Goal: Task Accomplishment & Management: Manage account settings

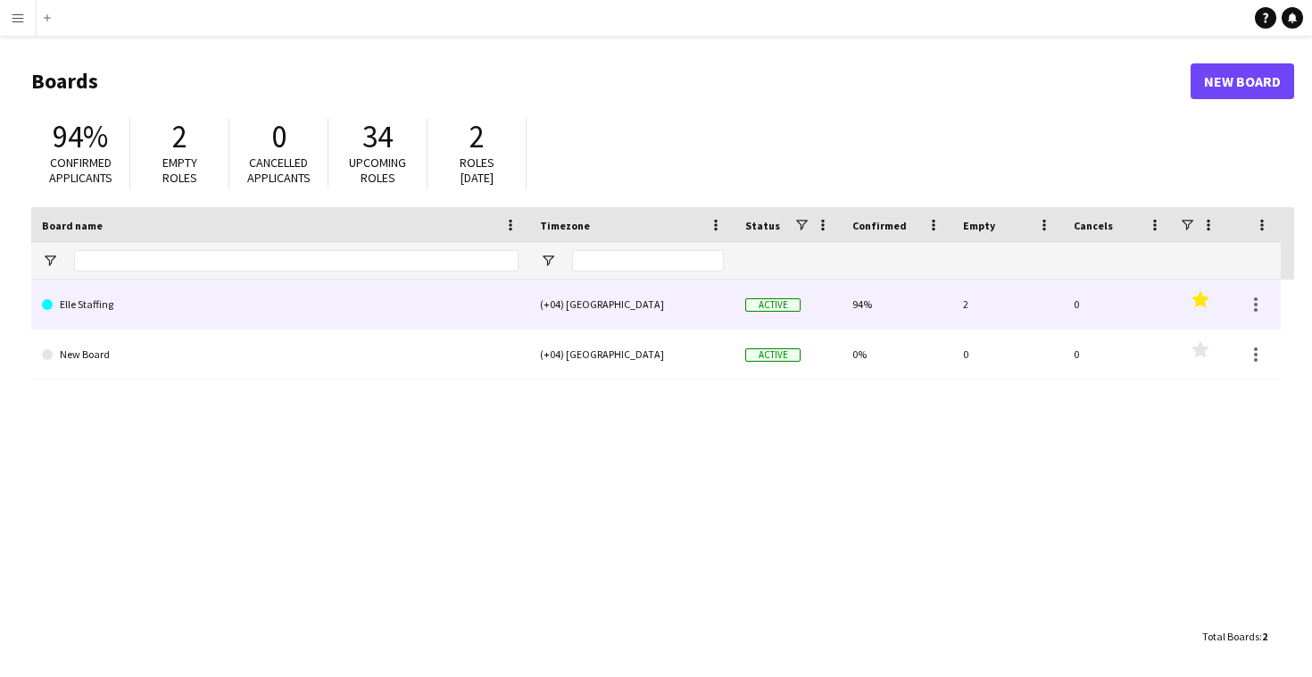
click at [74, 317] on link "Elle Staffing" at bounding box center [280, 304] width 477 height 50
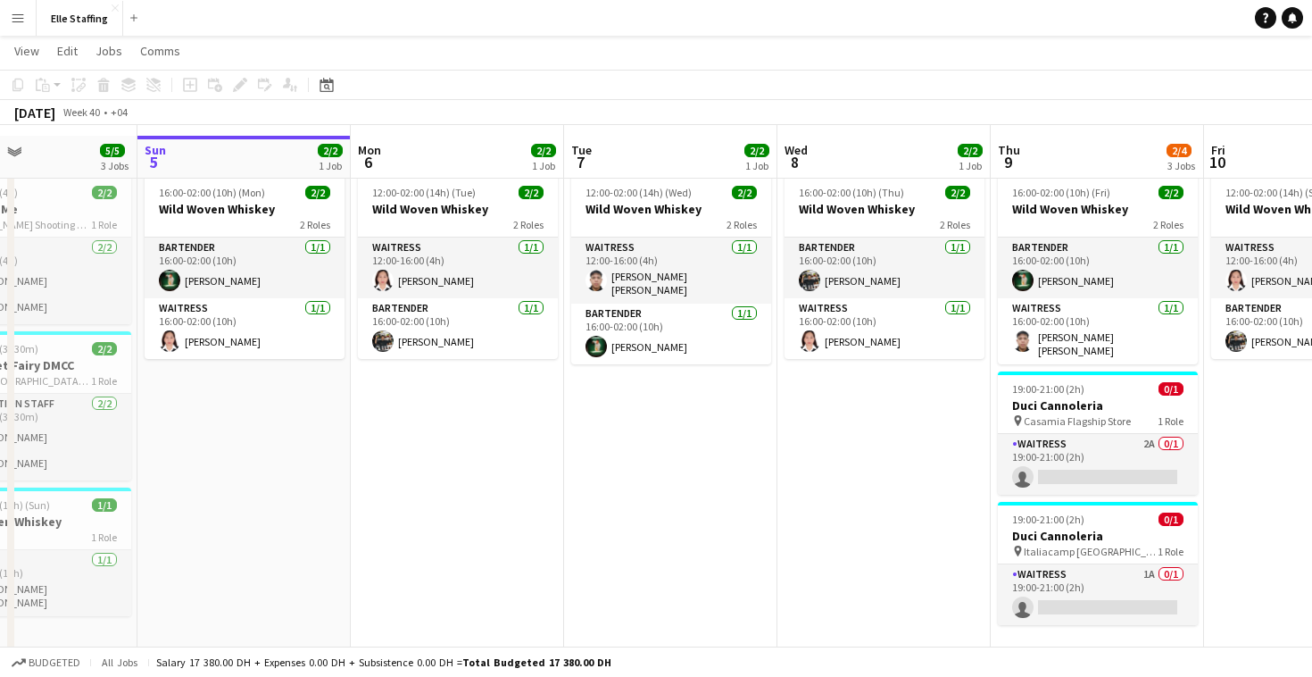
scroll to position [52, 0]
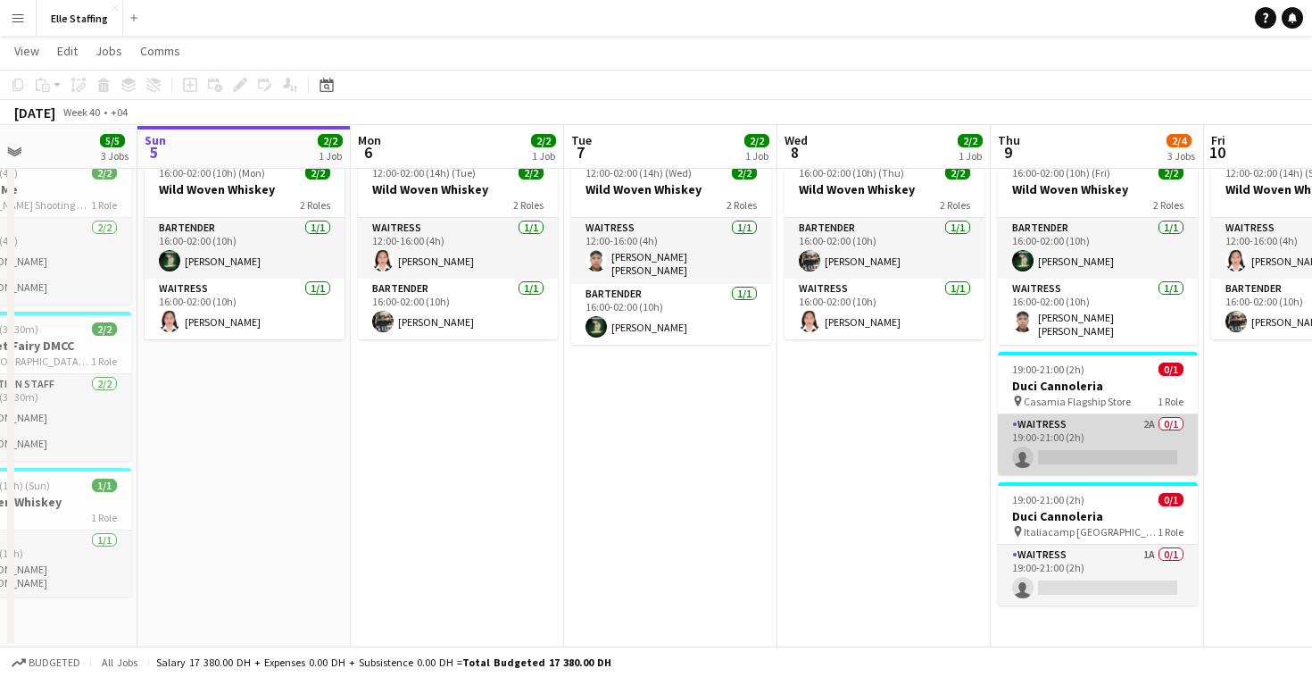
click at [1104, 419] on app-card-role "Waitress 2A 0/1 19:00-21:00 (2h) single-neutral-actions" at bounding box center [1098, 444] width 200 height 61
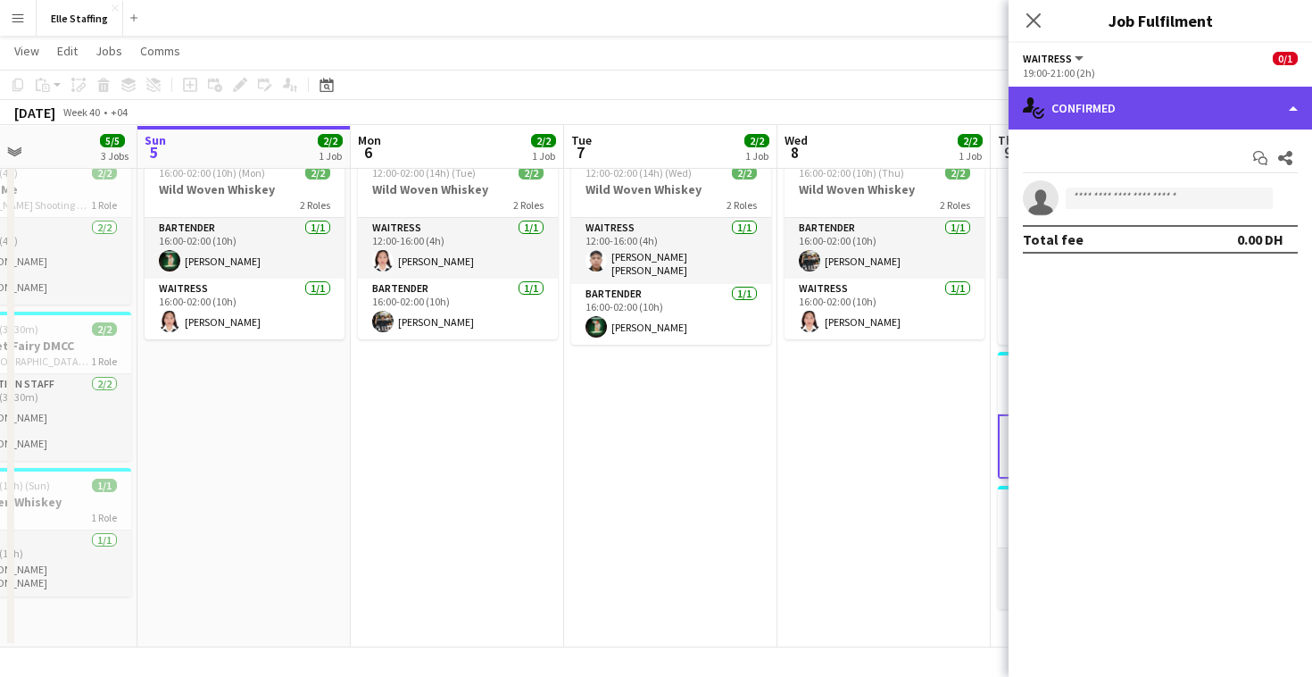
click at [1183, 93] on div "single-neutral-actions-check-2 Confirmed" at bounding box center [1160, 108] width 303 height 43
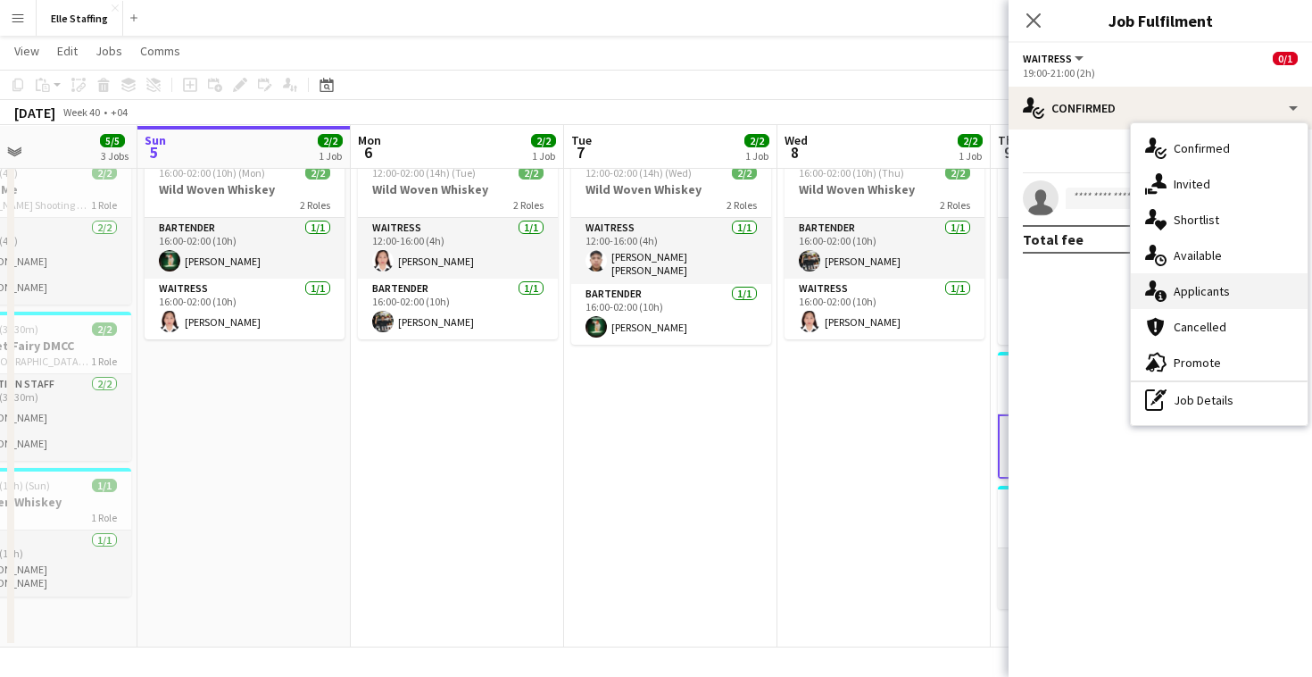
click at [1185, 290] on span "Applicants" at bounding box center [1202, 291] width 56 height 16
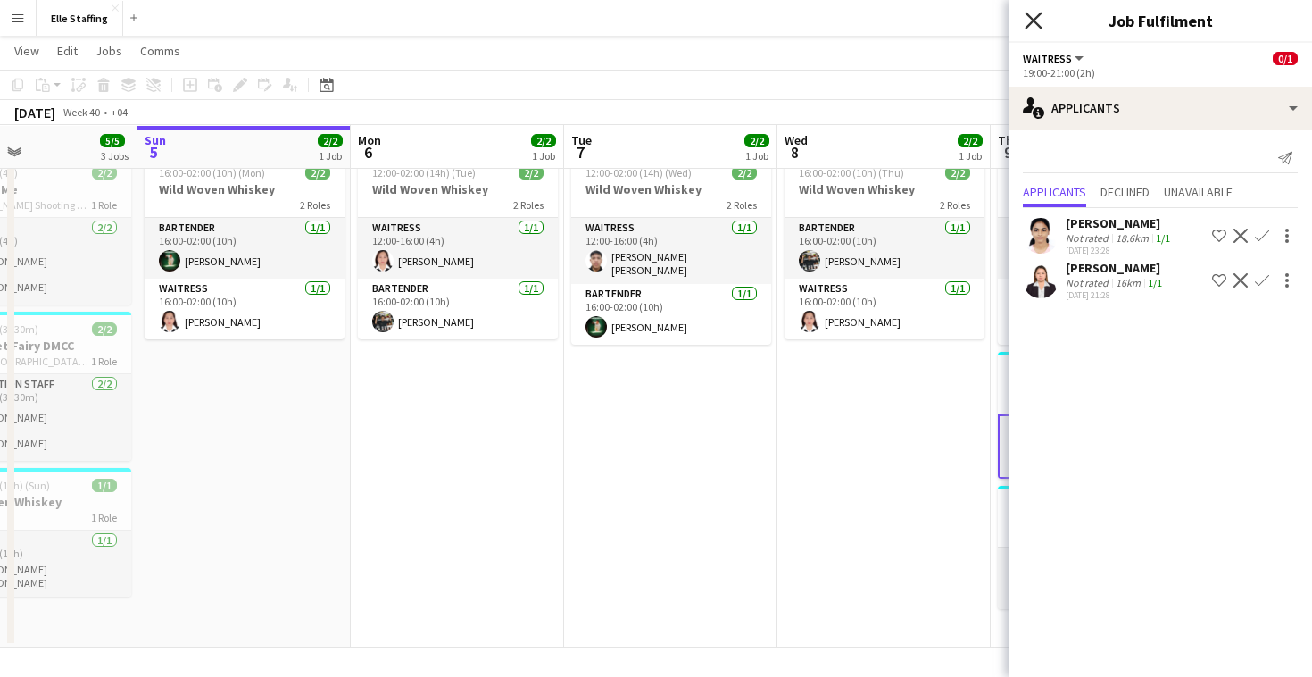
click at [1035, 27] on icon "Close pop-in" at bounding box center [1033, 20] width 17 height 17
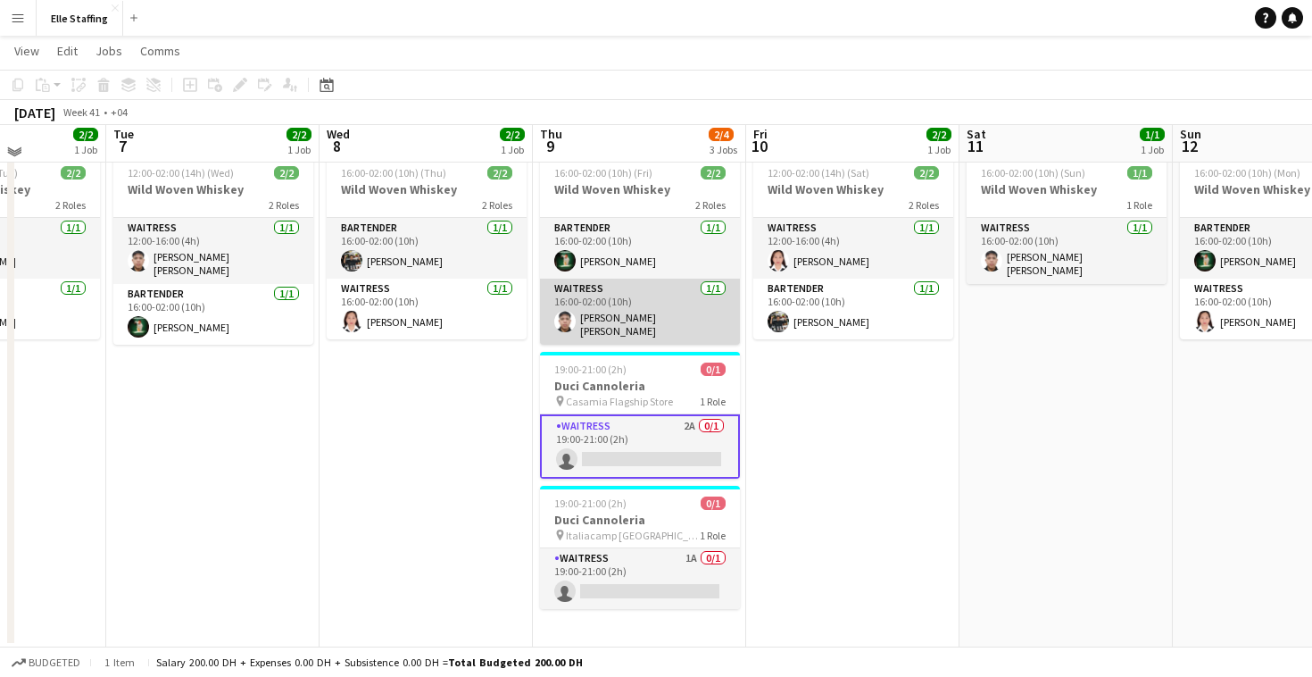
scroll to position [0, 0]
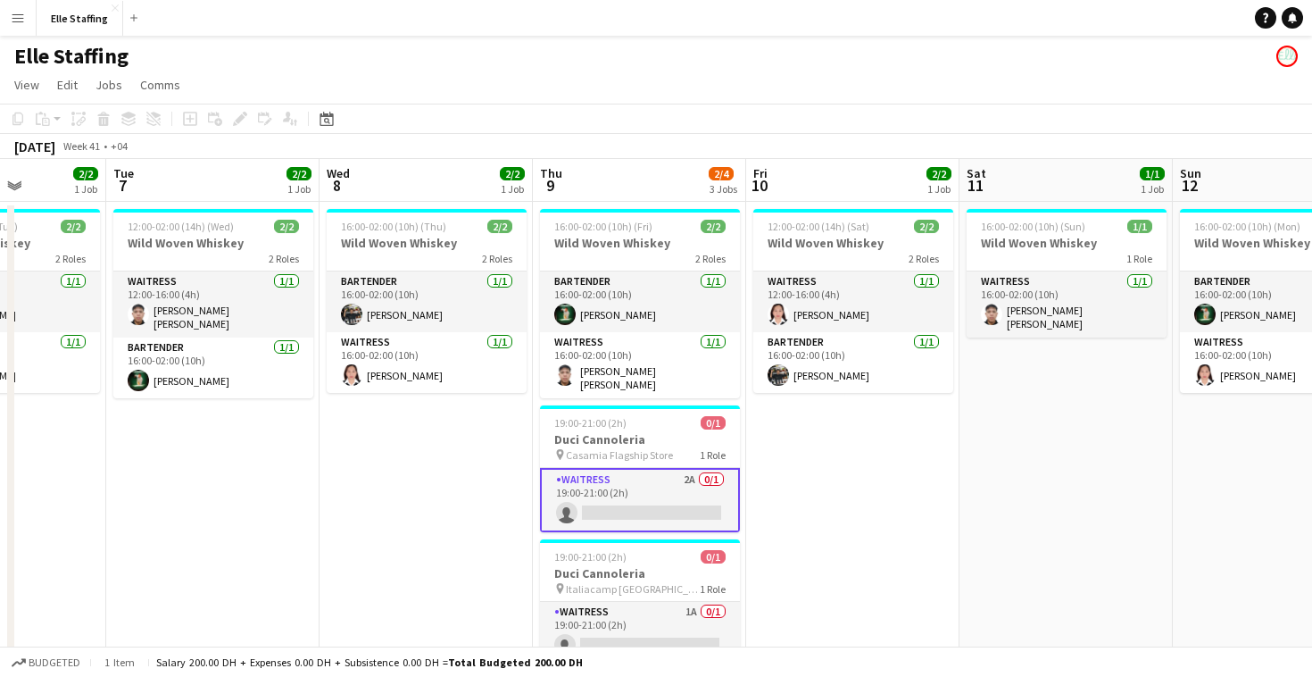
click at [411, 187] on app-board-header-date "Wed 8 2/2 1 Job" at bounding box center [426, 180] width 213 height 43
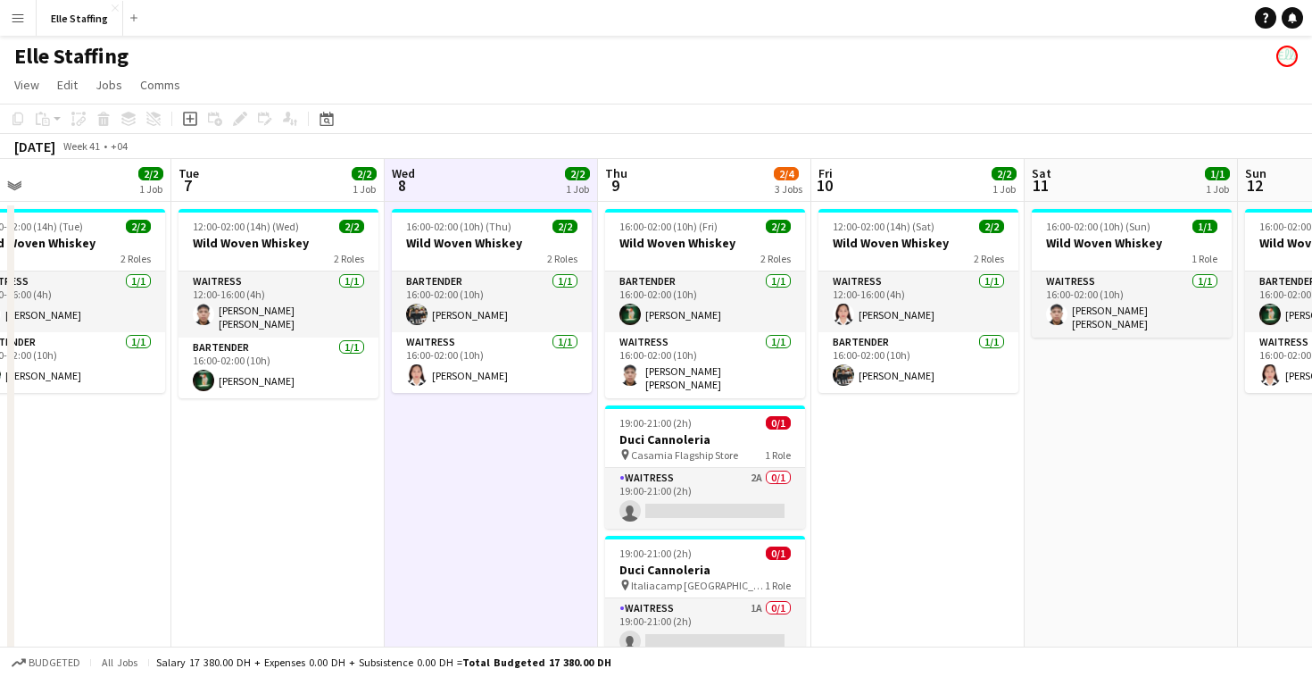
scroll to position [0, 460]
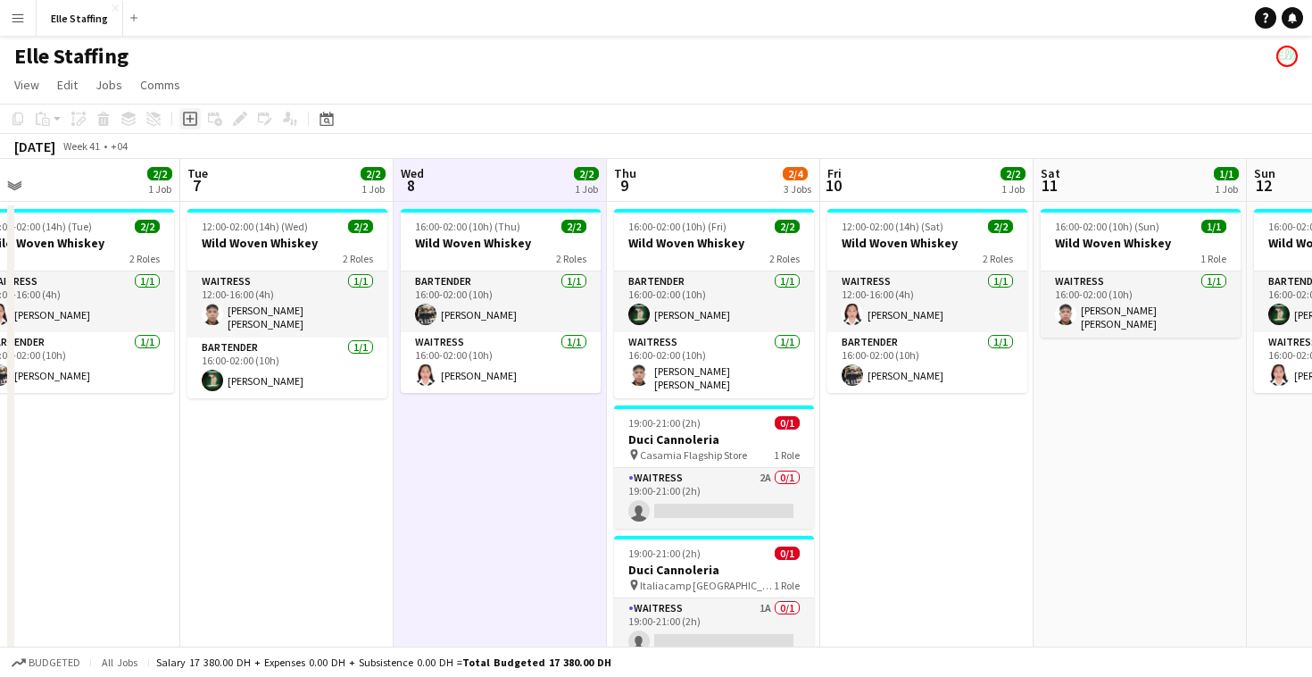
click at [187, 119] on icon at bounding box center [190, 119] width 8 height 8
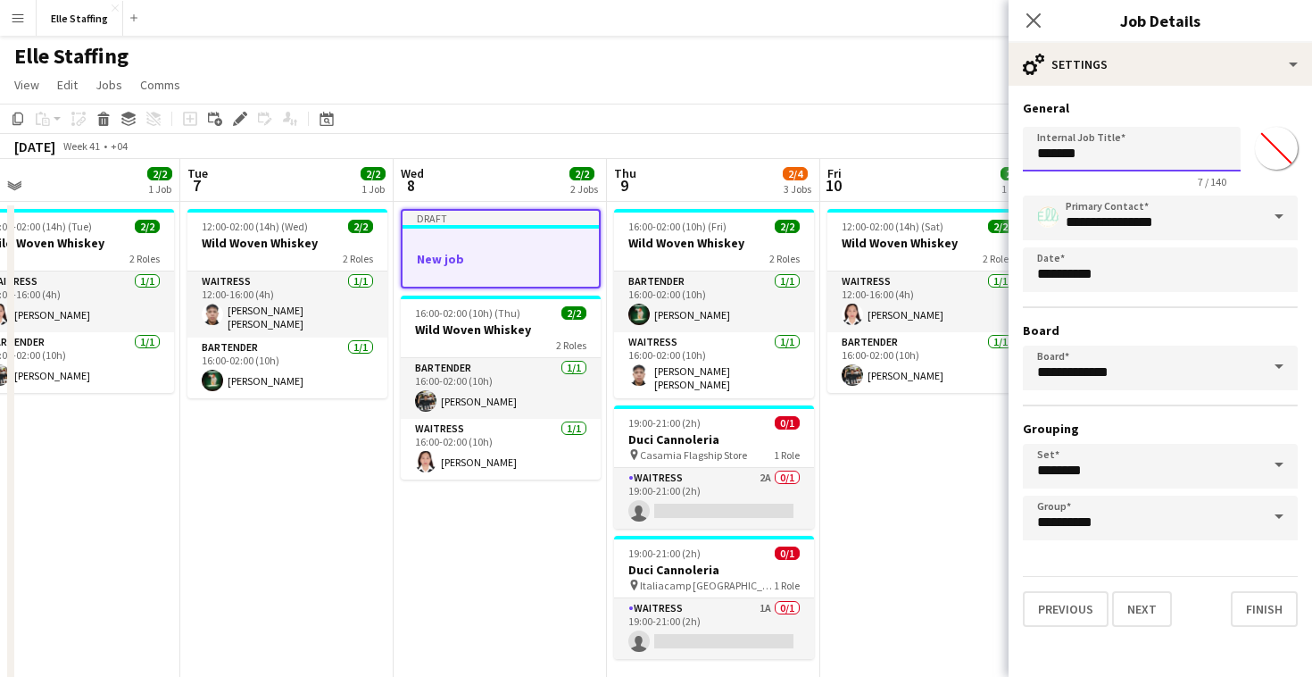
click at [1096, 164] on input "*******" at bounding box center [1132, 149] width 218 height 45
type input "*"
type input "**********"
click at [1149, 608] on button "Next" at bounding box center [1142, 609] width 60 height 36
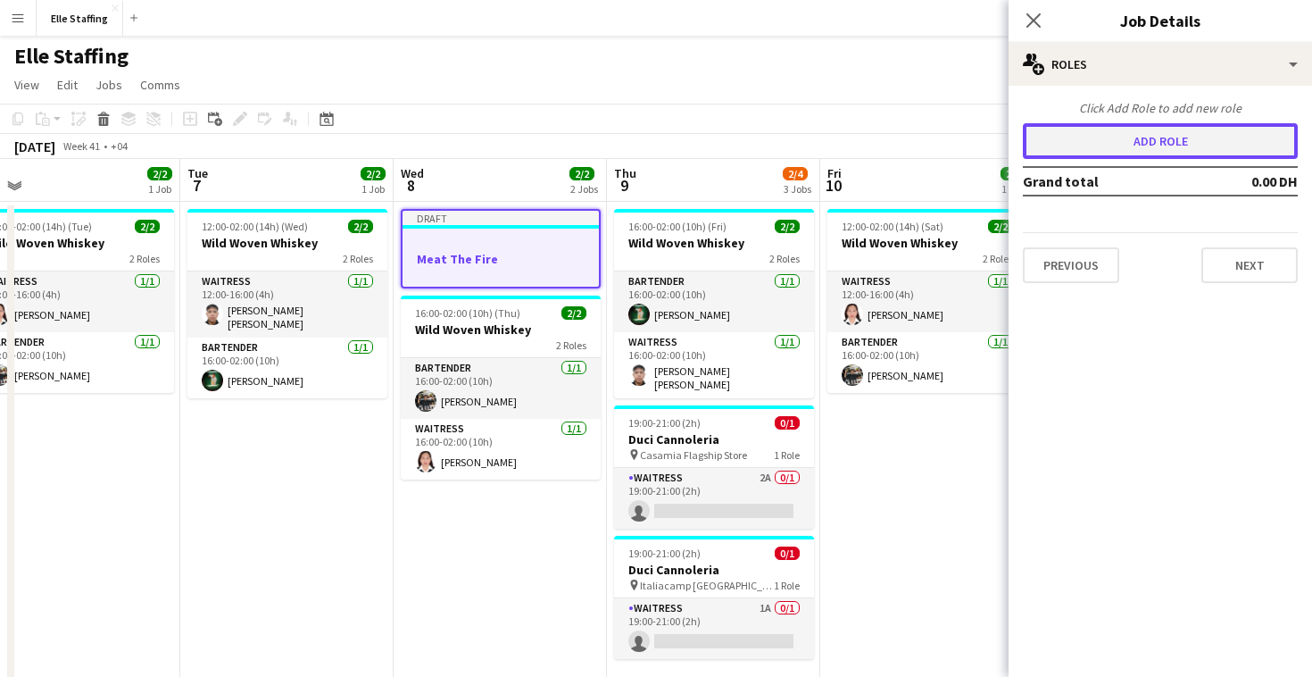
click at [1218, 152] on button "Add role" at bounding box center [1160, 141] width 275 height 36
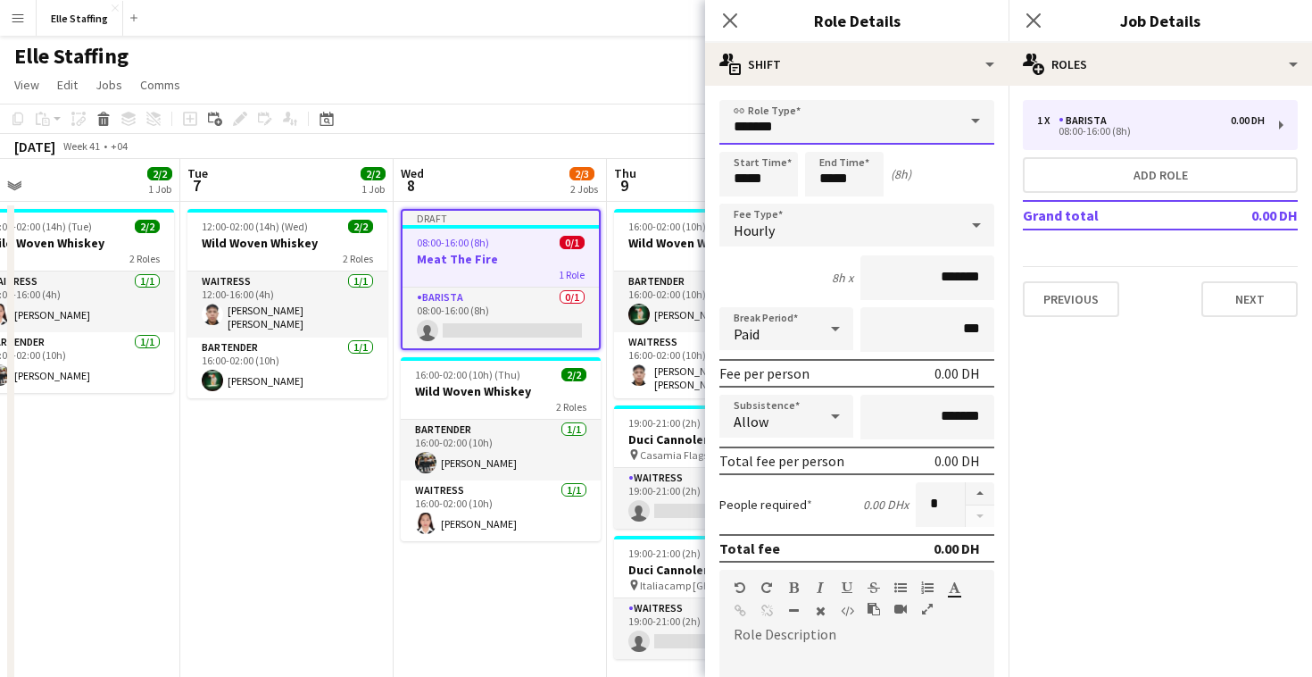
click at [796, 121] on input "*******" at bounding box center [856, 122] width 275 height 45
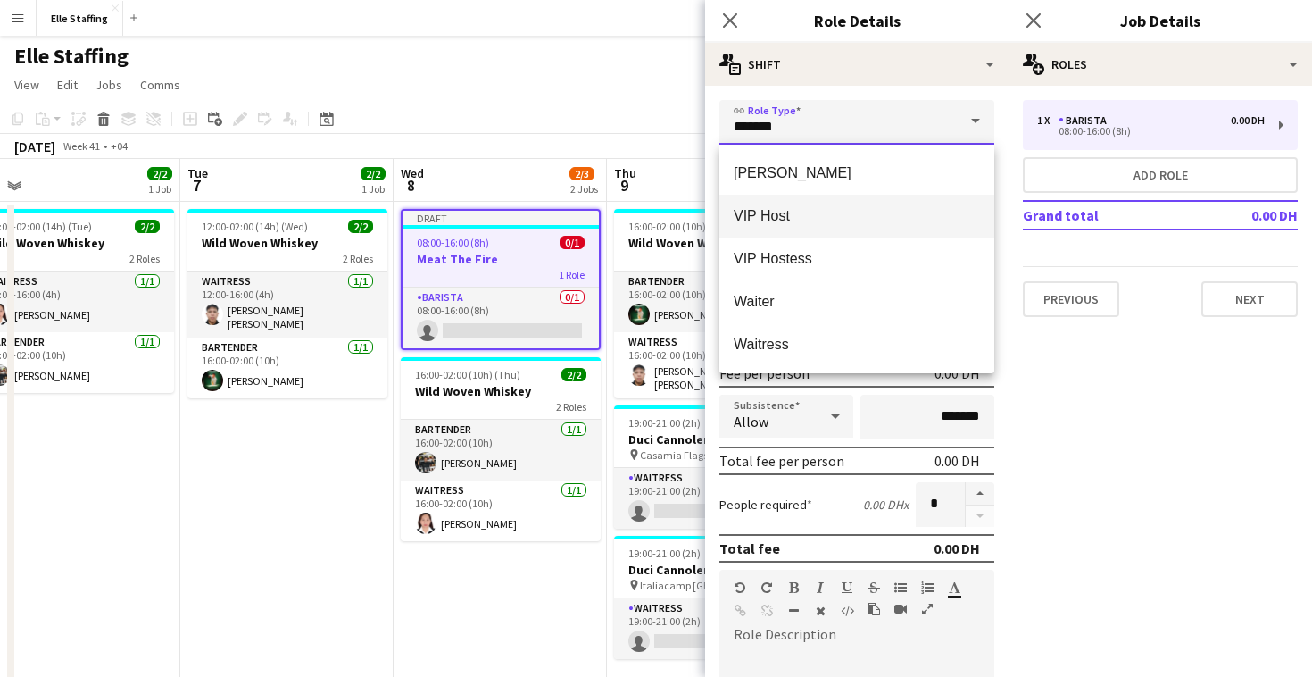
scroll to position [52, 0]
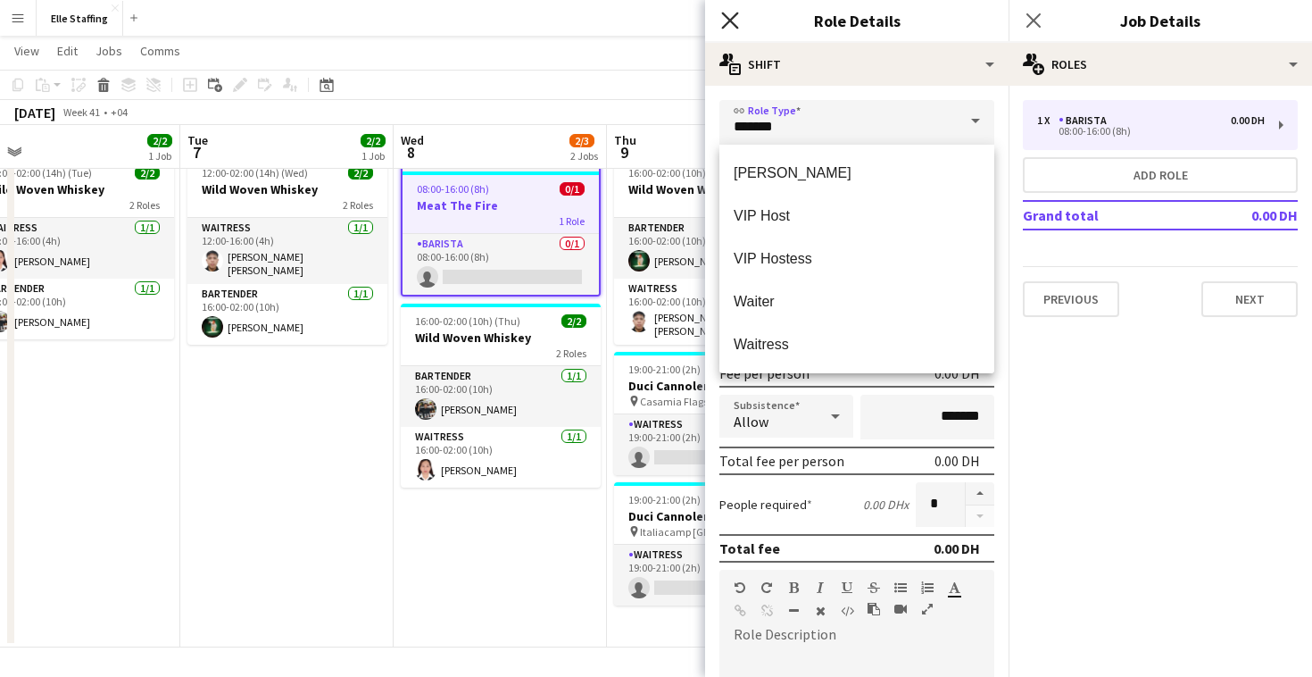
click at [730, 21] on icon at bounding box center [729, 20] width 17 height 17
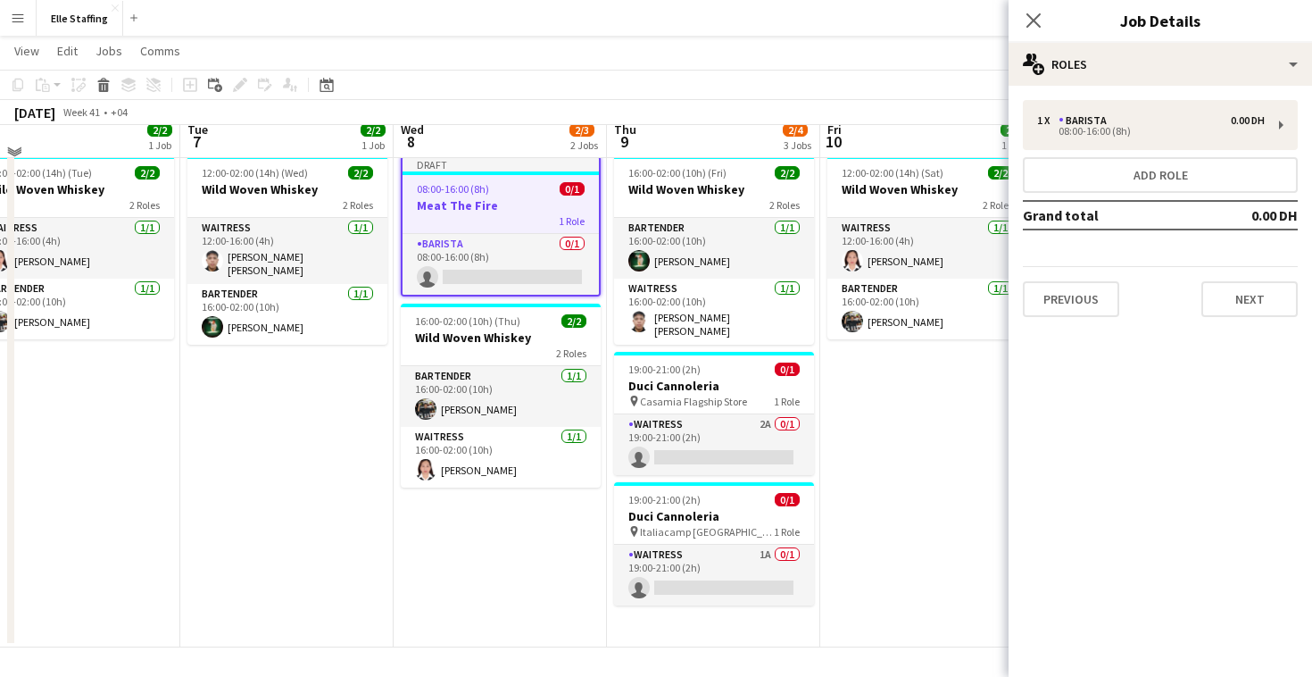
scroll to position [0, 0]
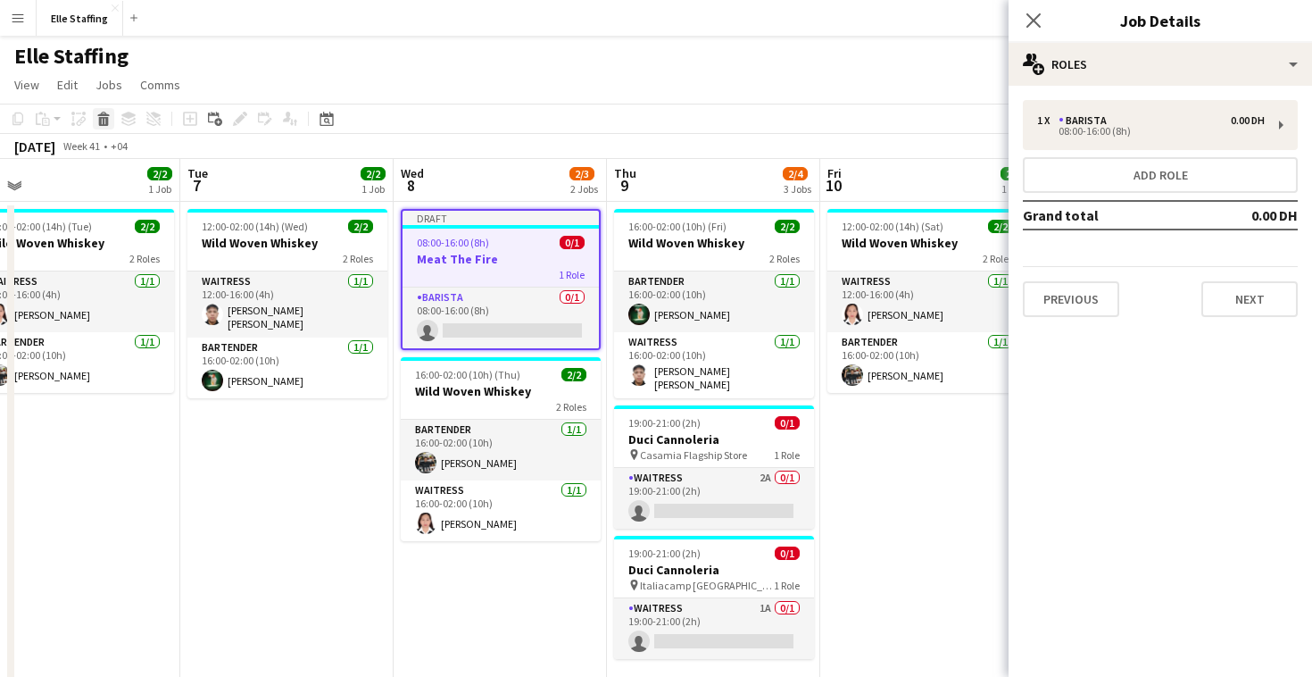
click at [104, 119] on icon at bounding box center [104, 121] width 10 height 9
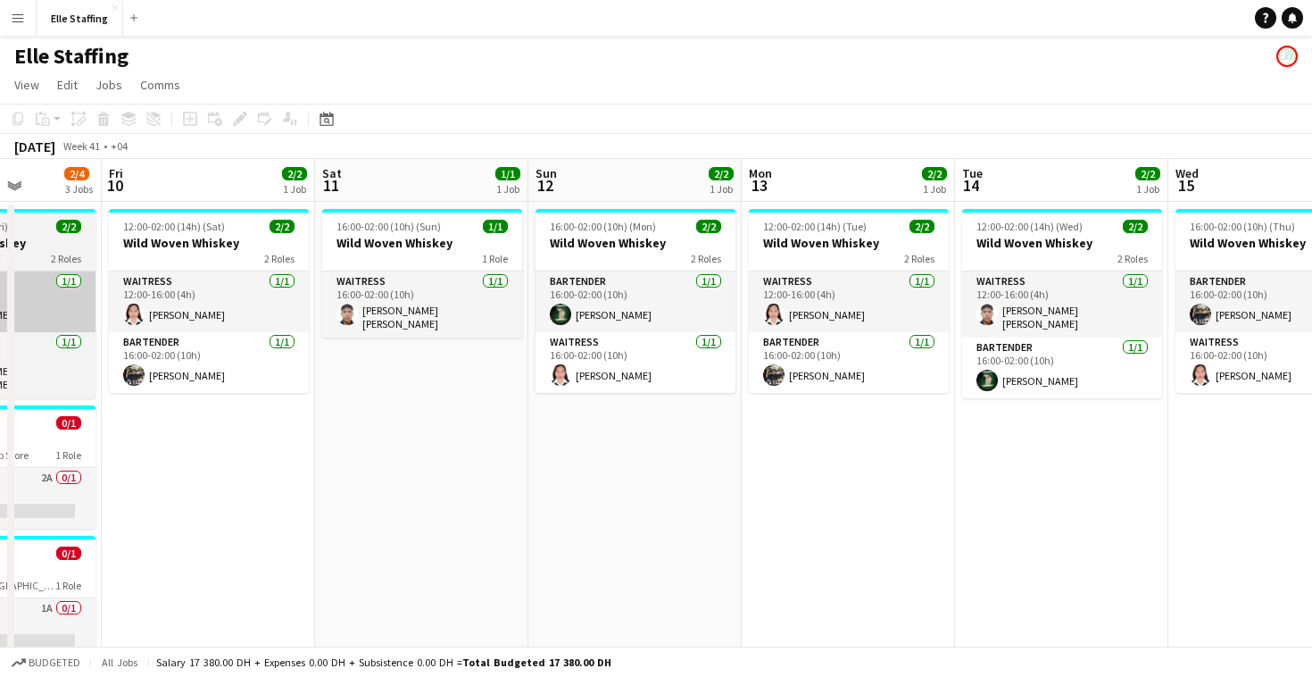
scroll to position [0, 753]
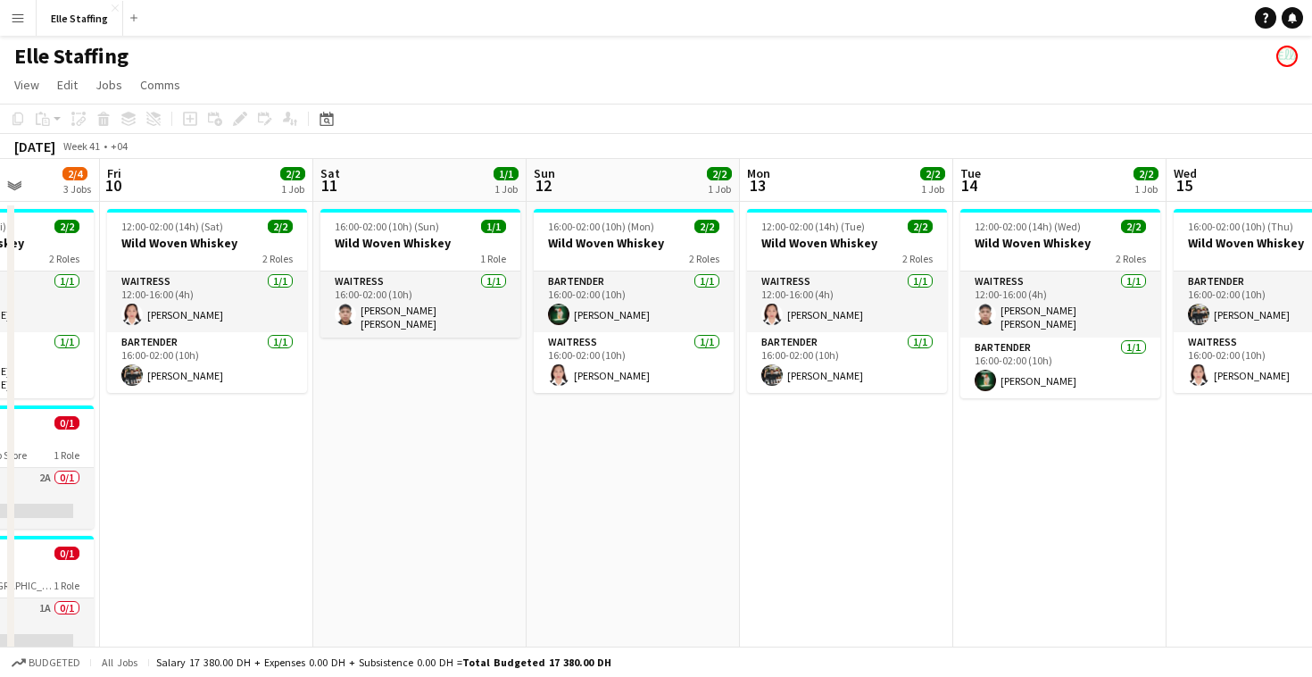
click at [16, 29] on button "Menu" at bounding box center [18, 18] width 36 height 36
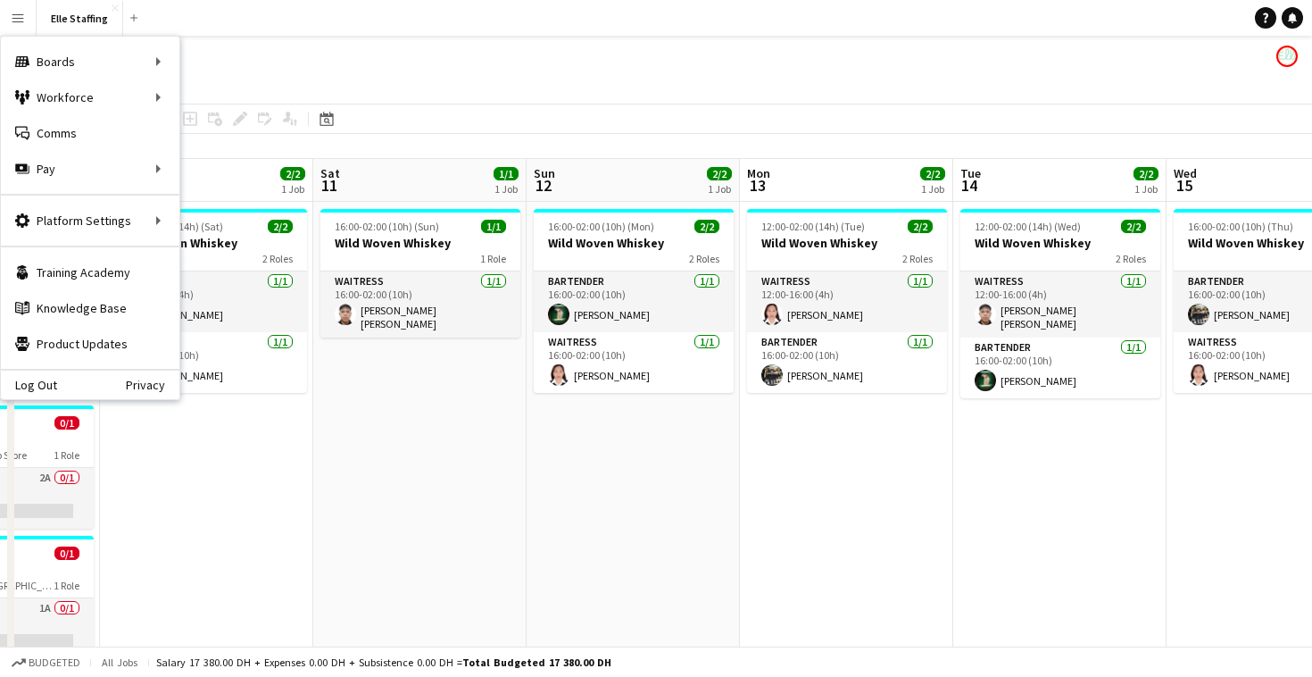
click at [279, 56] on div "Elle Staffing" at bounding box center [656, 53] width 1312 height 34
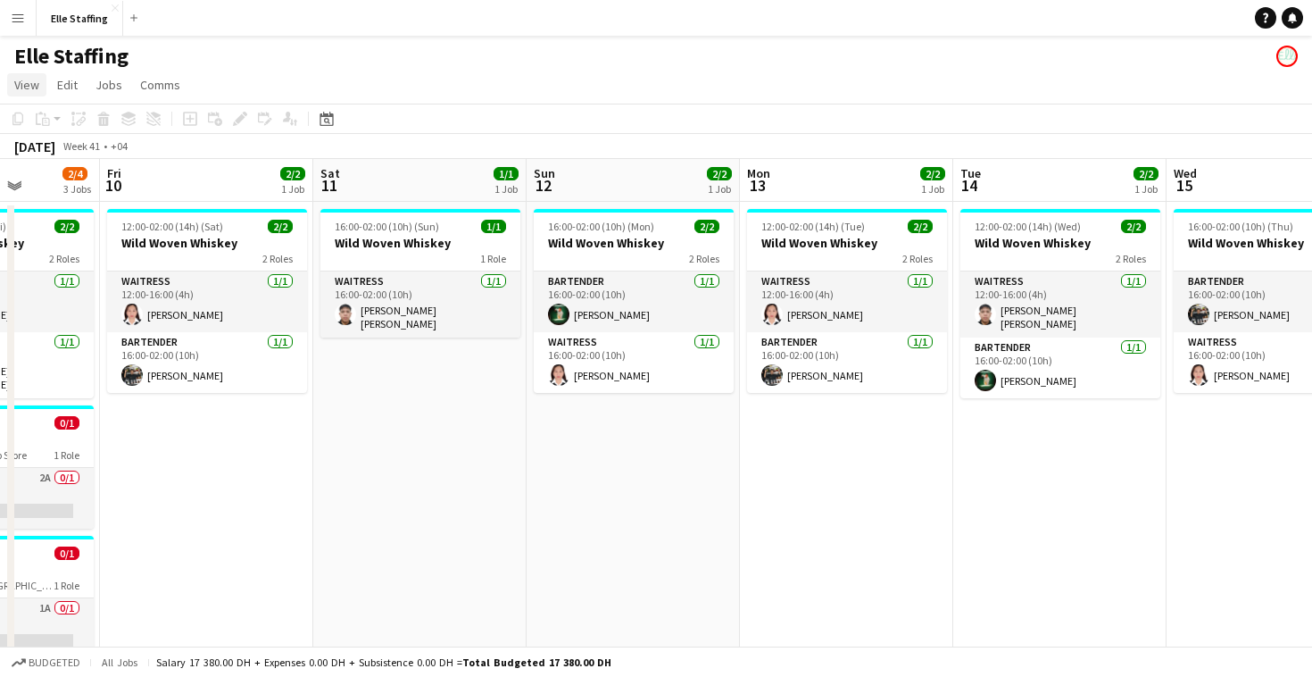
click at [22, 81] on span "View" at bounding box center [26, 85] width 25 height 16
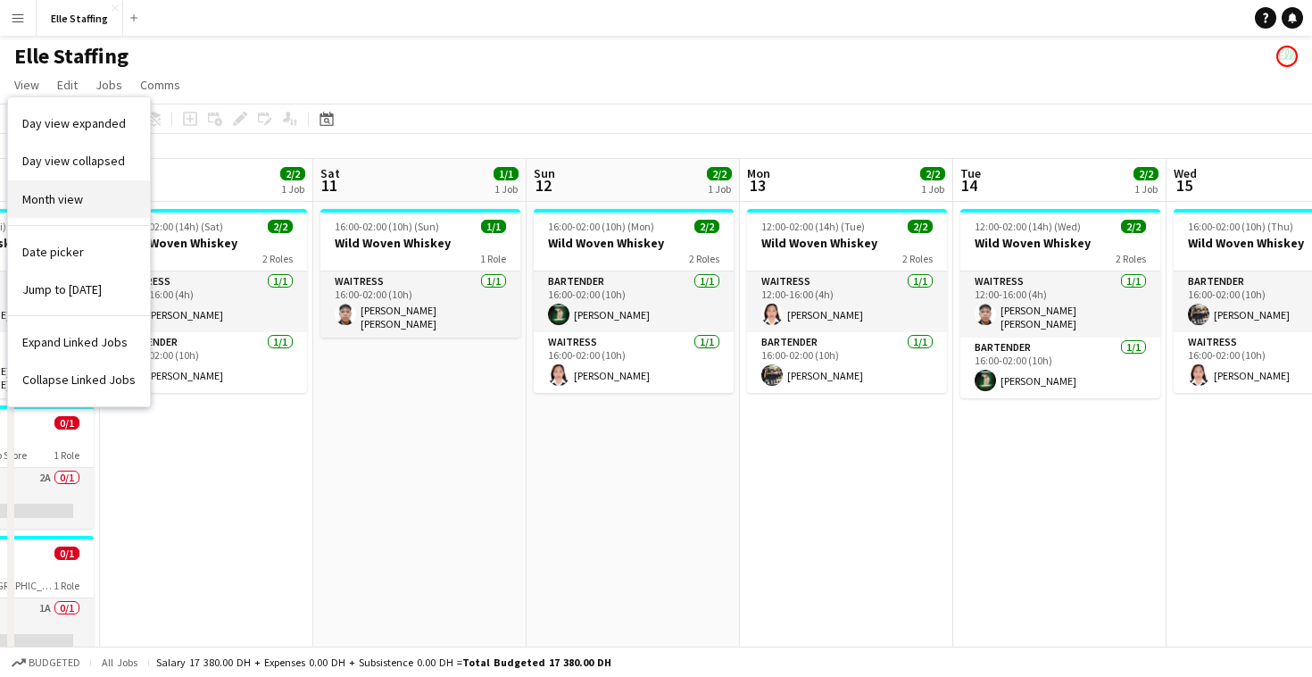
click at [32, 212] on link "Month view" at bounding box center [79, 198] width 142 height 37
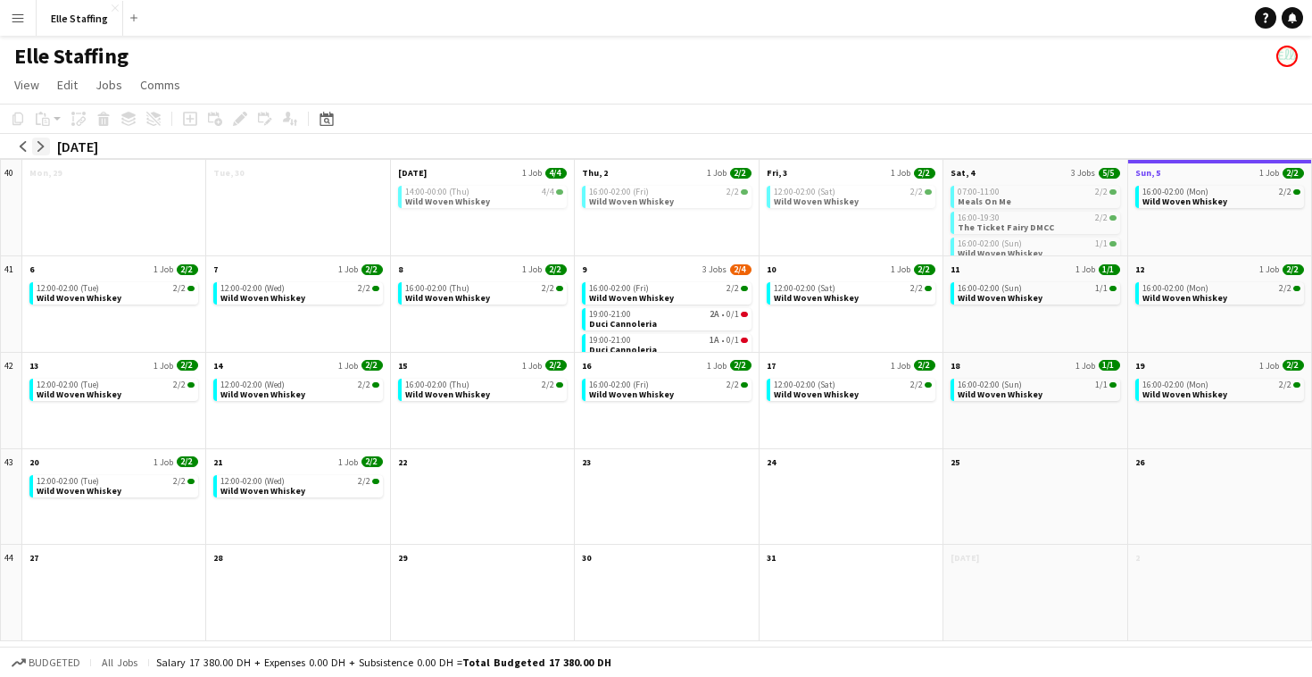
click at [41, 139] on button "arrow-right" at bounding box center [41, 146] width 18 height 18
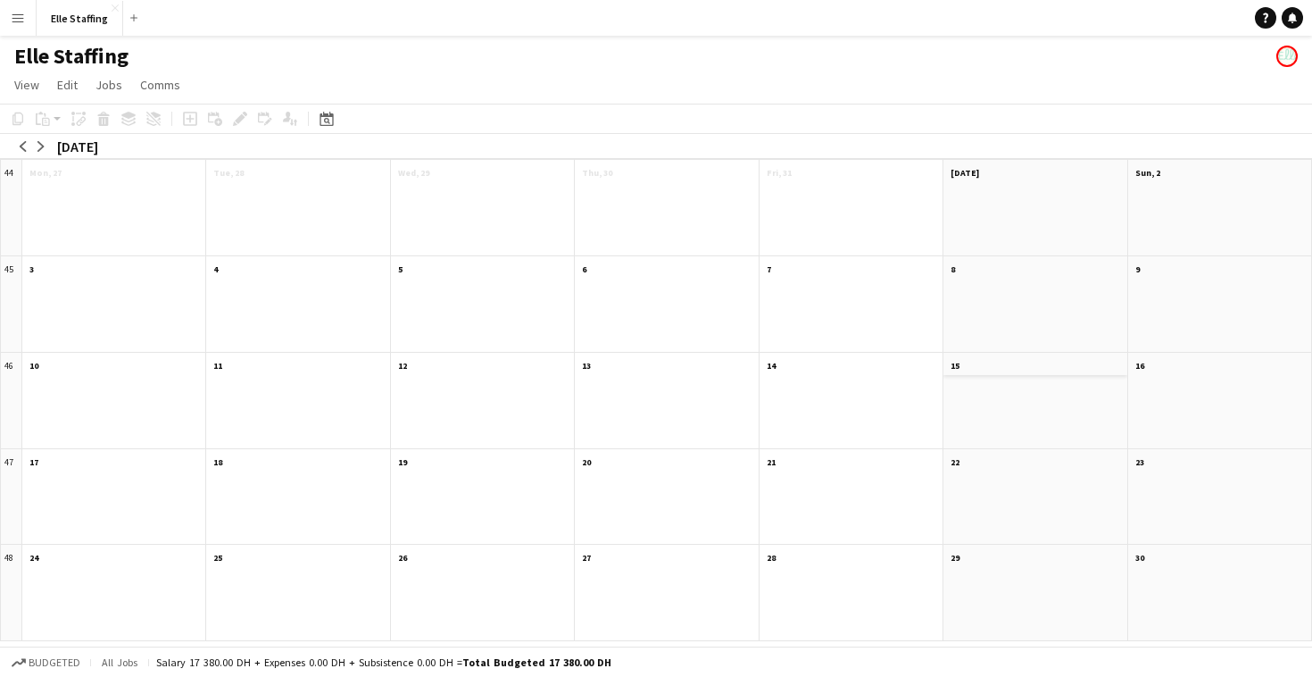
click at [974, 372] on app-month-view-date-header "15" at bounding box center [1034, 364] width 183 height 22
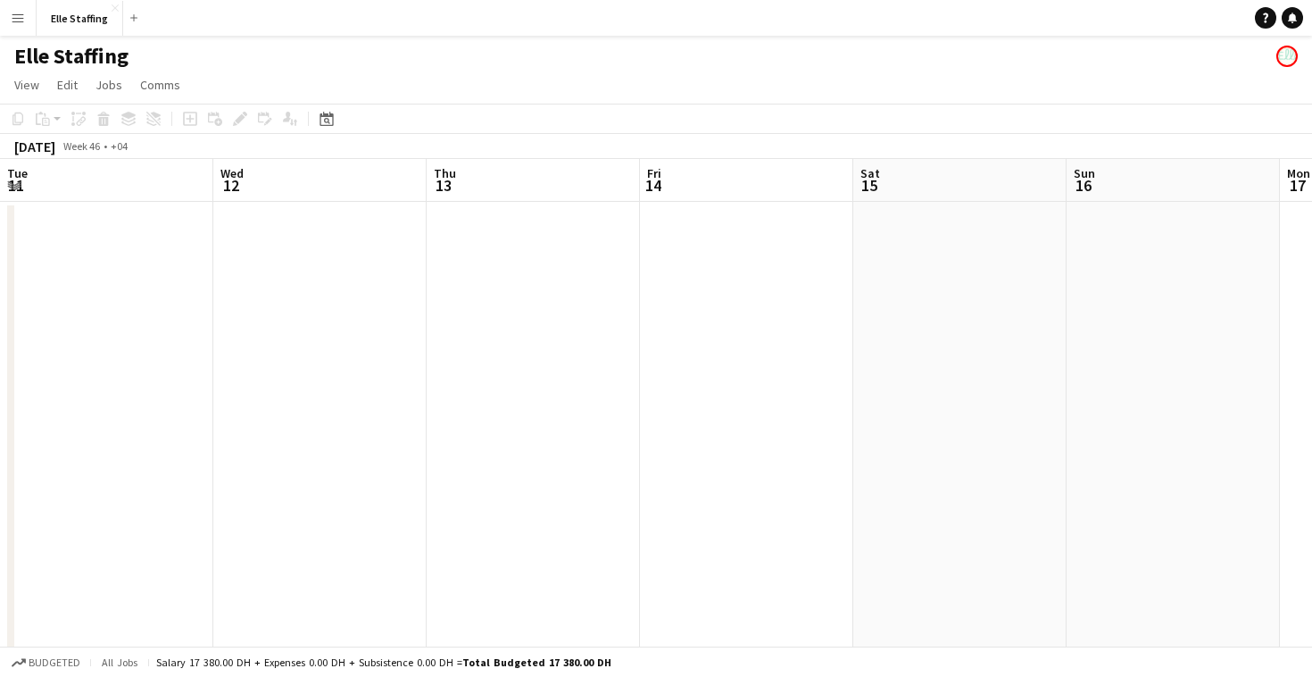
scroll to position [0, 614]
click at [337, 186] on app-board-header-date "Sat 15" at bounding box center [345, 180] width 213 height 43
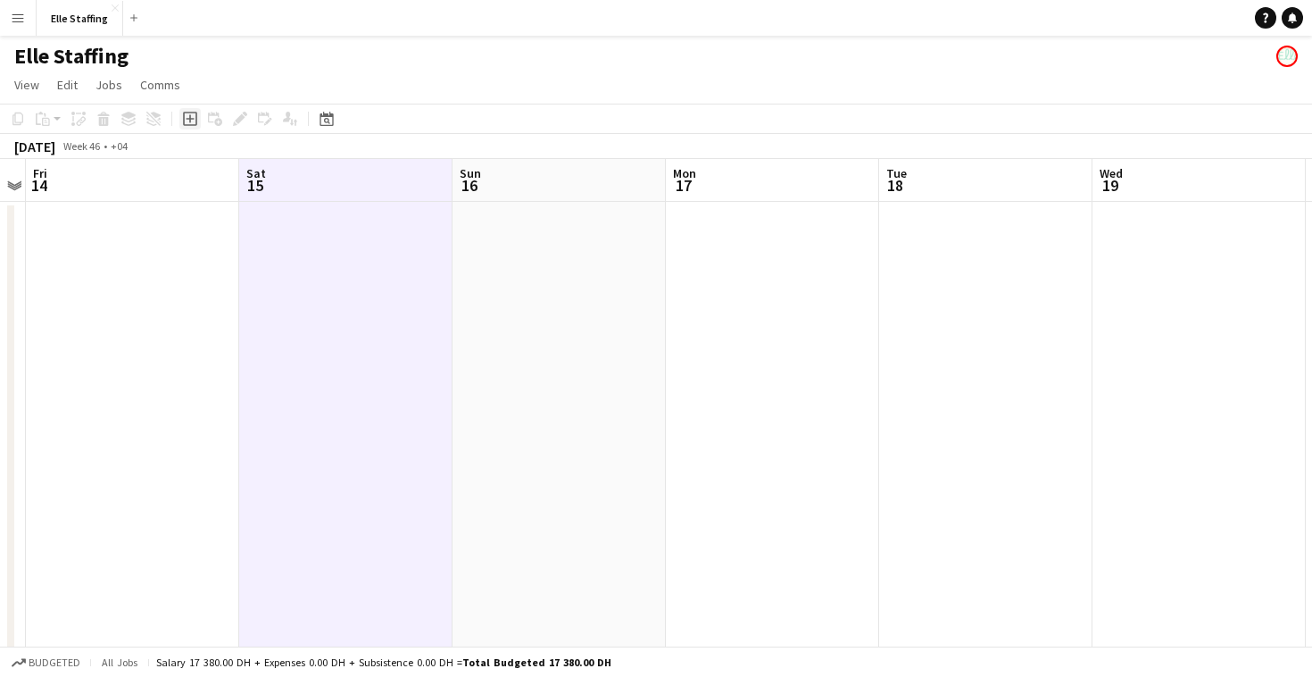
click at [180, 118] on div "Add job" at bounding box center [189, 118] width 21 height 21
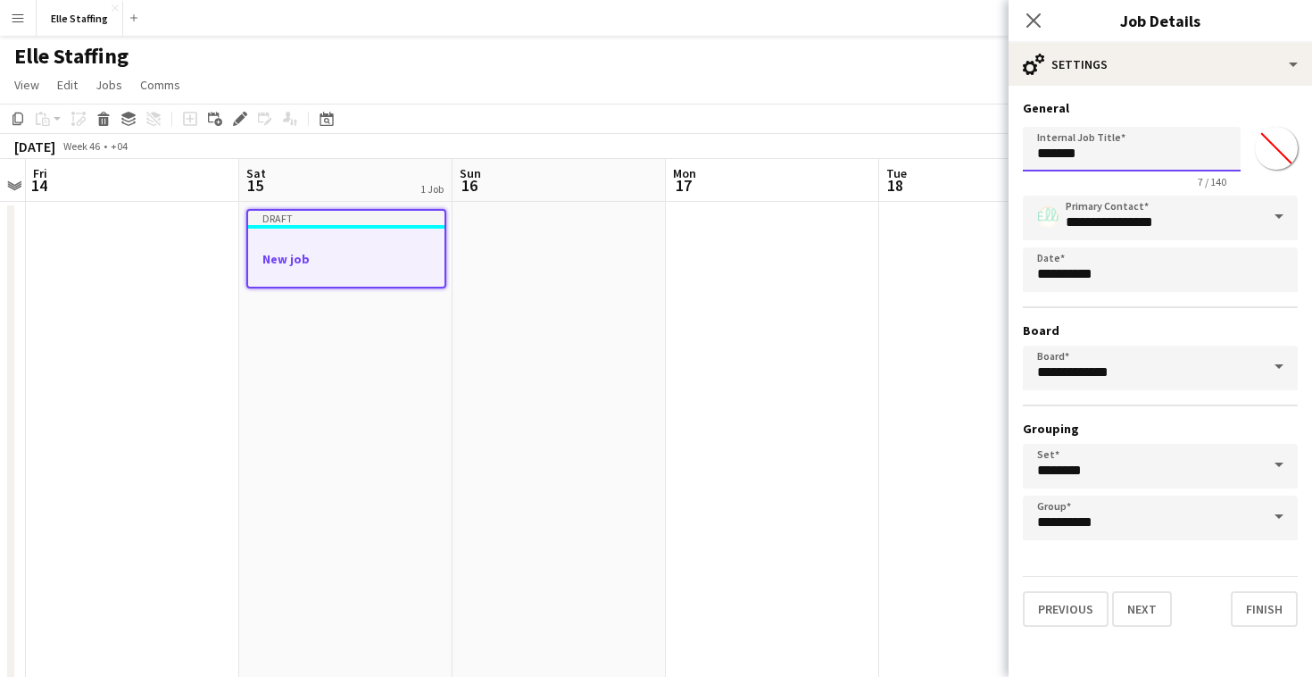
click at [1203, 147] on input "*******" at bounding box center [1132, 149] width 218 height 45
type input "*"
type input "**********"
click at [1147, 610] on button "Next" at bounding box center [1142, 609] width 60 height 36
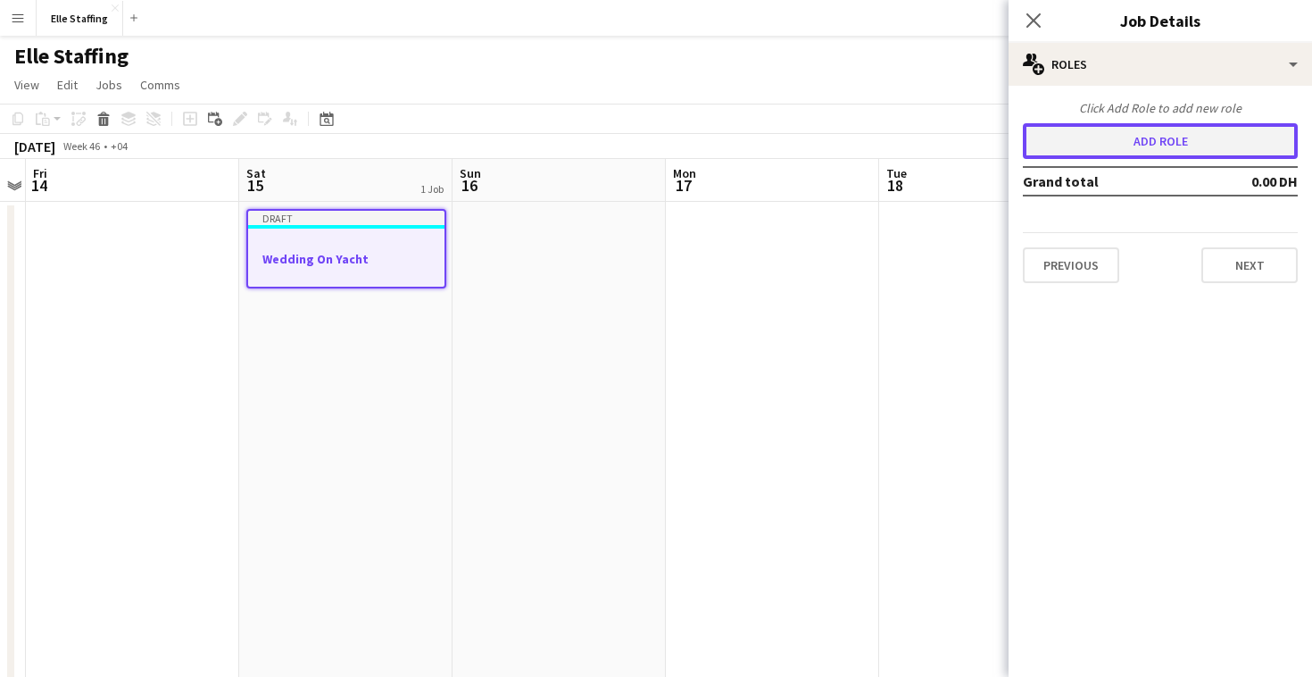
click at [1175, 135] on button "Add role" at bounding box center [1160, 141] width 275 height 36
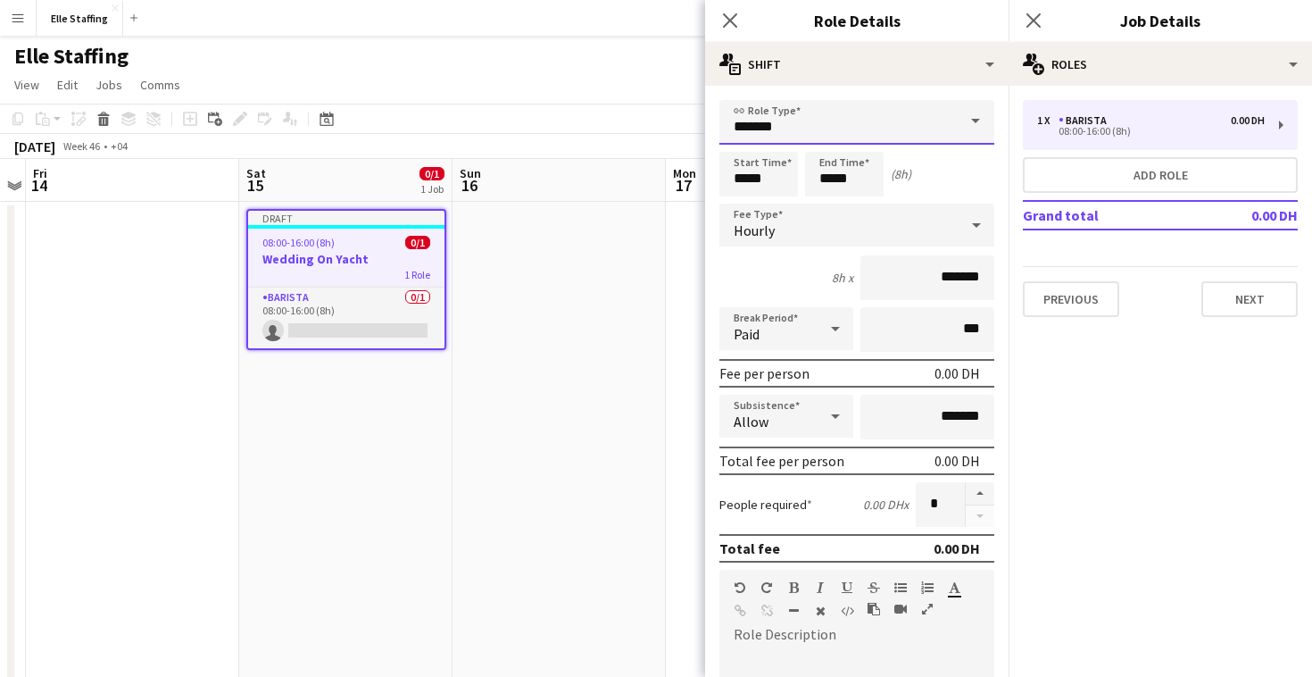
click at [929, 122] on input "*******" at bounding box center [856, 122] width 275 height 45
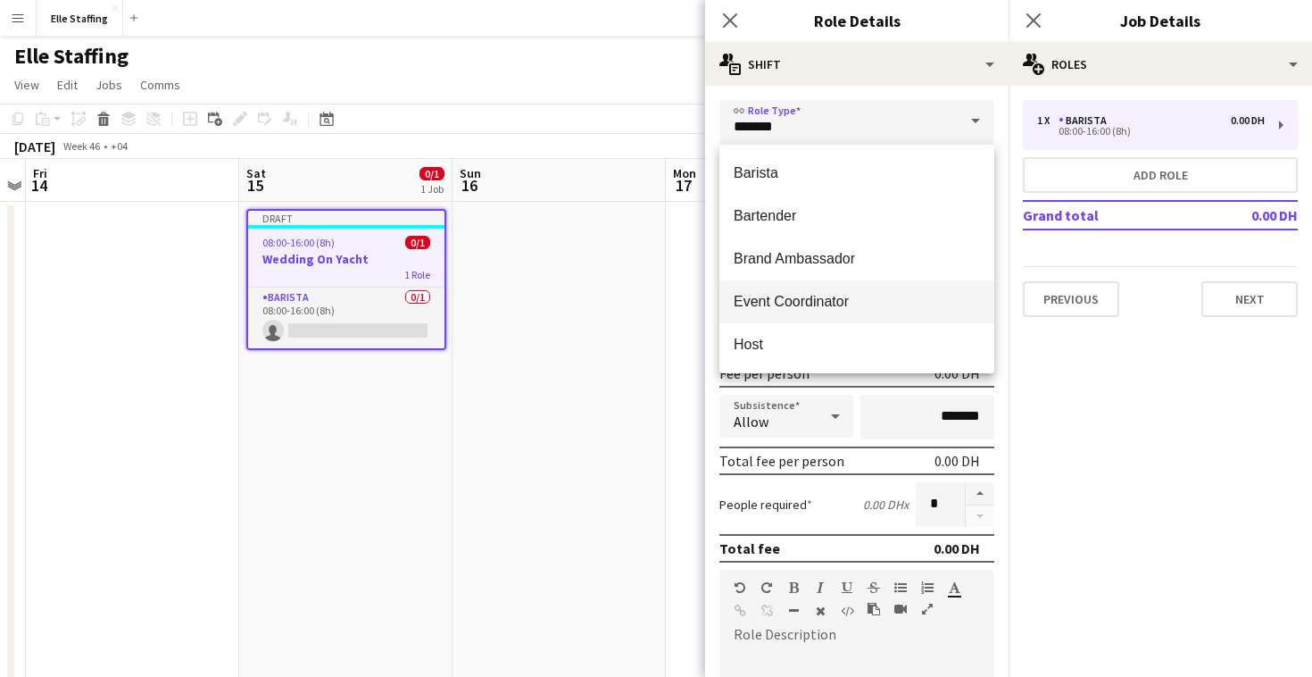
click at [853, 299] on span "Event Coordinator" at bounding box center [857, 301] width 246 height 17
type input "**********"
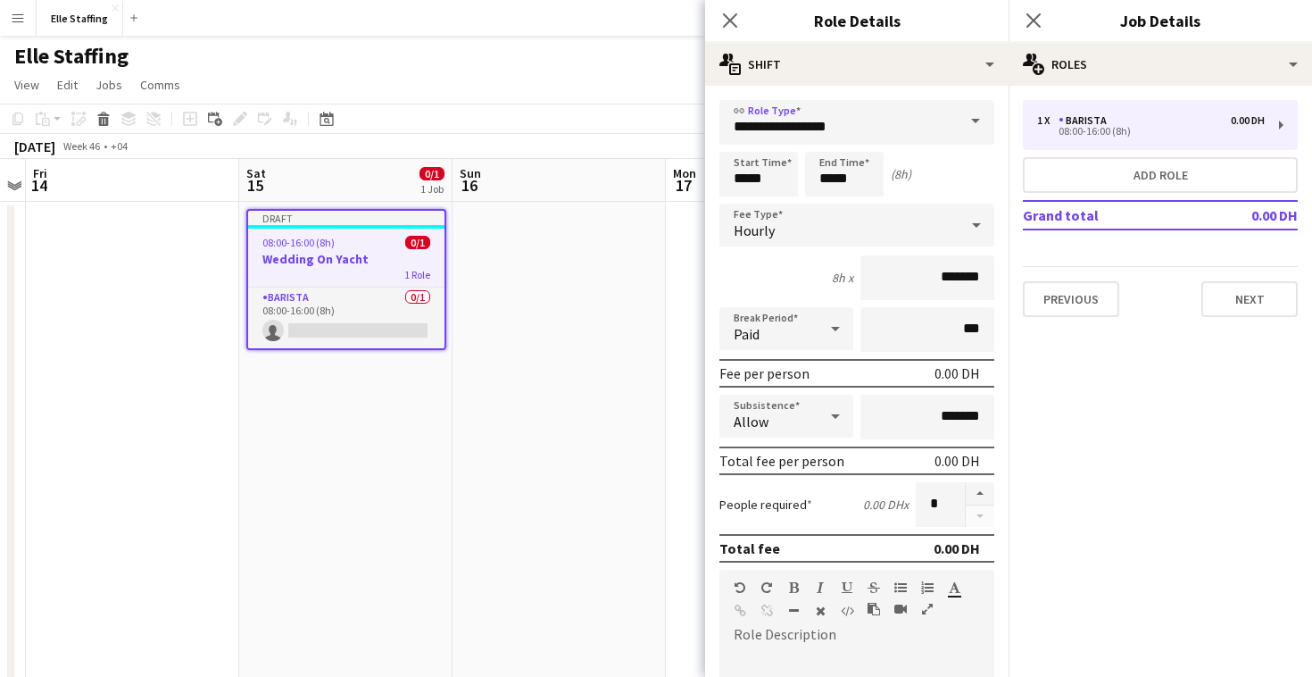
click at [868, 219] on div "Hourly" at bounding box center [838, 224] width 239 height 43
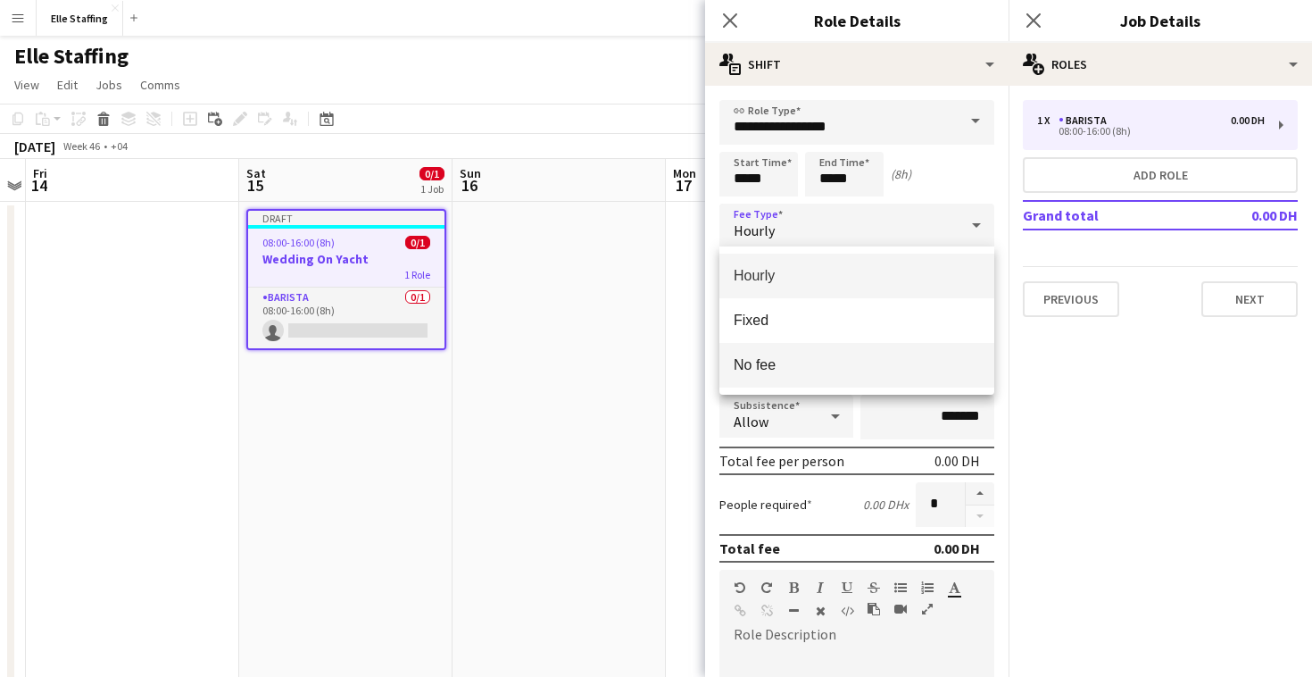
click at [814, 347] on mat-option "No fee" at bounding box center [856, 365] width 275 height 45
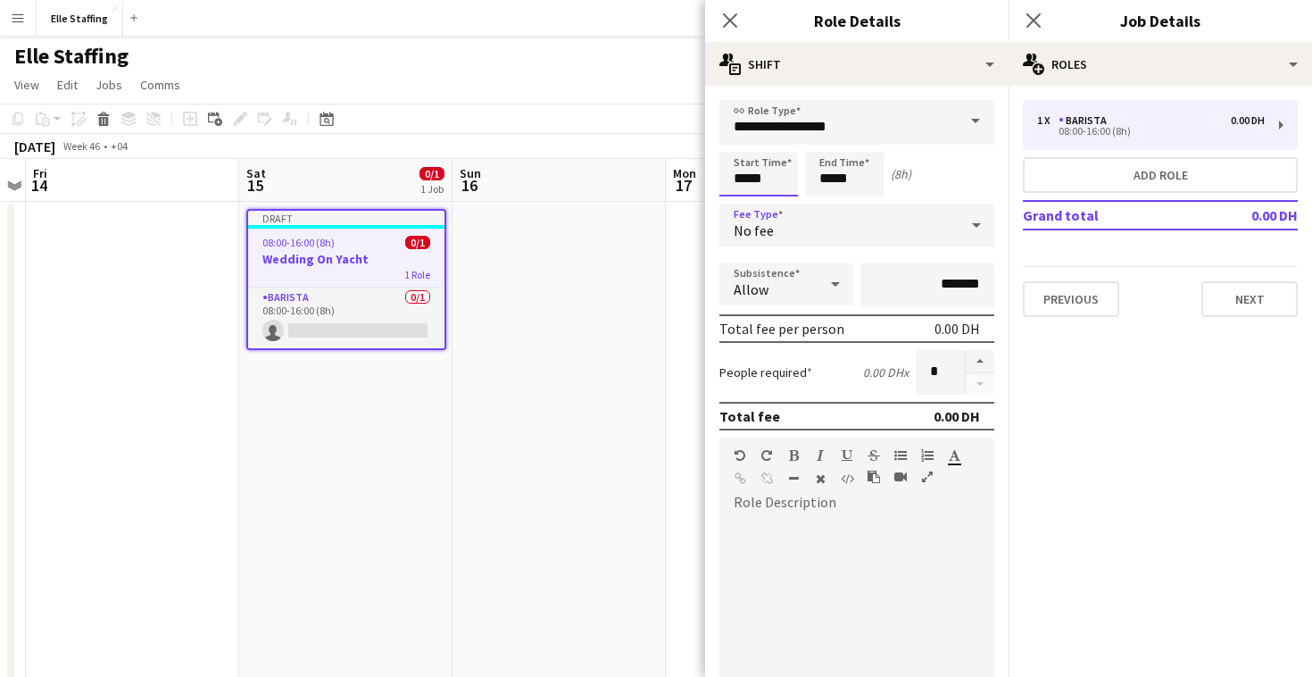
click at [769, 184] on input "*****" at bounding box center [758, 174] width 79 height 45
click at [737, 137] on div at bounding box center [741, 143] width 36 height 18
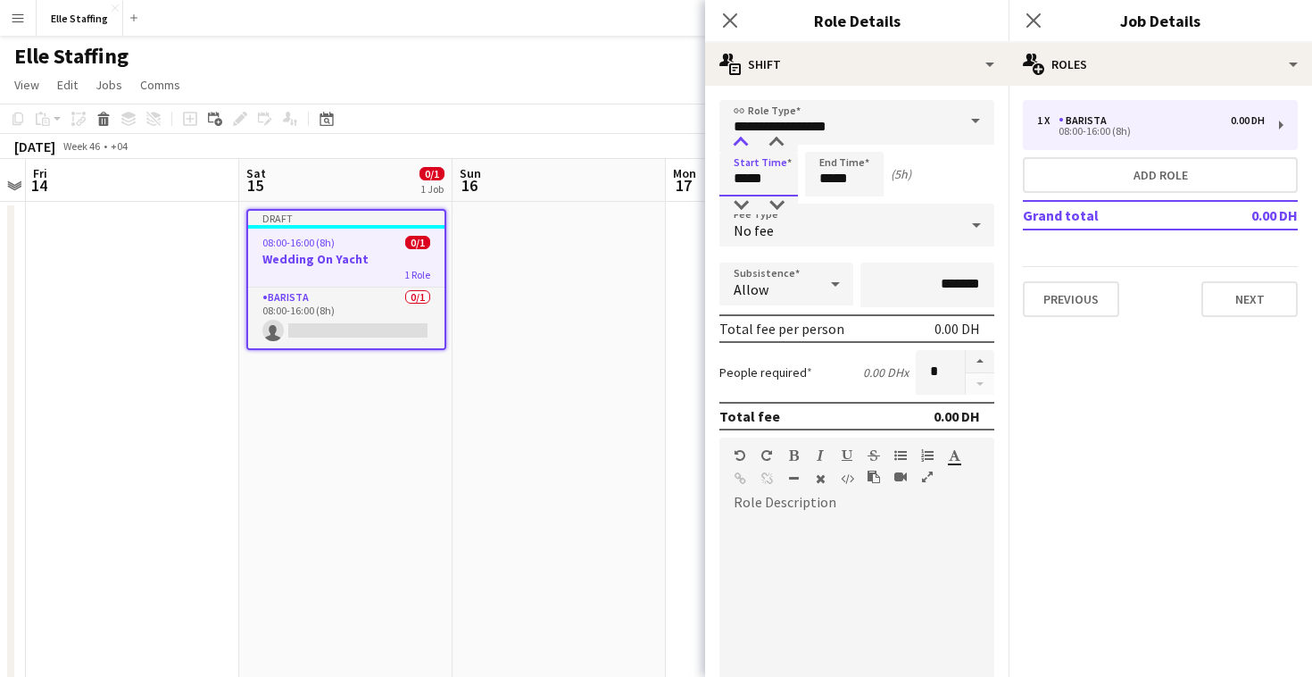
click at [737, 137] on div at bounding box center [741, 143] width 36 height 18
type input "*****"
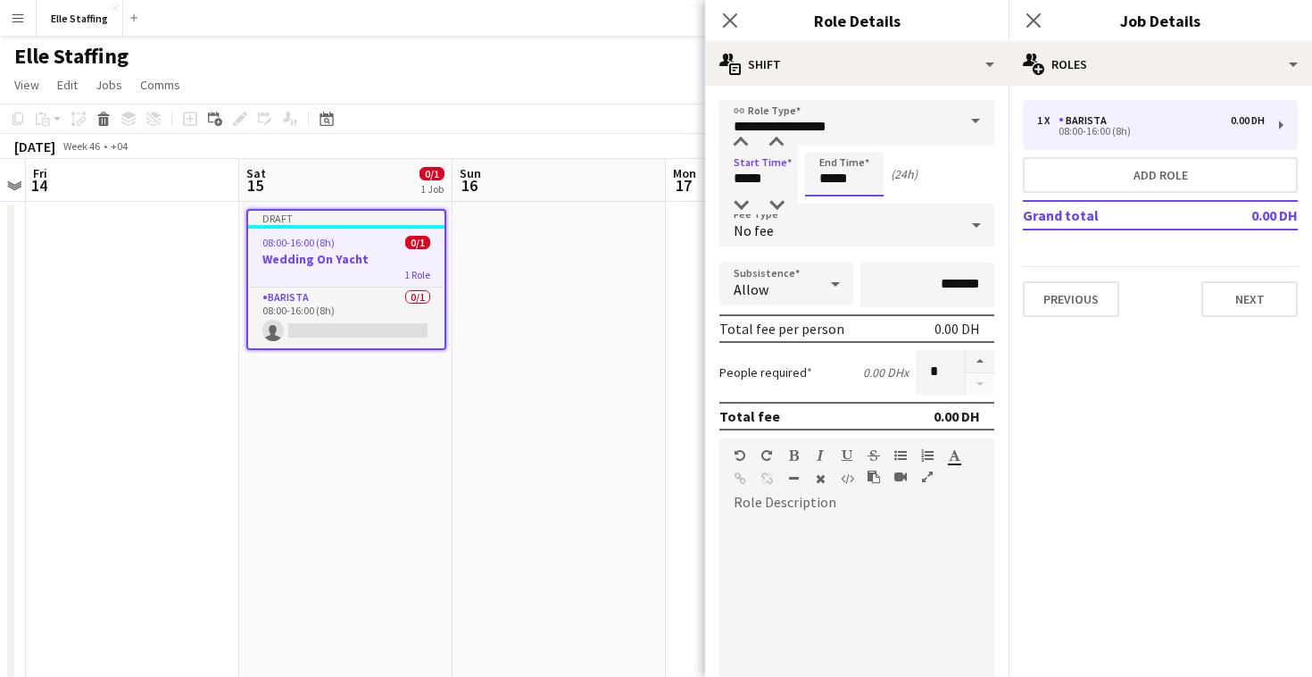
click at [857, 169] on input "*****" at bounding box center [844, 174] width 79 height 45
click at [830, 135] on div at bounding box center [827, 143] width 36 height 18
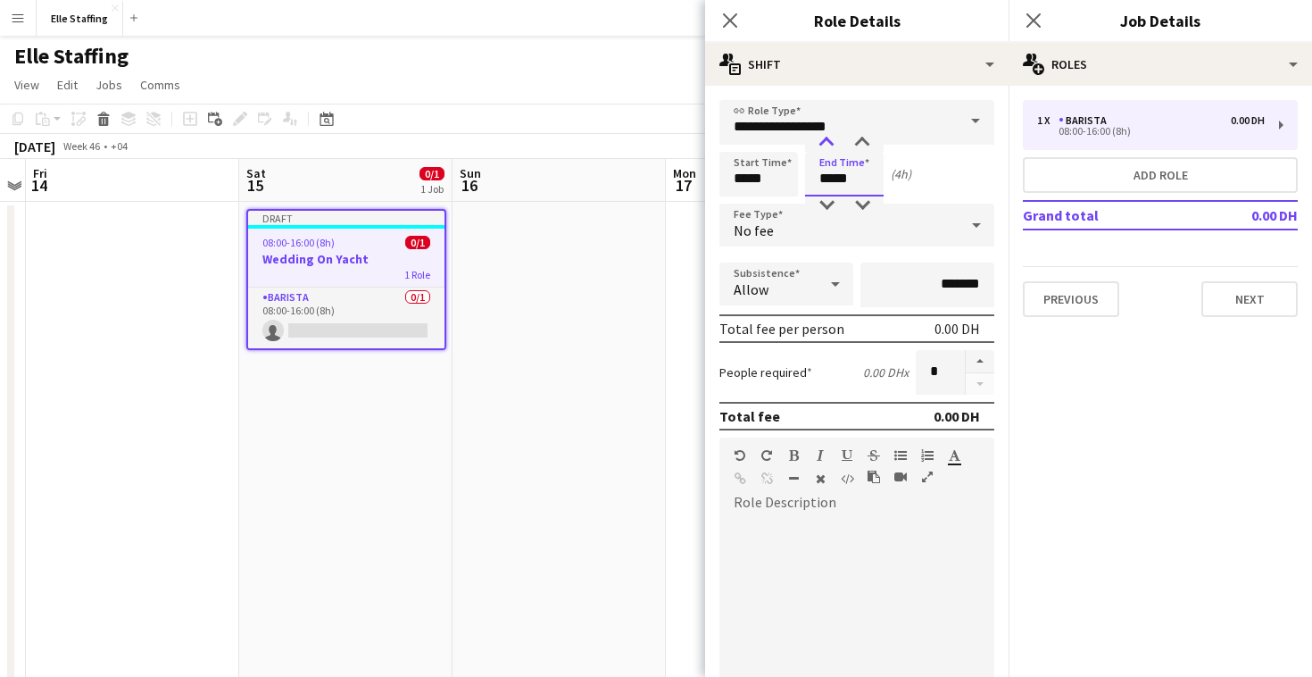
click at [830, 135] on div at bounding box center [827, 143] width 36 height 18
click at [827, 208] on div at bounding box center [827, 205] width 36 height 18
type input "*****"
click at [810, 231] on div "No fee" at bounding box center [838, 224] width 239 height 43
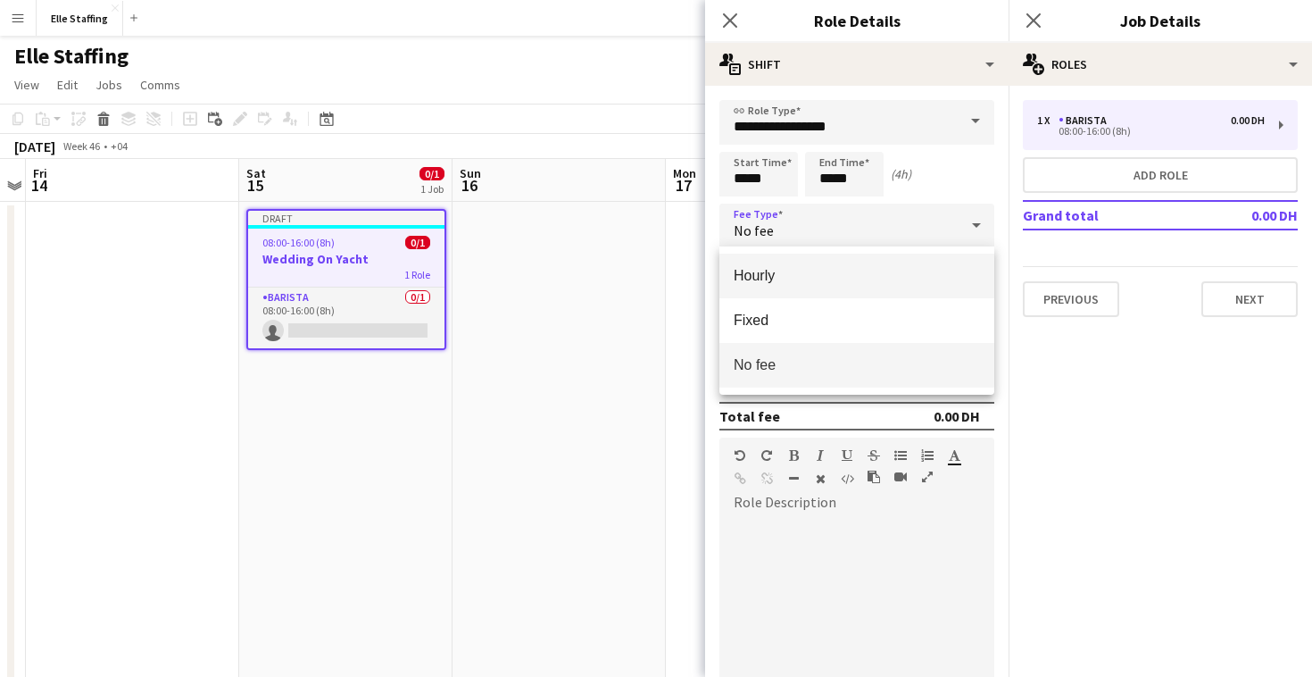
click at [768, 284] on span "Hourly" at bounding box center [857, 275] width 246 height 17
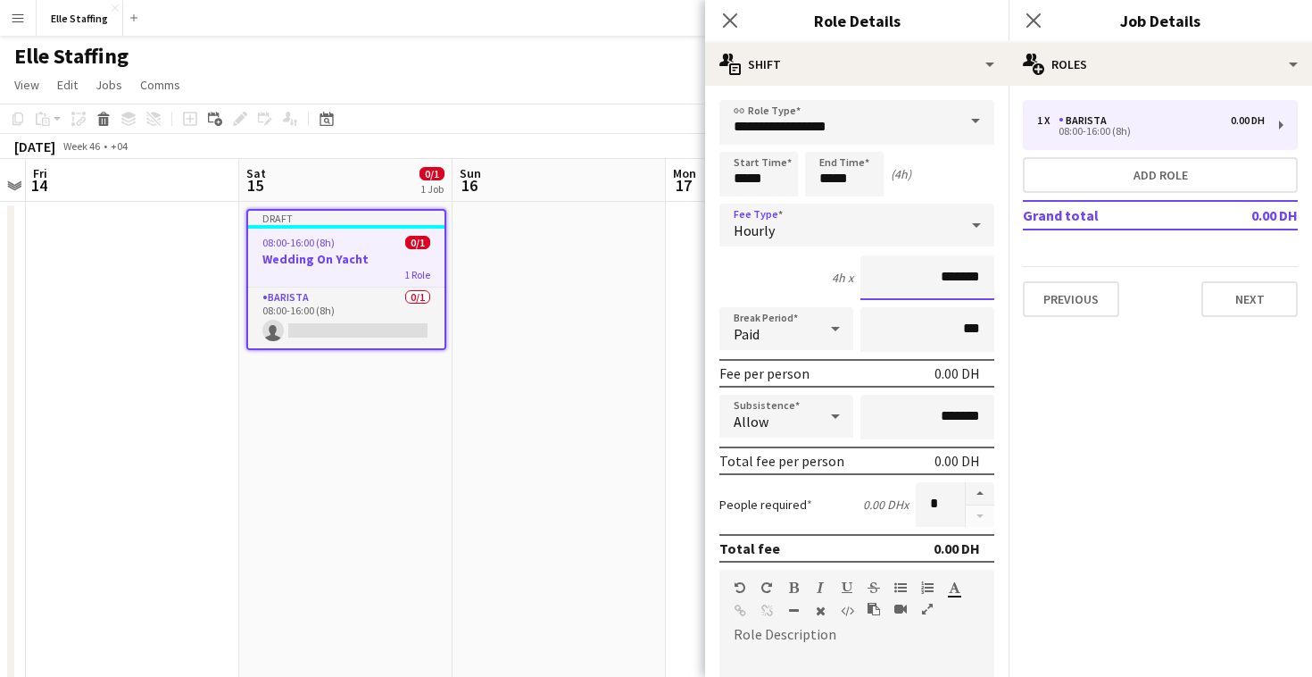
click at [959, 277] on input "*******" at bounding box center [927, 277] width 134 height 45
type input "****"
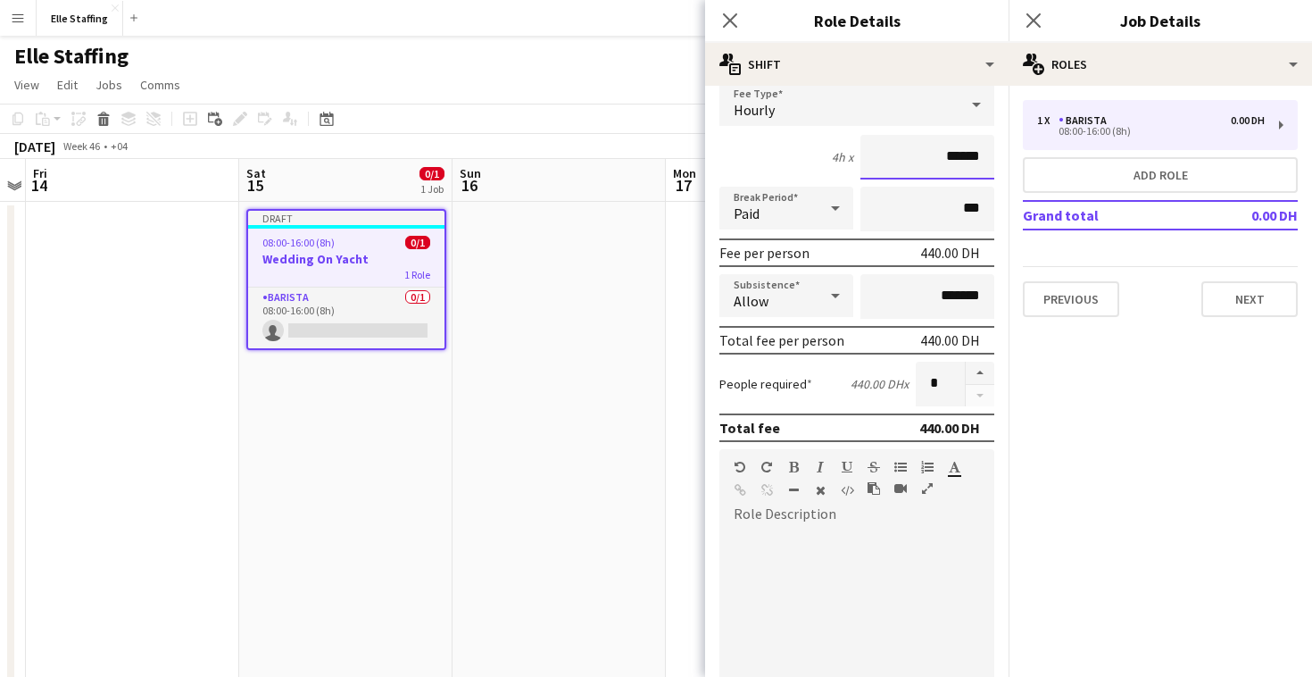
scroll to position [124, 0]
type input "******"
click at [790, 535] on div at bounding box center [856, 632] width 275 height 214
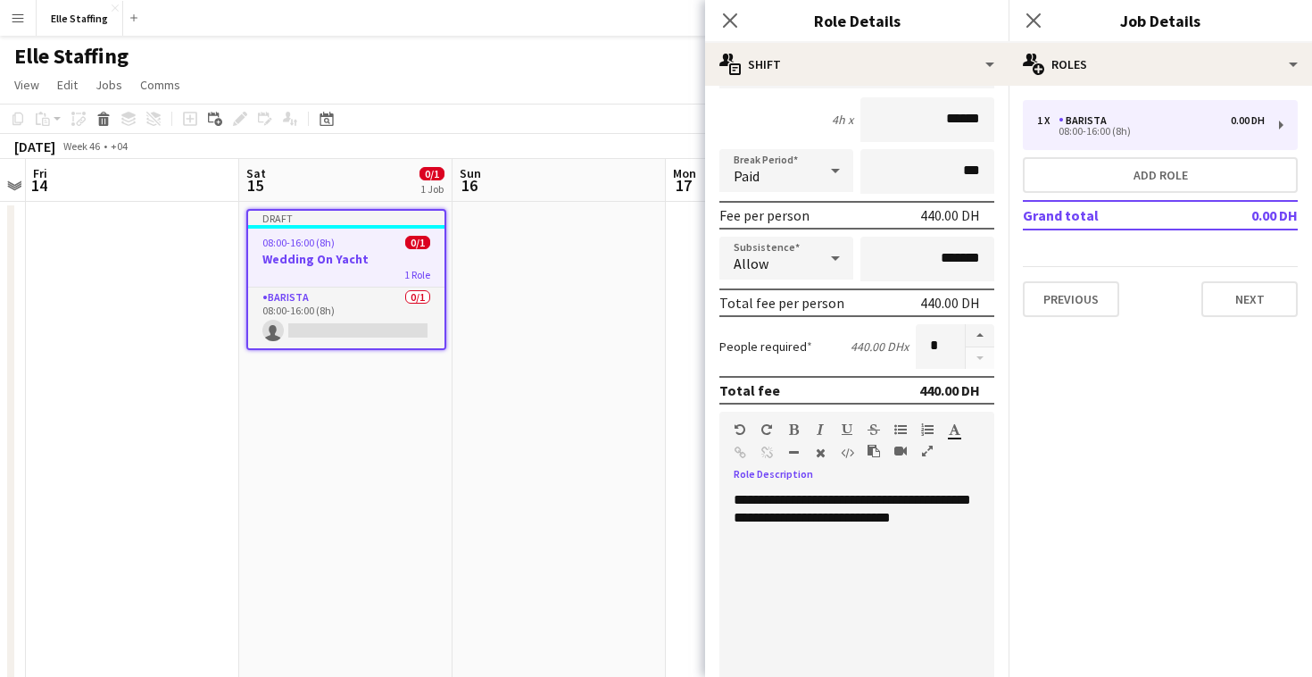
scroll to position [0, 0]
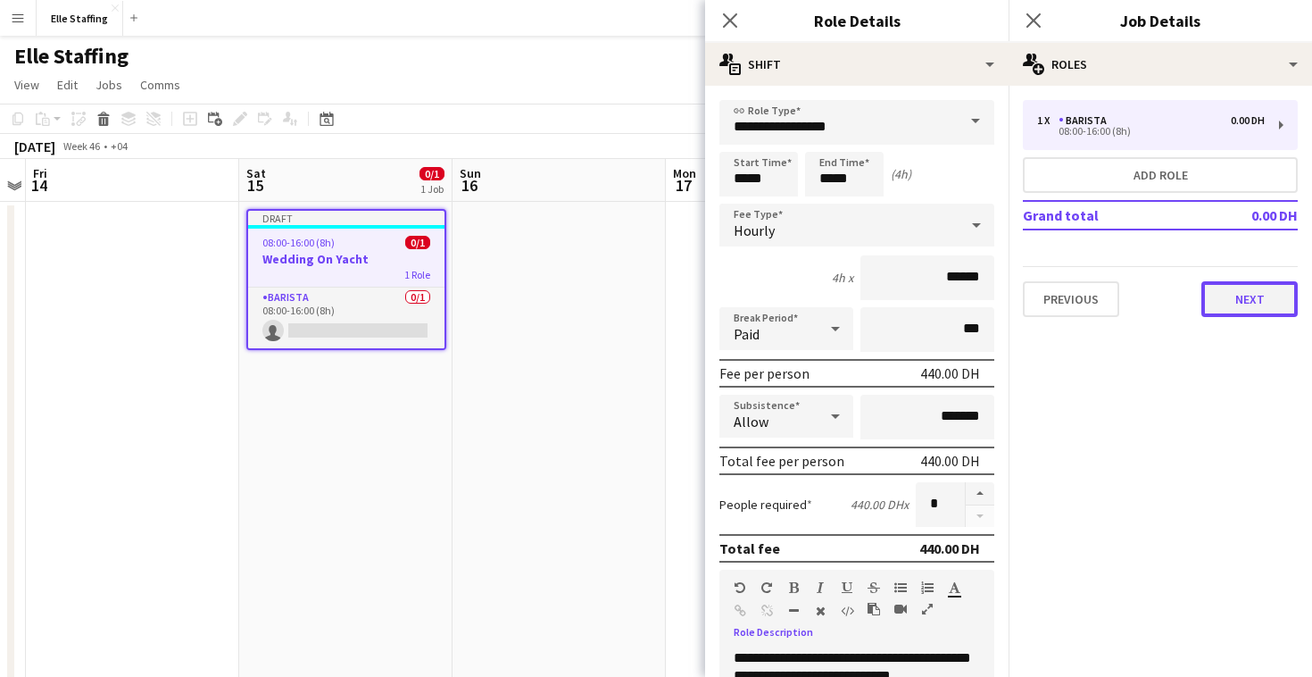
click at [1225, 302] on button "Next" at bounding box center [1249, 299] width 96 height 36
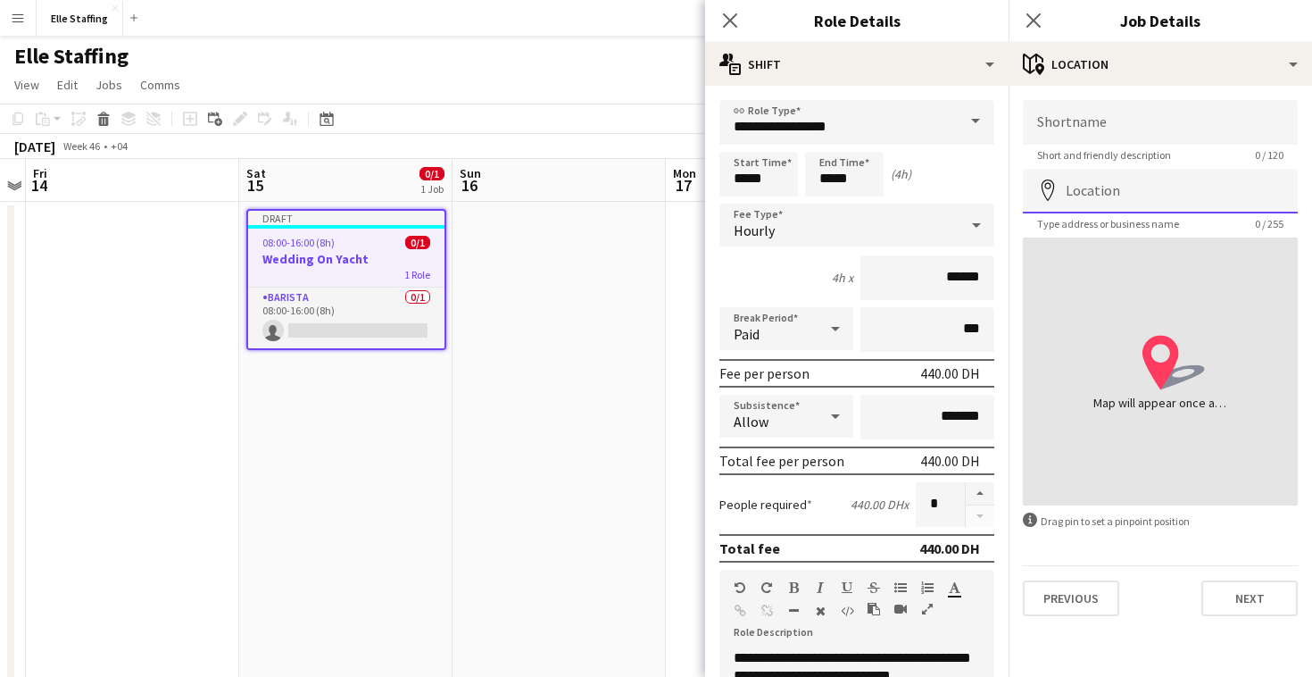
click at [1083, 198] on input "Location" at bounding box center [1160, 191] width 275 height 45
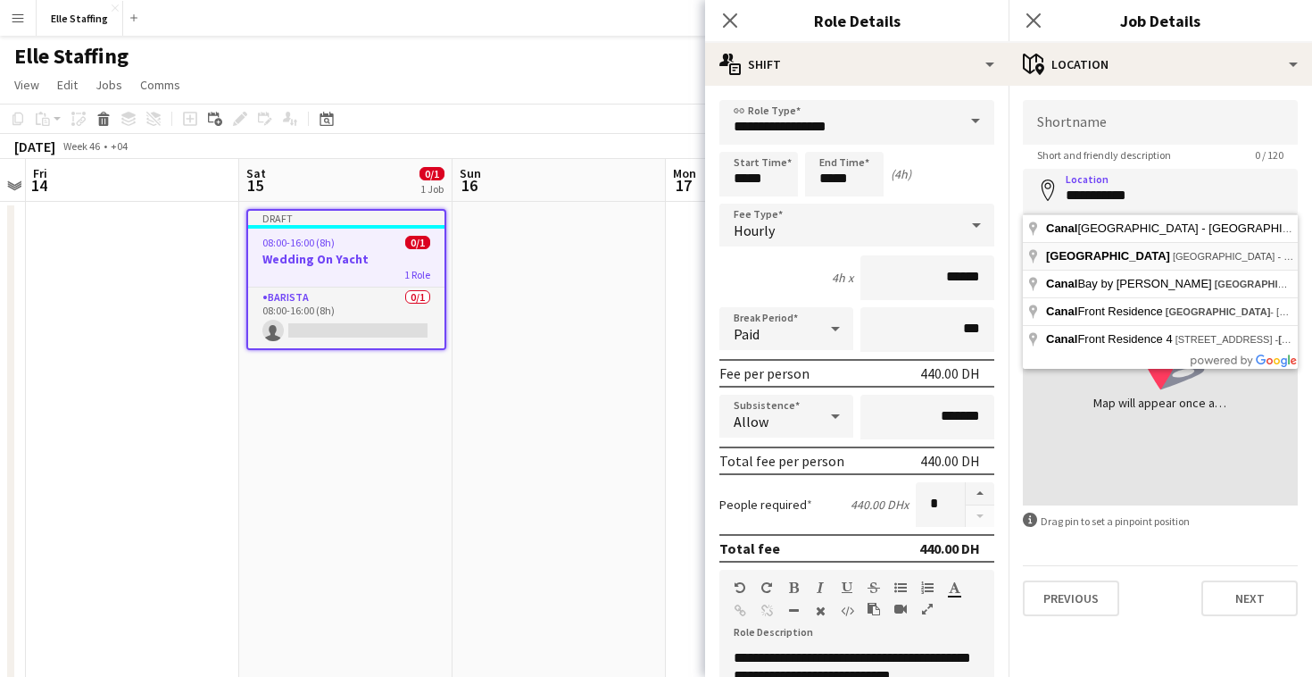
type input "**********"
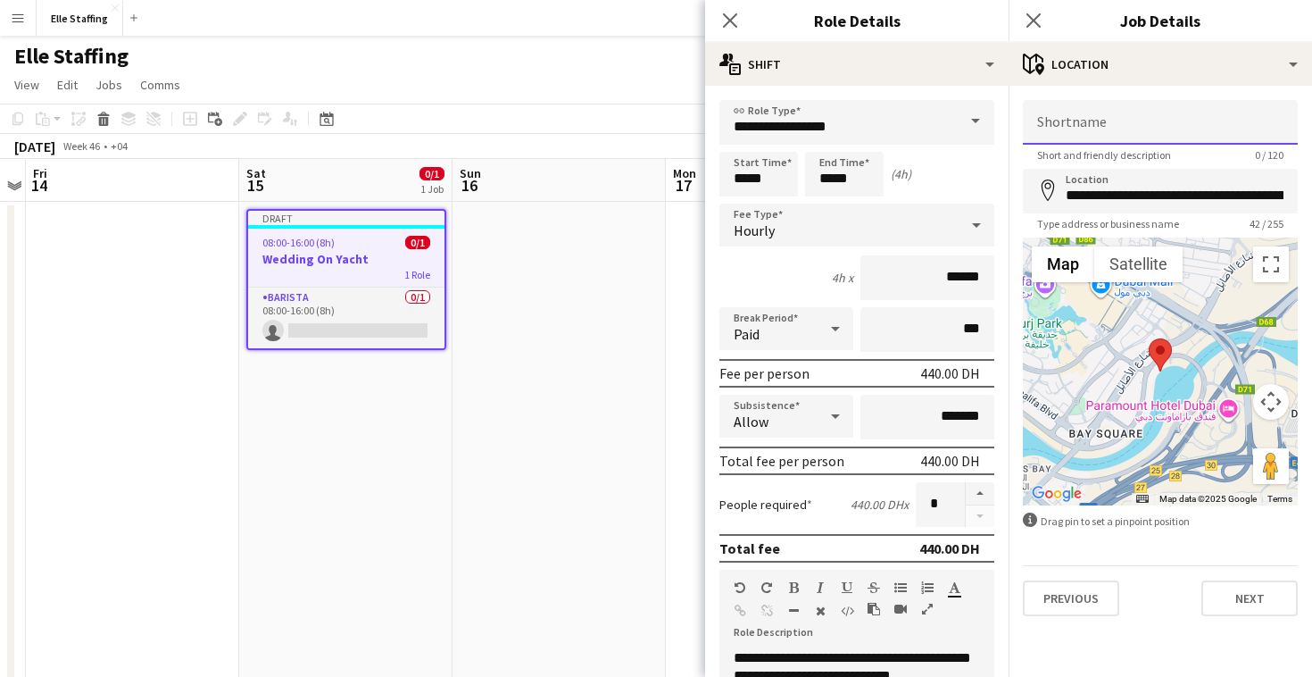
click at [1088, 120] on input "Shortname" at bounding box center [1160, 122] width 275 height 45
type input "**********"
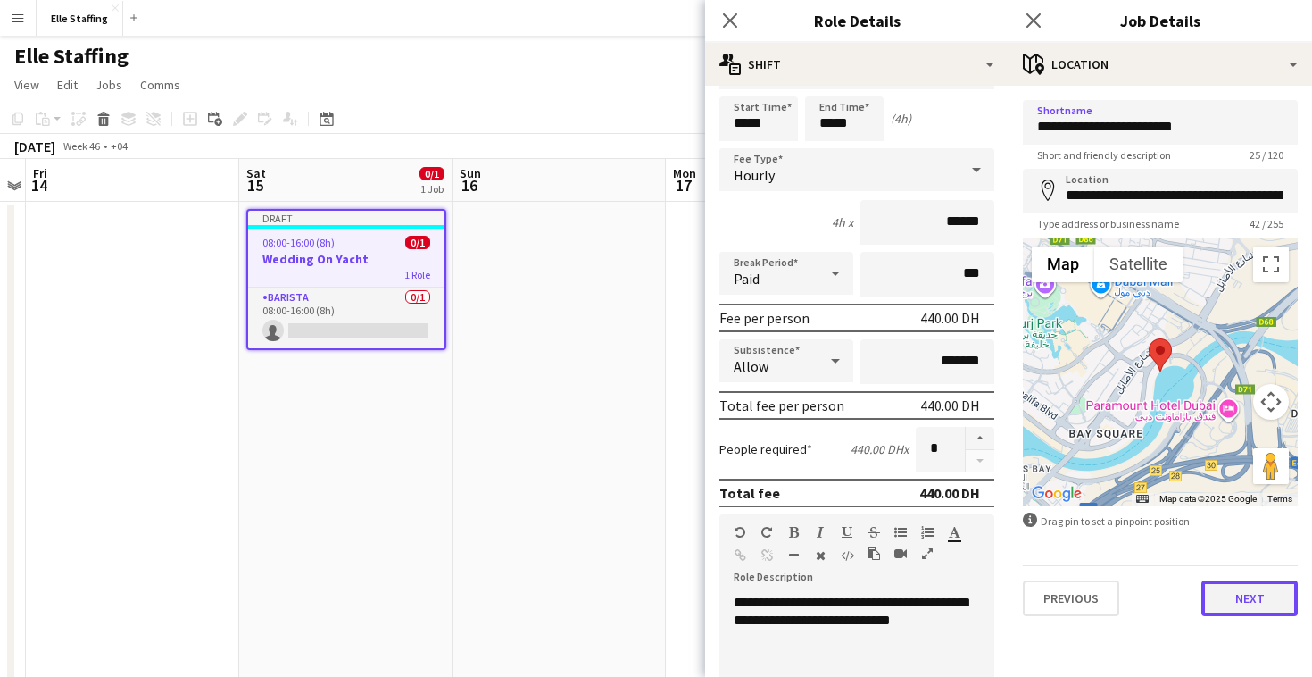
click at [1240, 610] on button "Next" at bounding box center [1249, 598] width 96 height 36
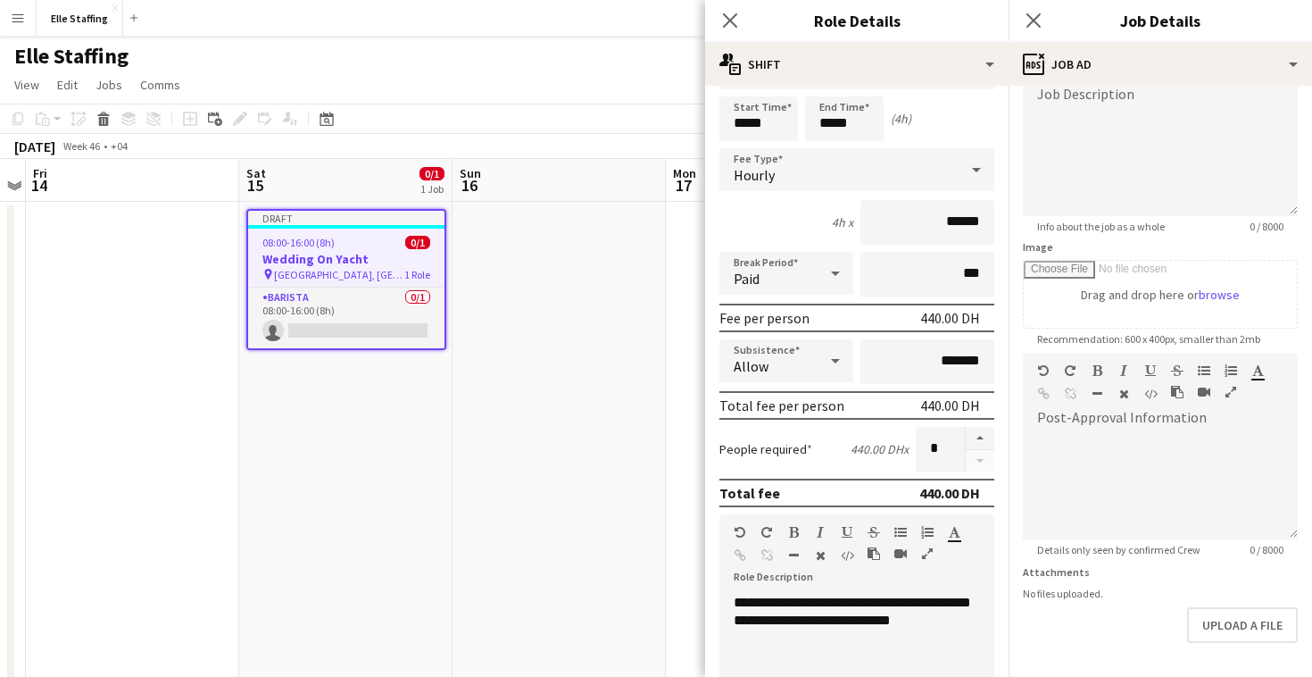
scroll to position [205, 0]
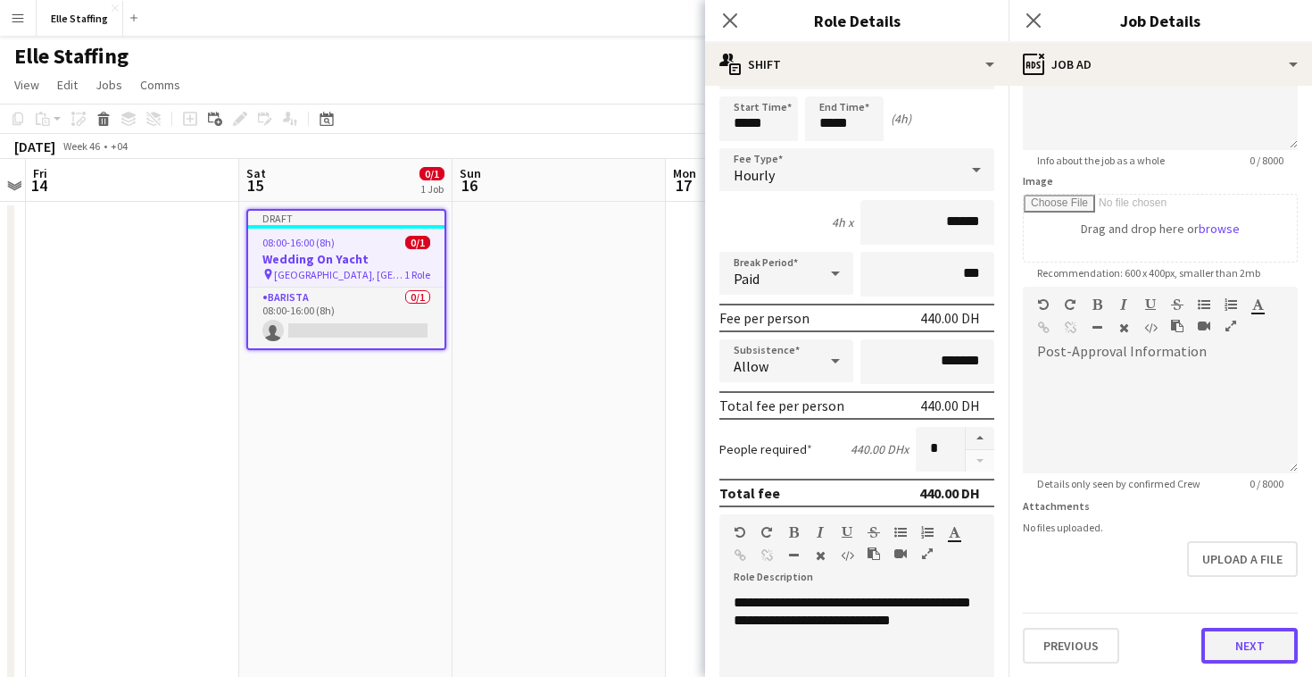
click at [1226, 648] on button "Next" at bounding box center [1249, 645] width 96 height 36
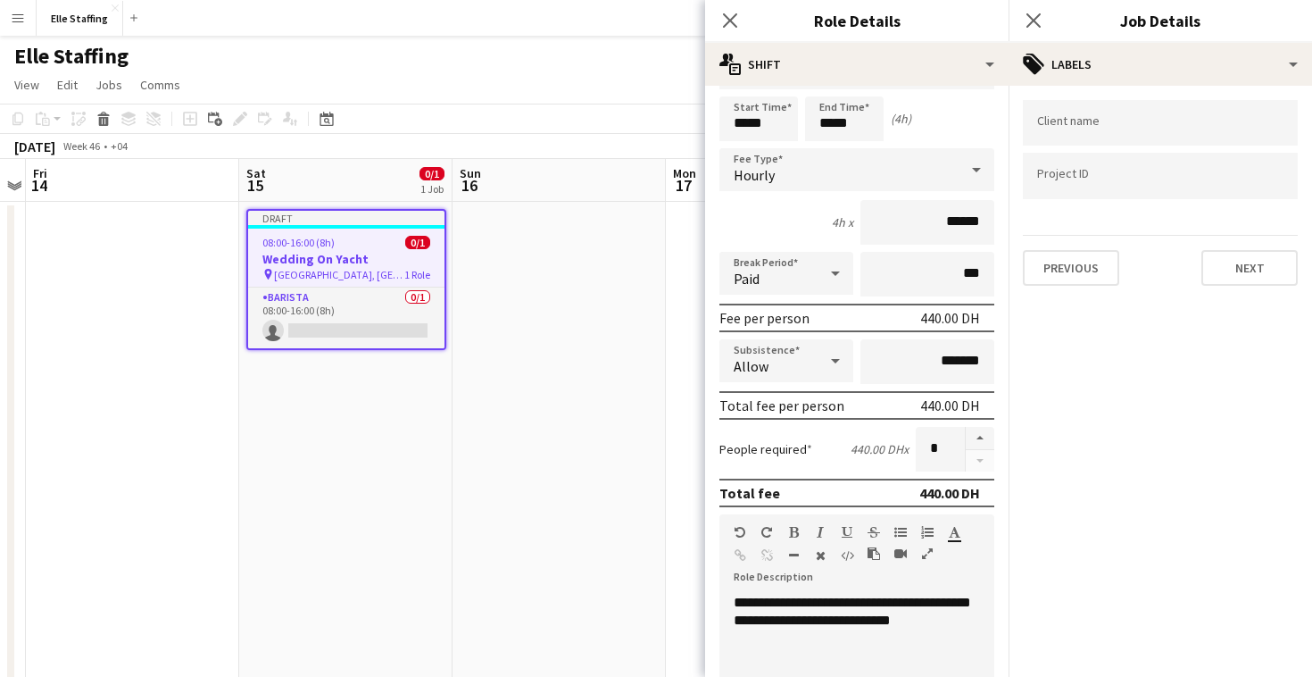
scroll to position [0, 0]
click at [1264, 280] on button "Next" at bounding box center [1249, 268] width 96 height 36
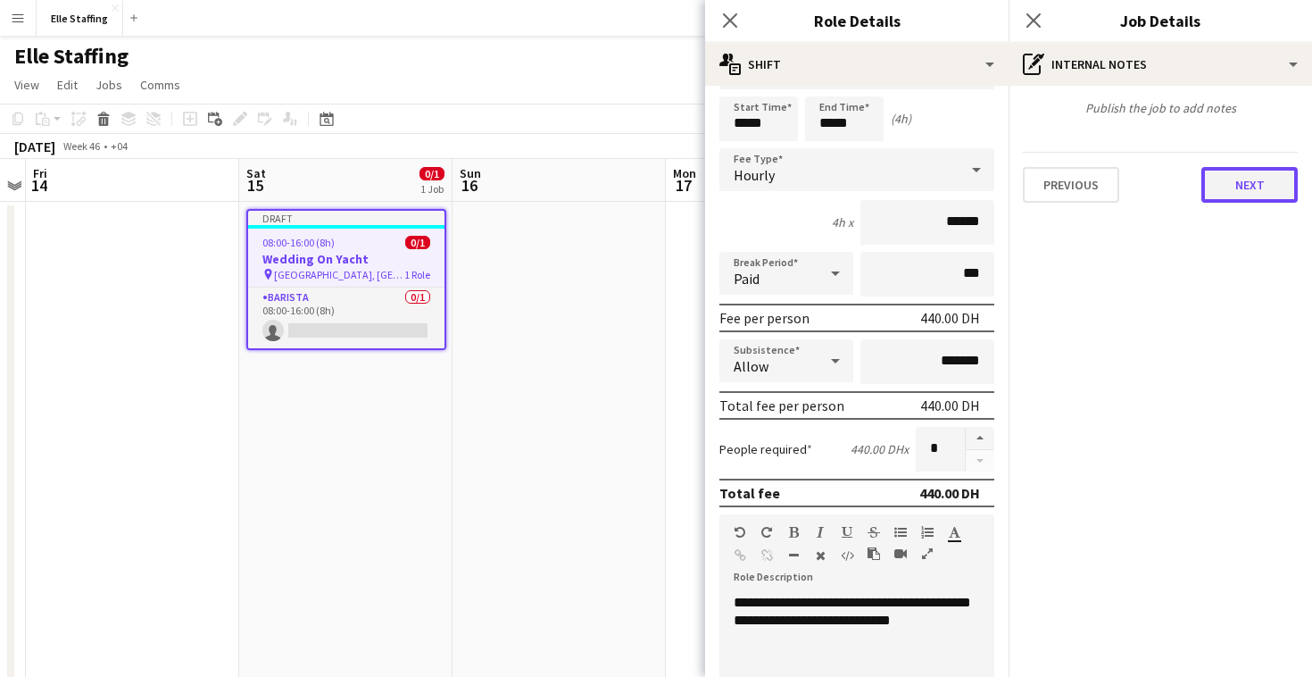
click at [1233, 190] on button "Next" at bounding box center [1249, 185] width 96 height 36
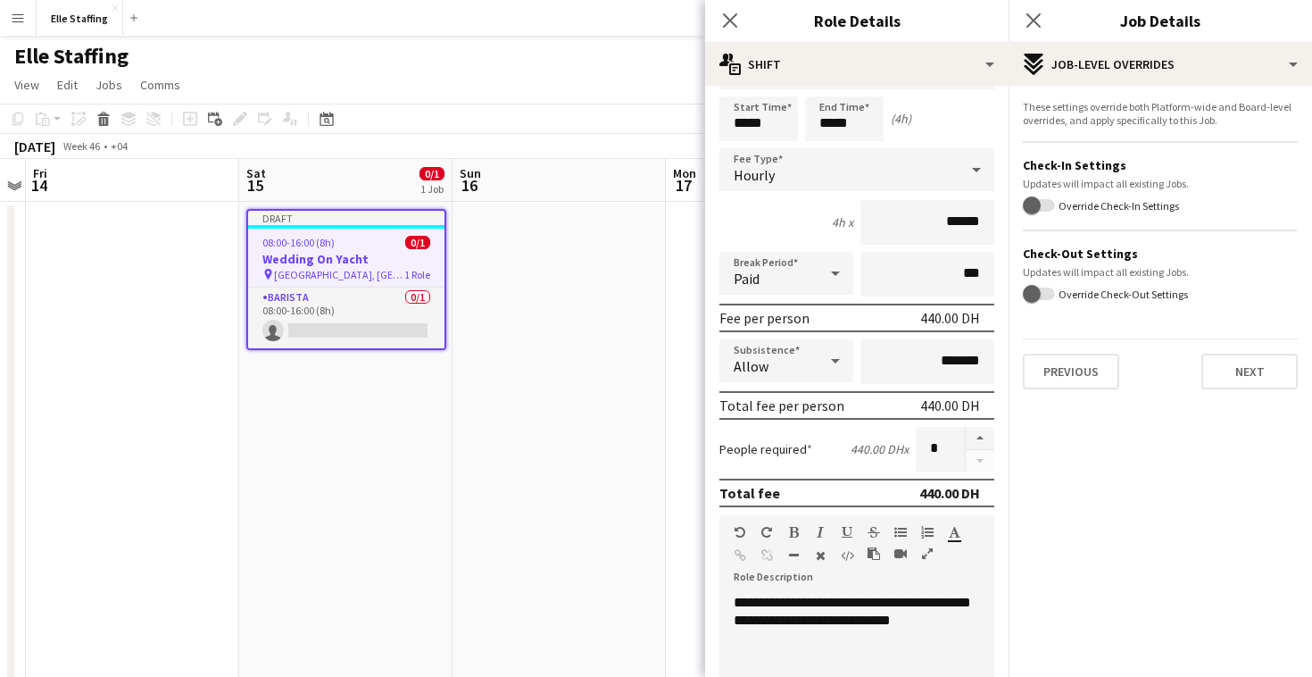
click at [1055, 203] on label "Override Check-In Settings" at bounding box center [1117, 205] width 124 height 13
click at [1055, 203] on button "Override Check-In Settings" at bounding box center [1039, 205] width 32 height 12
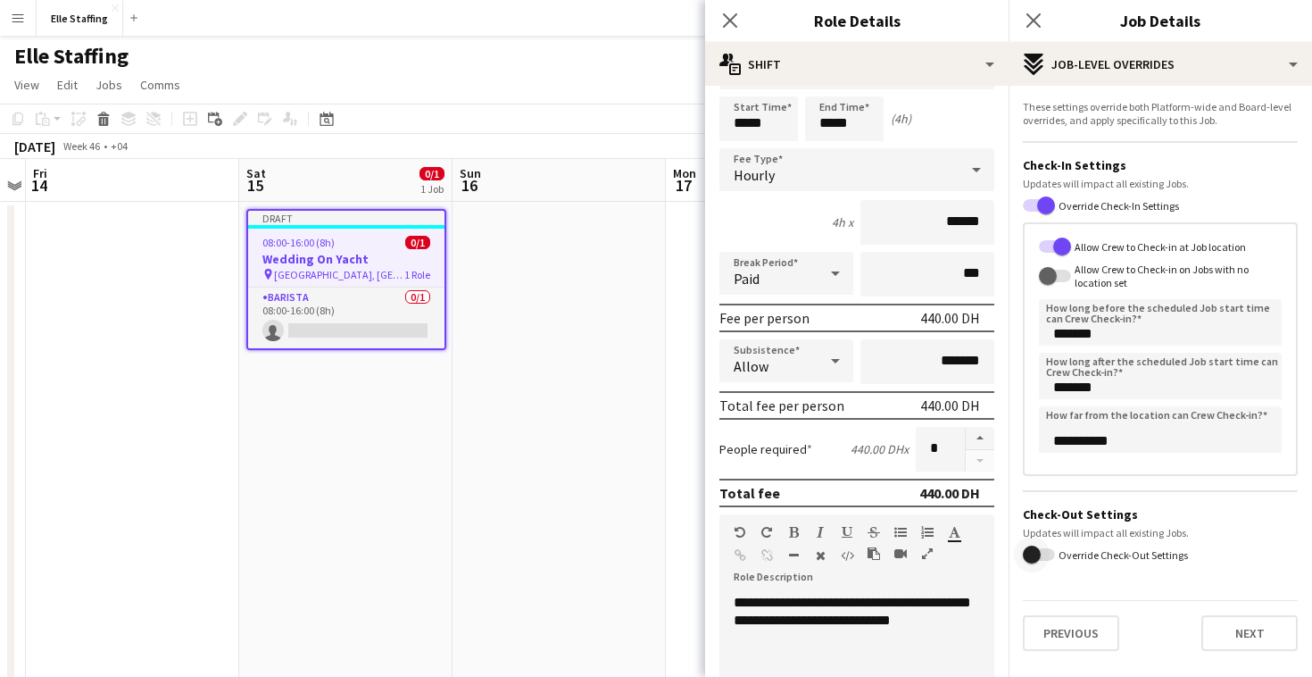
click at [1049, 546] on span "button" at bounding box center [1032, 554] width 36 height 36
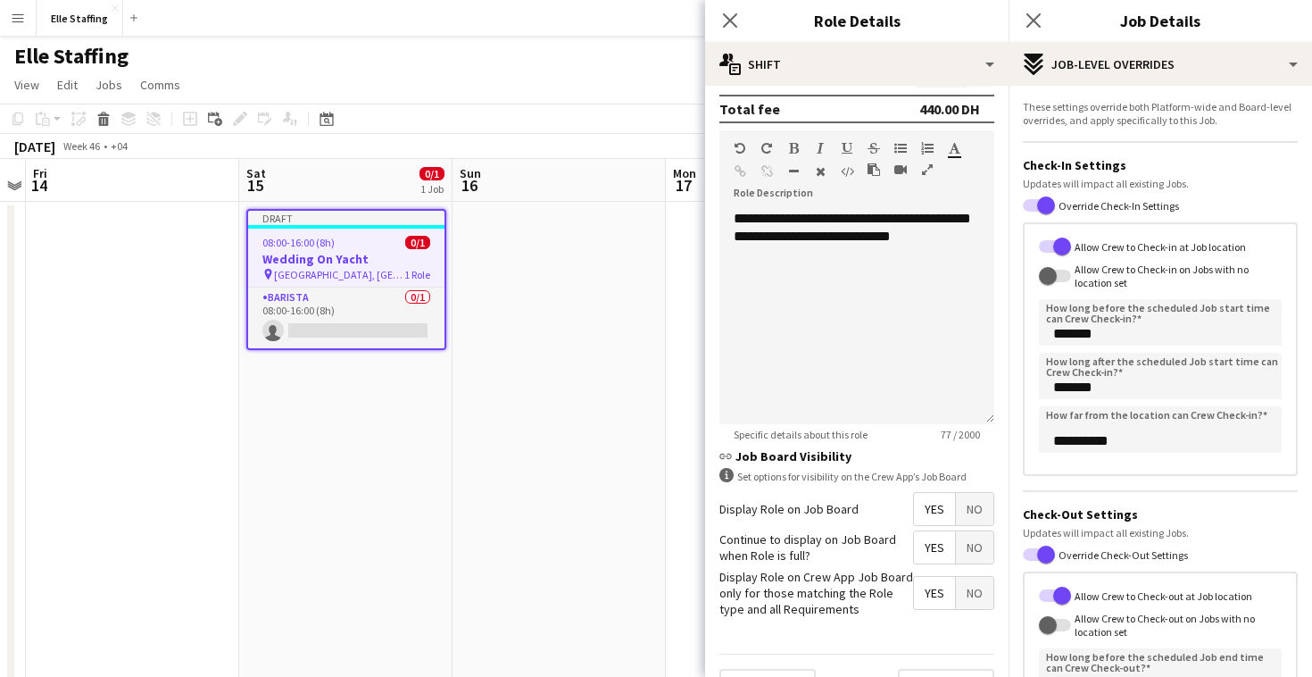
scroll to position [480, 0]
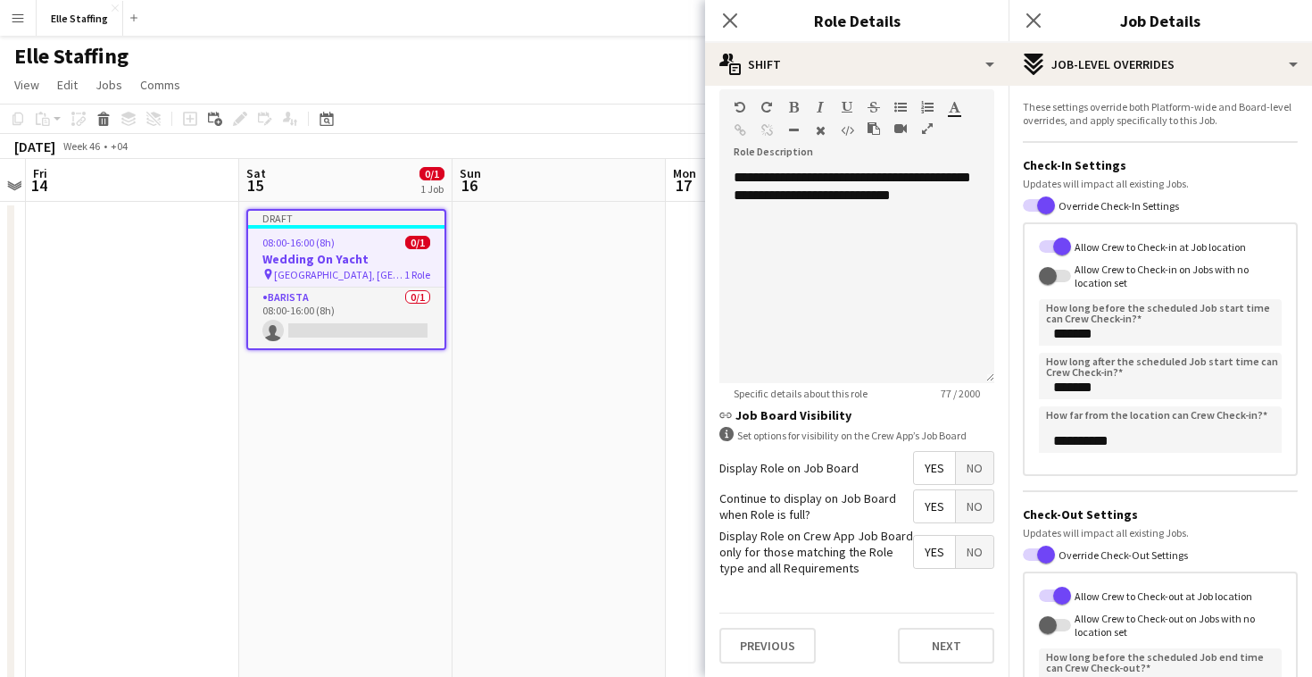
click at [937, 473] on span "Yes" at bounding box center [934, 468] width 41 height 32
click at [931, 512] on span "Yes" at bounding box center [934, 506] width 41 height 32
click at [931, 549] on span "Yes" at bounding box center [934, 551] width 41 height 32
click at [947, 634] on button "Next" at bounding box center [946, 645] width 96 height 36
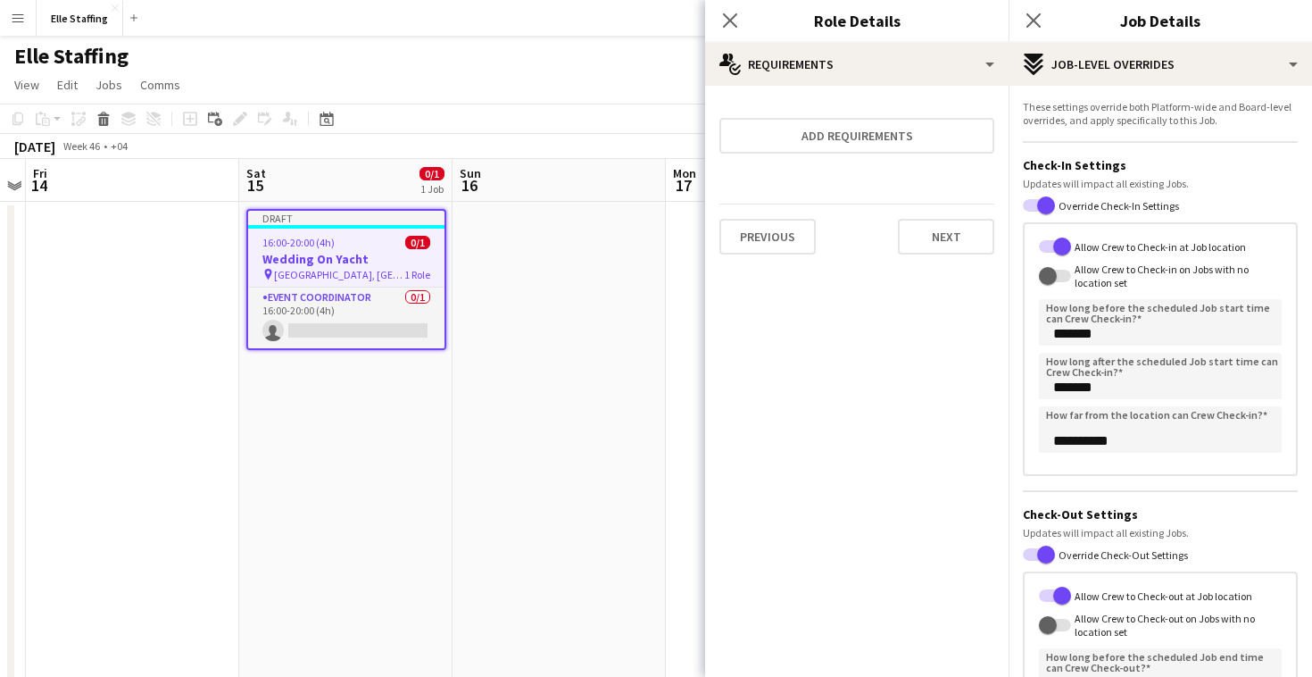
scroll to position [0, 0]
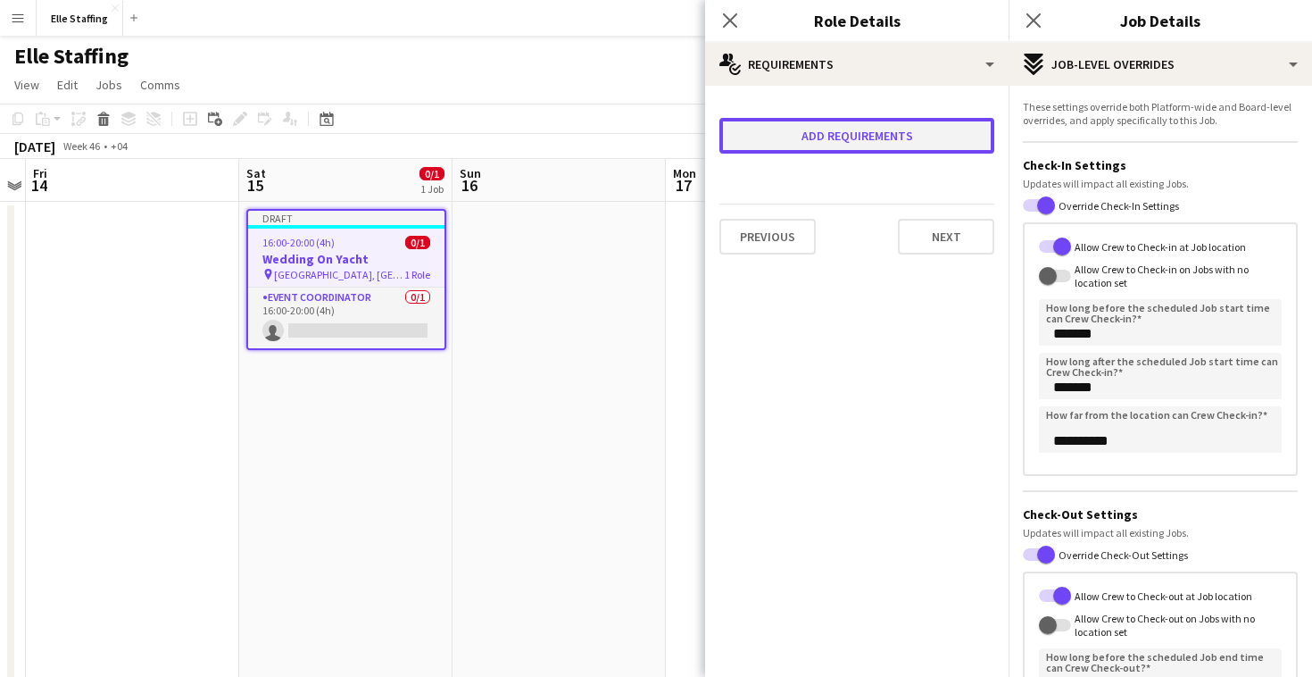
click at [866, 145] on button "Add requirements" at bounding box center [856, 136] width 275 height 36
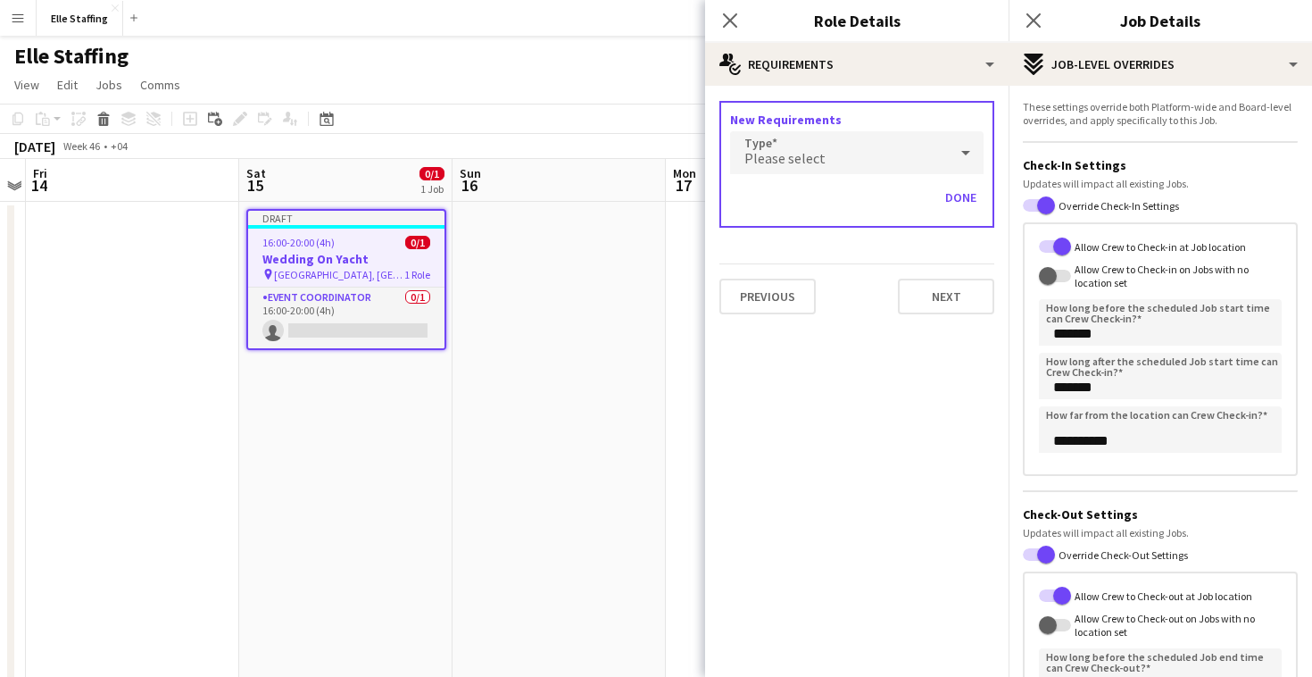
click at [833, 143] on div "Please select" at bounding box center [839, 152] width 218 height 43
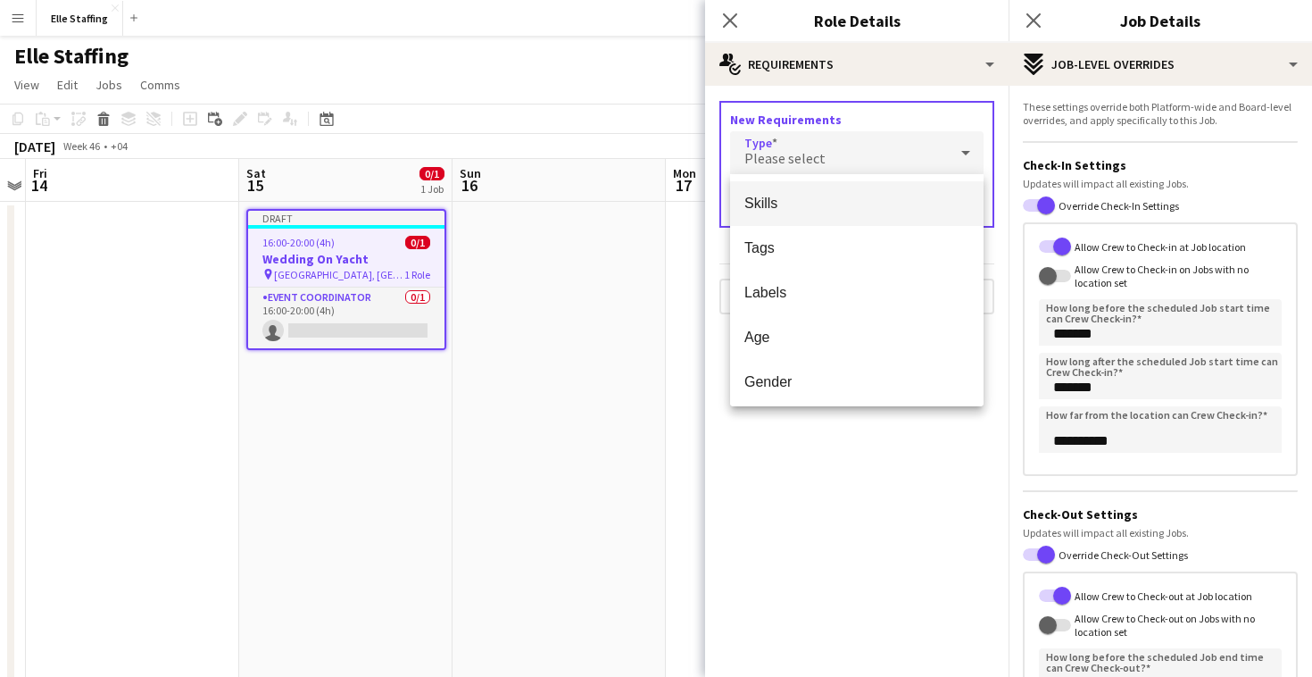
click at [788, 200] on span "Skills" at bounding box center [856, 203] width 225 height 17
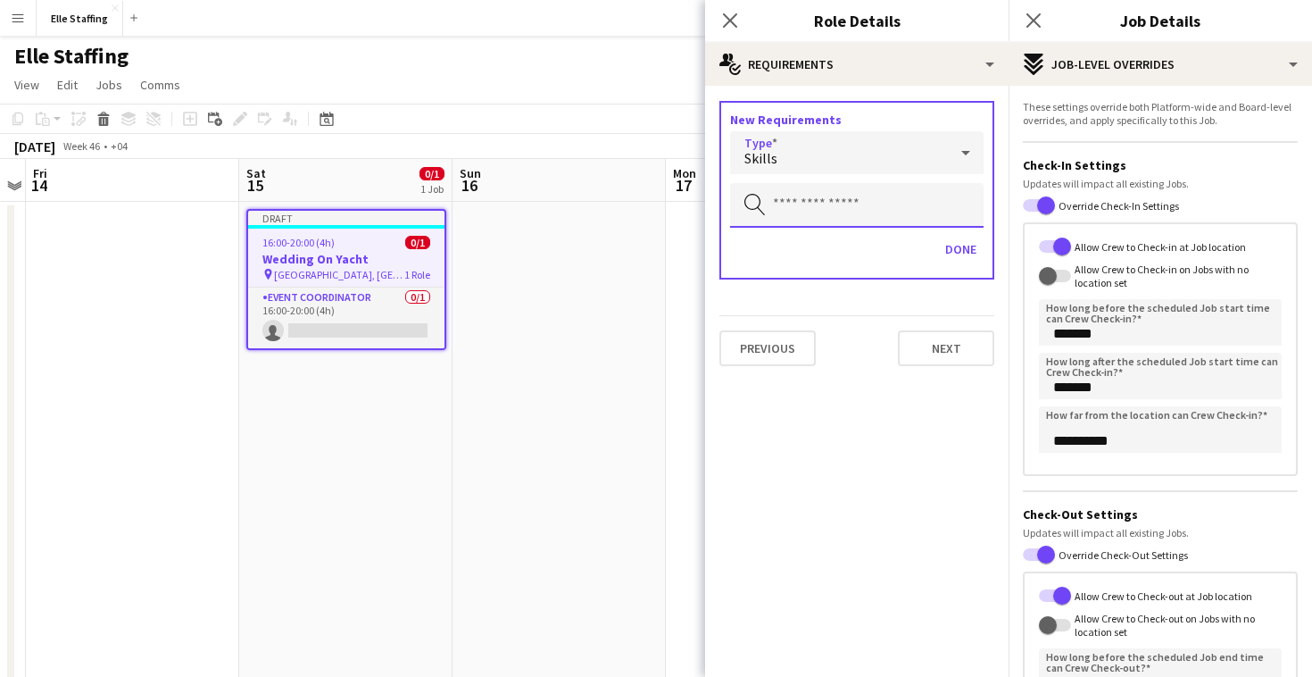
click at [799, 203] on input "text" at bounding box center [856, 205] width 253 height 45
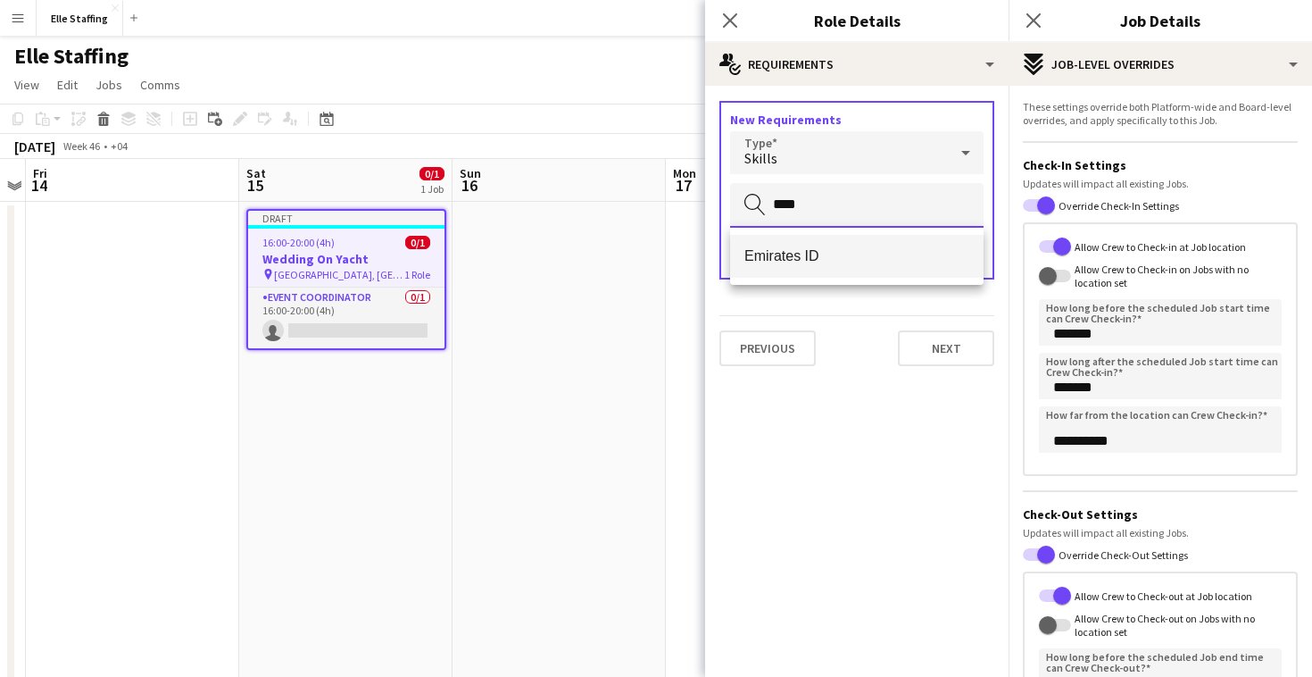
type input "****"
click at [803, 264] on span "Emirates ID" at bounding box center [856, 255] width 225 height 17
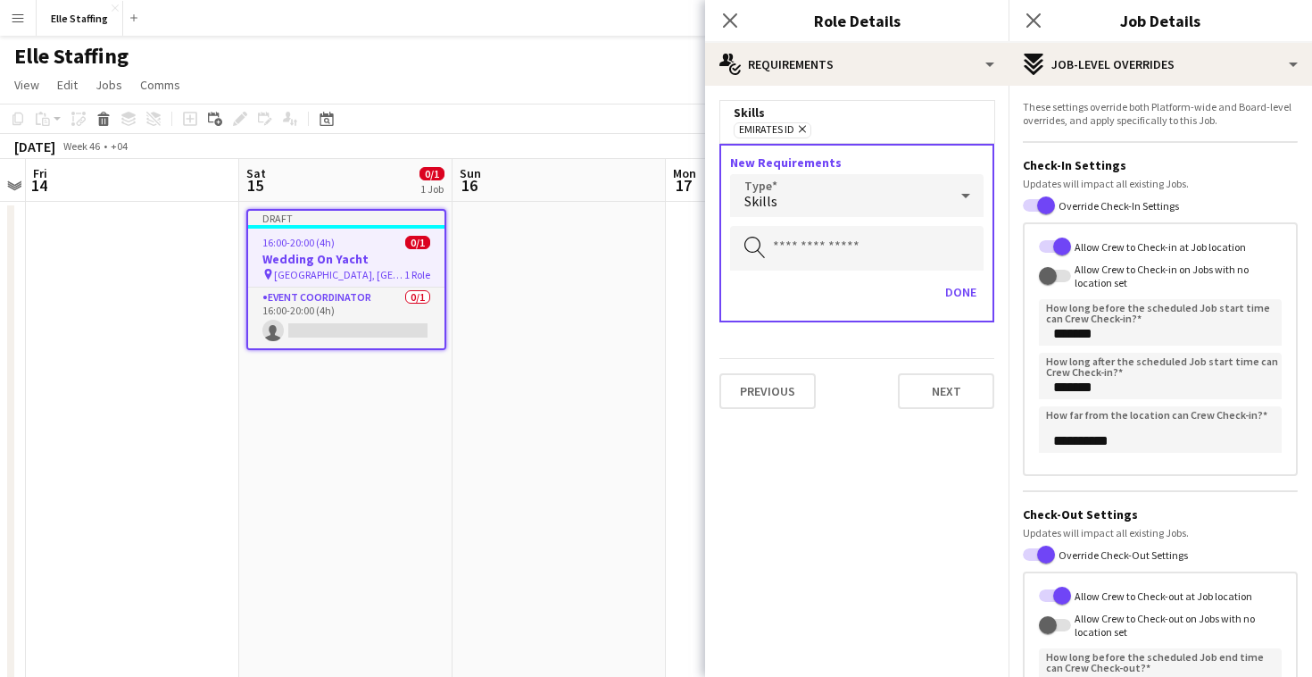
click at [859, 191] on div "Skills" at bounding box center [839, 195] width 218 height 43
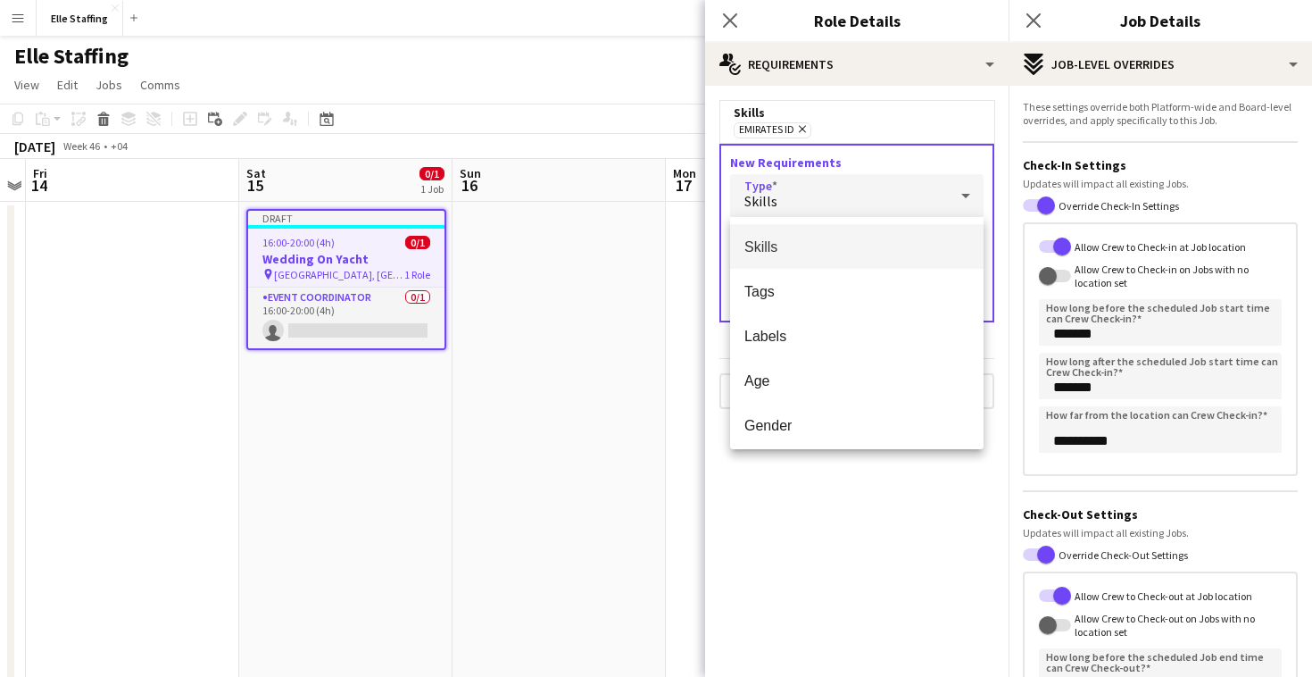
click at [799, 246] on span "Skills" at bounding box center [856, 246] width 225 height 17
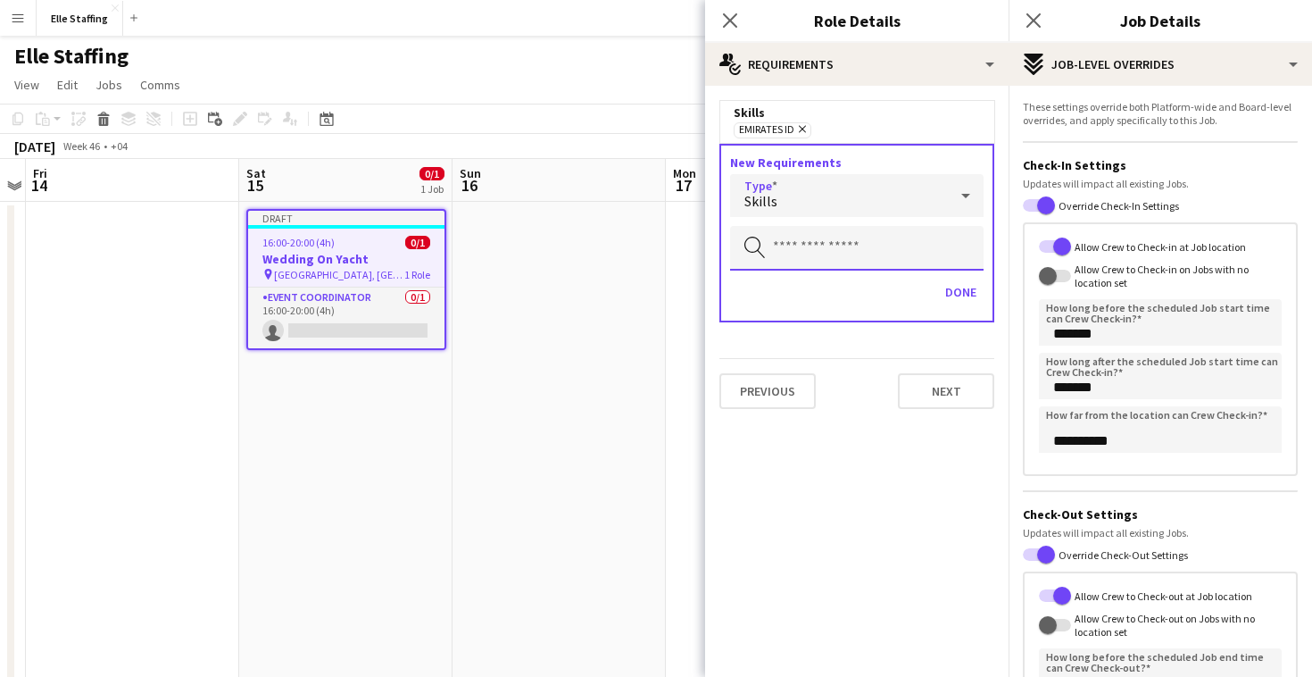
click at [807, 237] on input "text" at bounding box center [856, 248] width 253 height 45
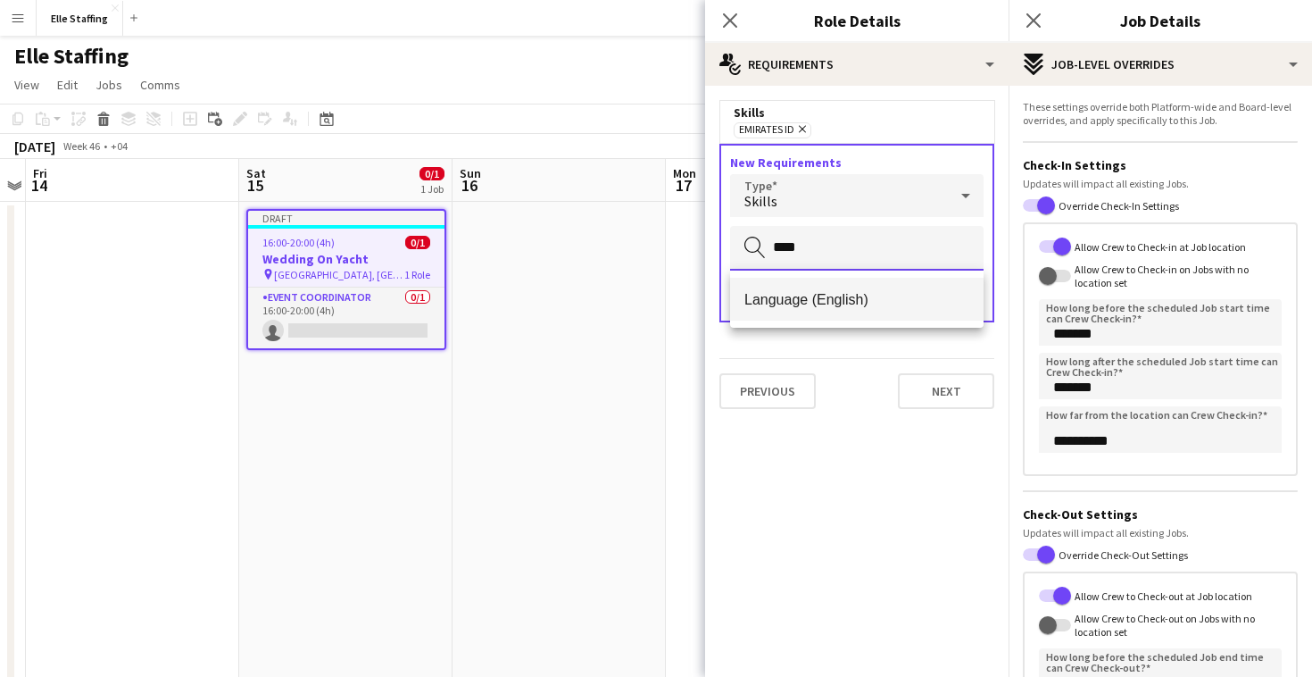
type input "****"
click at [821, 309] on mat-option "Language (English)" at bounding box center [856, 299] width 253 height 43
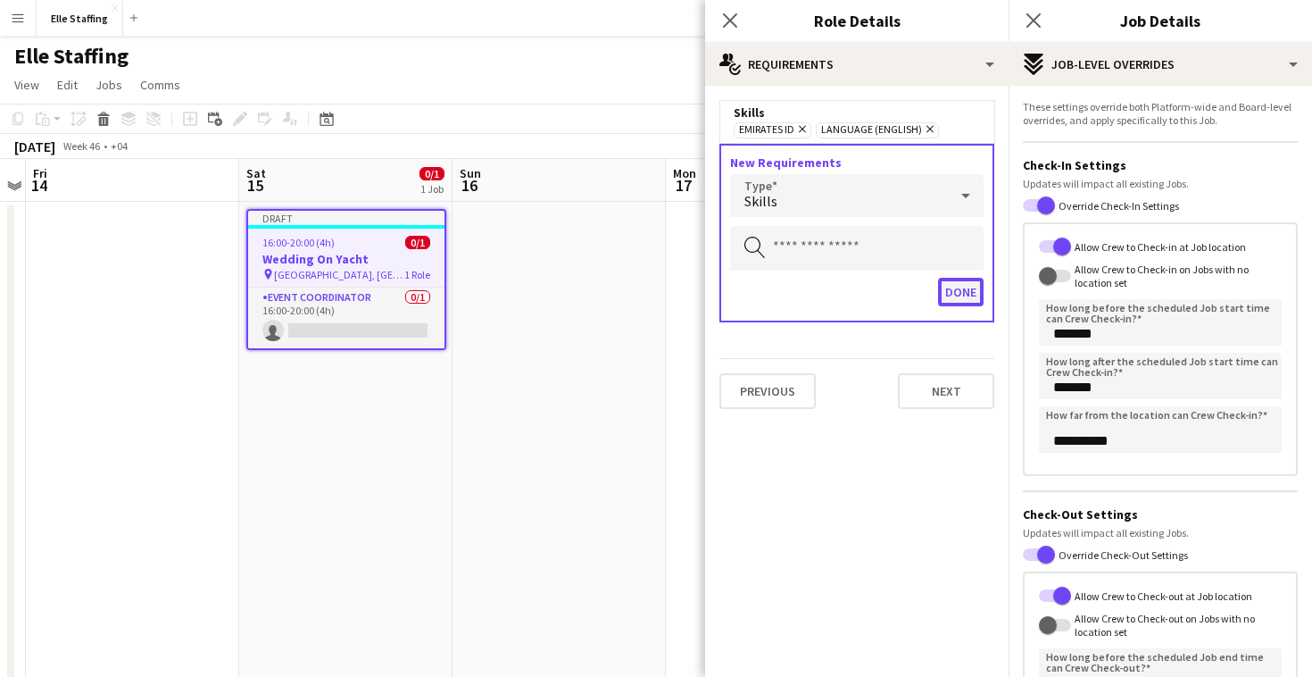
click at [962, 289] on button "Done" at bounding box center [961, 292] width 46 height 29
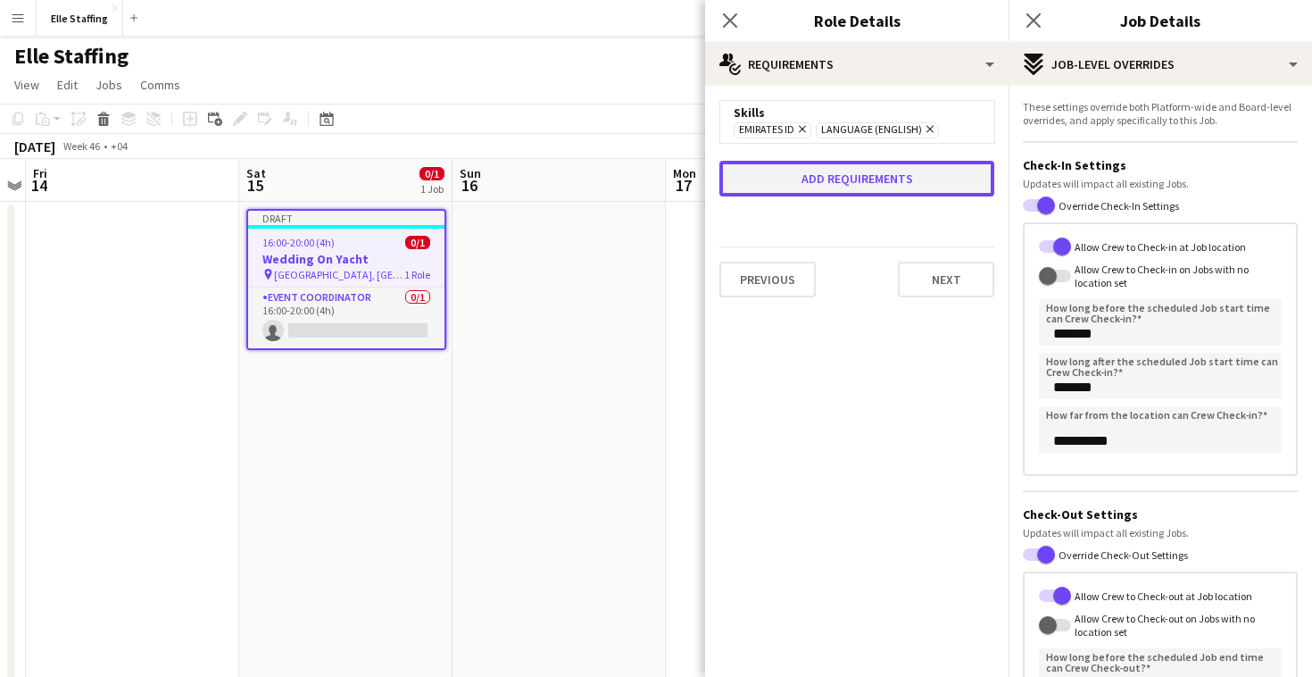
click at [862, 178] on button "Add requirements" at bounding box center [856, 179] width 275 height 36
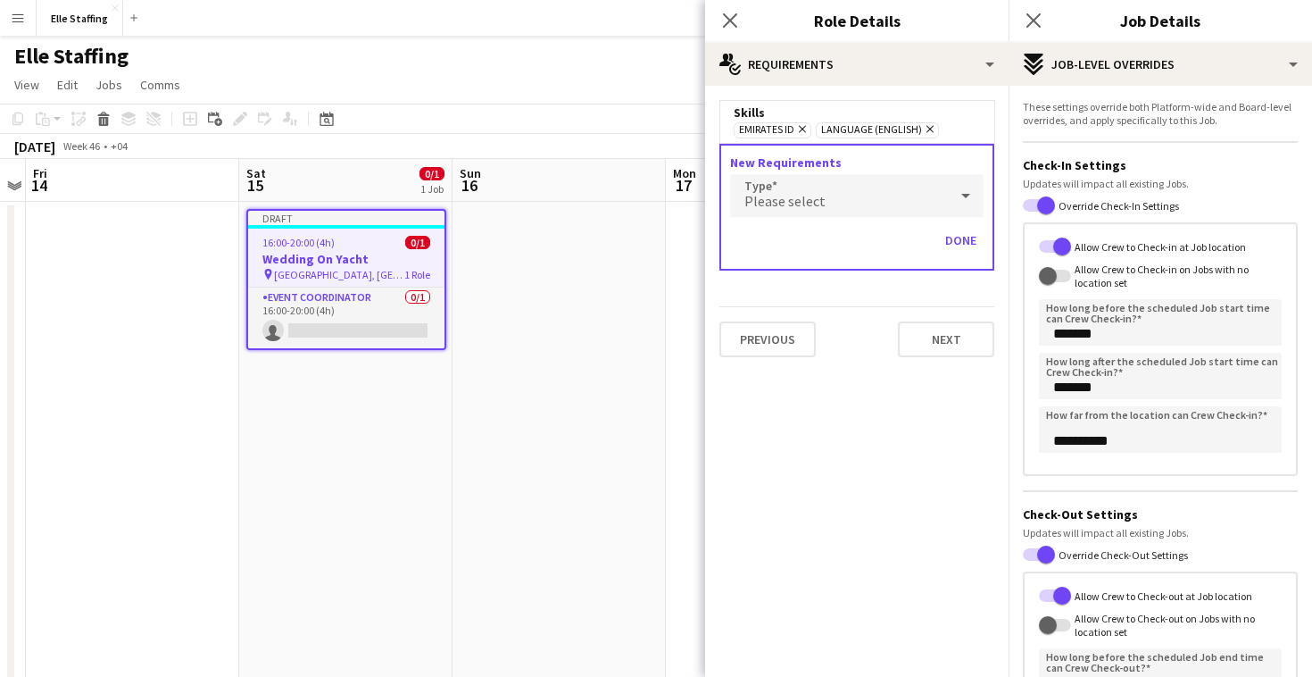
click at [830, 187] on div "Please select" at bounding box center [839, 195] width 218 height 43
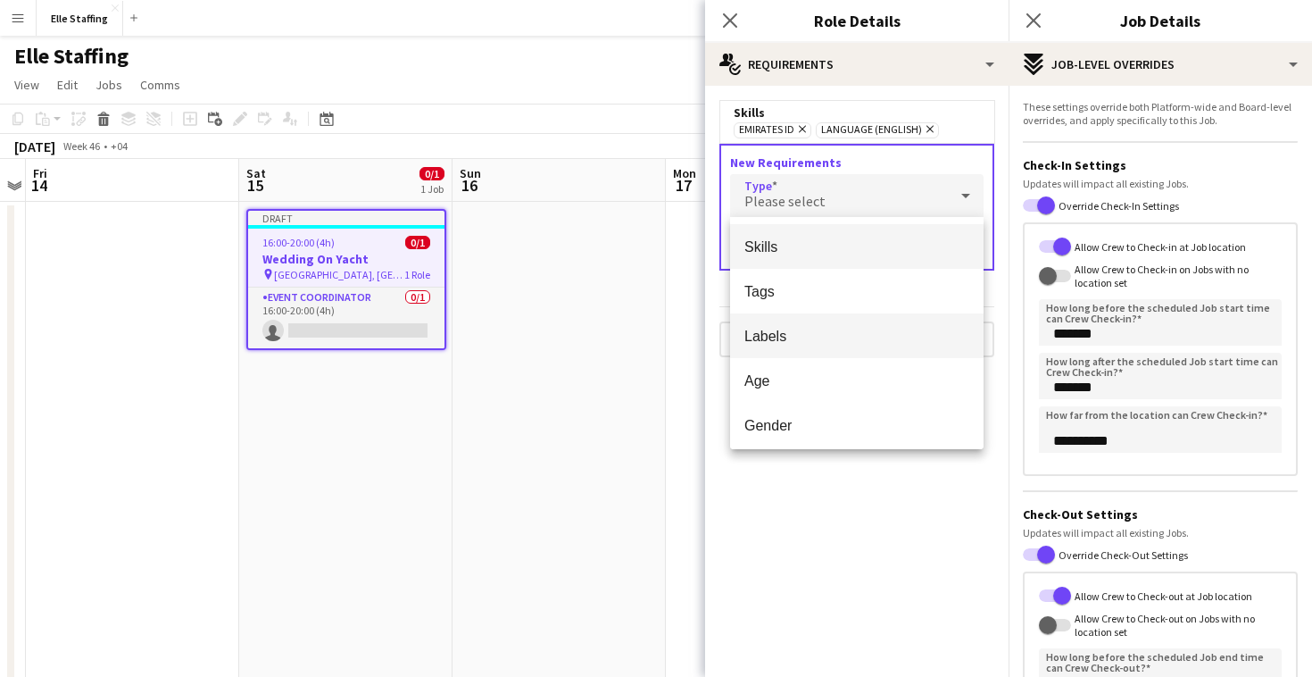
click at [789, 234] on mat-option "Skills" at bounding box center [856, 246] width 253 height 45
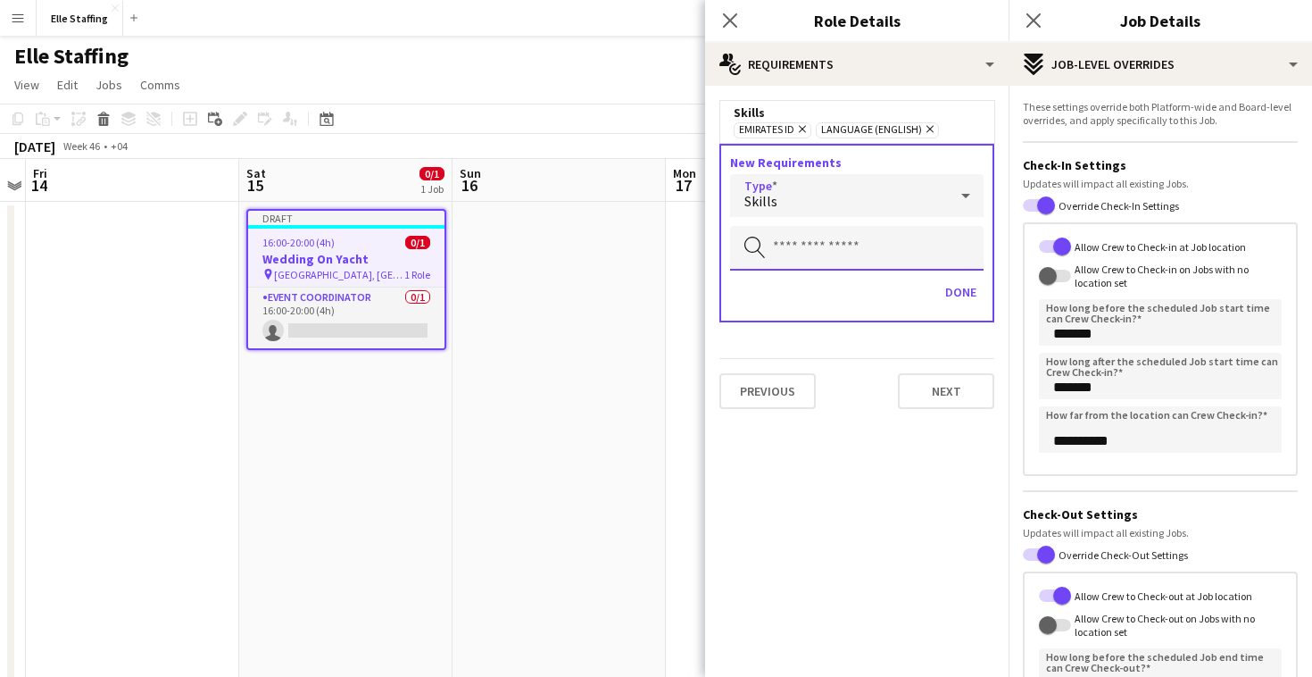
click at [795, 246] on input "text" at bounding box center [856, 248] width 253 height 45
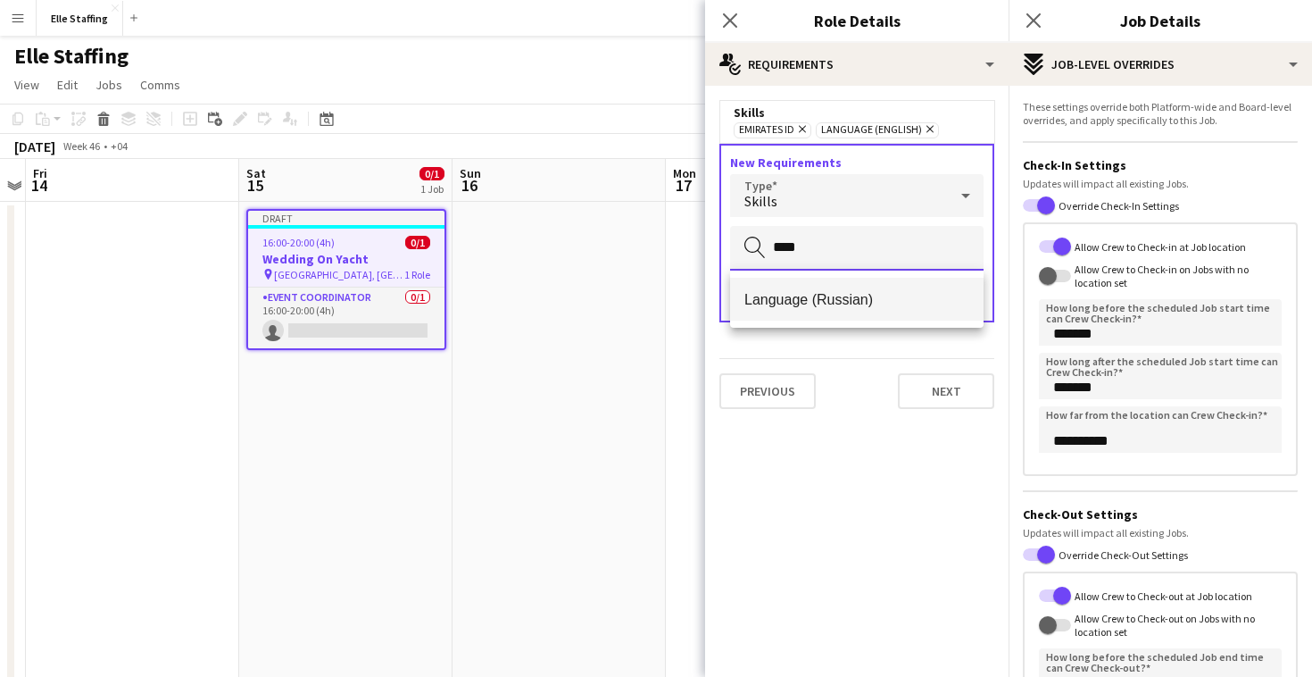
type input "****"
click at [813, 297] on span "Language (Russian)" at bounding box center [856, 299] width 225 height 17
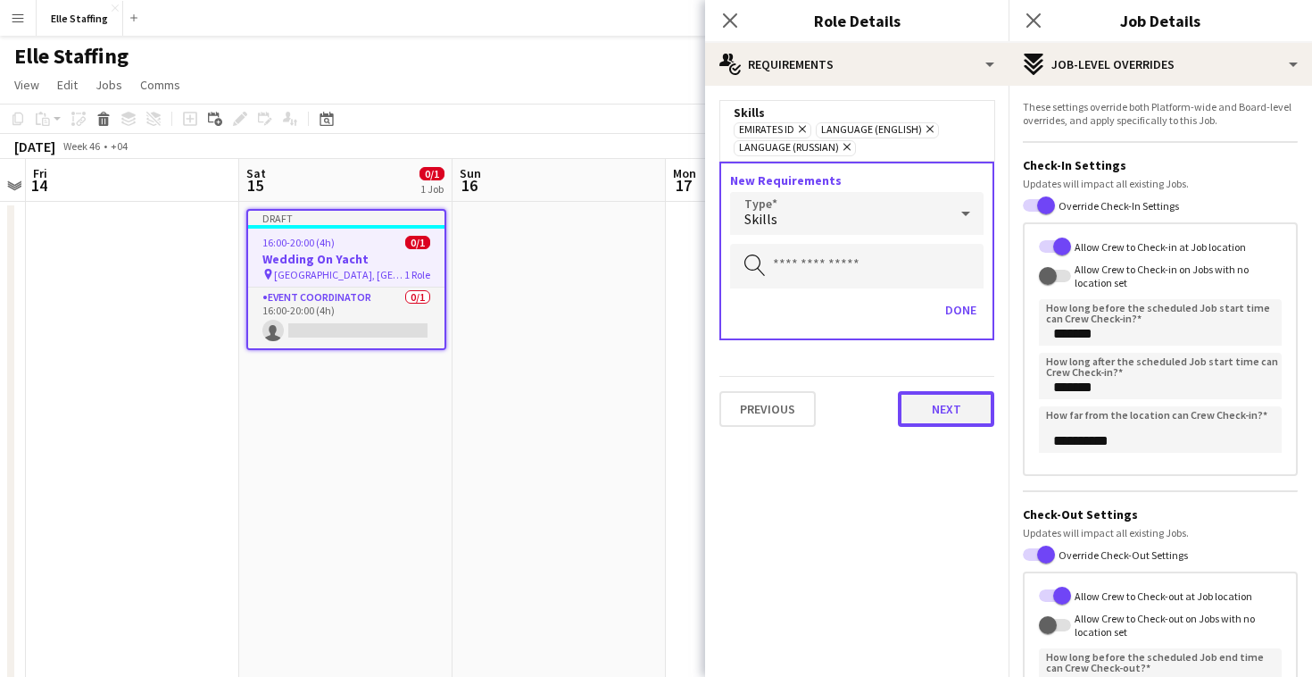
click at [936, 397] on button "Next" at bounding box center [946, 409] width 96 height 36
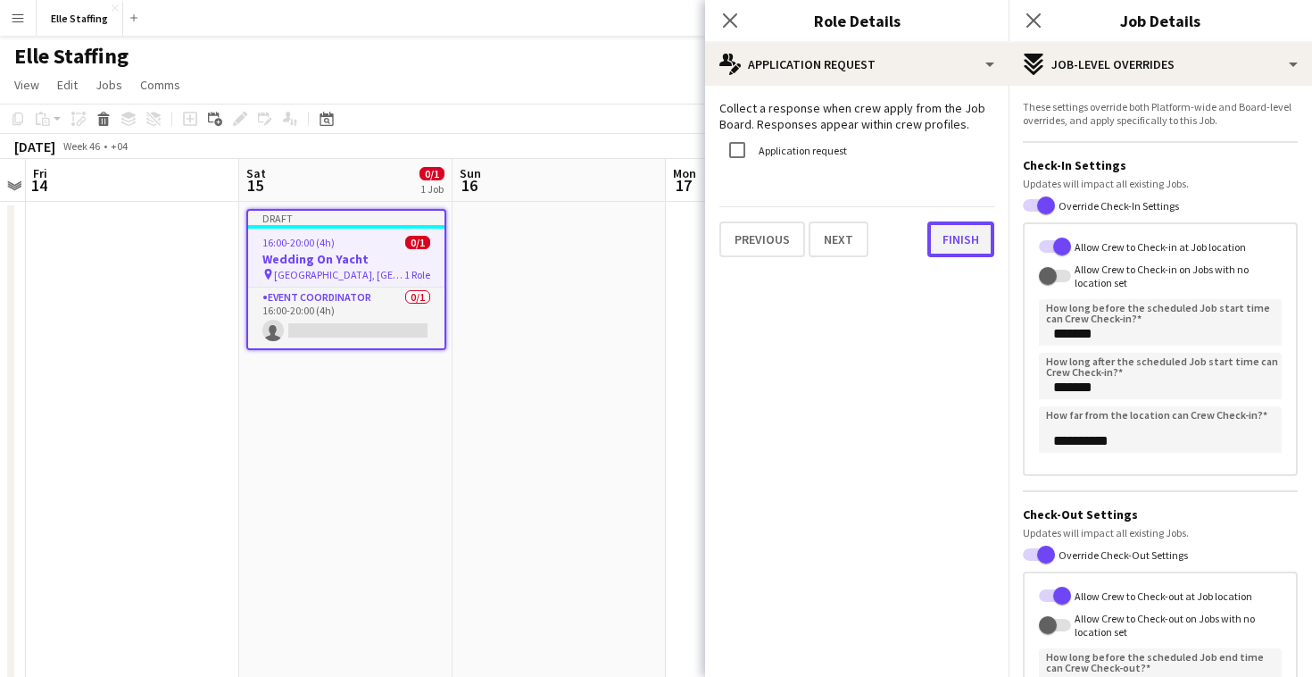
click at [971, 235] on button "Finish" at bounding box center [960, 239] width 67 height 36
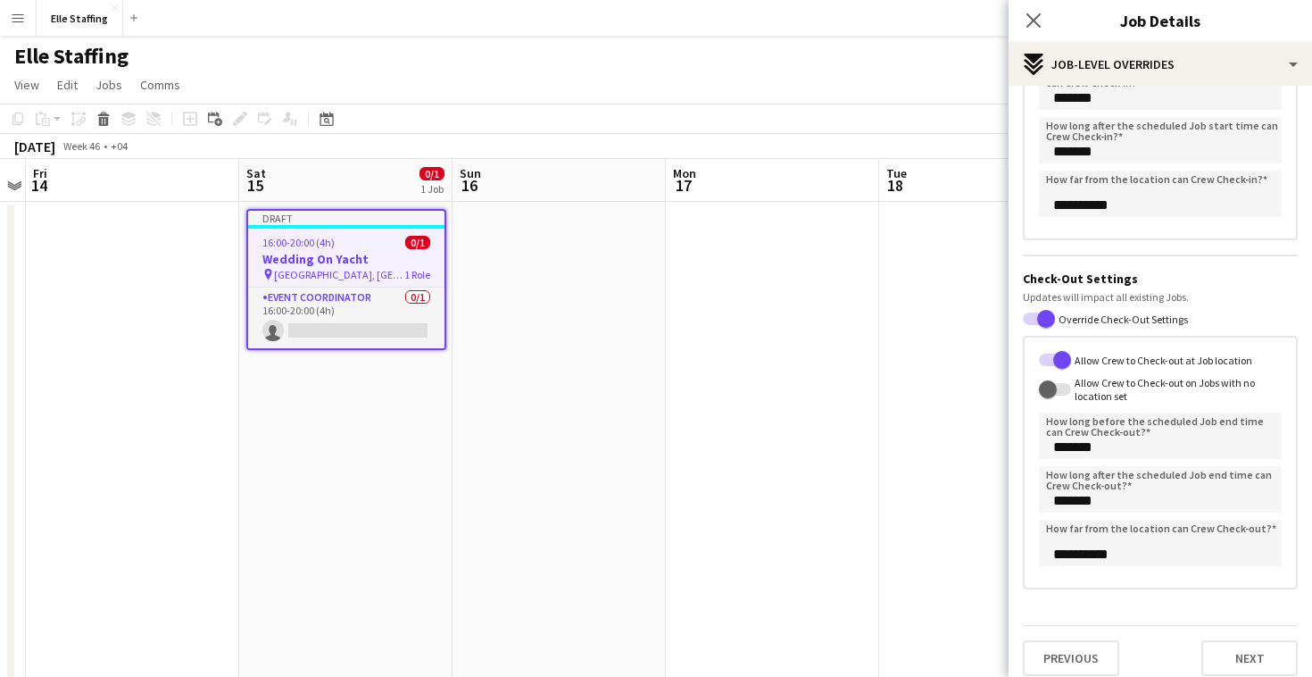
scroll to position [250, 0]
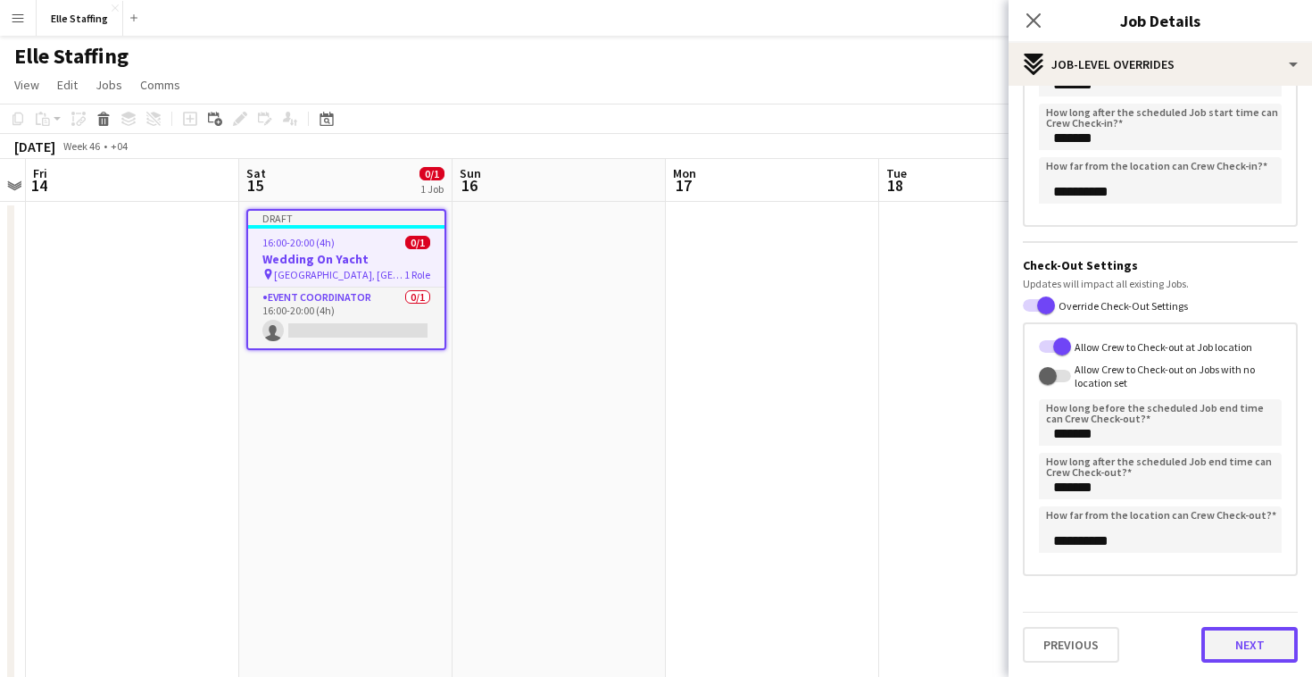
click at [1248, 661] on button "Next" at bounding box center [1249, 645] width 96 height 36
type input "*******"
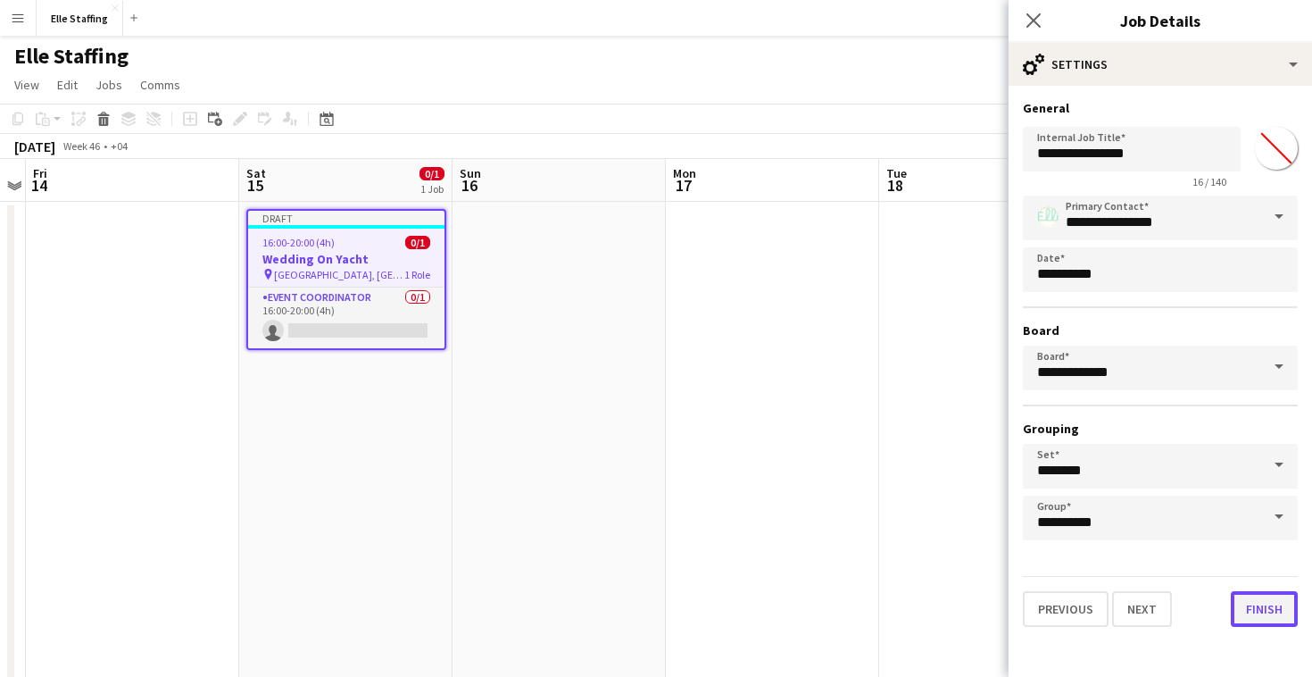
click at [1270, 620] on button "Finish" at bounding box center [1264, 609] width 67 height 36
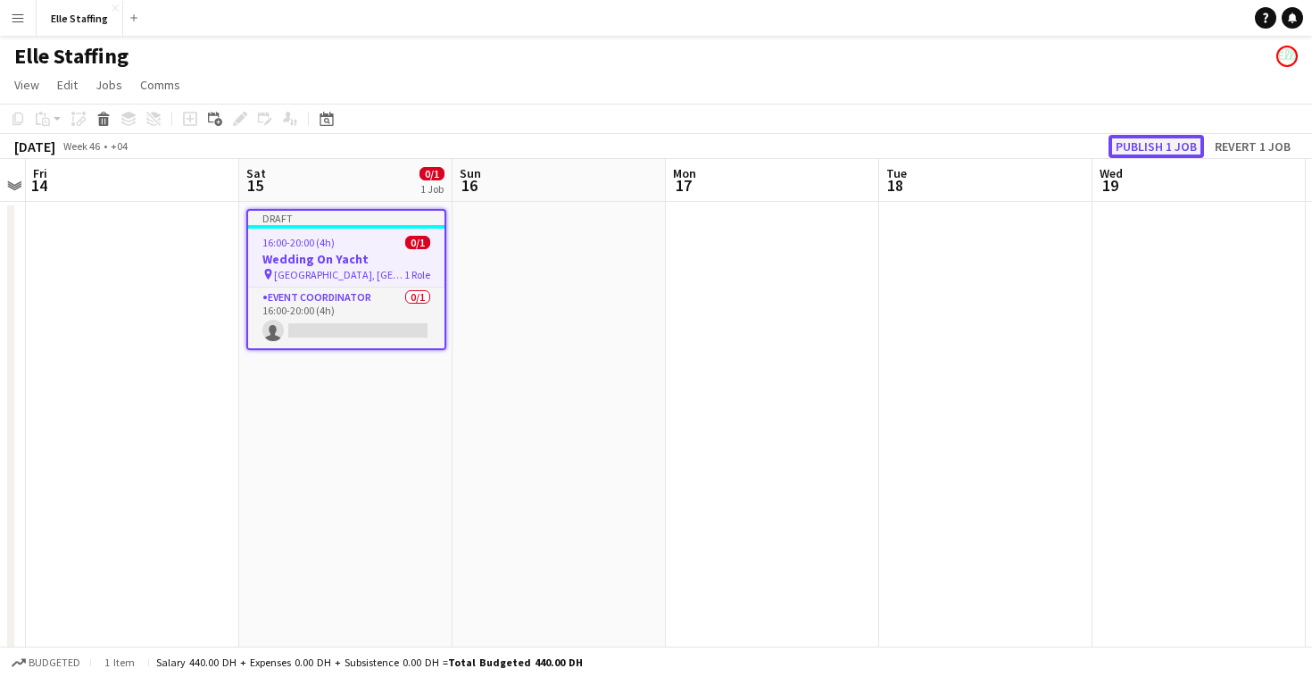
click at [1161, 142] on button "Publish 1 job" at bounding box center [1155, 146] width 95 height 23
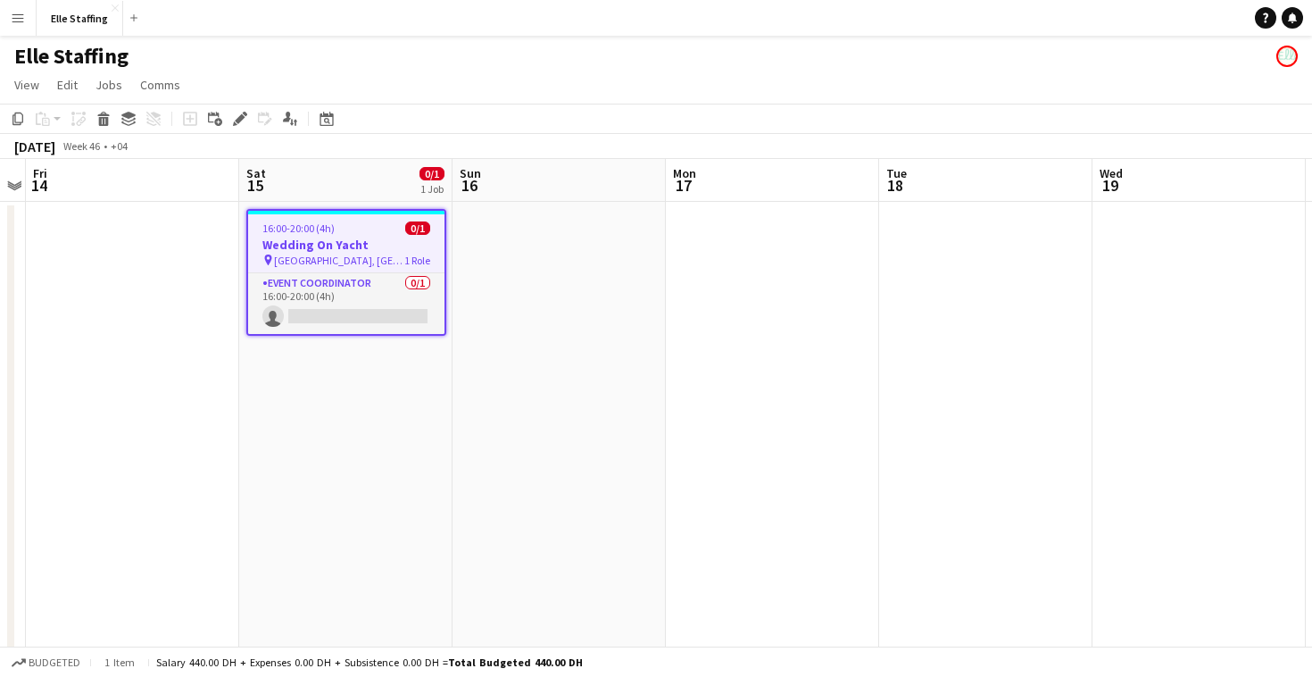
click at [748, 189] on app-board-header-date "Mon 17" at bounding box center [772, 180] width 213 height 43
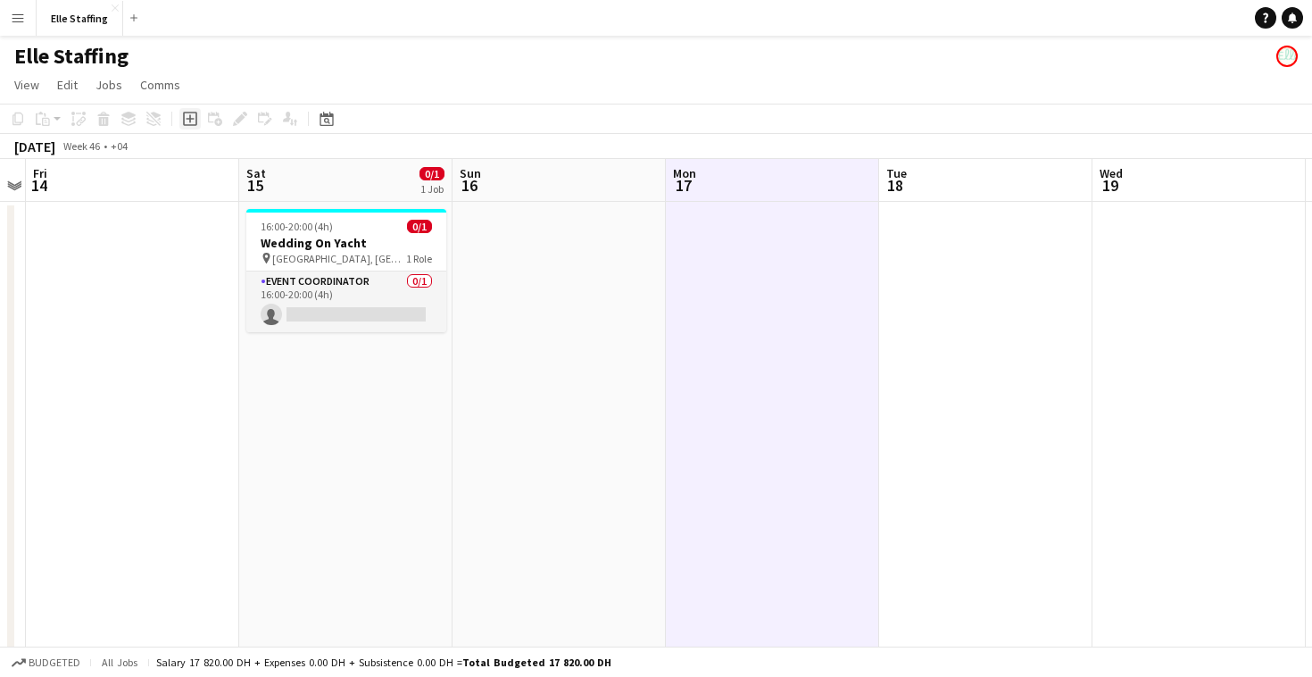
click at [189, 116] on icon at bounding box center [190, 119] width 8 height 8
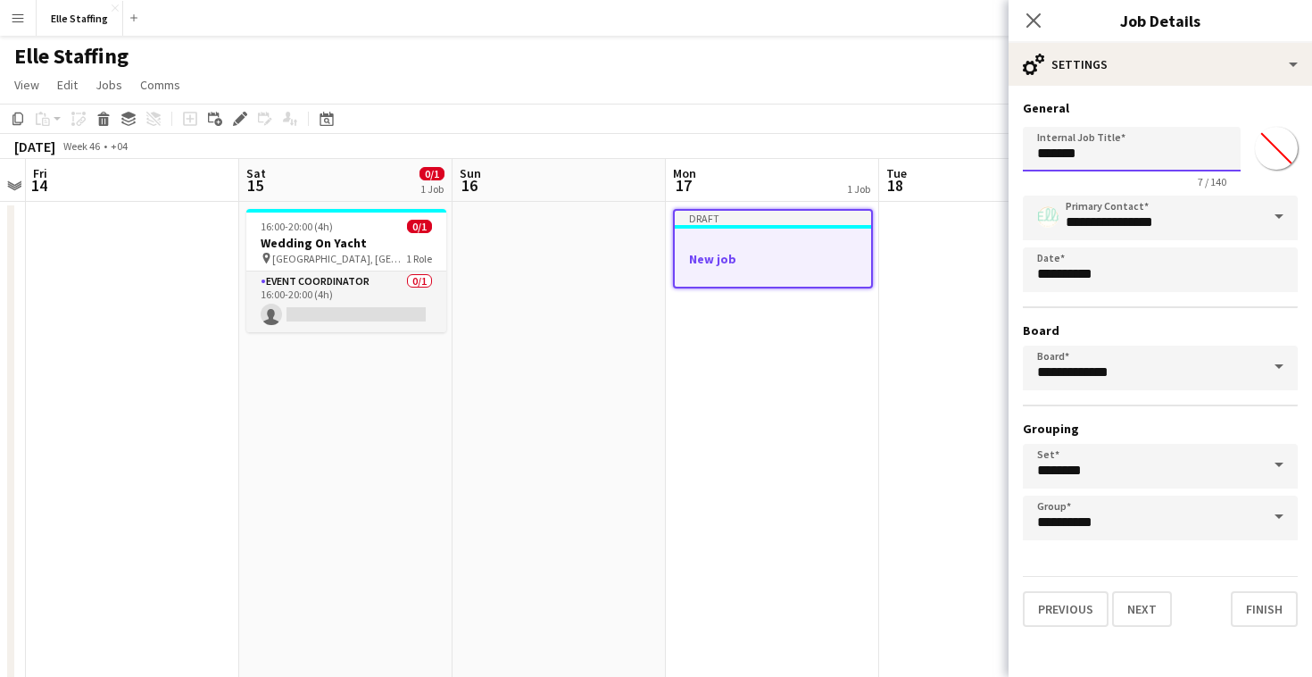
click at [1104, 153] on input "*******" at bounding box center [1132, 149] width 218 height 45
type input "*"
type input "**********"
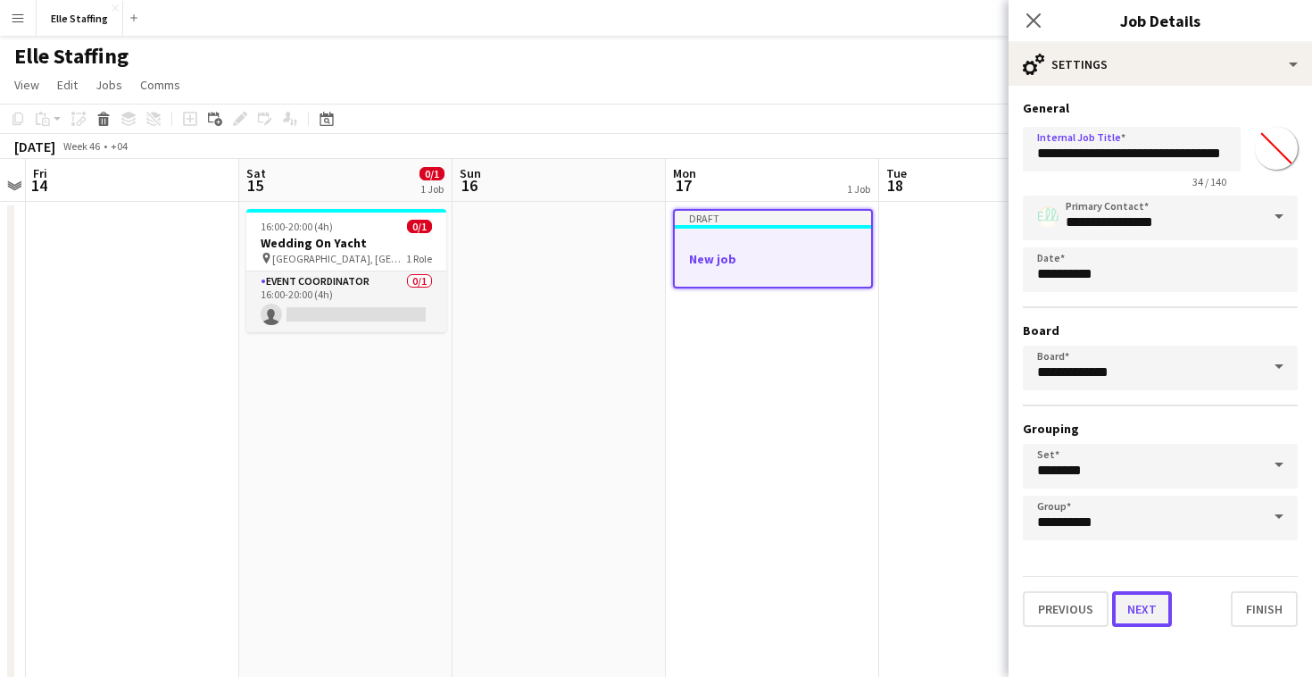
click at [1138, 616] on button "Next" at bounding box center [1142, 609] width 60 height 36
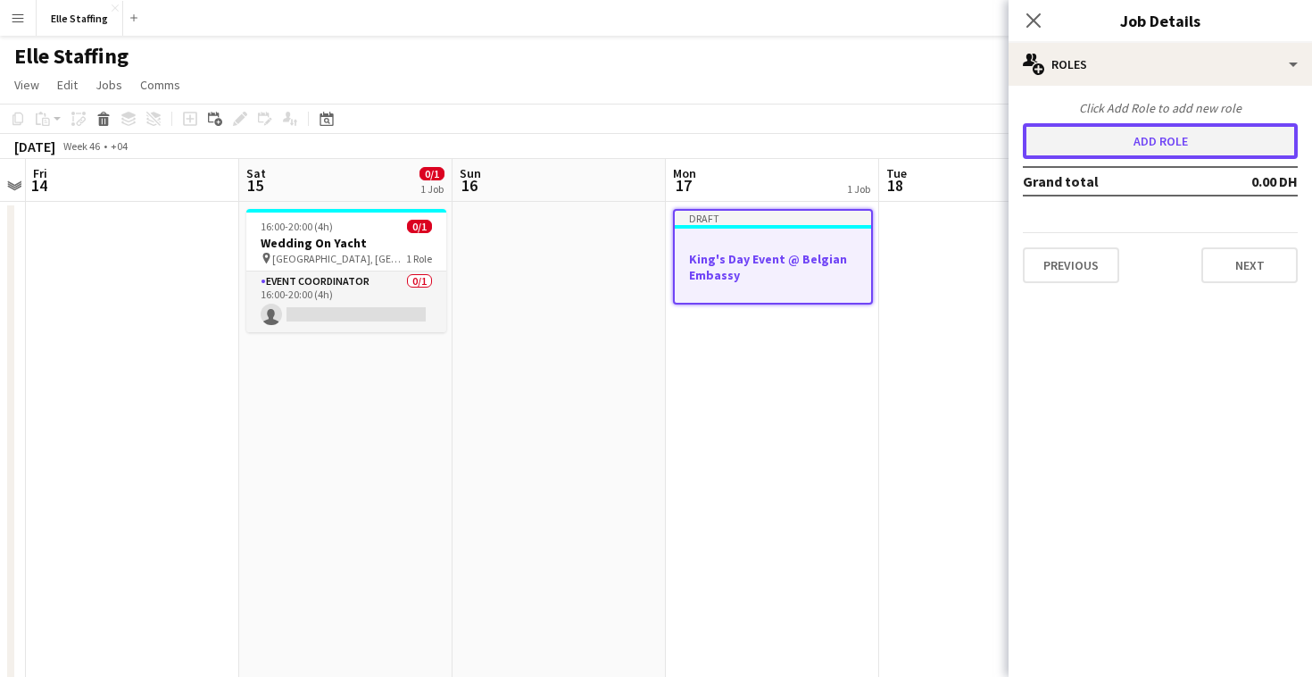
click at [1163, 146] on button "Add role" at bounding box center [1160, 141] width 275 height 36
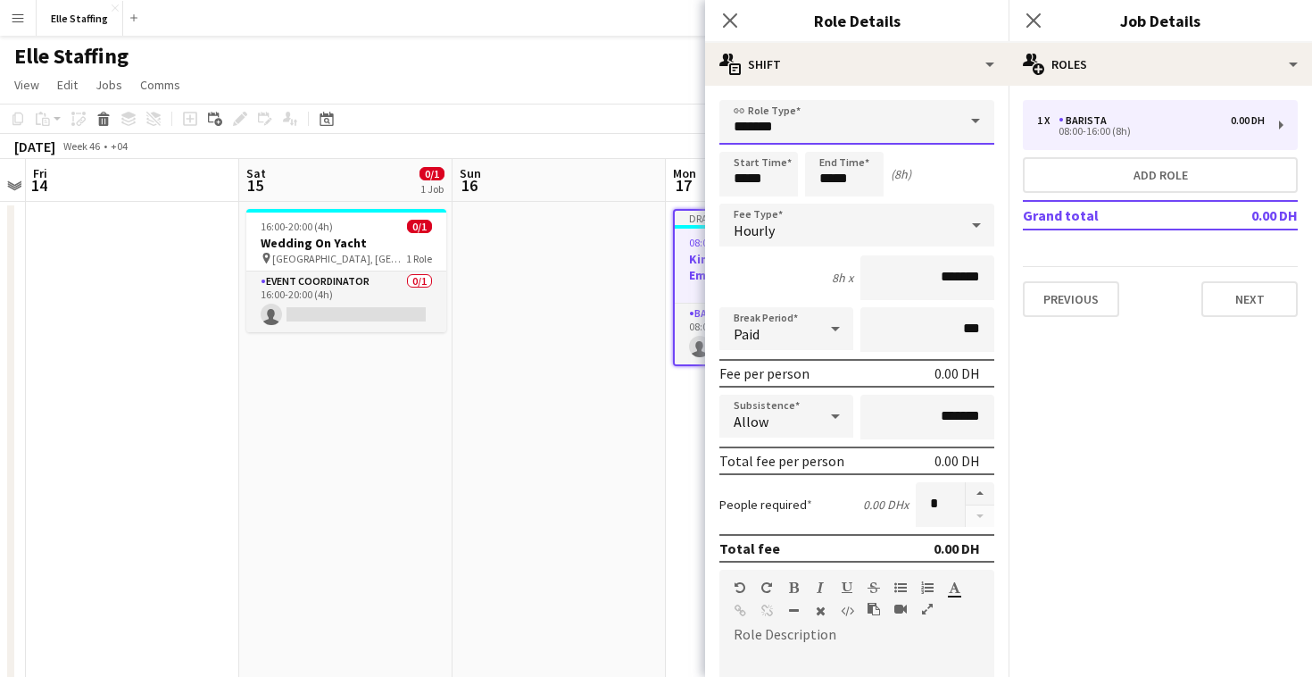
click at [856, 132] on input "*******" at bounding box center [856, 122] width 275 height 45
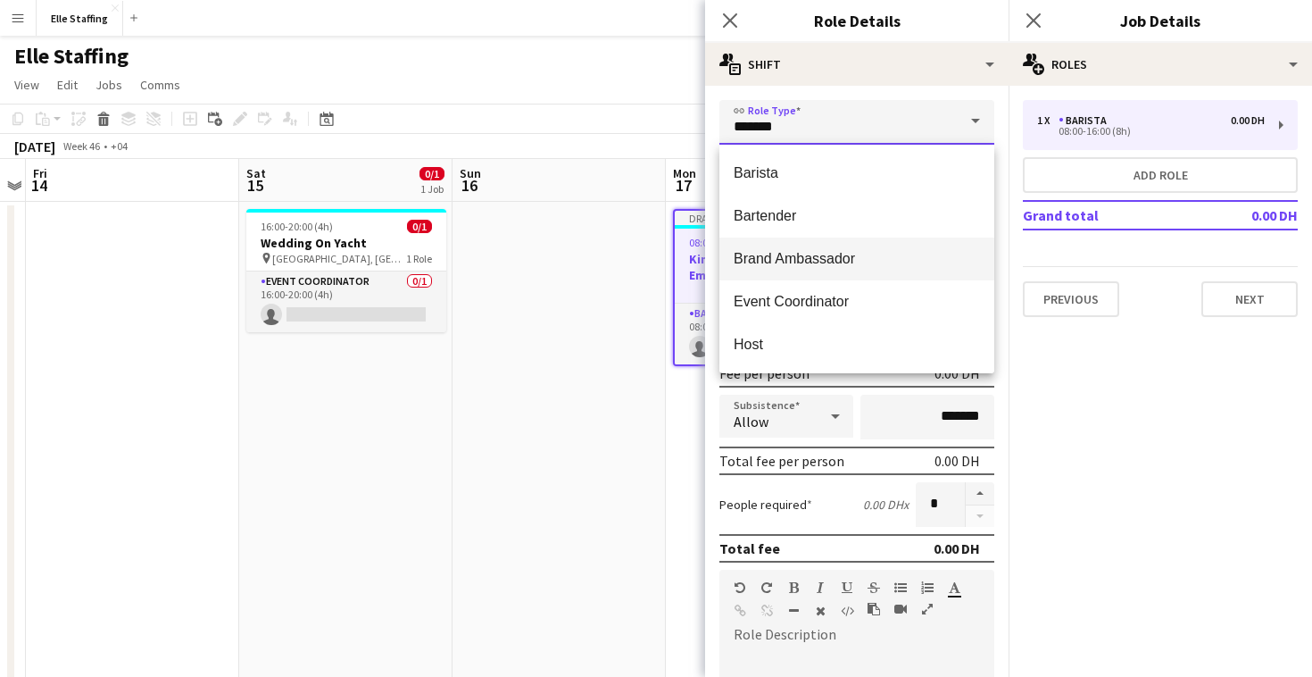
scroll to position [386, 0]
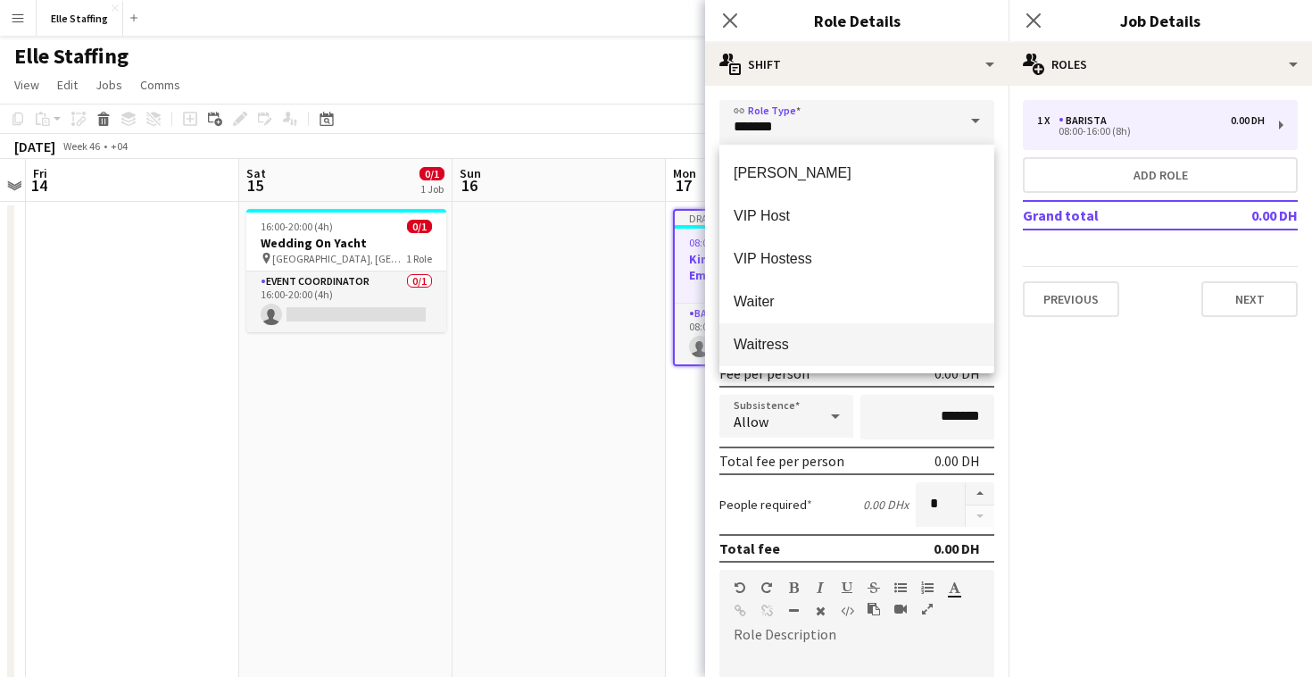
click at [793, 348] on span "Waitress" at bounding box center [857, 344] width 246 height 17
type input "********"
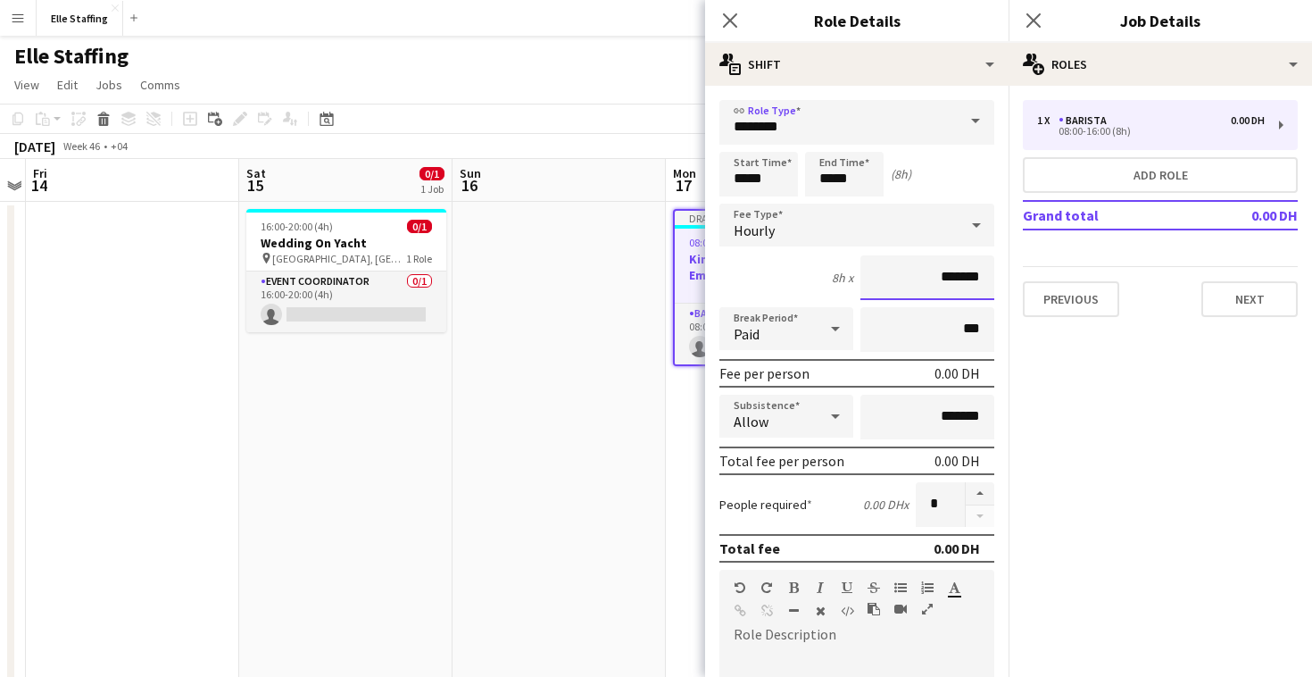
click at [963, 275] on input "*******" at bounding box center [927, 277] width 134 height 45
type input "****"
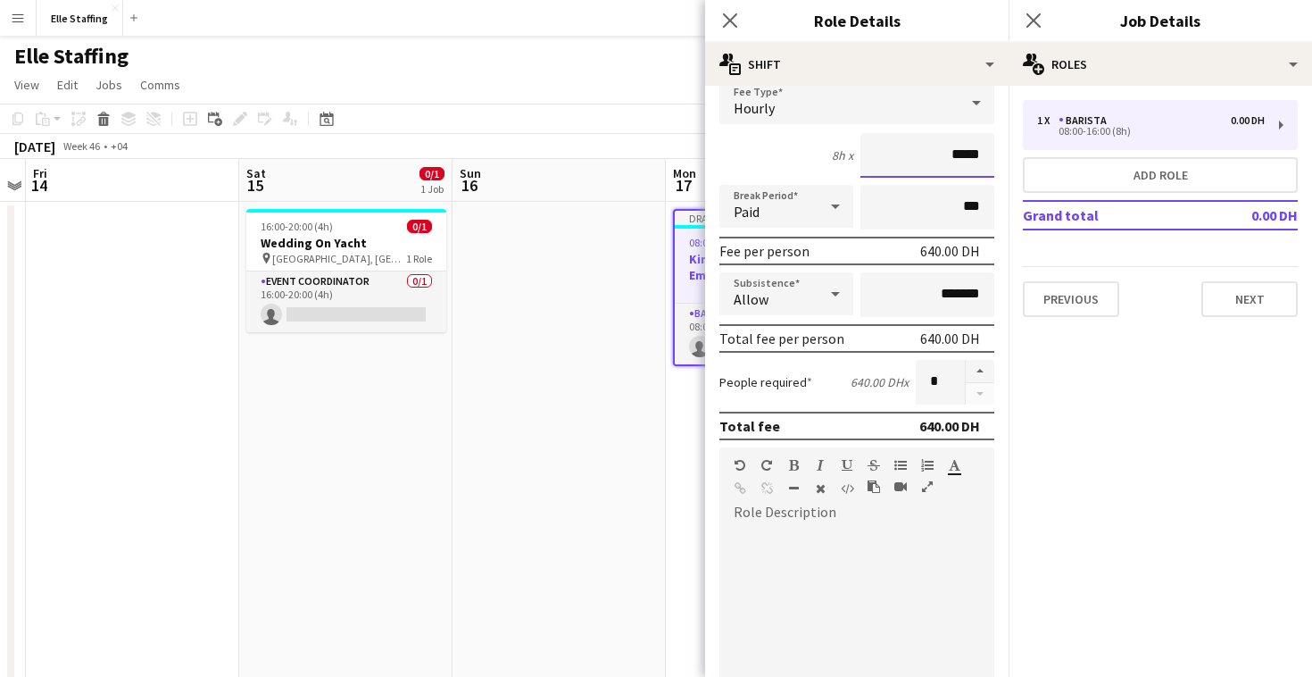
scroll to position [123, 0]
type input "*****"
click at [762, 528] on div at bounding box center [856, 633] width 275 height 214
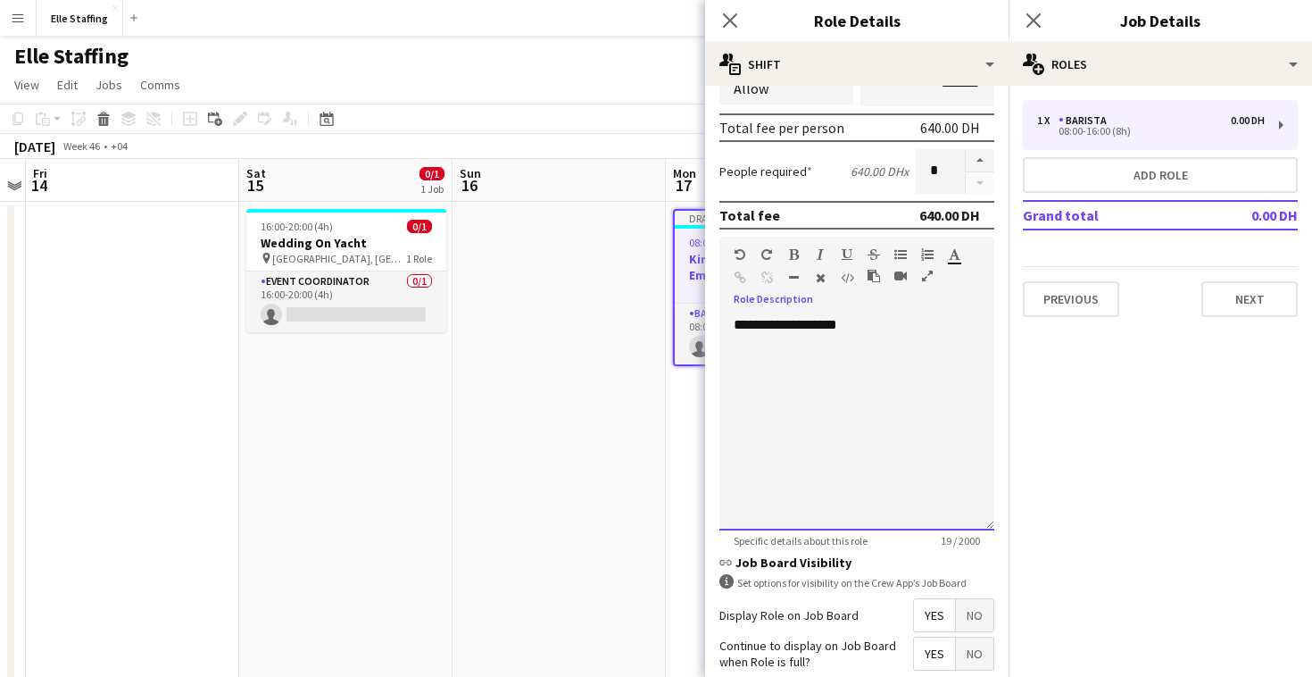
scroll to position [345, 0]
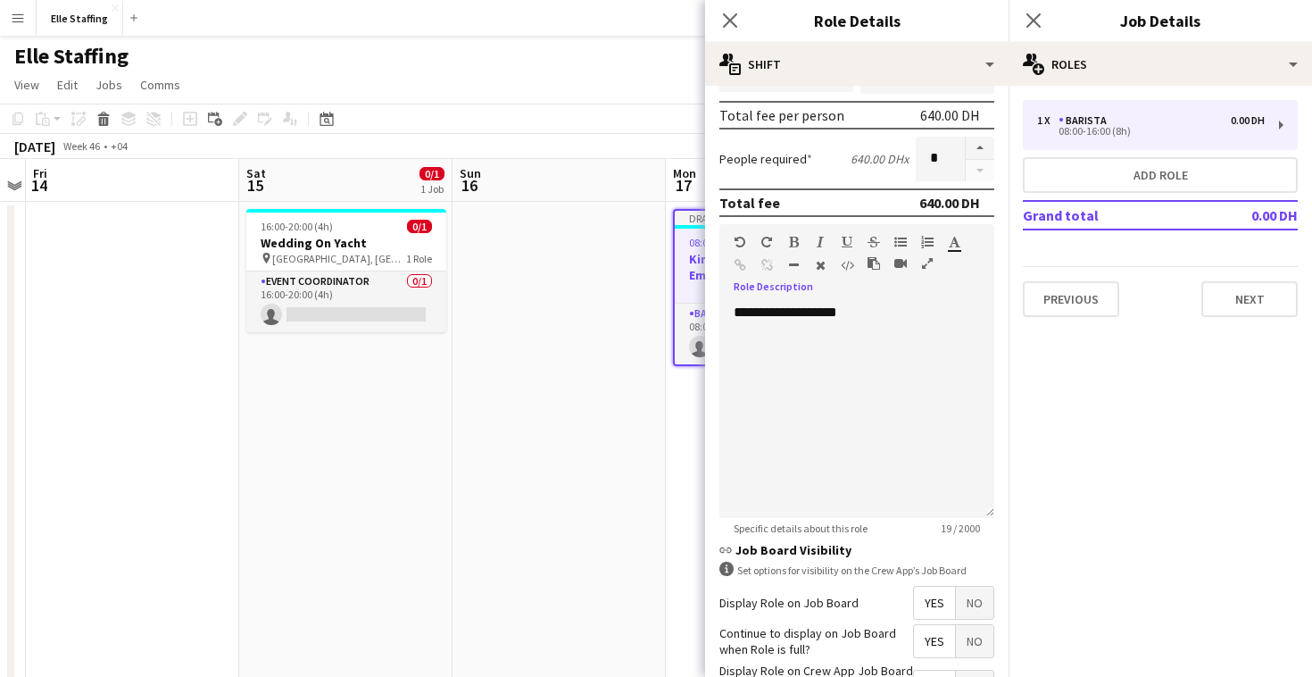
click at [937, 604] on span "Yes" at bounding box center [934, 602] width 41 height 32
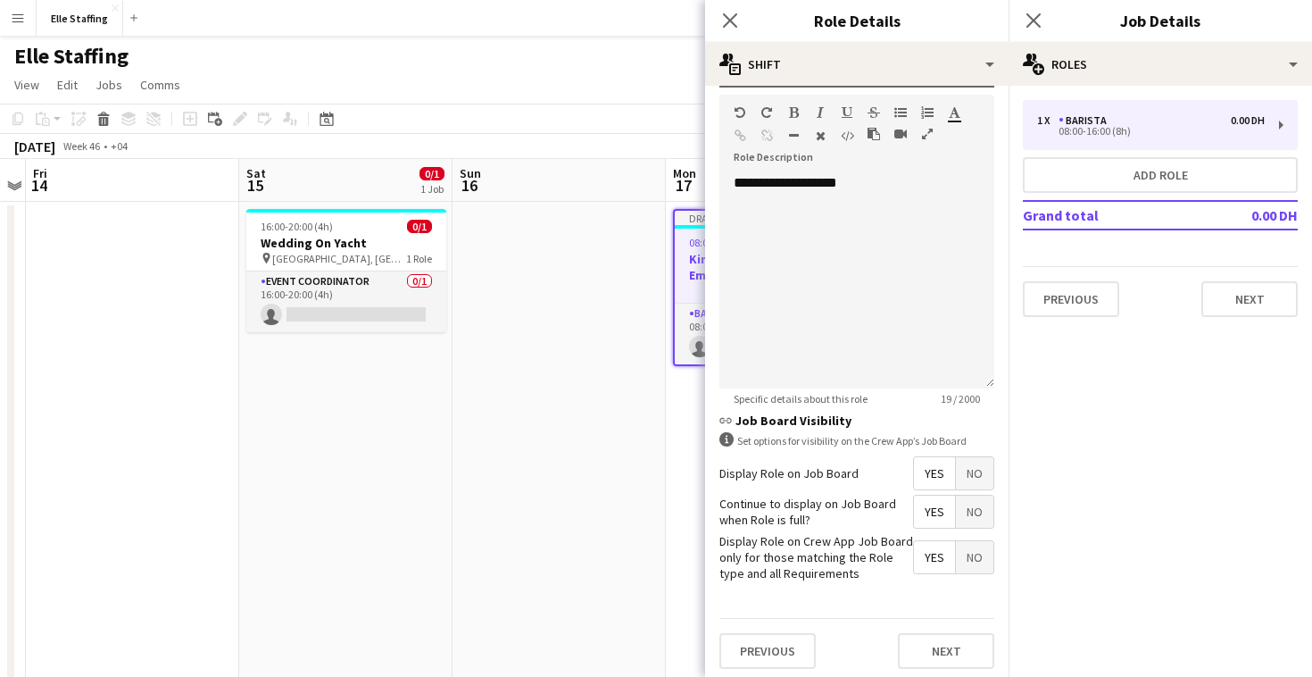
scroll to position [480, 0]
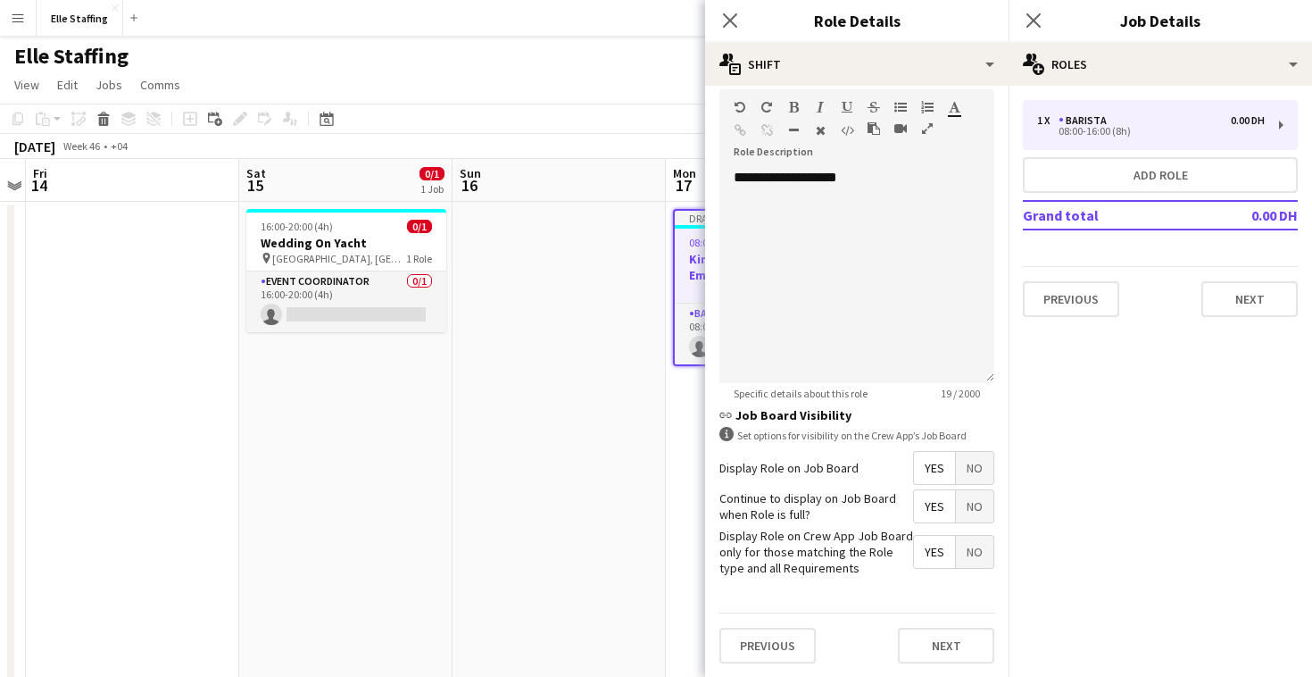
click at [939, 508] on span "Yes" at bounding box center [934, 506] width 41 height 32
click at [936, 544] on span "Yes" at bounding box center [934, 551] width 41 height 32
click at [882, 180] on div "**********" at bounding box center [856, 276] width 275 height 214
click at [729, 178] on div "**********" at bounding box center [856, 276] width 275 height 214
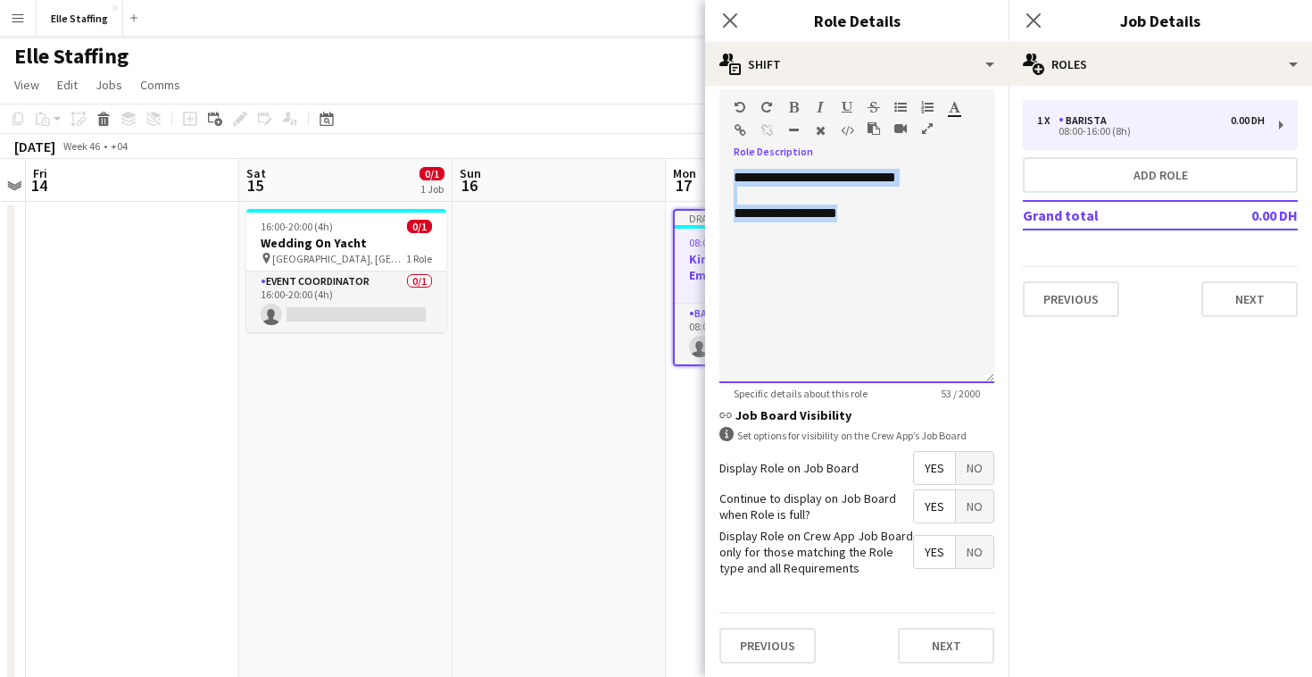
drag, startPoint x: 875, startPoint y: 218, endPoint x: 709, endPoint y: 139, distance: 183.6
click at [709, 139] on form "**********" at bounding box center [856, 149] width 303 height 1058
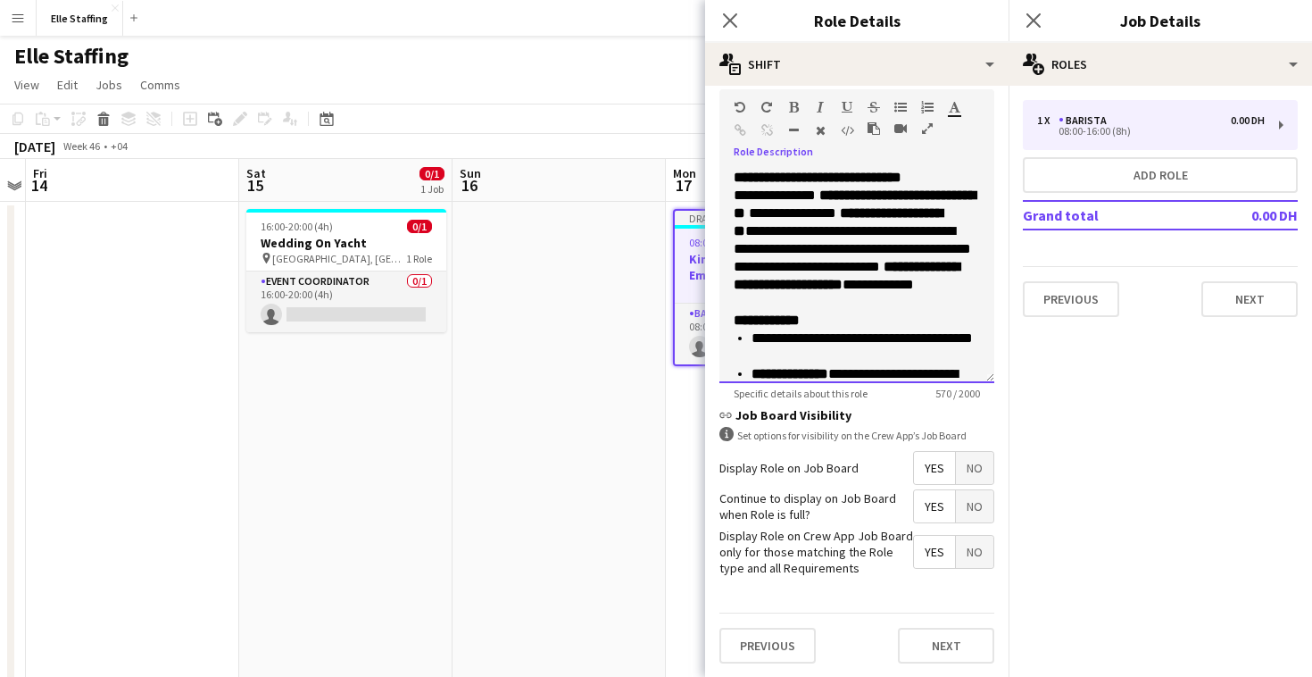
scroll to position [127, 0]
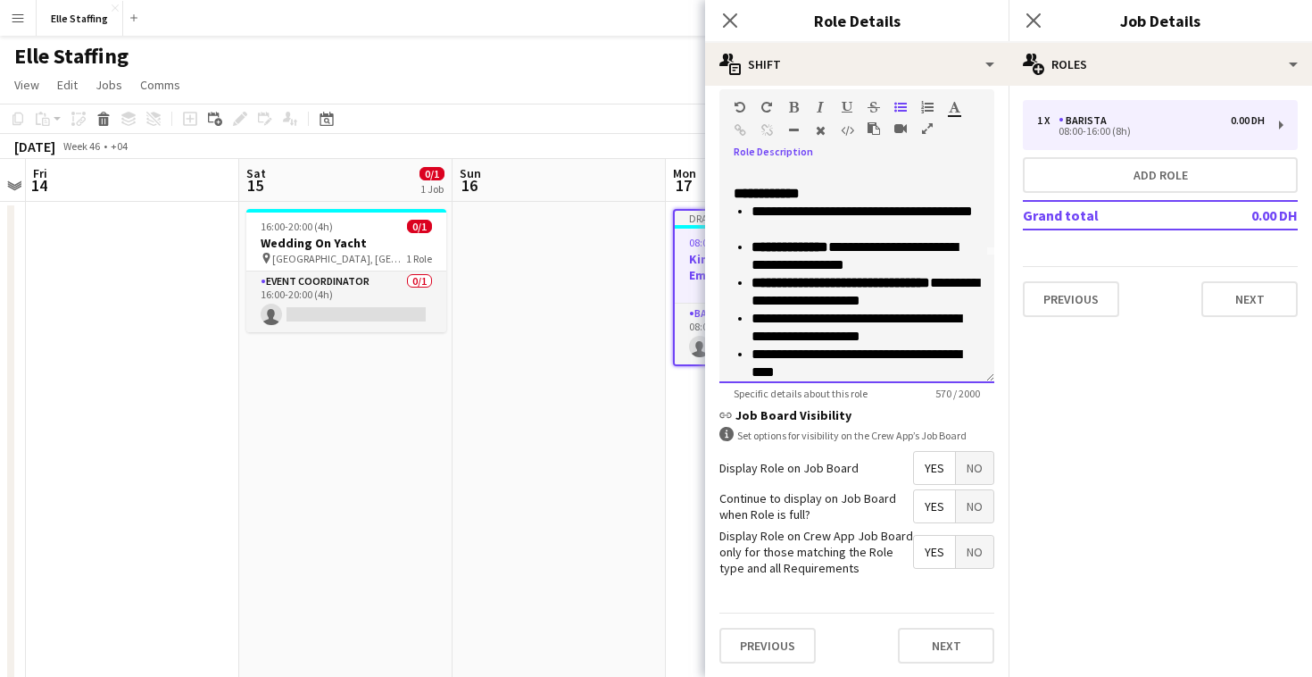
click at [904, 209] on p "**********" at bounding box center [865, 221] width 228 height 36
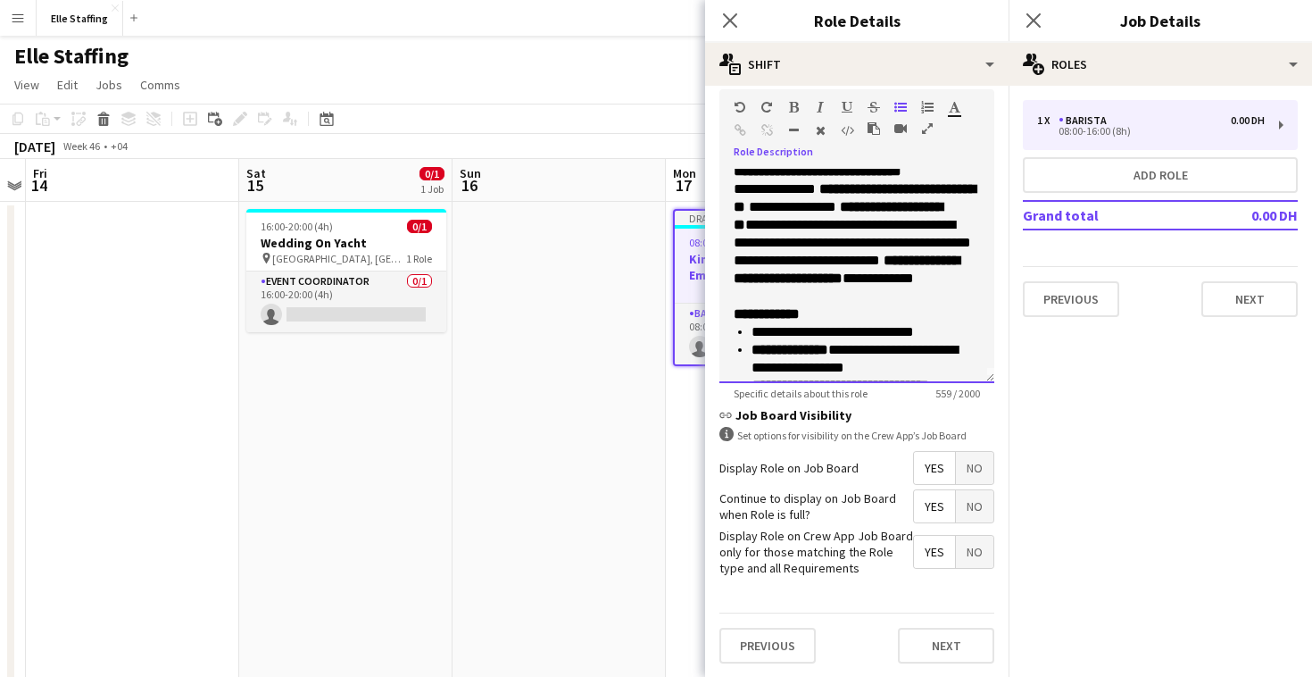
scroll to position [0, 0]
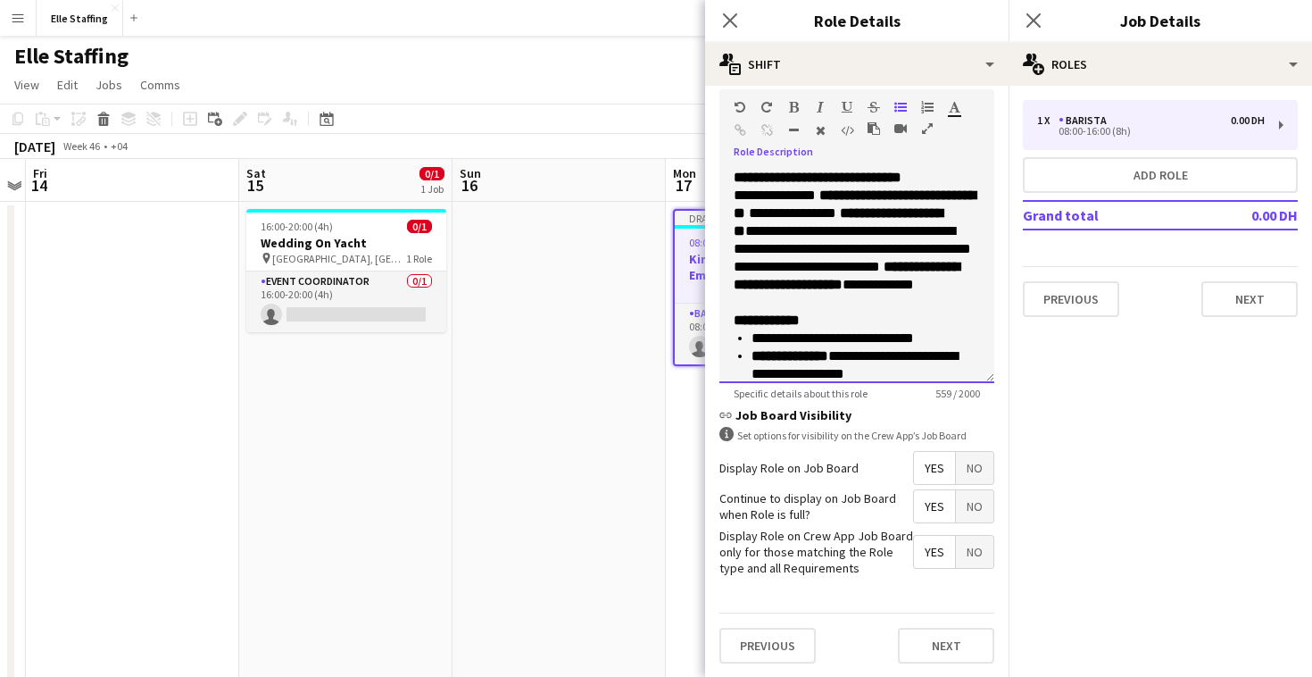
click at [955, 176] on p "**********" at bounding box center [857, 178] width 246 height 18
click at [735, 190] on p "**********" at bounding box center [857, 249] width 246 height 125
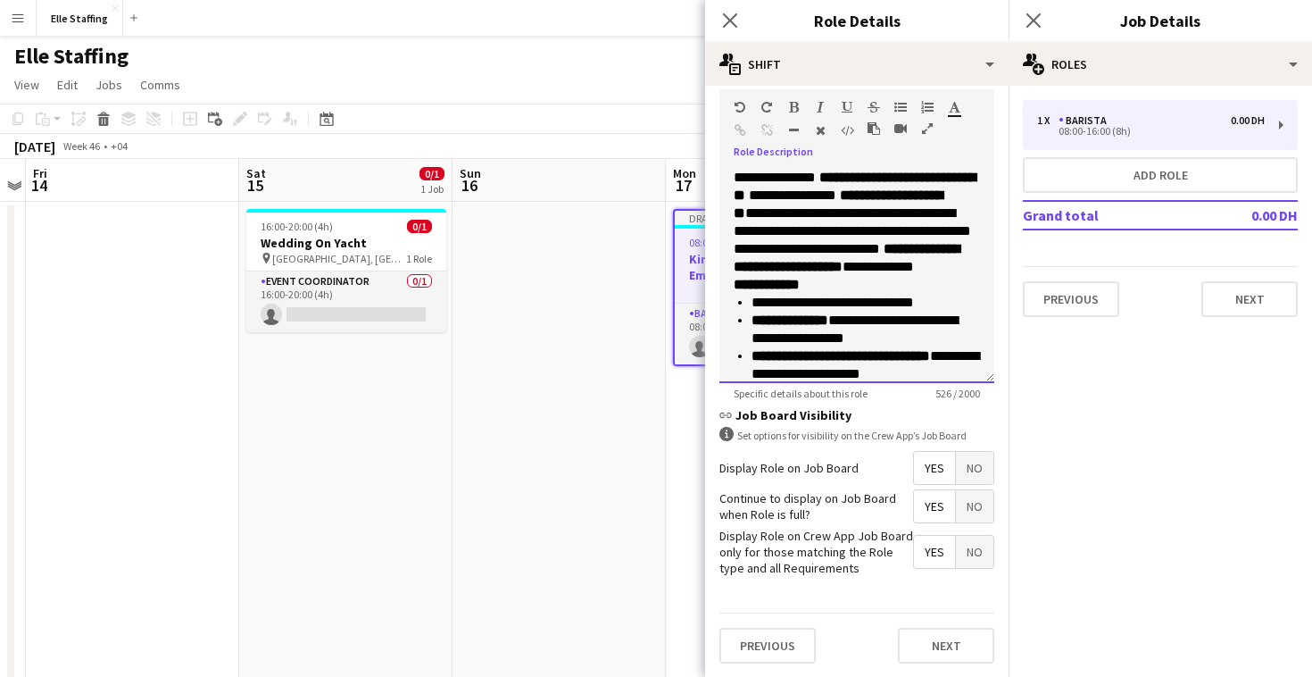
click at [971, 246] on span "**********" at bounding box center [852, 230] width 237 height 49
click at [1032, 248] on div "1 x Barista 0.00 DH 08:00-16:00 (8h) Add role Grand total 0.00 DH Previous Next" at bounding box center [1160, 208] width 303 height 217
click at [981, 245] on div "**********" at bounding box center [856, 276] width 275 height 214
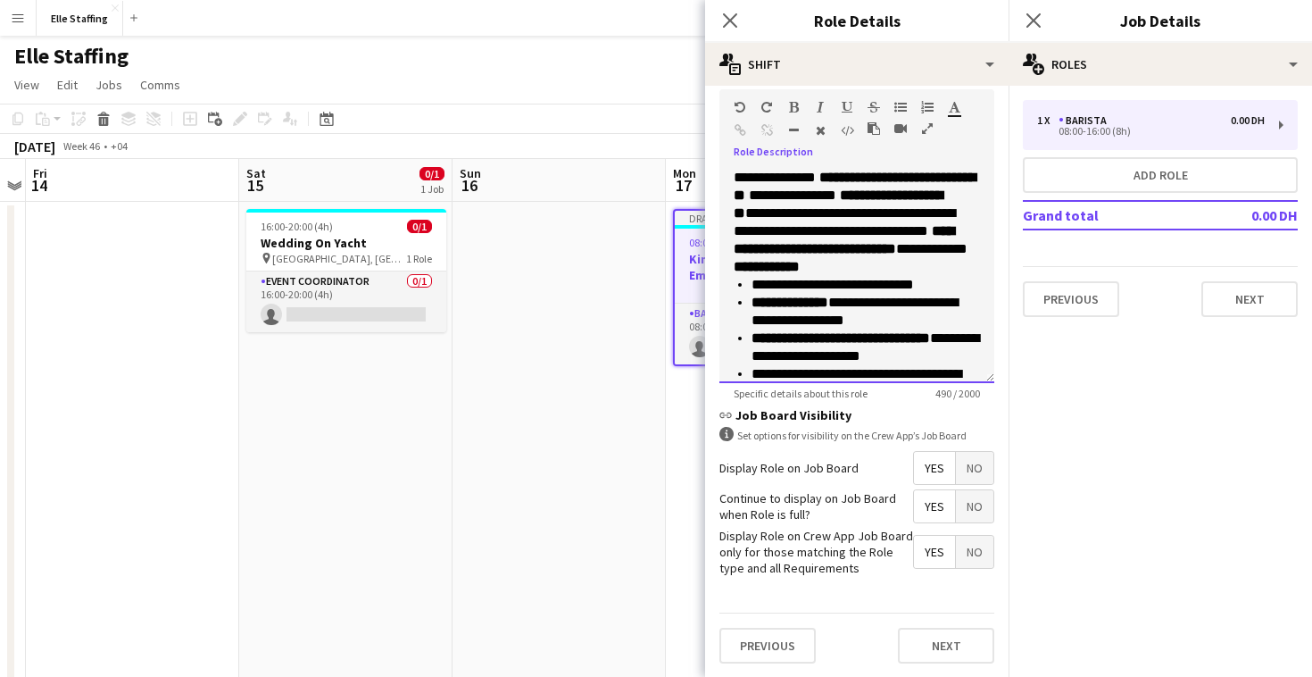
scroll to position [37, 0]
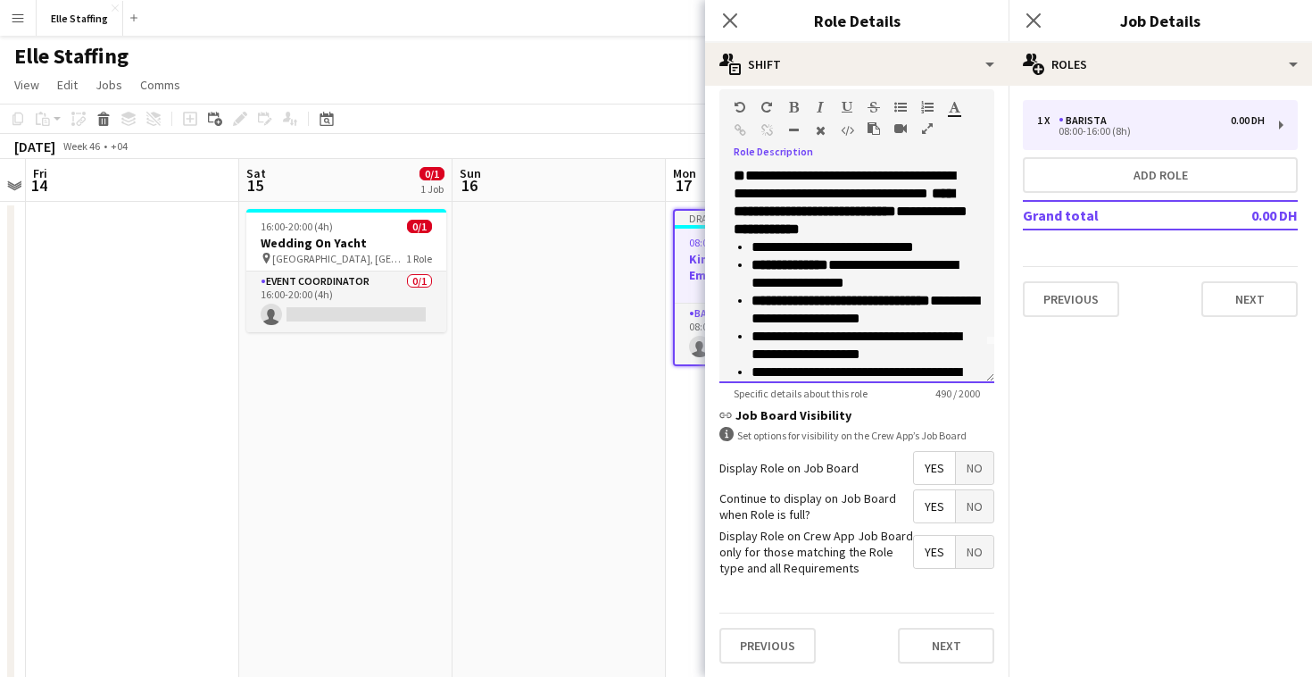
click at [903, 220] on p "**********" at bounding box center [857, 175] width 246 height 89
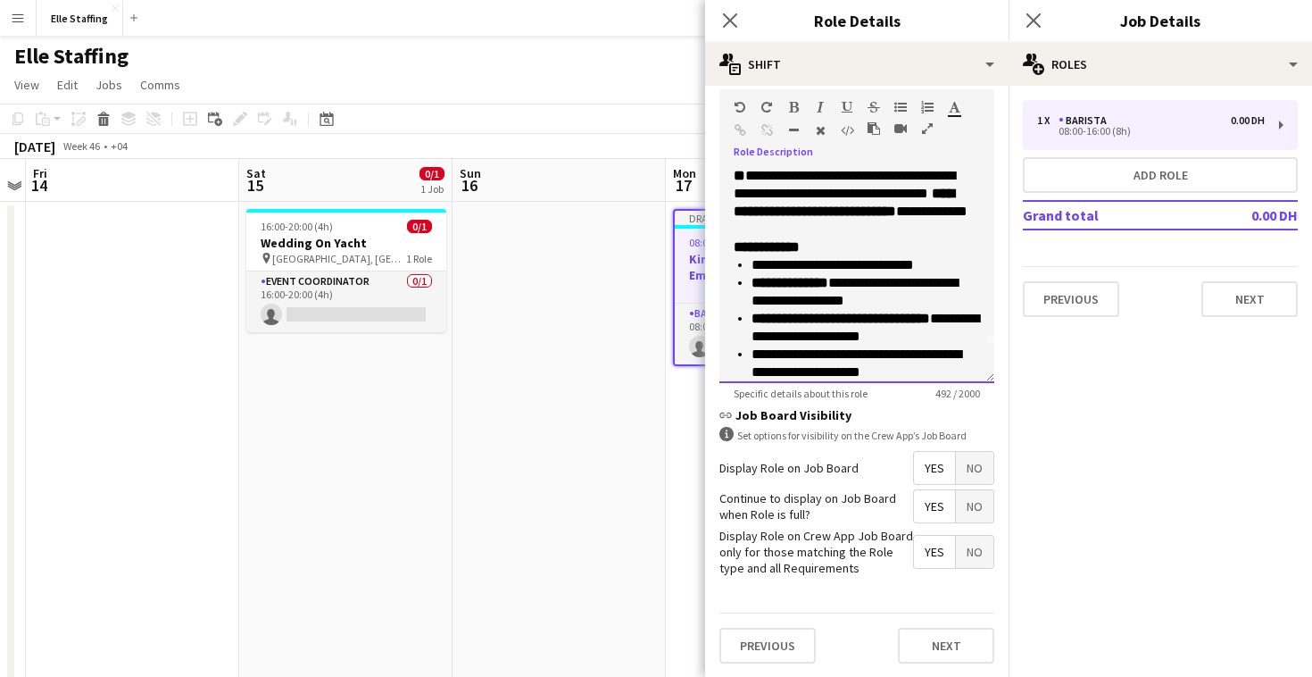
scroll to position [0, 0]
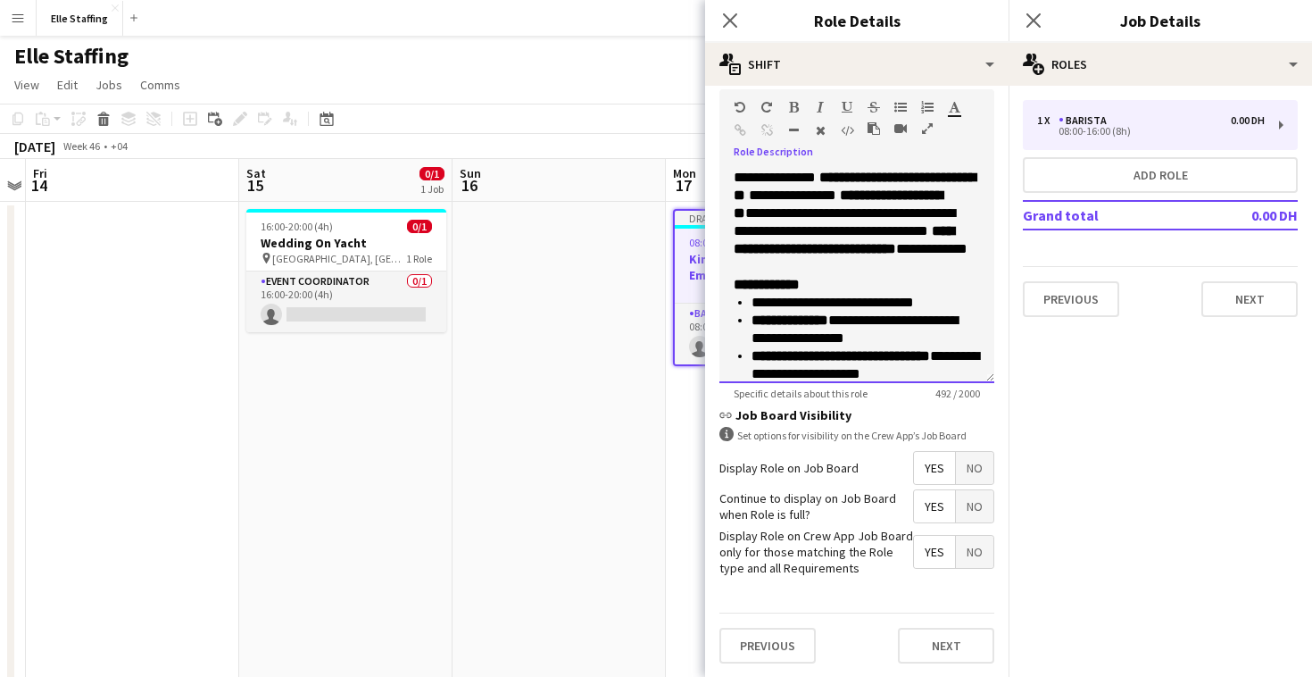
click at [881, 184] on strong "**********" at bounding box center [855, 185] width 242 height 31
click at [880, 195] on p "**********" at bounding box center [857, 222] width 246 height 107
click at [749, 202] on span "**********" at bounding box center [792, 194] width 87 height 13
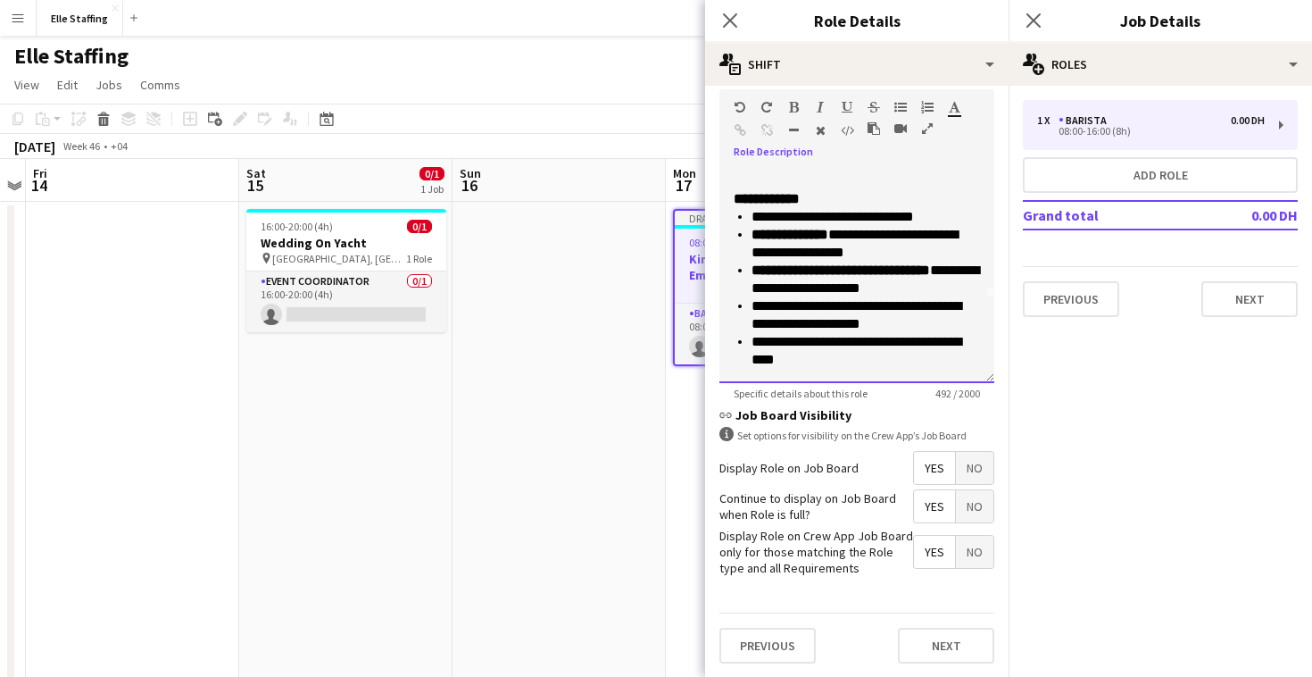
scroll to position [52, 0]
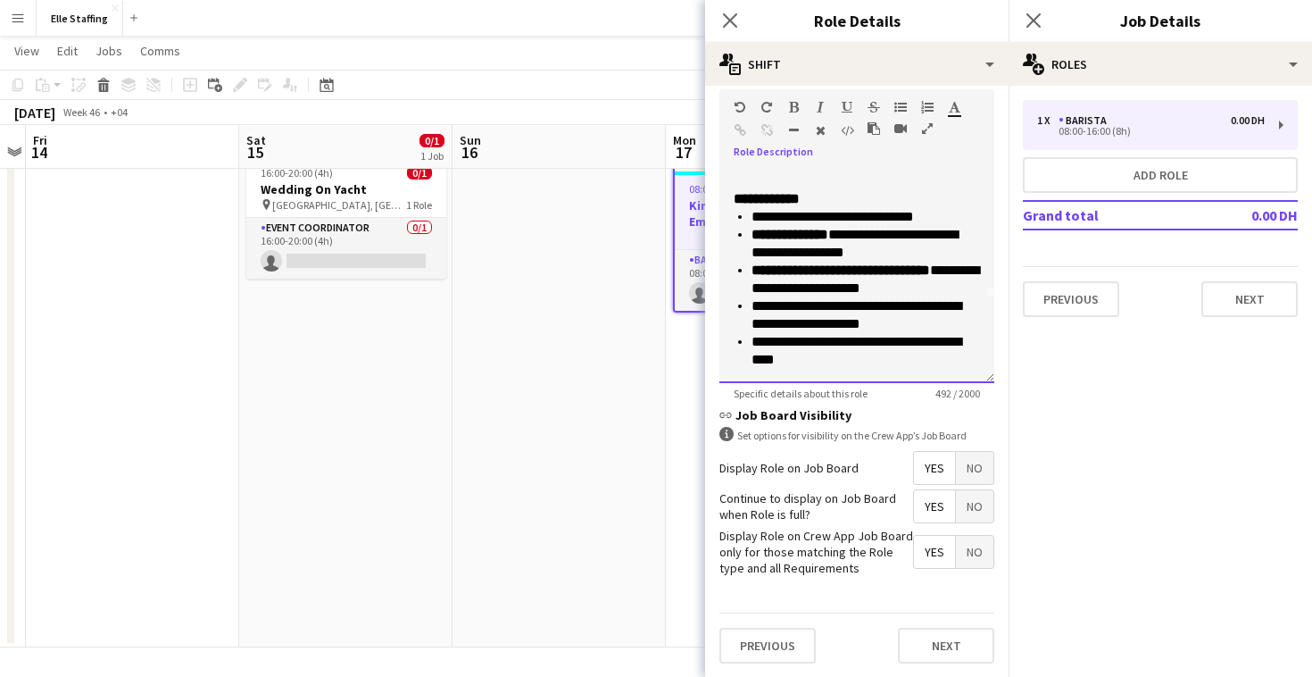
click at [849, 368] on div "**********" at bounding box center [856, 276] width 275 height 214
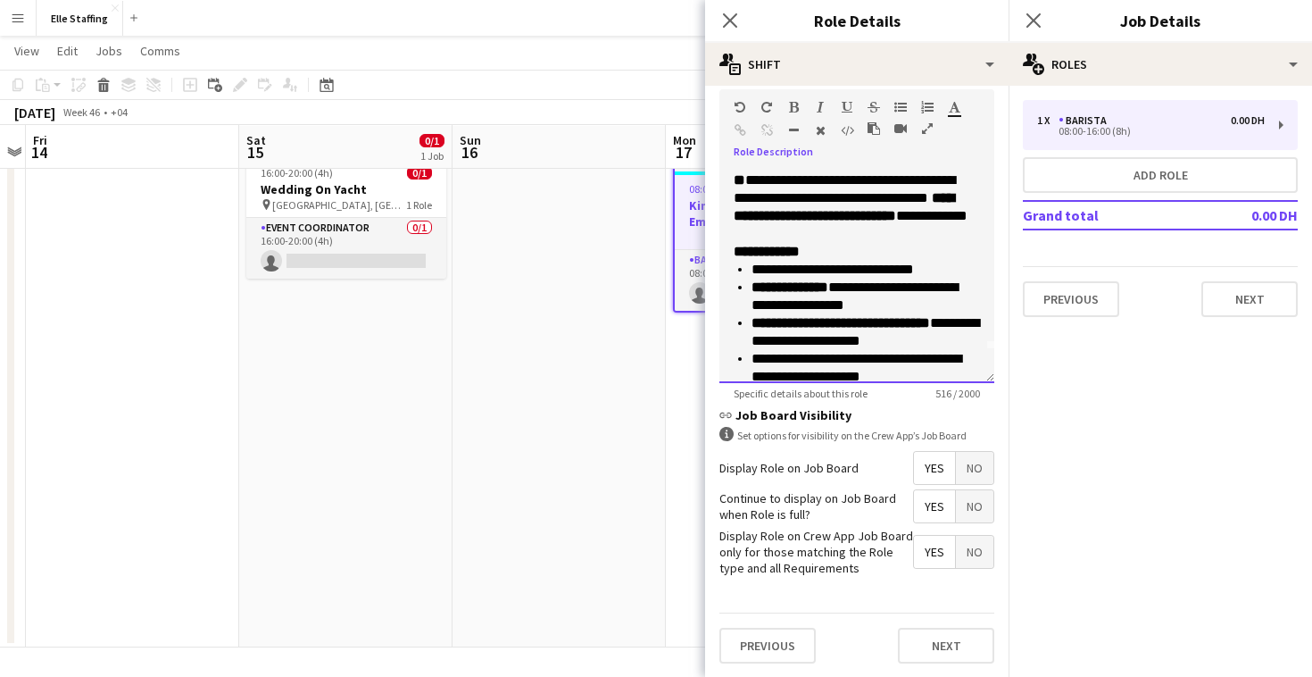
scroll to position [0, 0]
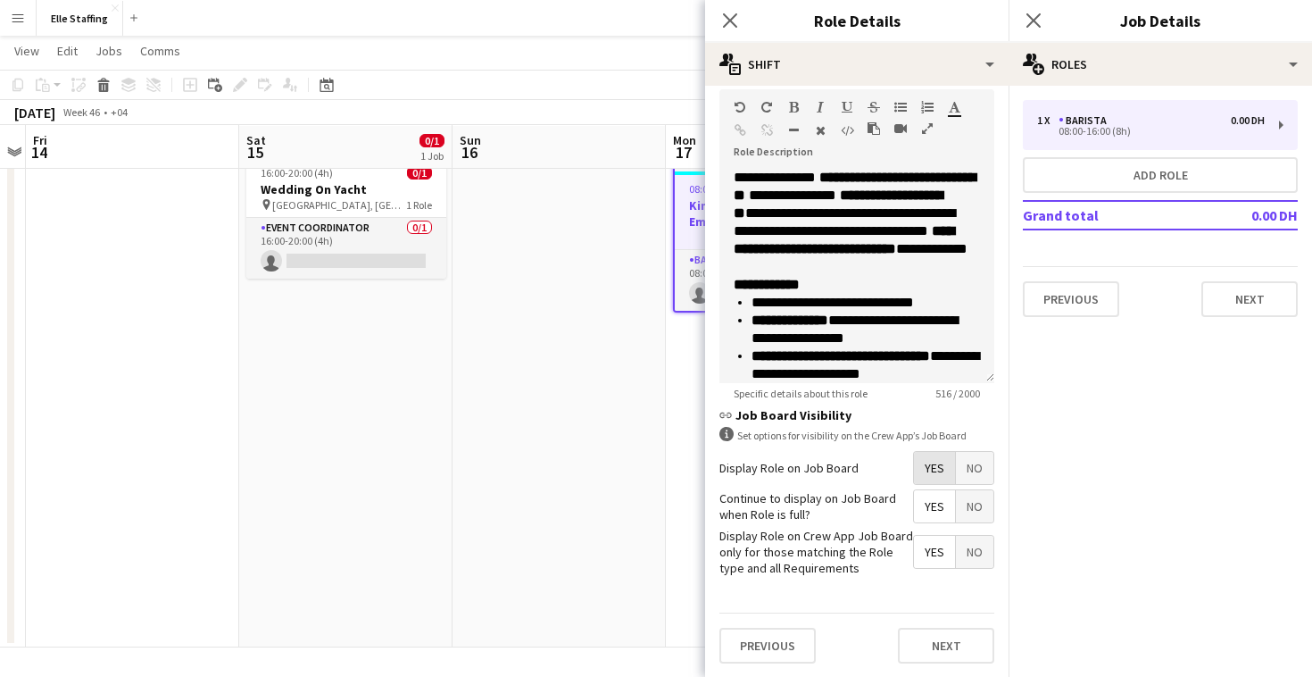
click at [943, 463] on span "Yes" at bounding box center [934, 468] width 41 height 32
click at [943, 498] on span "Yes" at bounding box center [934, 506] width 41 height 32
click at [943, 543] on span "Yes" at bounding box center [934, 551] width 41 height 32
click at [942, 659] on button "Next" at bounding box center [946, 645] width 96 height 36
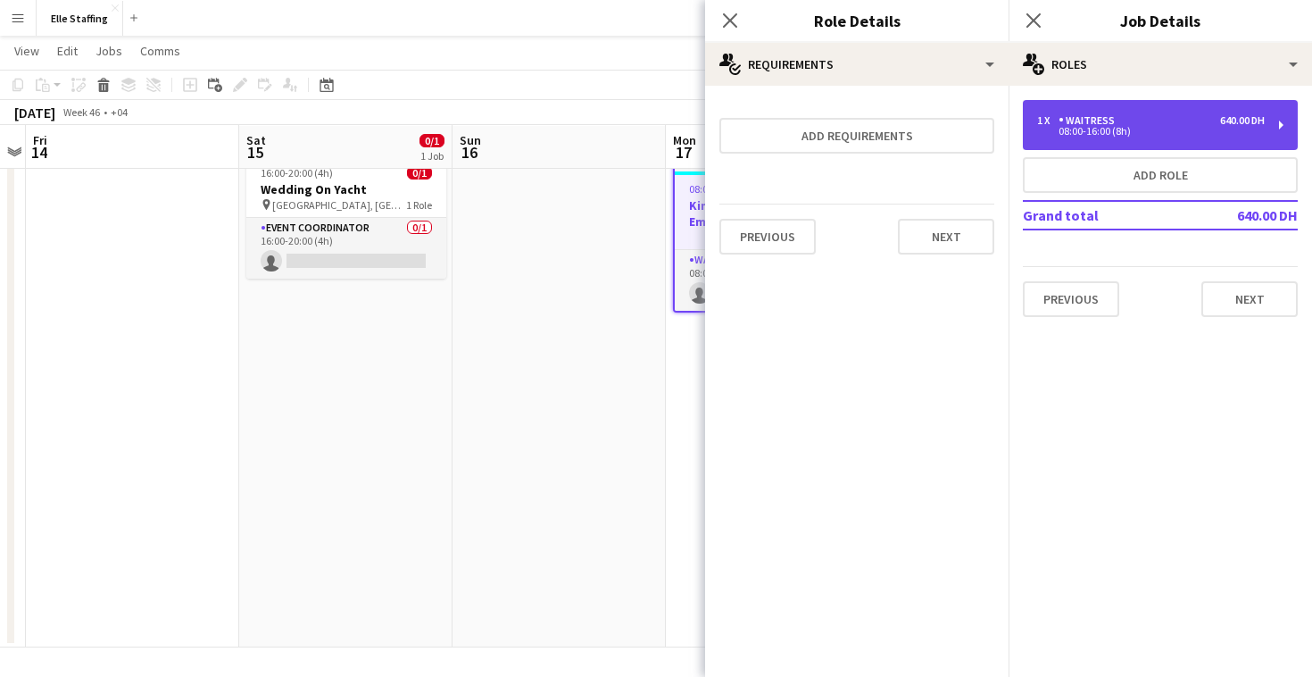
click at [1075, 123] on div "Waitress" at bounding box center [1089, 120] width 63 height 12
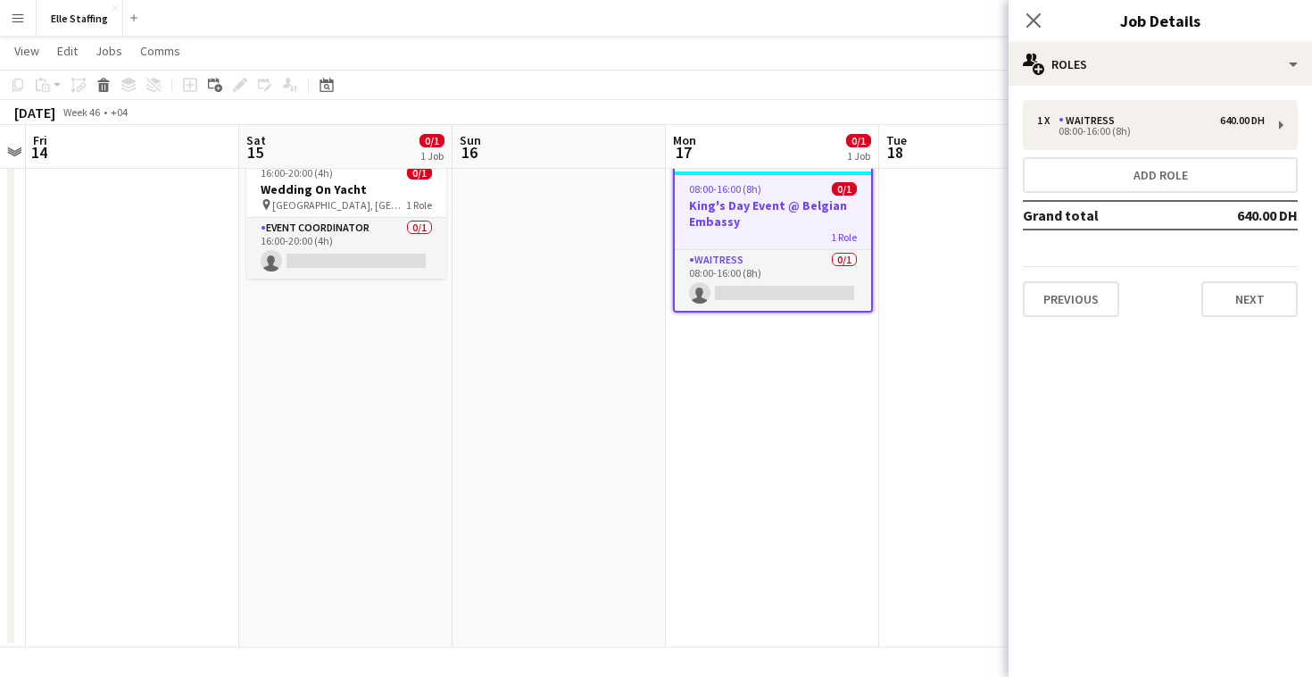
click at [758, 216] on h3 "King's Day Event @ Belgian Embassy" at bounding box center [773, 213] width 196 height 32
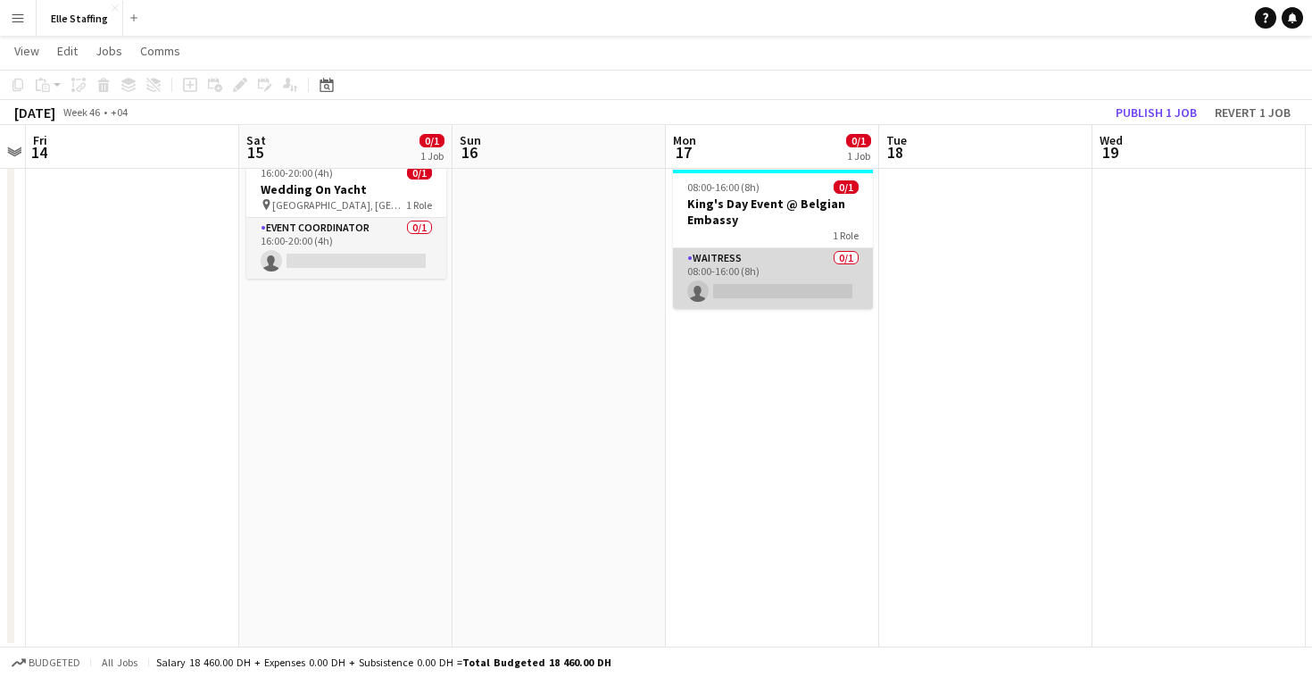
click at [748, 277] on app-card-role "Waitress 0/1 08:00-16:00 (8h) single-neutral-actions" at bounding box center [773, 278] width 200 height 61
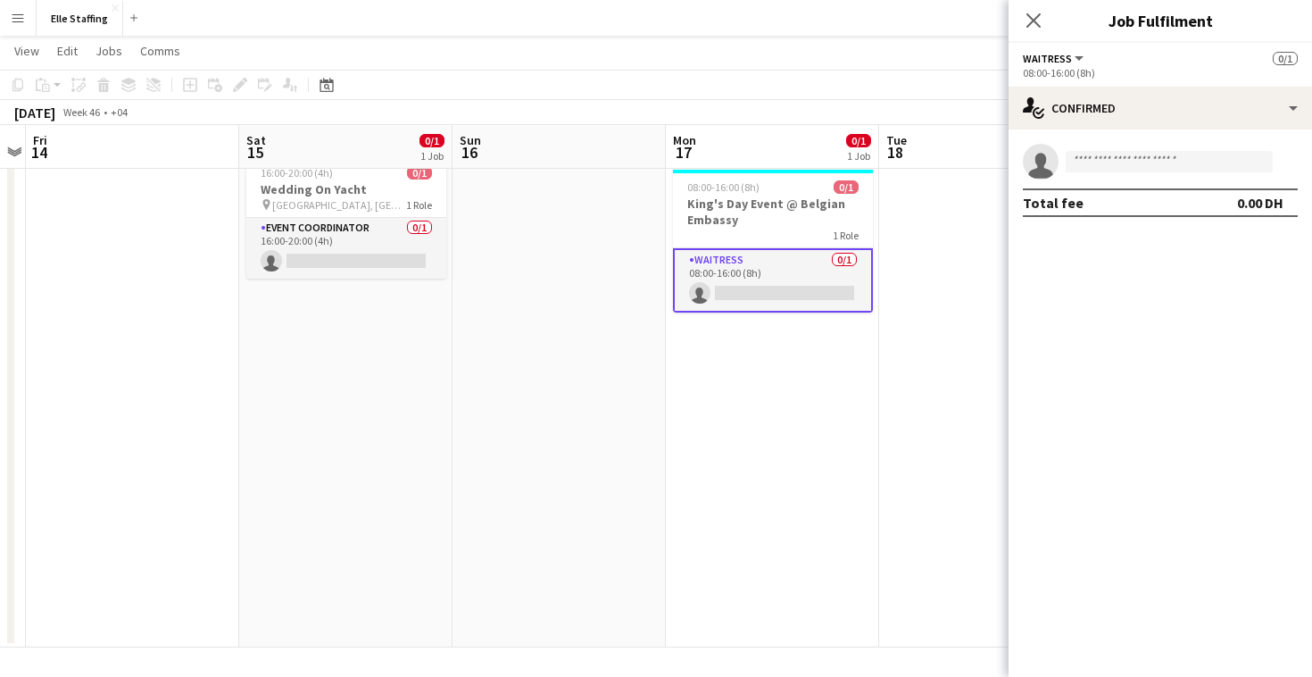
click at [1074, 73] on div "08:00-16:00 (8h)" at bounding box center [1160, 72] width 275 height 13
click at [1076, 52] on button "Waitress" at bounding box center [1054, 58] width 63 height 13
click at [1058, 122] on li "Waitress" at bounding box center [1082, 120] width 89 height 16
click at [810, 257] on app-card-role "Waitress 0/1 08:00-16:00 (8h) single-neutral-actions" at bounding box center [773, 280] width 200 height 64
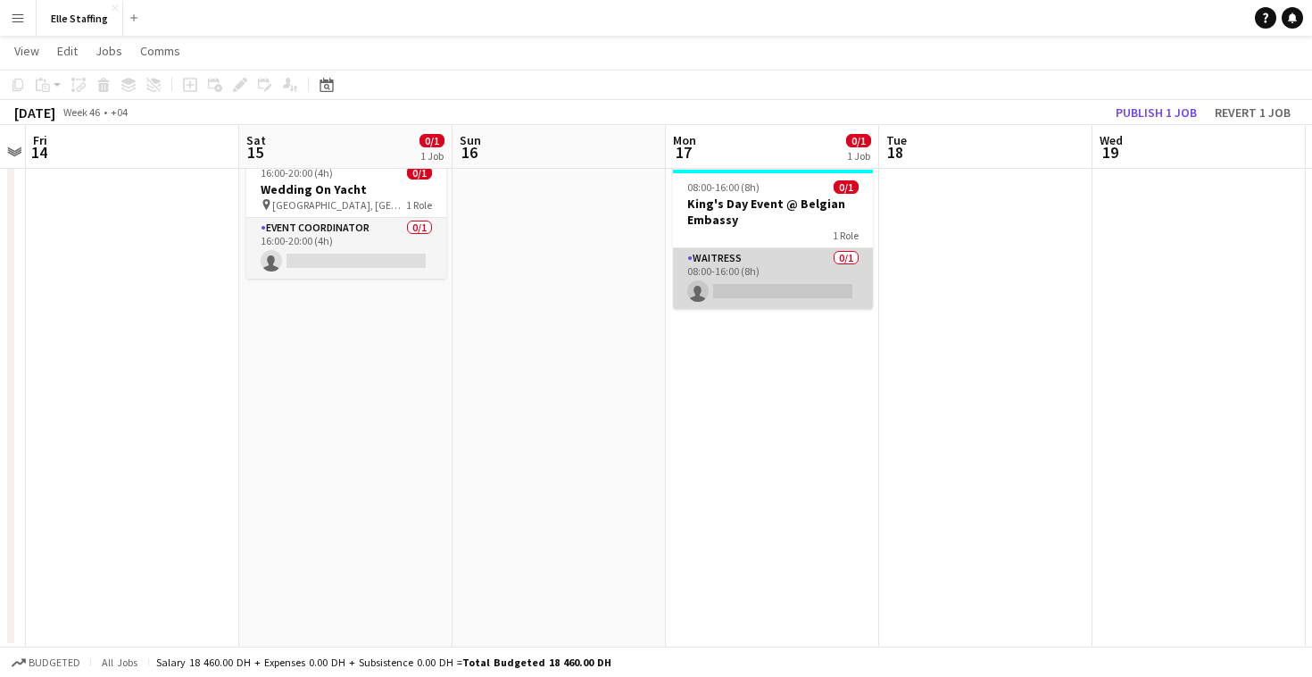
click at [810, 257] on app-card-role "Waitress 0/1 08:00-16:00 (8h) single-neutral-actions" at bounding box center [773, 278] width 200 height 61
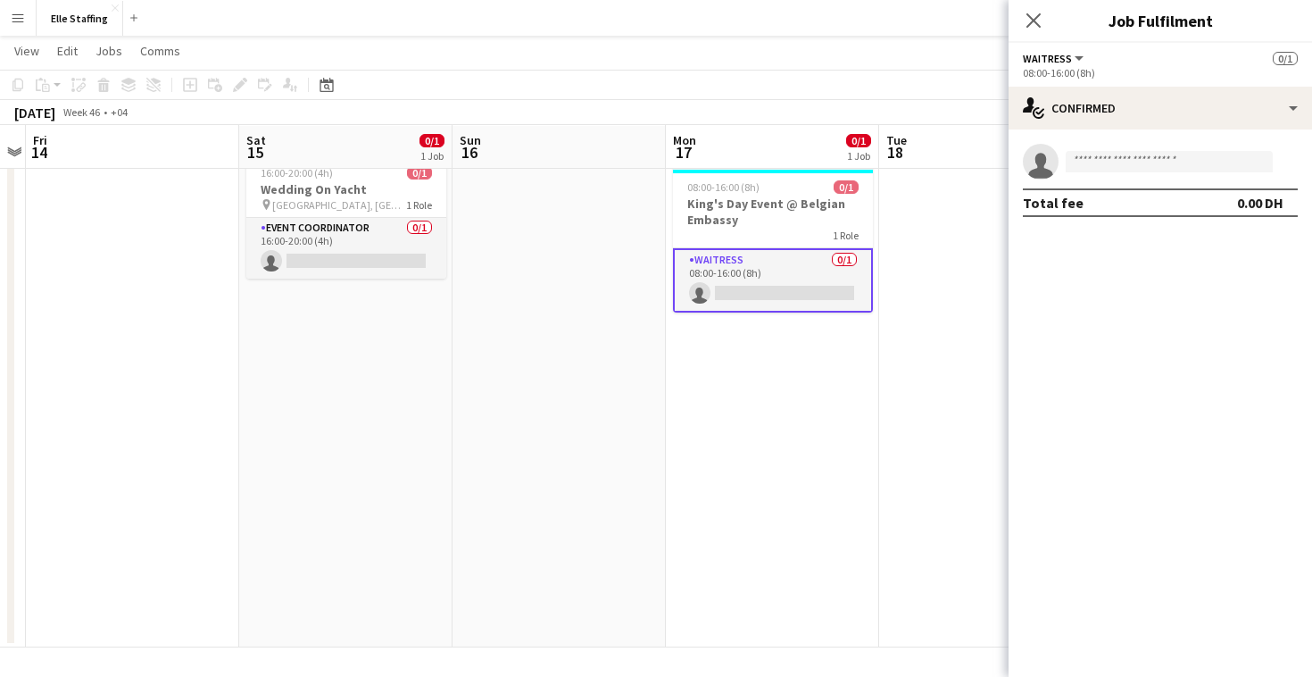
click at [1058, 62] on span "Waitress" at bounding box center [1047, 58] width 49 height 13
click at [1057, 81] on li "All roles" at bounding box center [1082, 89] width 89 height 16
click at [1042, 24] on app-icon "Close pop-in" at bounding box center [1034, 21] width 26 height 26
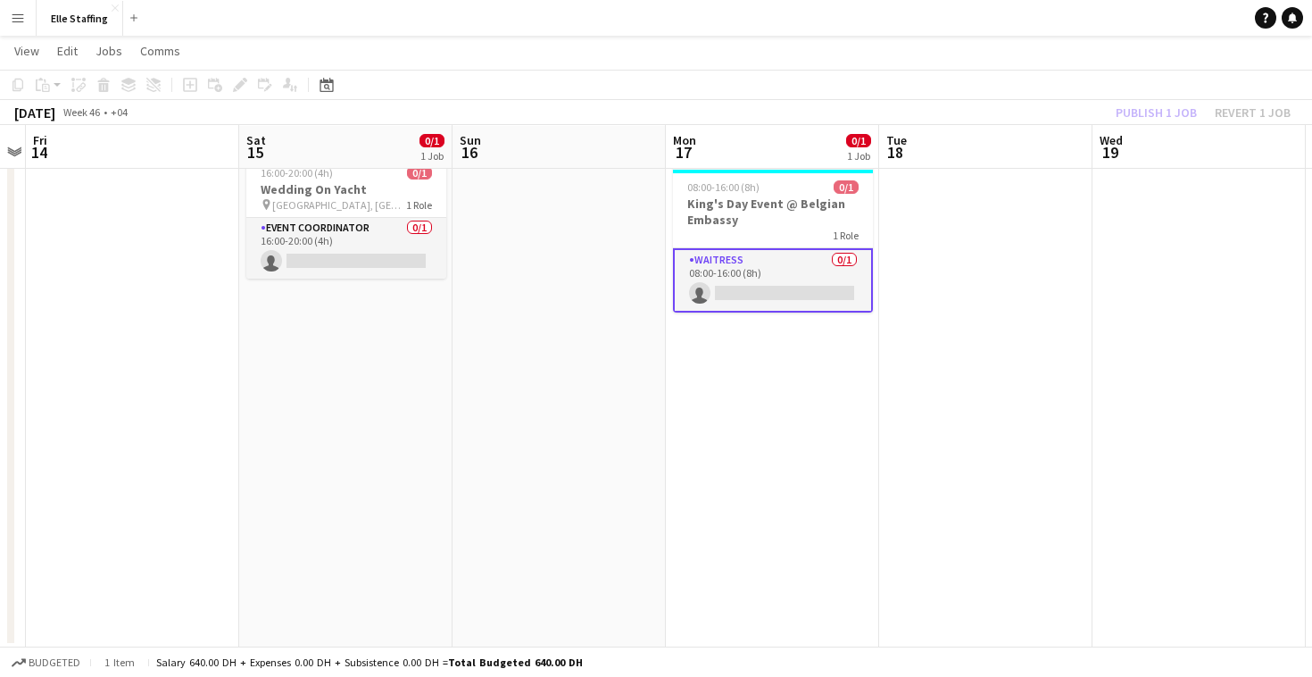
click at [751, 258] on app-card-role "Waitress 0/1 08:00-16:00 (8h) single-neutral-actions" at bounding box center [773, 280] width 200 height 64
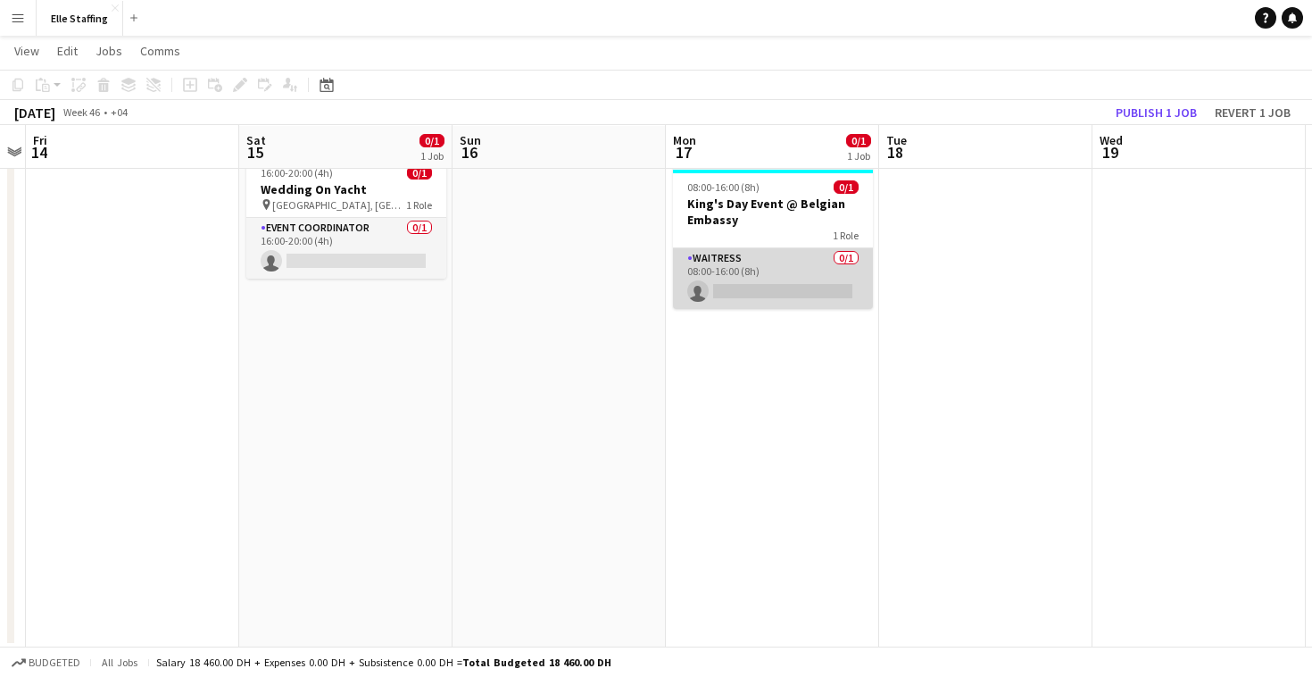
click at [751, 258] on app-card-role "Waitress 0/1 08:00-16:00 (8h) single-neutral-actions" at bounding box center [773, 278] width 200 height 61
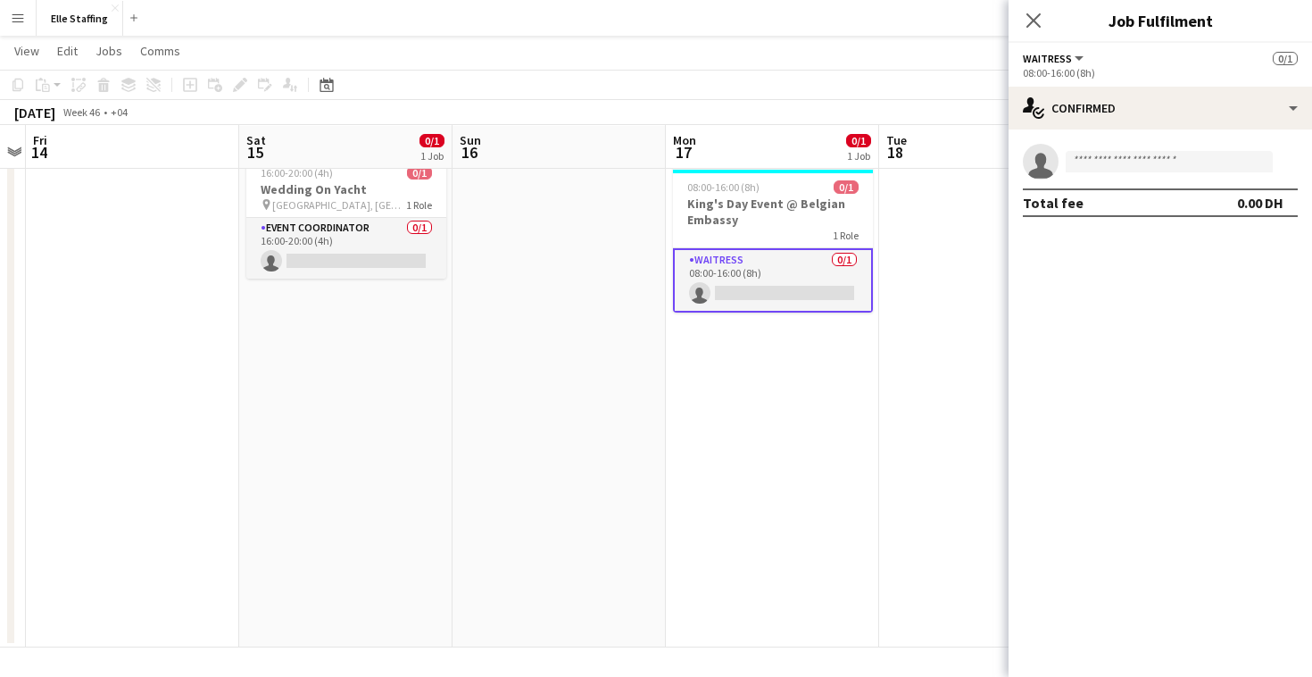
click at [1064, 71] on div "08:00-16:00 (8h)" at bounding box center [1160, 72] width 275 height 13
click at [736, 77] on app-toolbar "Copy Paste Paste Command V Paste with crew Command Shift V Paste linked Job [GE…" at bounding box center [656, 85] width 1312 height 30
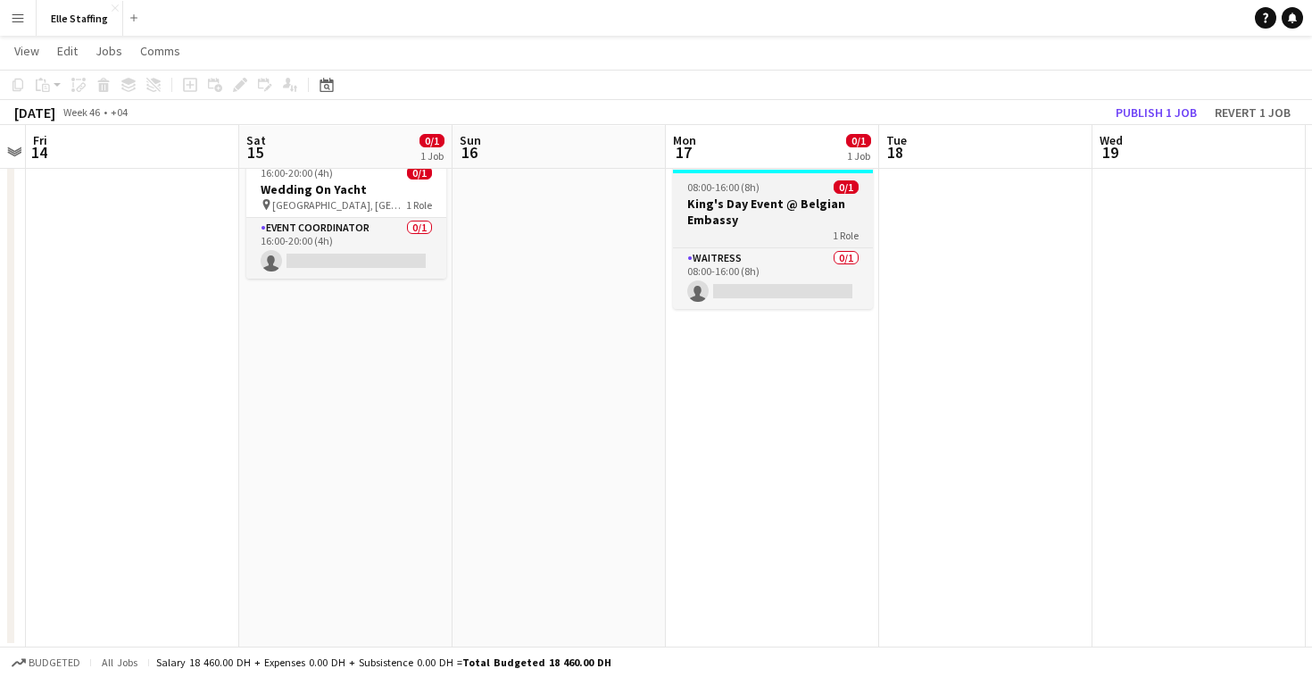
click at [732, 218] on h3 "King's Day Event @ Belgian Embassy" at bounding box center [773, 211] width 200 height 32
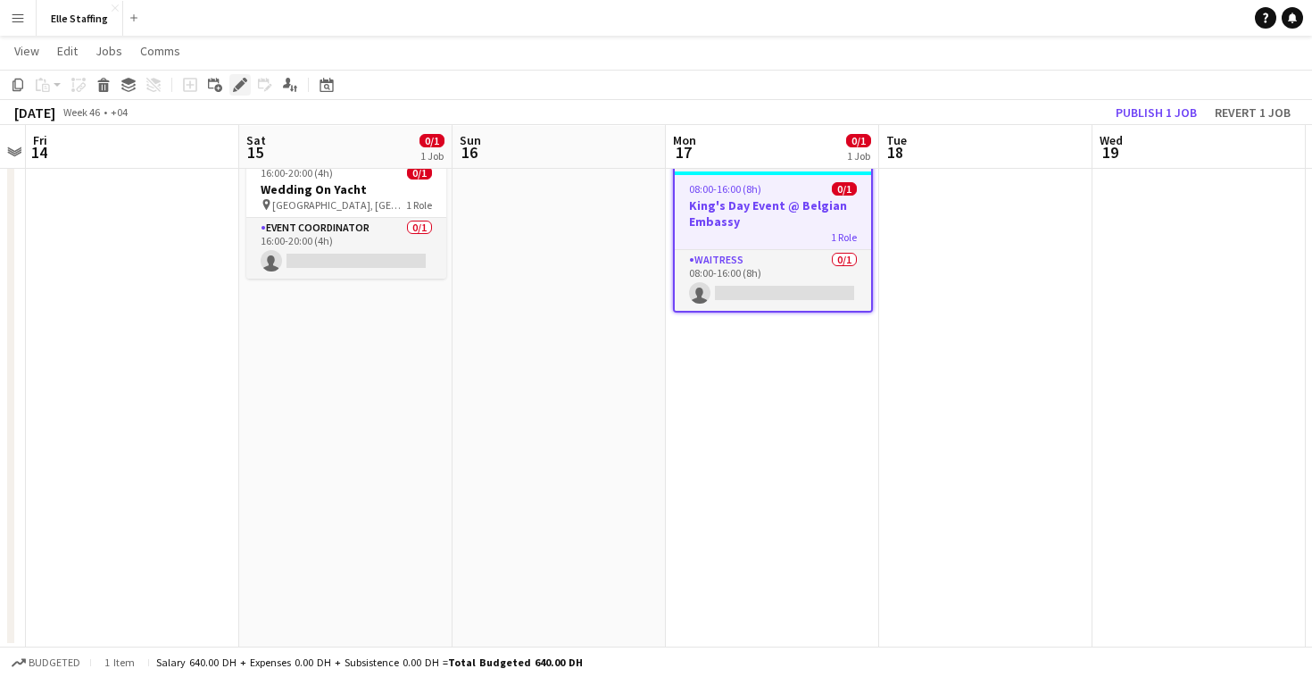
click at [237, 86] on icon at bounding box center [240, 85] width 10 height 10
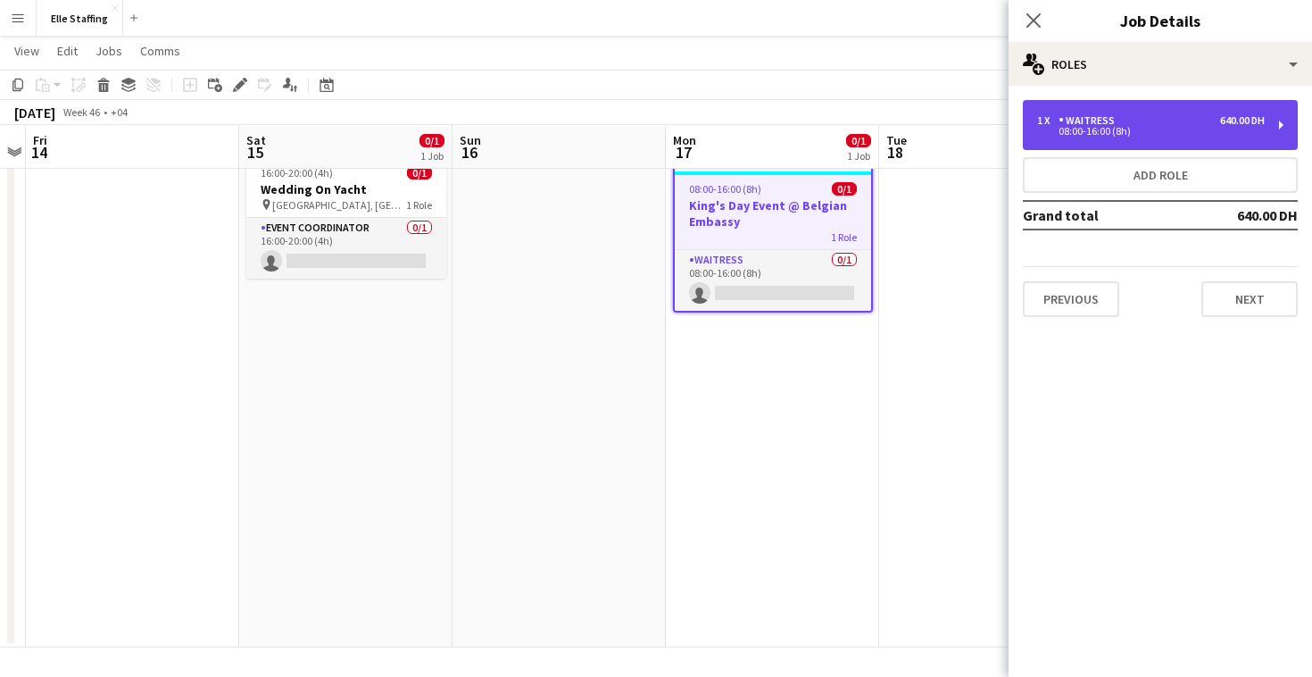
click at [1172, 122] on div "1 x Waitress 640.00 DH" at bounding box center [1151, 120] width 228 height 12
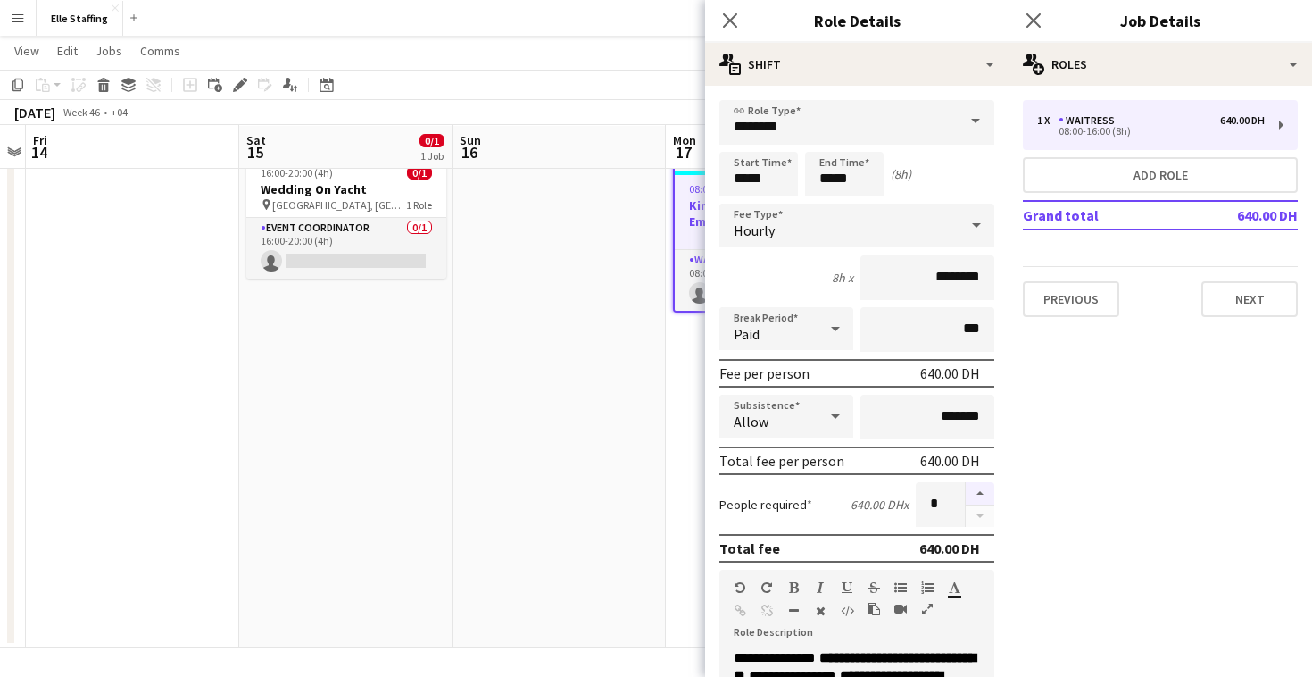
click at [978, 494] on button "button" at bounding box center [980, 493] width 29 height 23
type input "*"
click at [1241, 303] on button "Next" at bounding box center [1249, 299] width 96 height 36
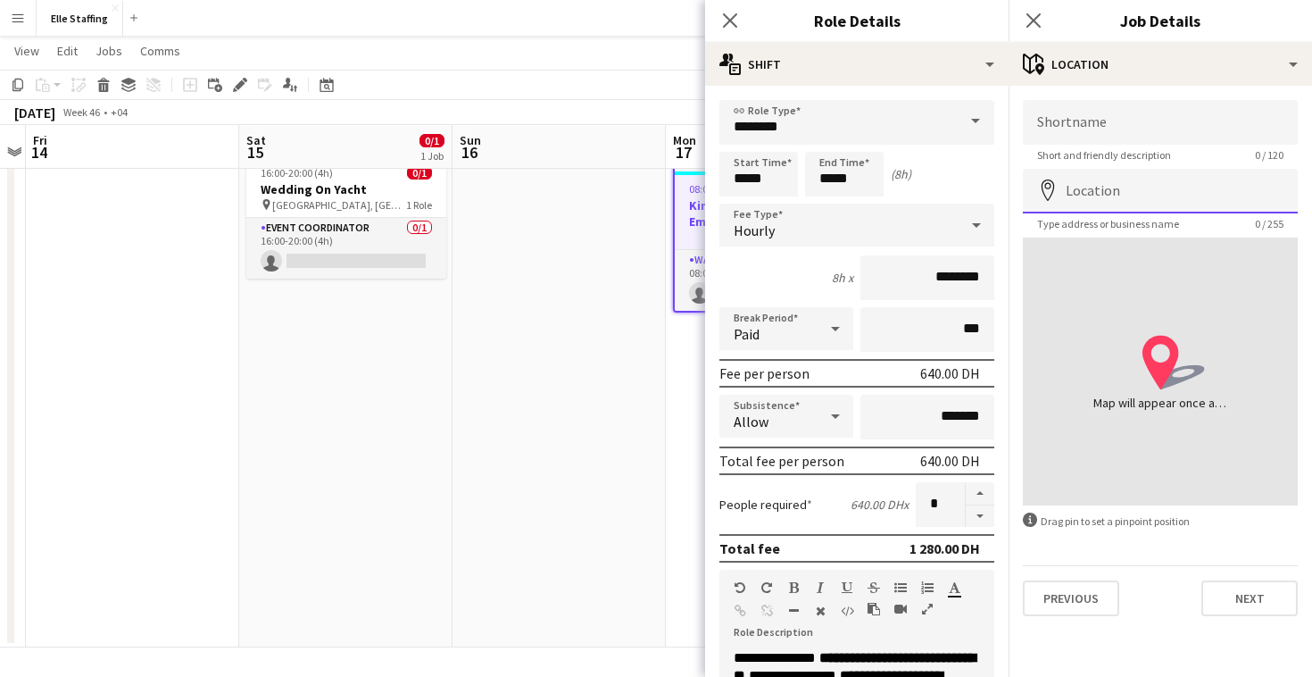
click at [1089, 196] on input "Location" at bounding box center [1160, 191] width 275 height 45
type input "**********"
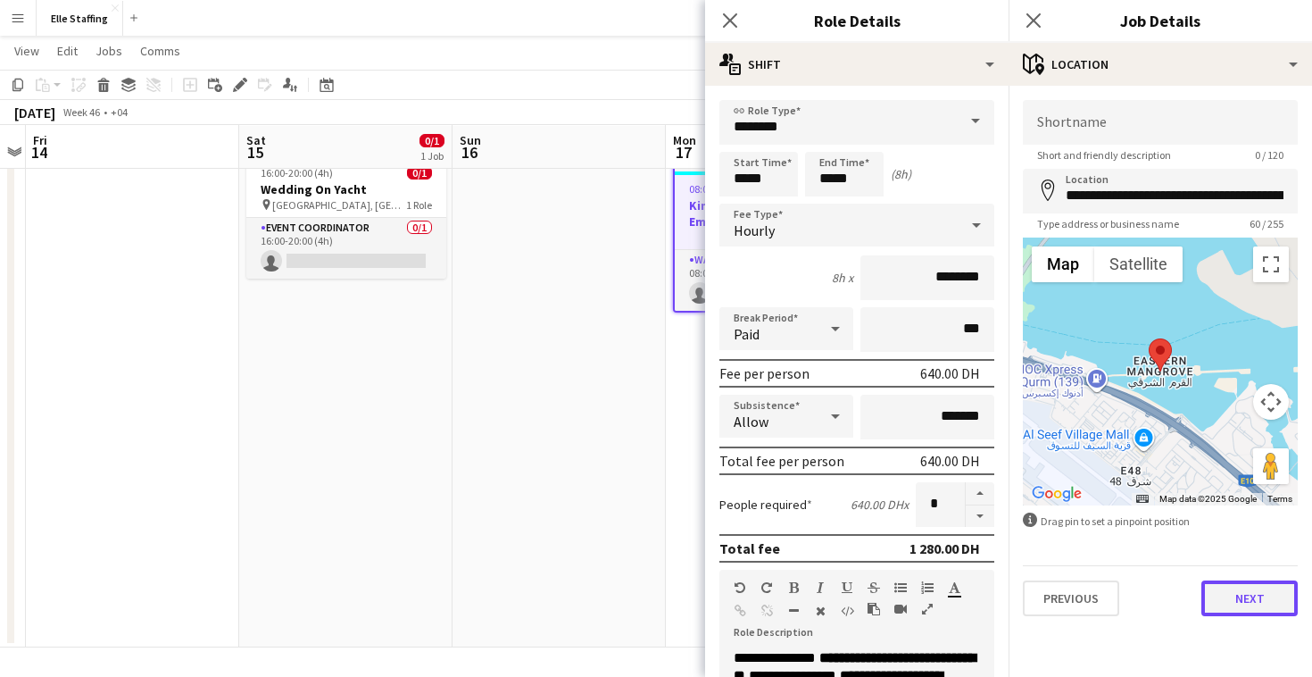
click at [1246, 601] on button "Next" at bounding box center [1249, 598] width 96 height 36
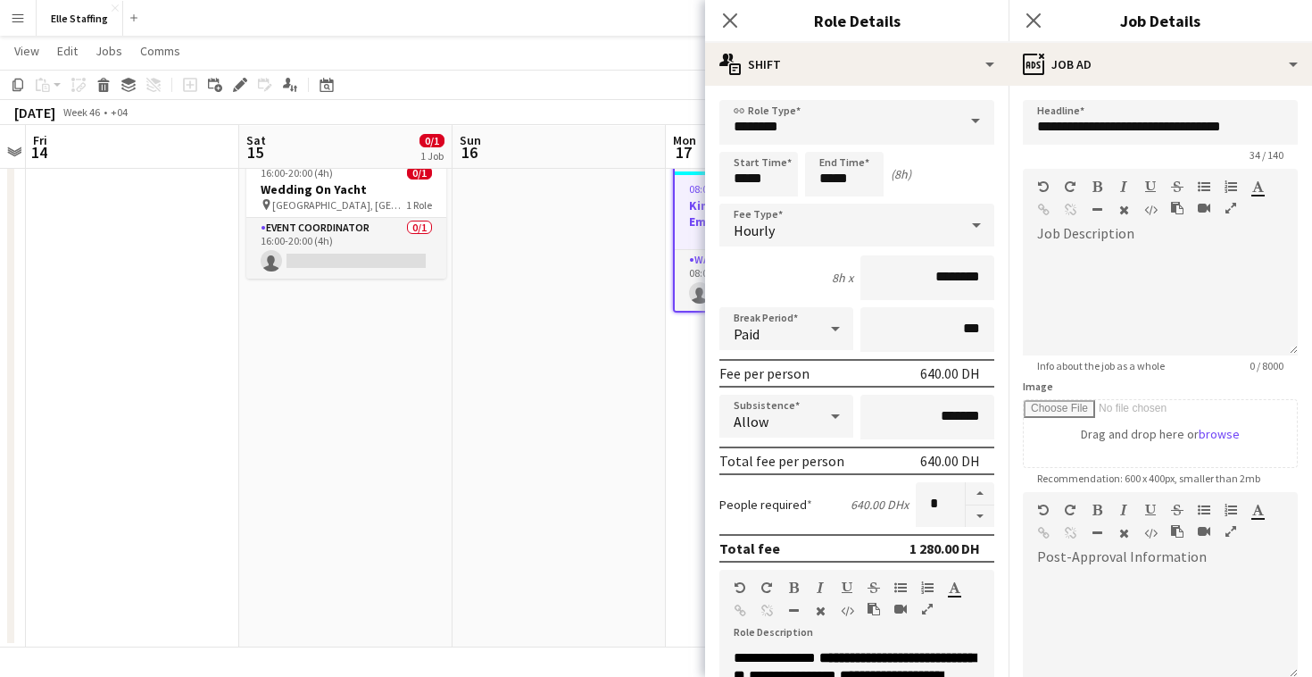
scroll to position [205, 0]
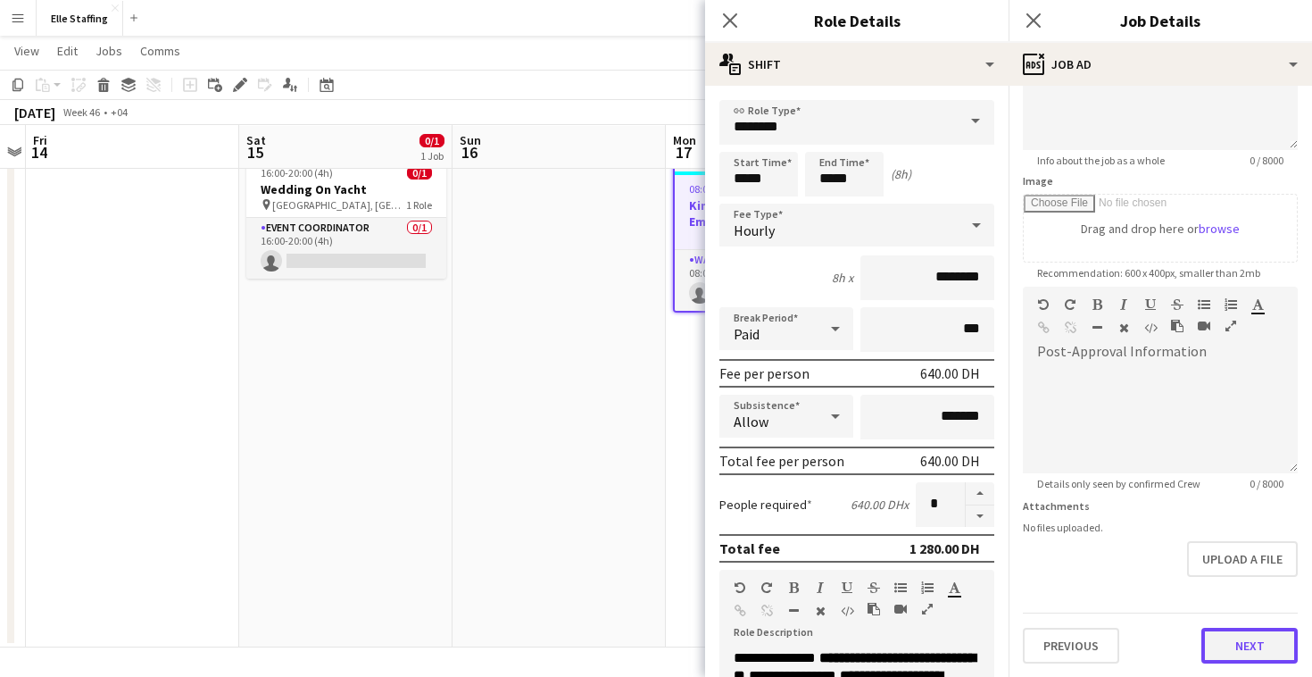
click at [1269, 639] on button "Next" at bounding box center [1249, 645] width 96 height 36
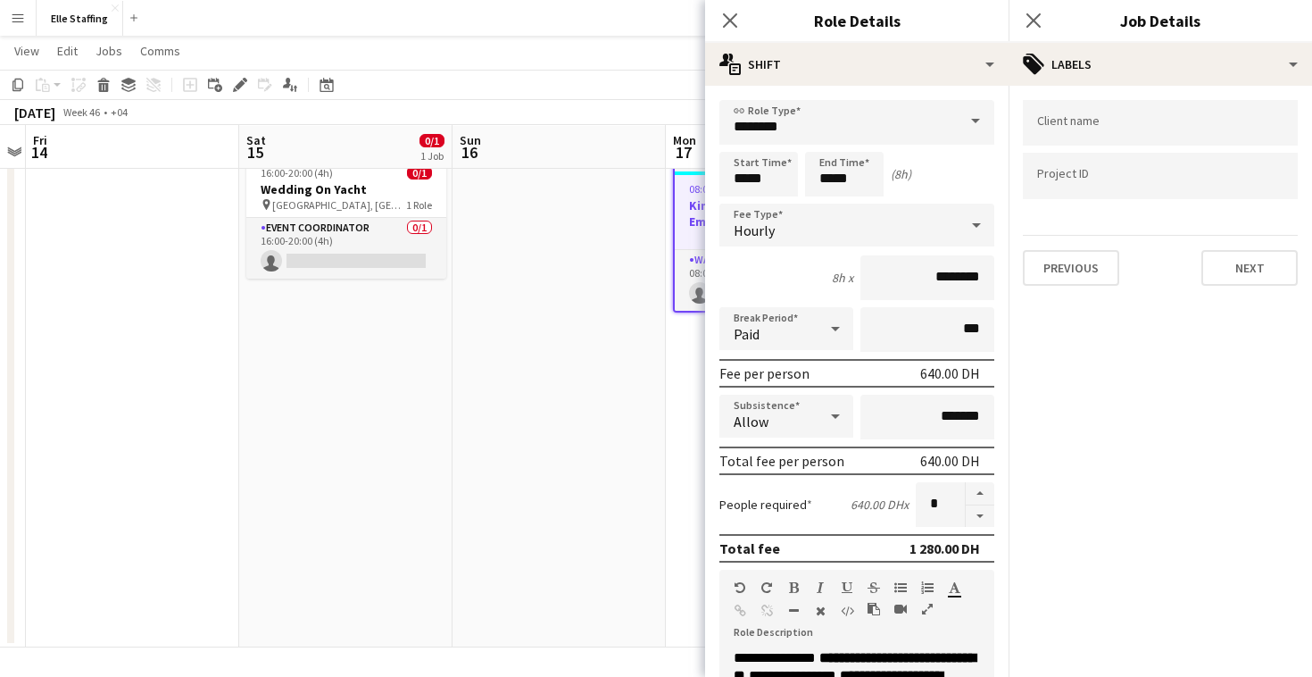
scroll to position [0, 0]
click at [1233, 265] on button "Next" at bounding box center [1249, 268] width 96 height 36
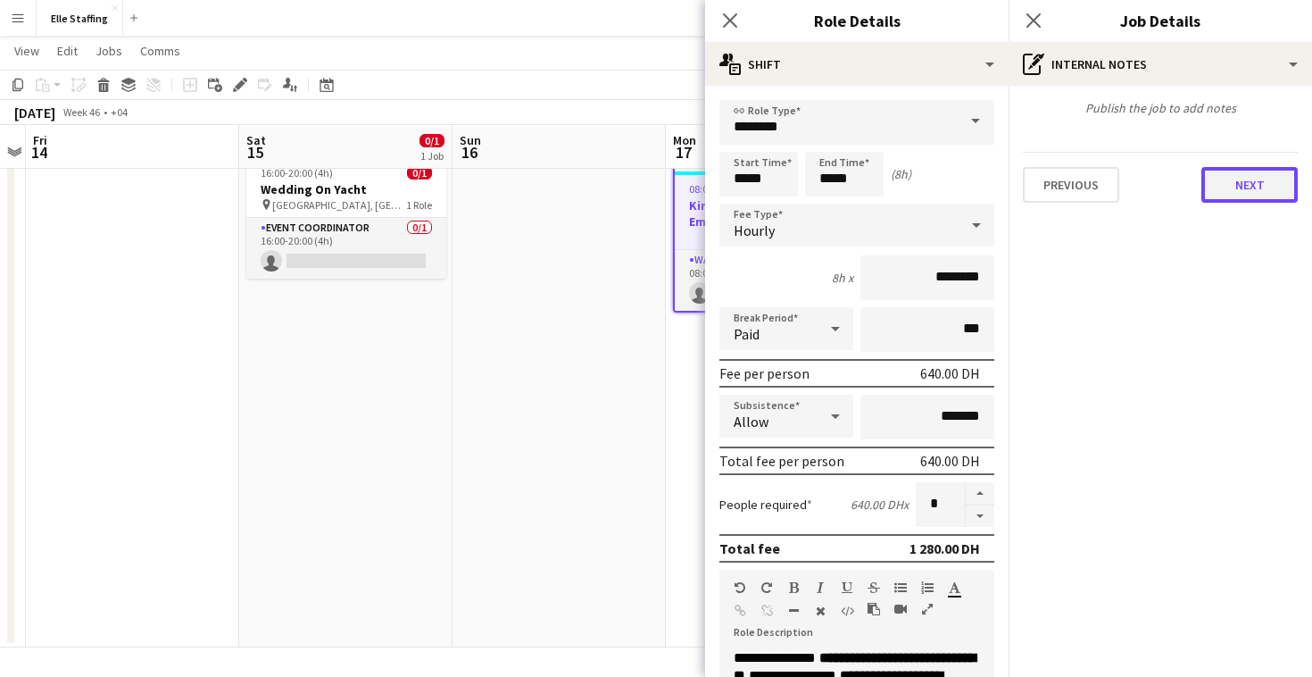
click at [1241, 182] on button "Next" at bounding box center [1249, 185] width 96 height 36
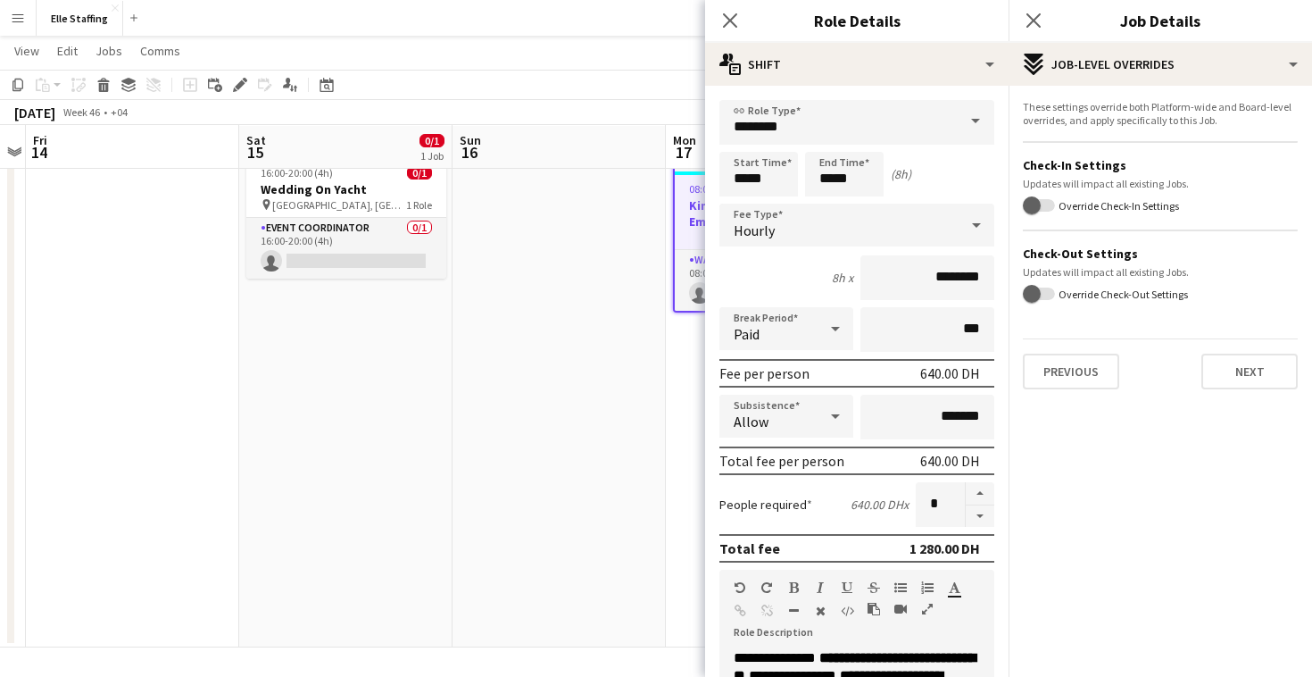
click at [1056, 204] on label "Override Check-In Settings" at bounding box center [1117, 205] width 124 height 13
click at [1055, 204] on button "Override Check-In Settings" at bounding box center [1039, 205] width 32 height 12
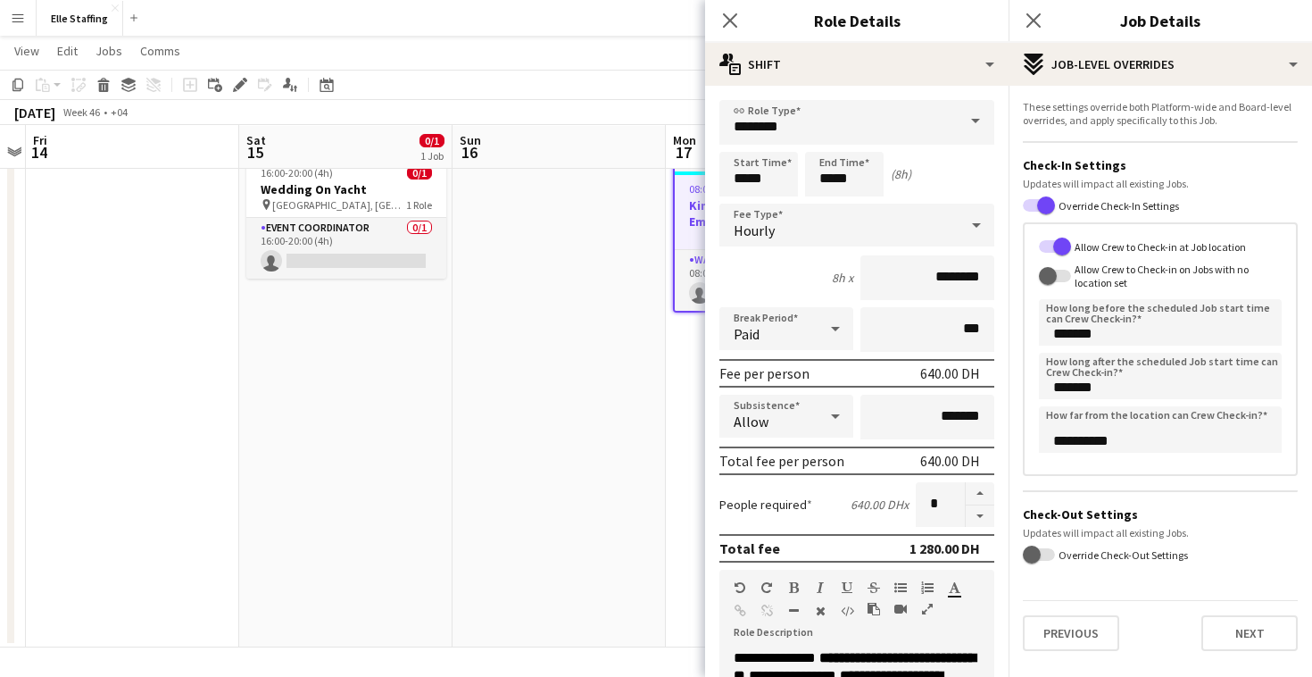
click at [1058, 554] on label "Override Check-Out Settings" at bounding box center [1121, 554] width 133 height 13
click at [1055, 554] on button "Override Check-Out Settings" at bounding box center [1039, 554] width 32 height 12
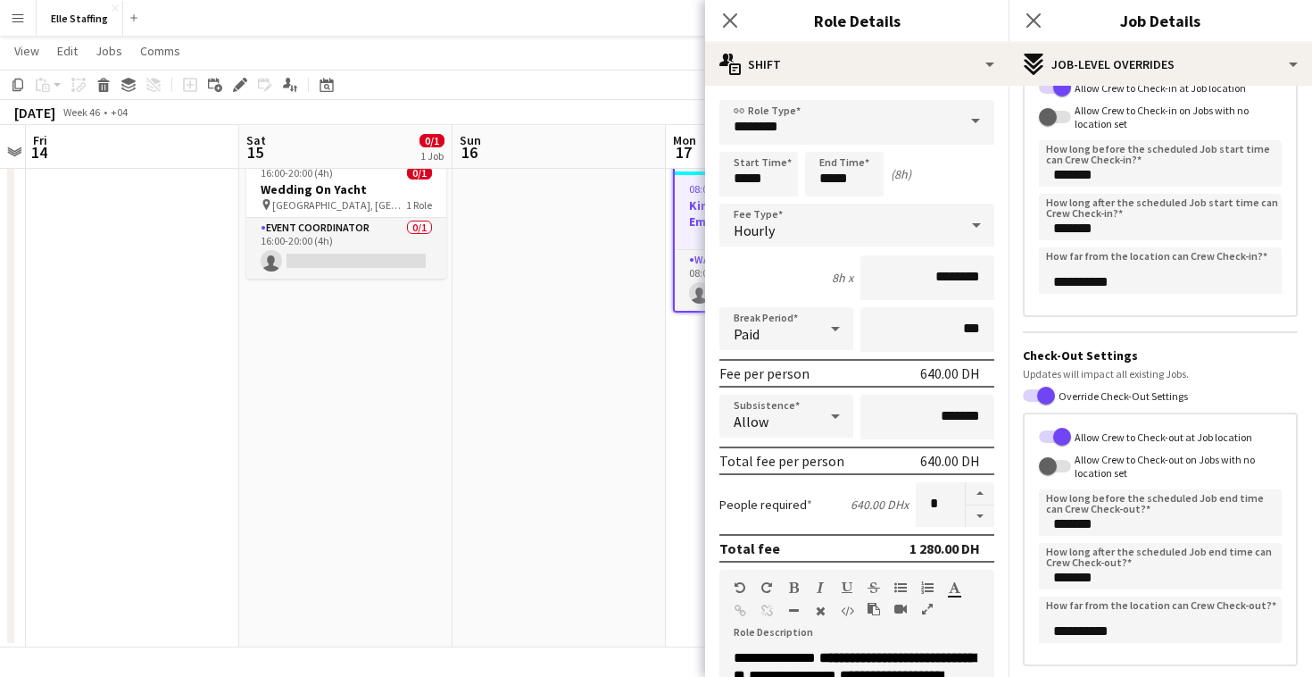
scroll to position [250, 0]
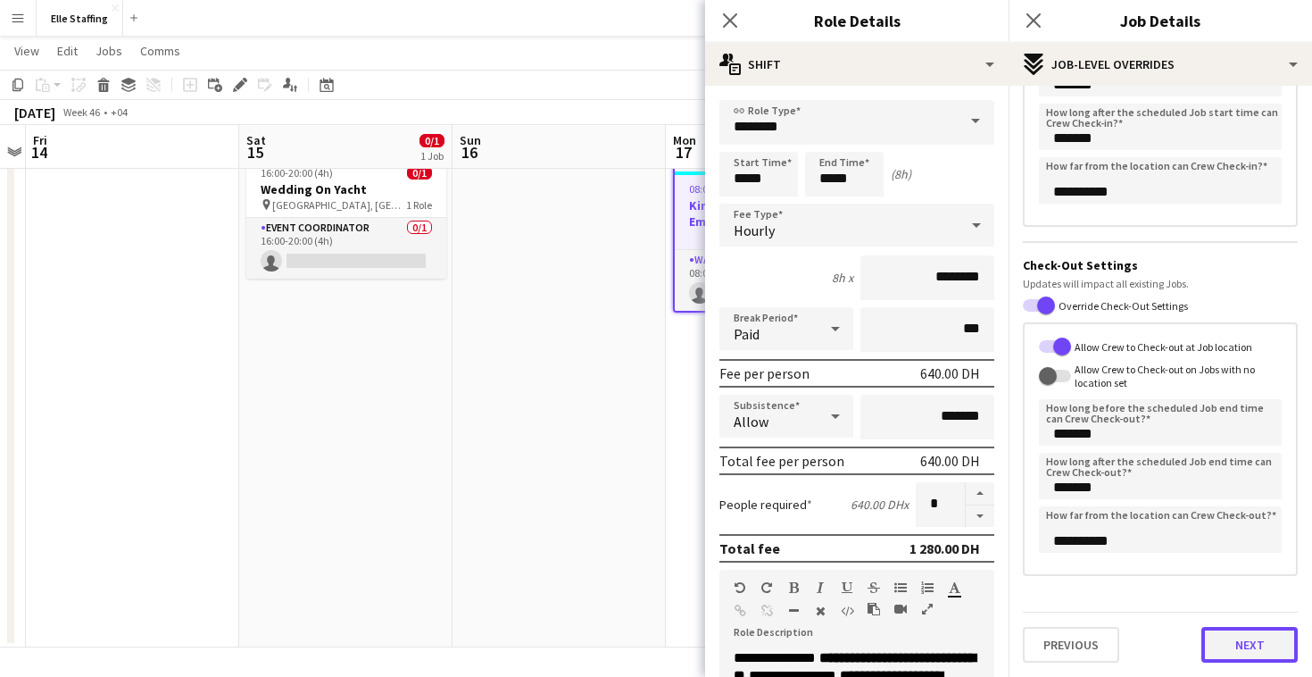
click at [1240, 646] on button "Next" at bounding box center [1249, 645] width 96 height 36
type input "*******"
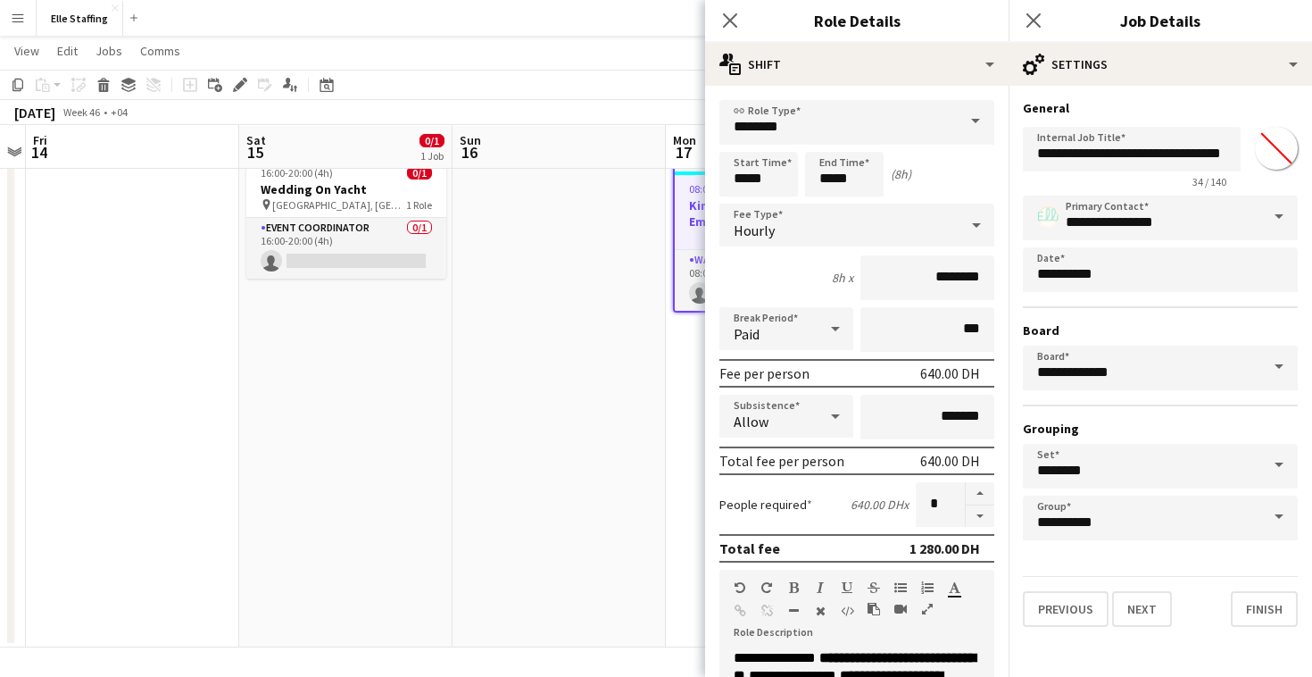
scroll to position [0, 0]
click at [1152, 607] on button "Next" at bounding box center [1142, 609] width 60 height 36
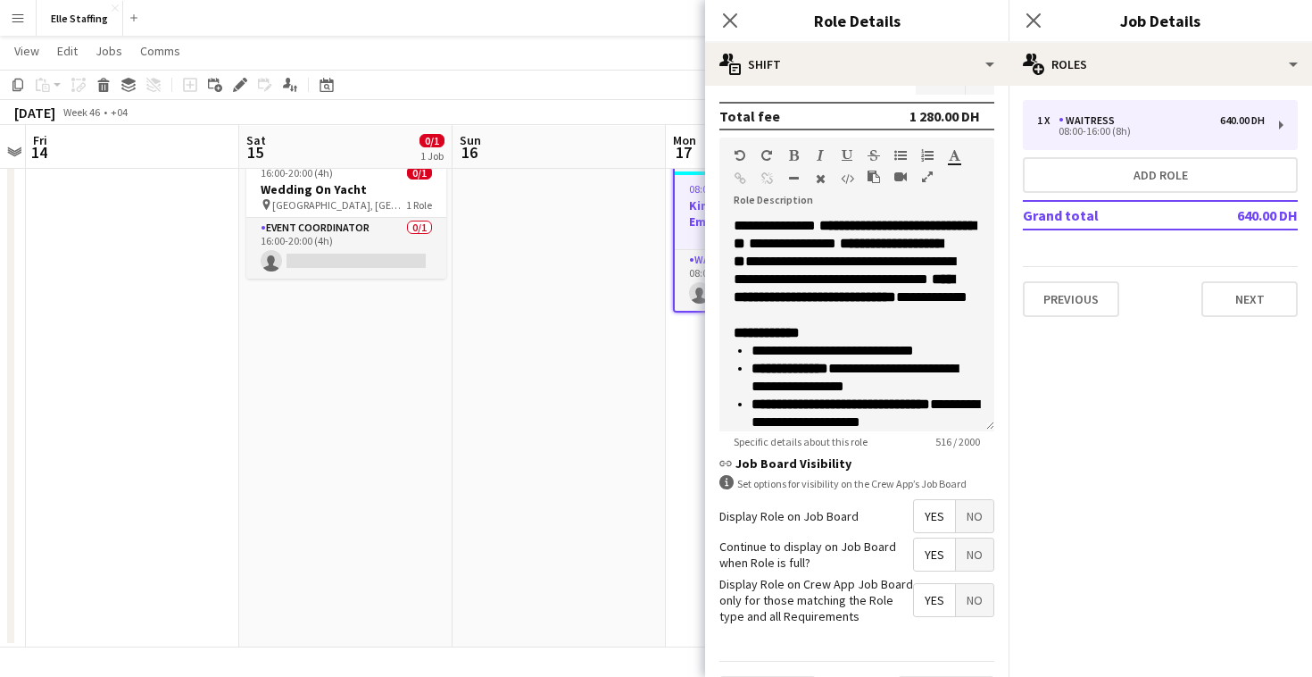
scroll to position [480, 0]
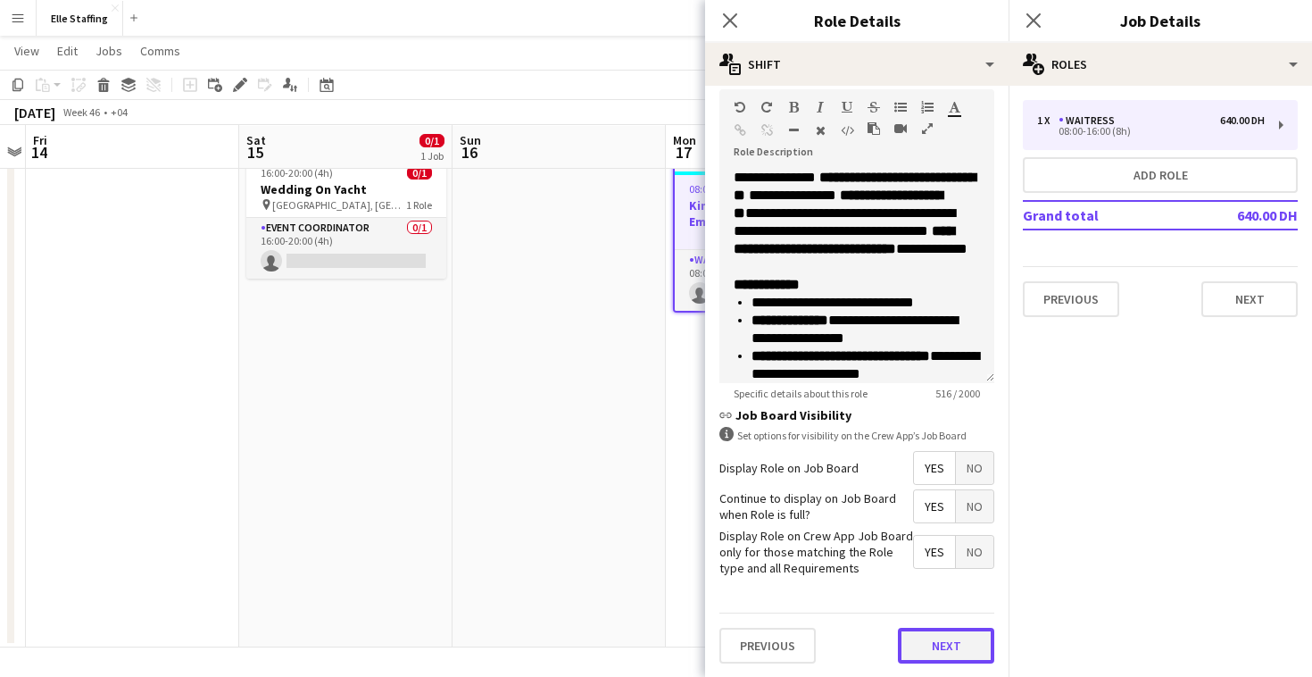
click at [941, 647] on button "Next" at bounding box center [946, 645] width 96 height 36
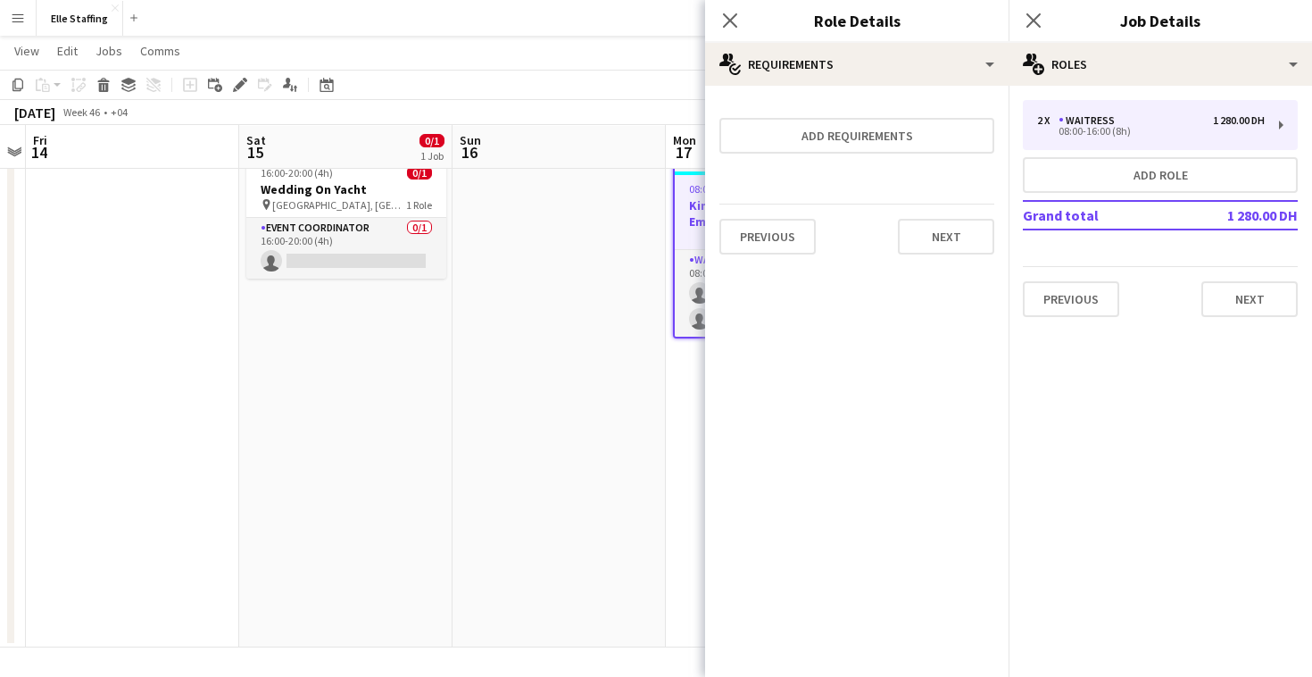
scroll to position [0, 0]
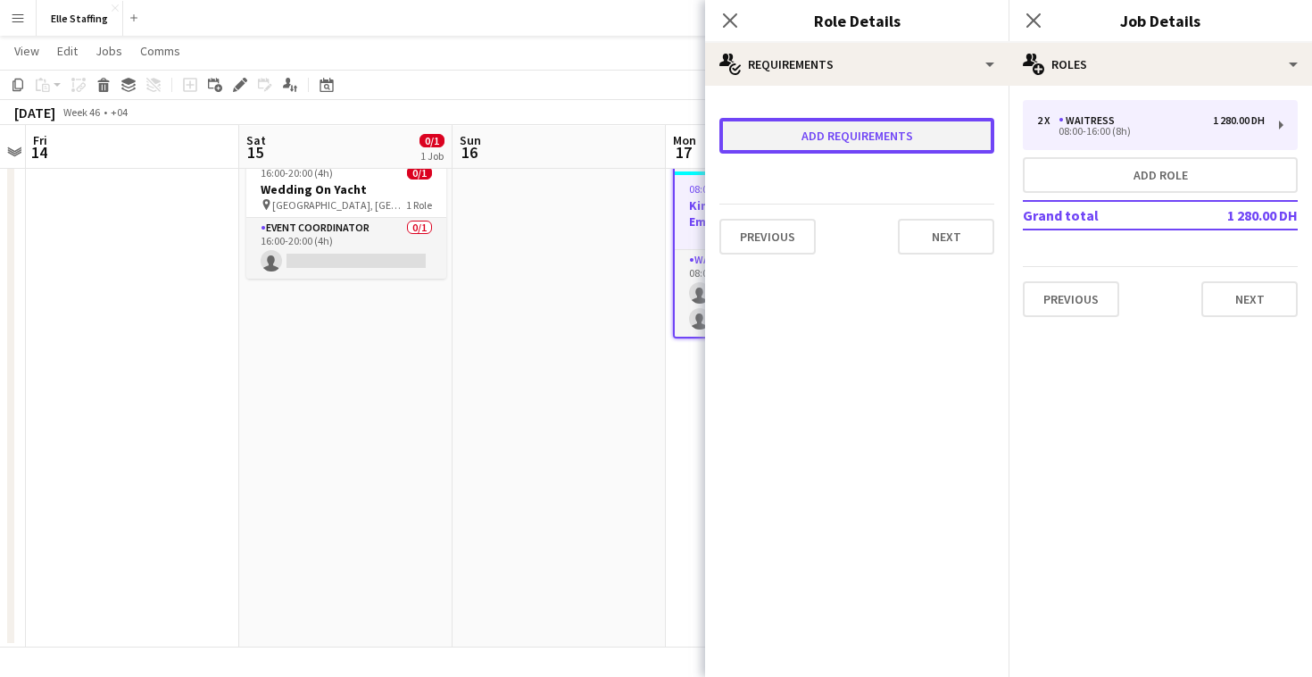
click at [913, 142] on button "Add requirements" at bounding box center [856, 136] width 275 height 36
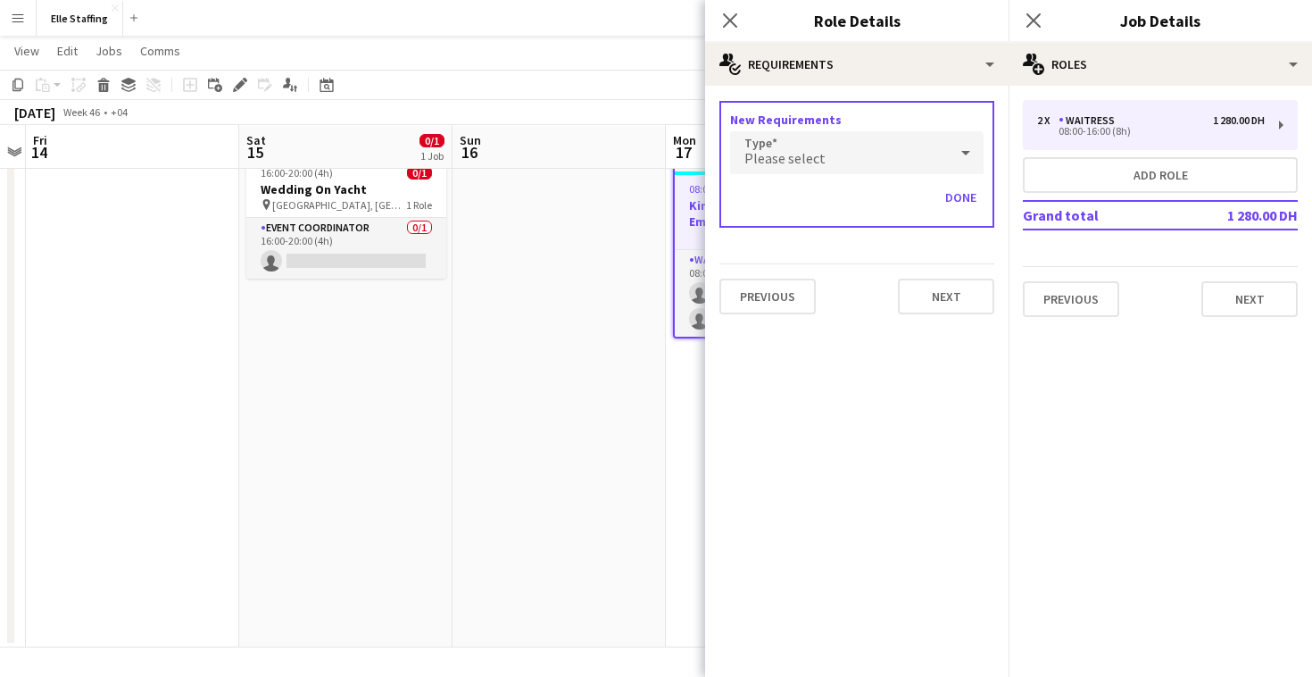
click at [860, 157] on div "Please select" at bounding box center [839, 152] width 218 height 43
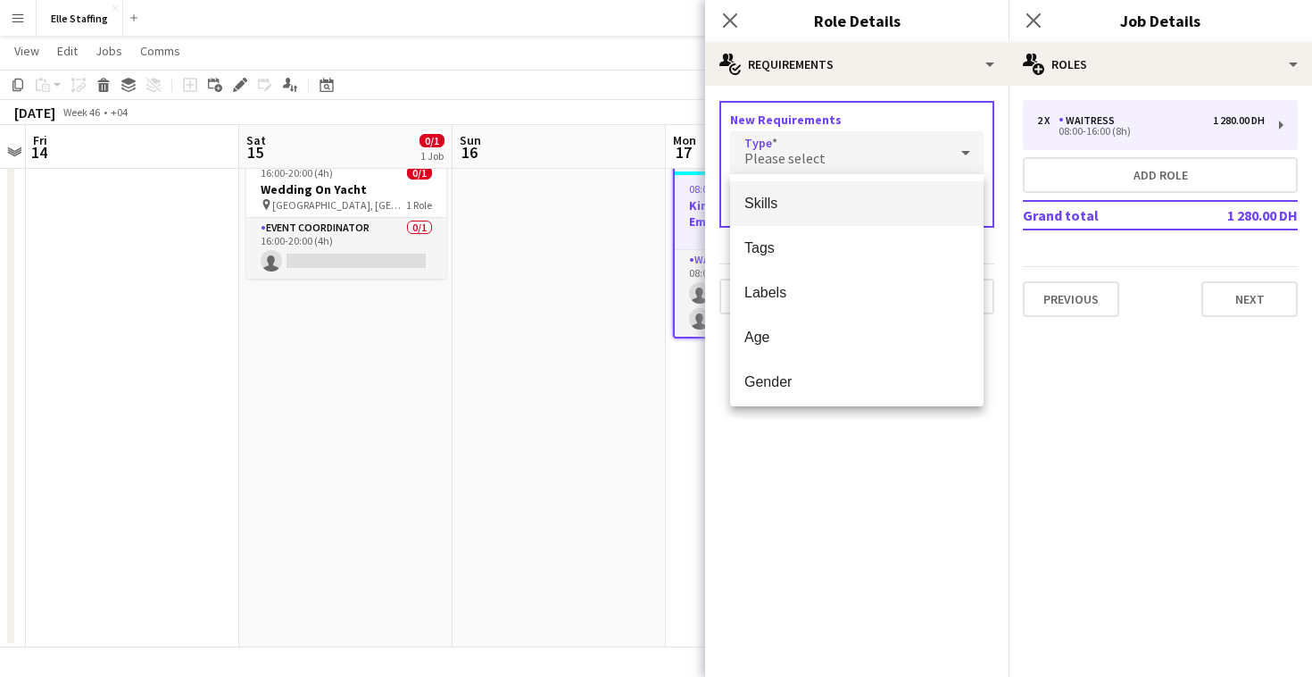
click at [825, 199] on span "Skills" at bounding box center [856, 203] width 225 height 17
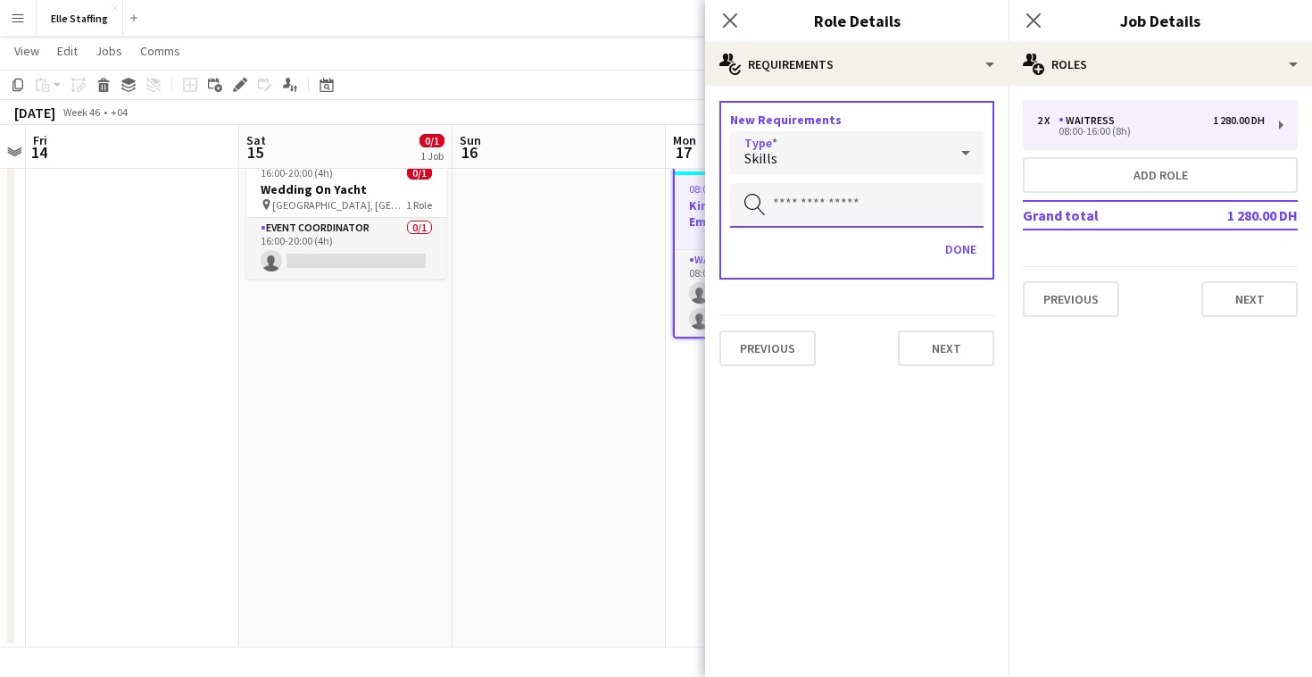
click at [813, 208] on input "text" at bounding box center [856, 205] width 253 height 45
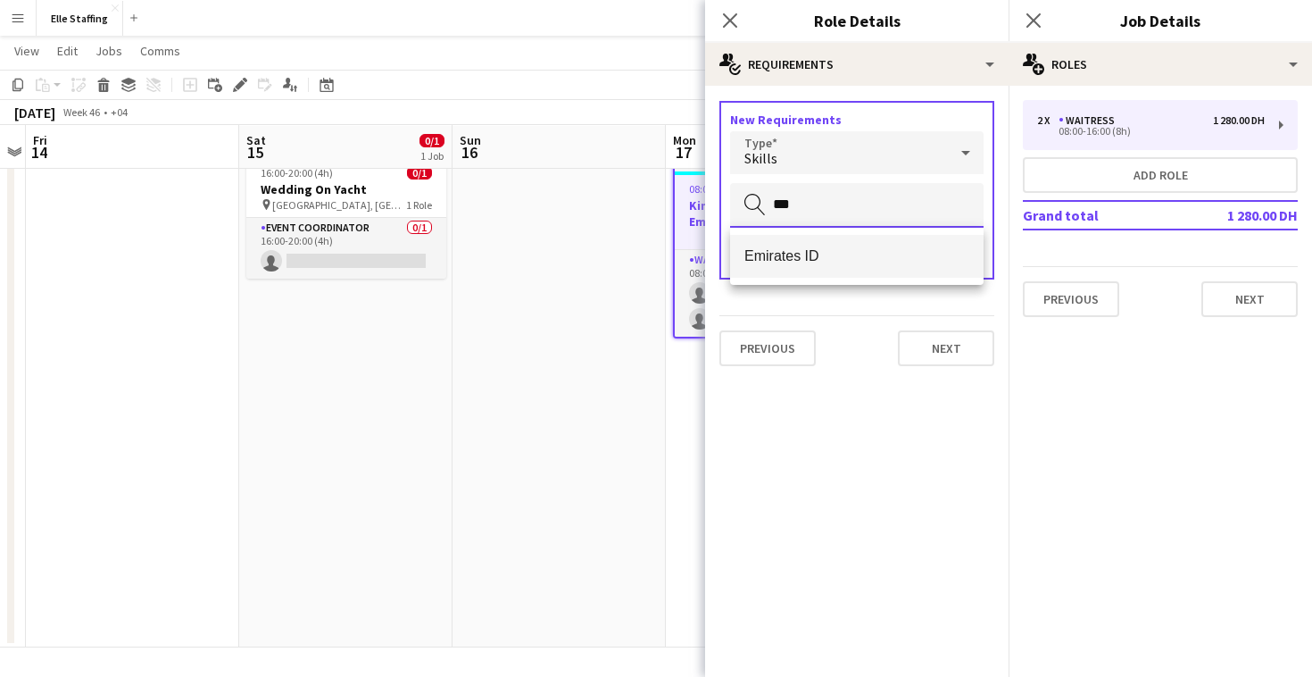
type input "***"
click at [818, 250] on span "Emirates ID" at bounding box center [856, 255] width 225 height 17
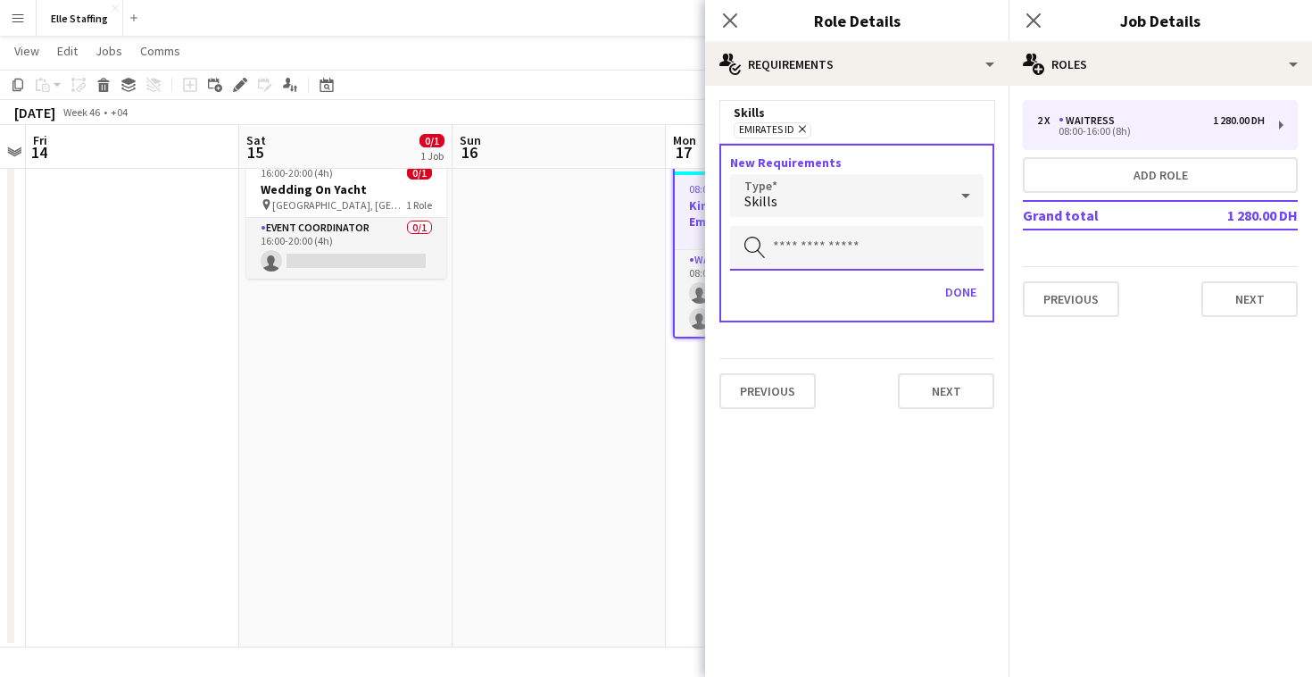
click at [817, 247] on input "text" at bounding box center [856, 248] width 253 height 45
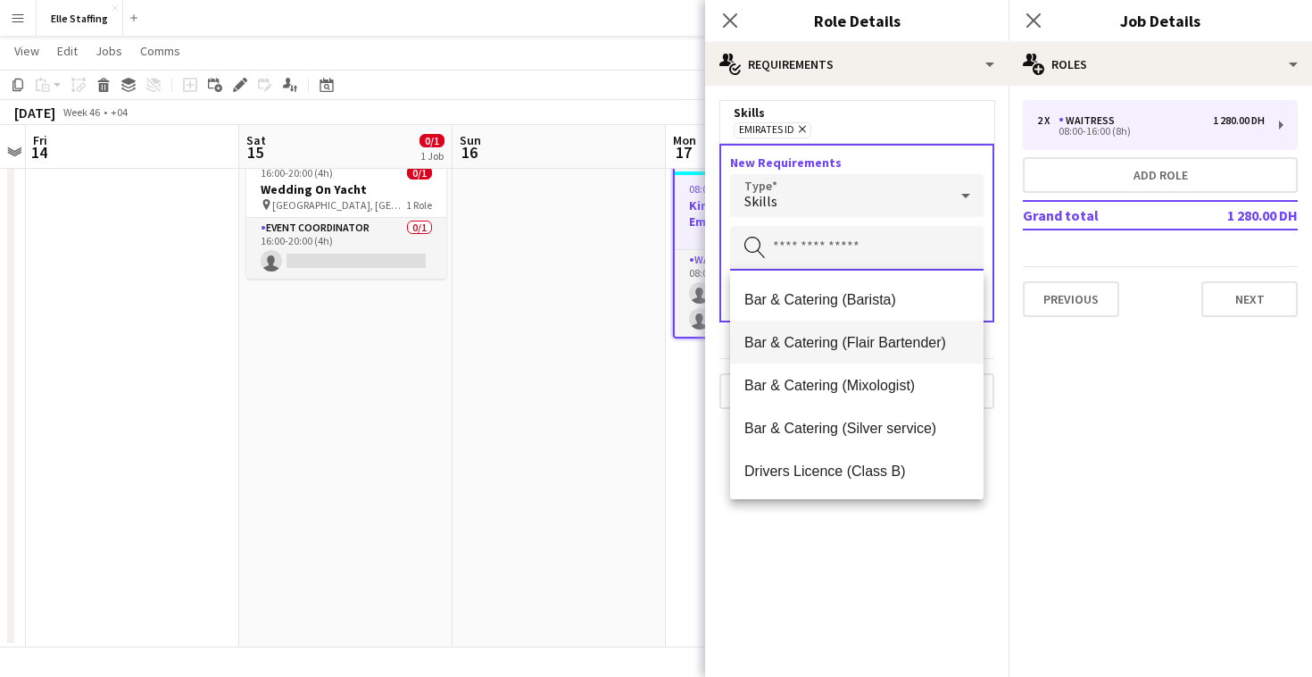
scroll to position [31, 0]
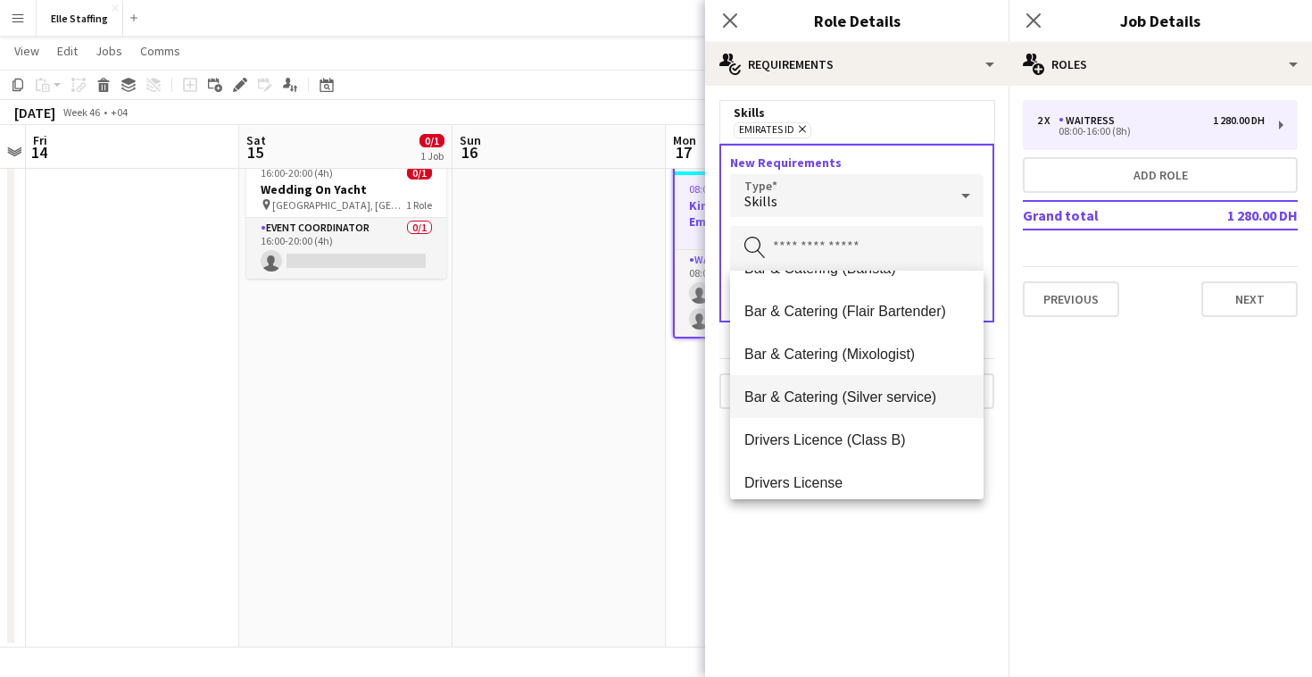
click at [829, 392] on span "Bar & Catering (Silver service)" at bounding box center [856, 396] width 225 height 17
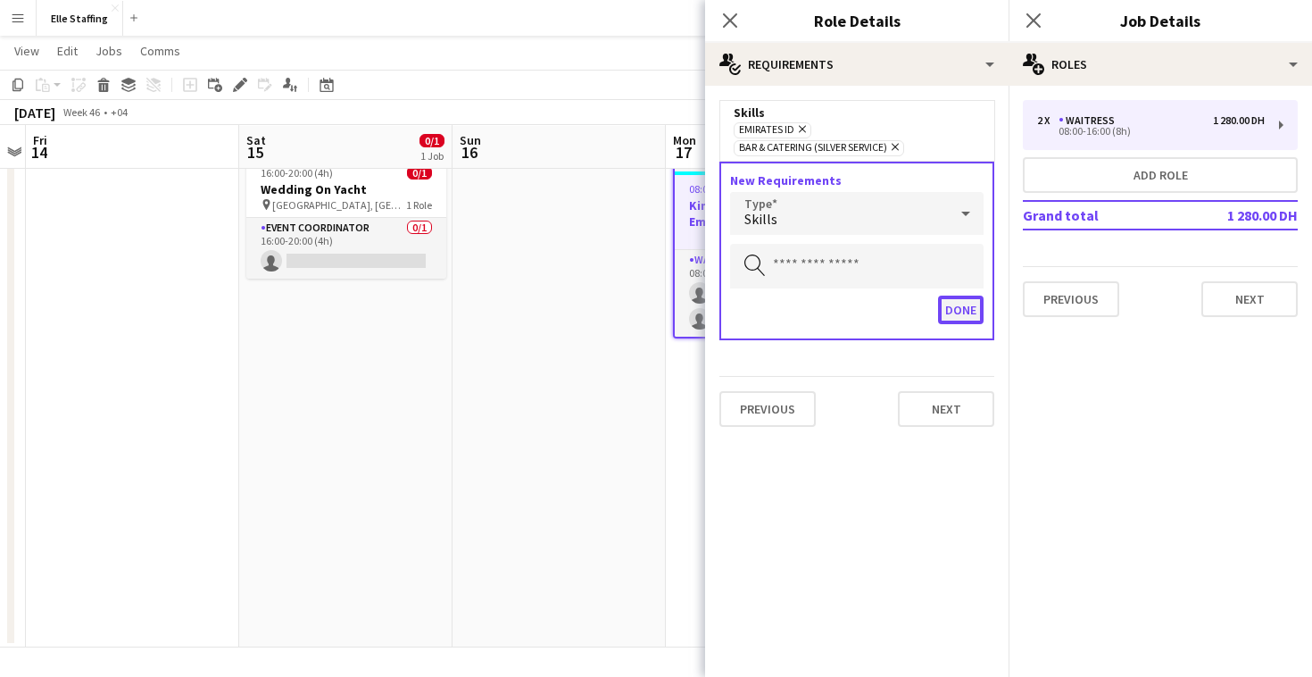
click at [960, 320] on button "Done" at bounding box center [961, 309] width 46 height 29
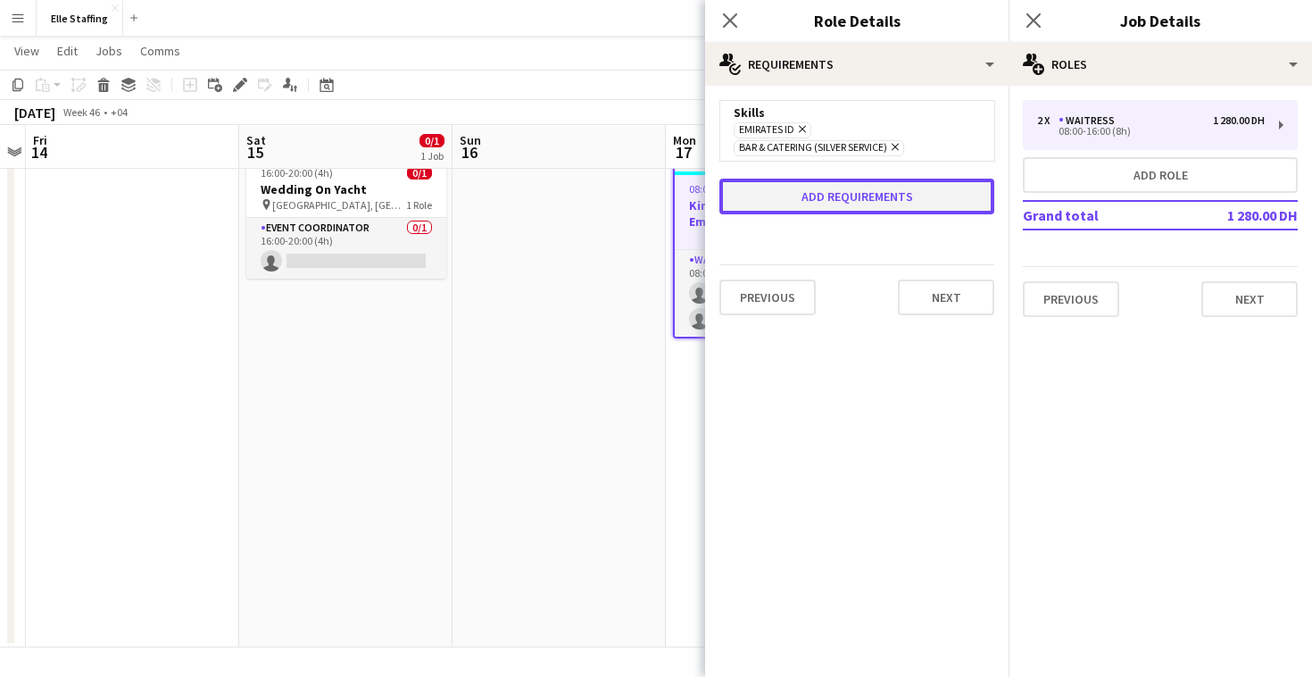
click at [923, 198] on button "Add requirements" at bounding box center [856, 196] width 275 height 36
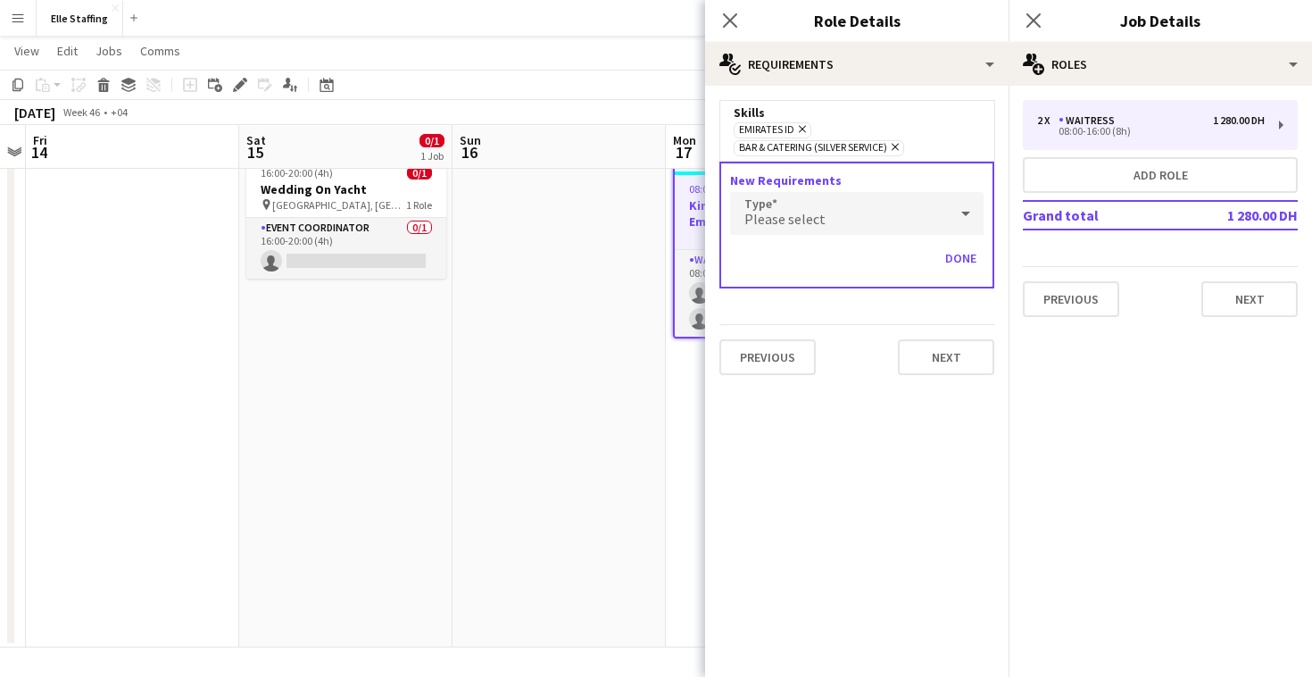
click at [859, 228] on div "Please select" at bounding box center [839, 213] width 218 height 43
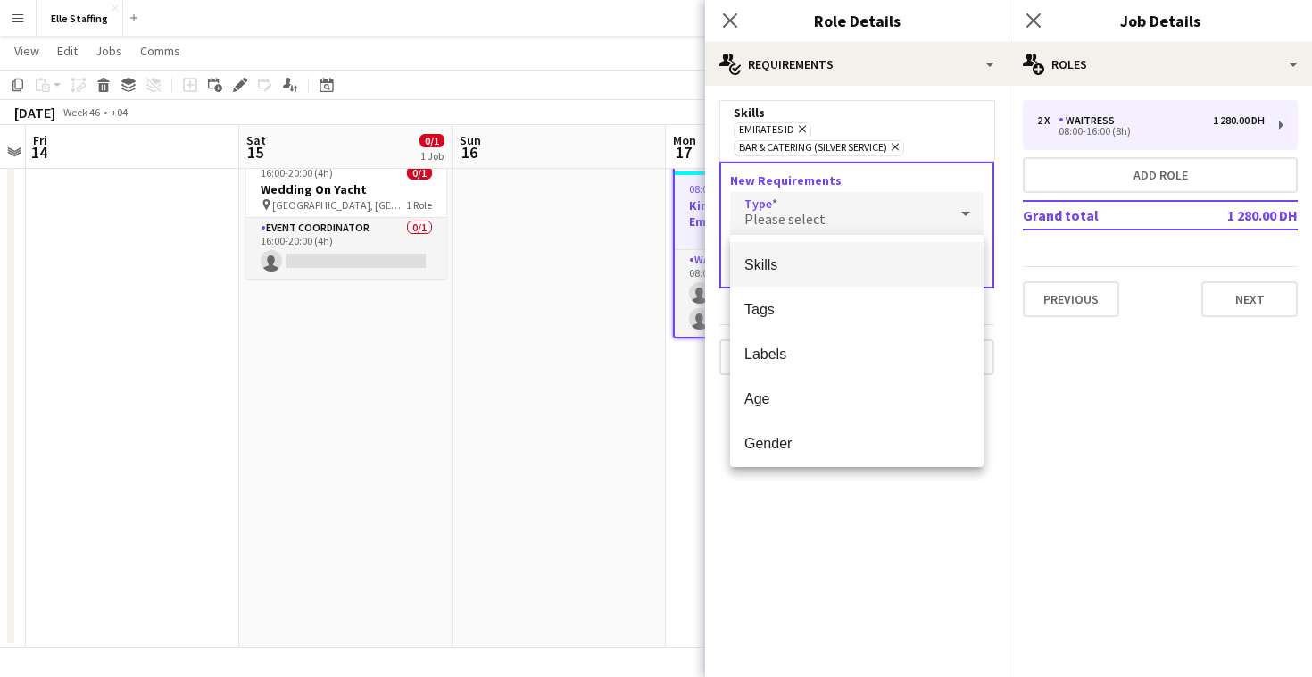
click at [825, 257] on span "Skills" at bounding box center [856, 264] width 225 height 17
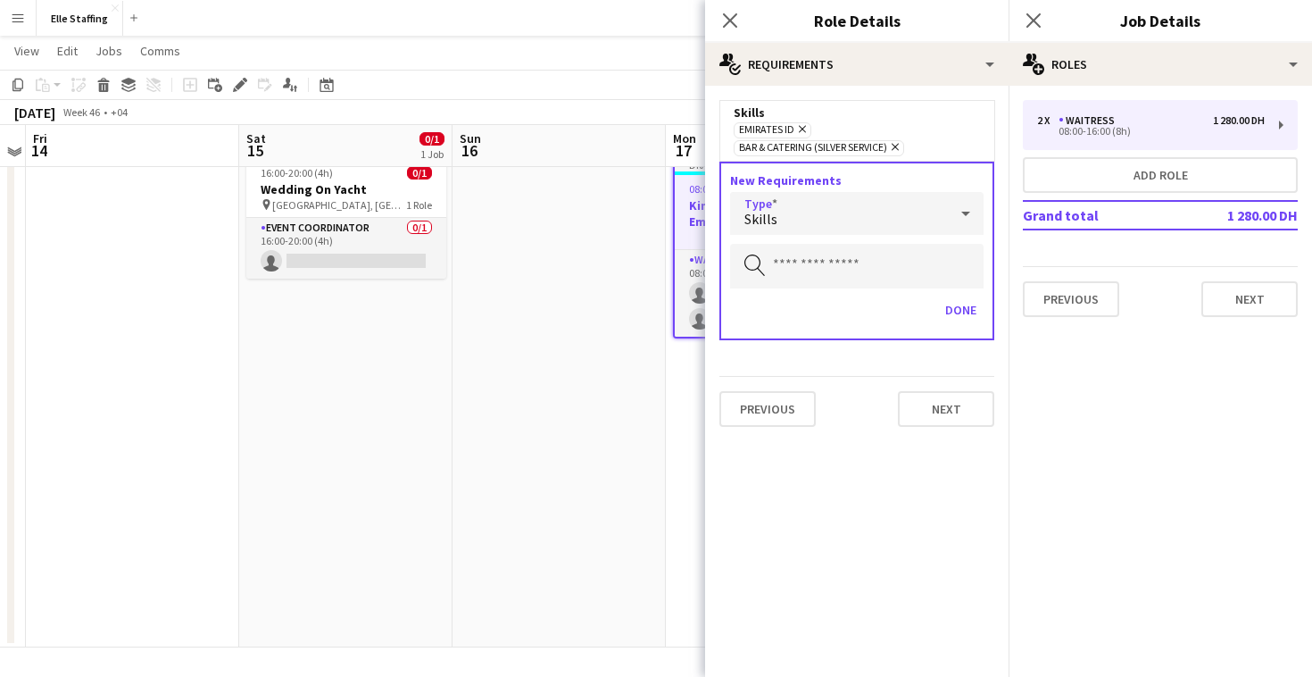
scroll to position [51, 0]
click at [825, 257] on input "text" at bounding box center [856, 266] width 253 height 45
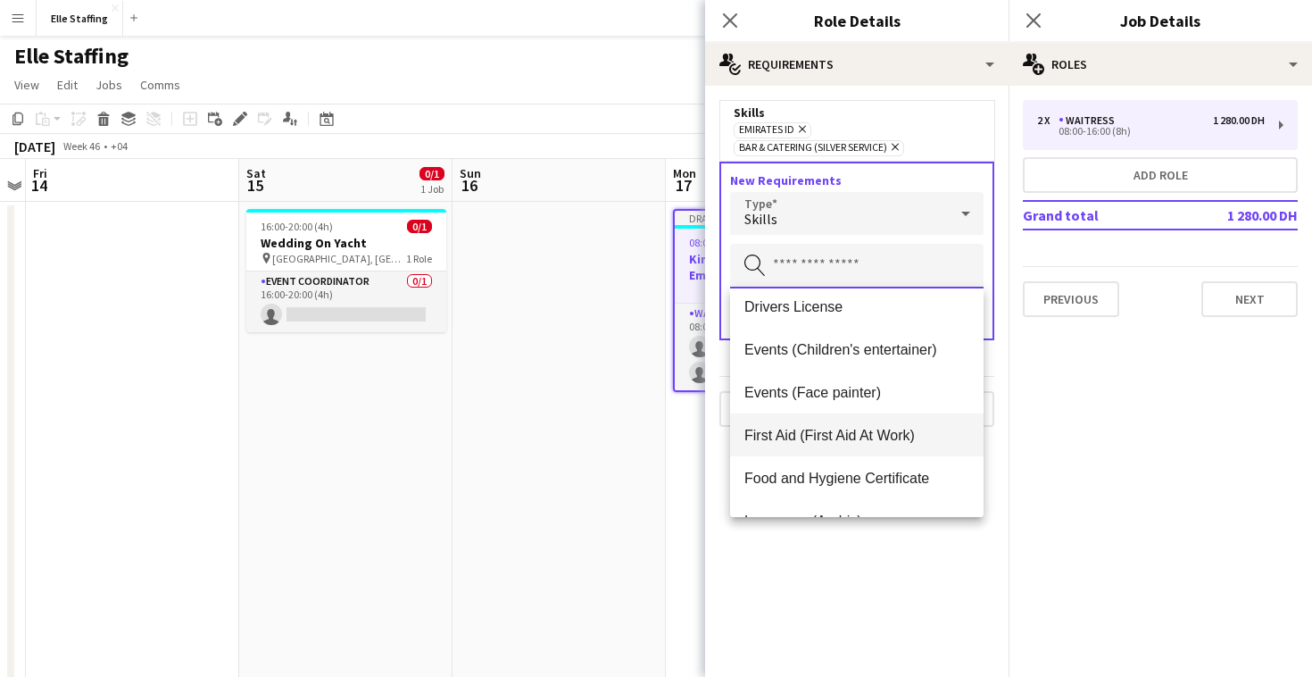
scroll to position [243, 0]
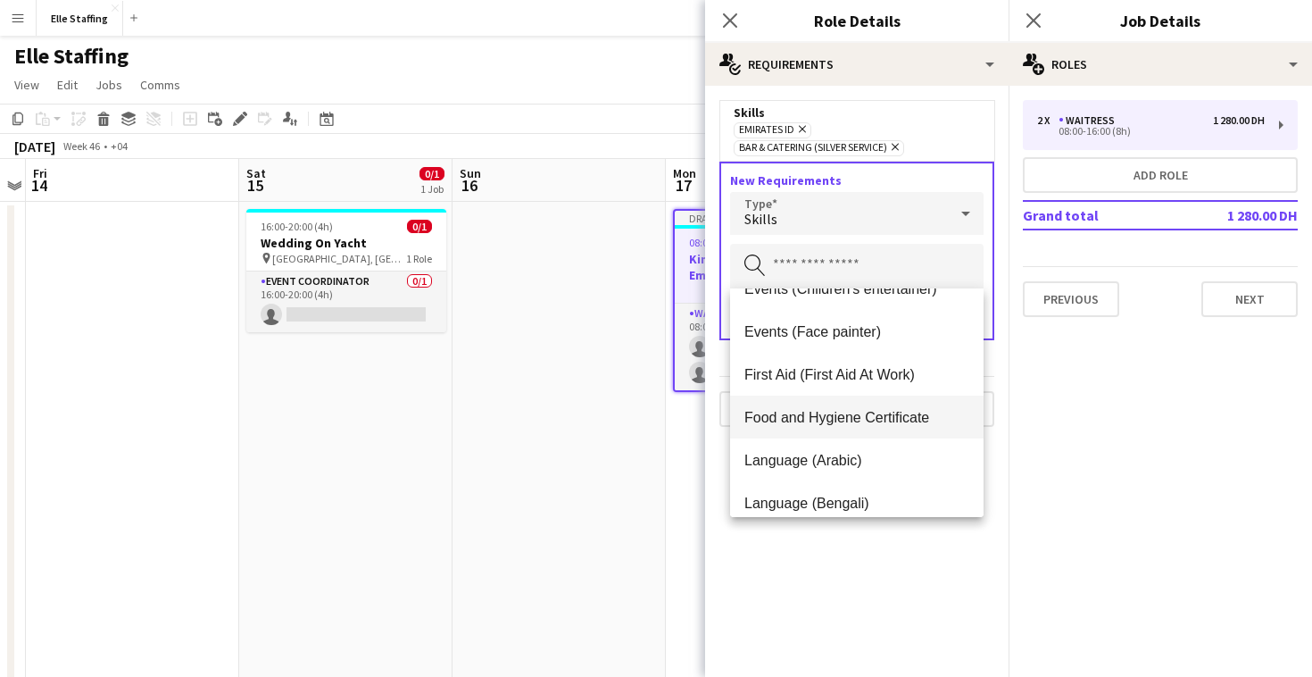
click at [851, 420] on span "Food and Hygiene Certificate" at bounding box center [856, 417] width 225 height 17
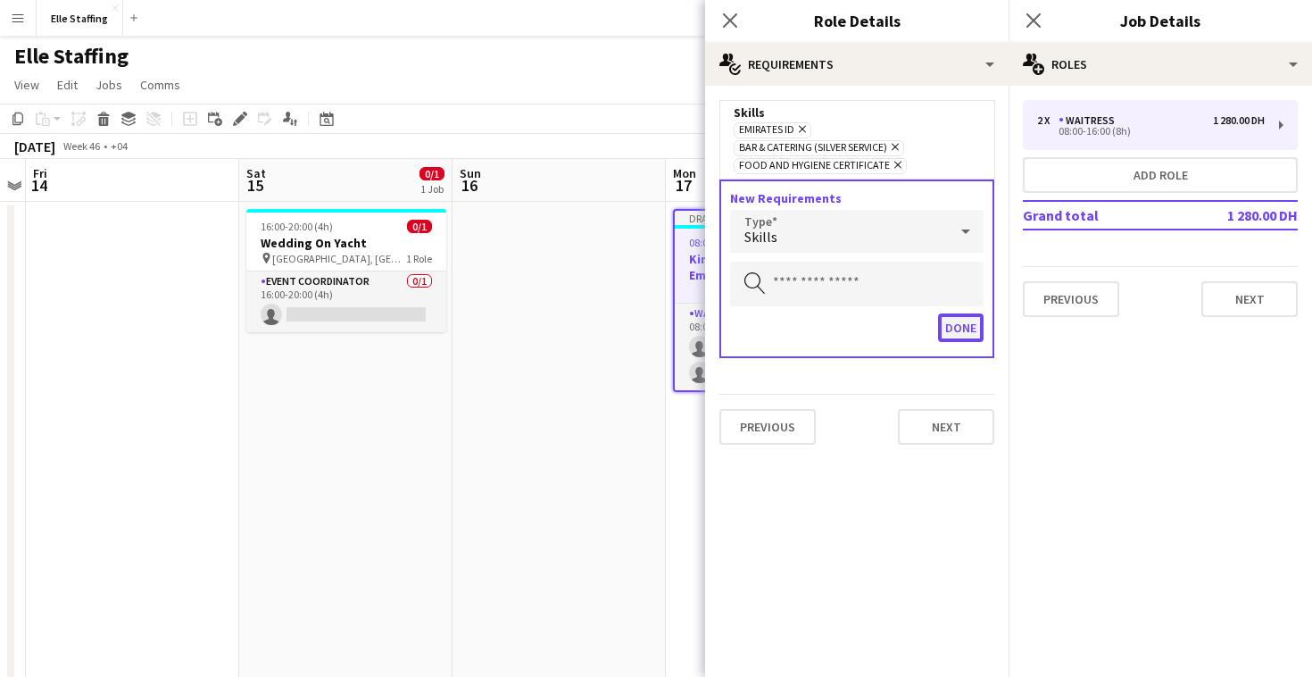
click at [954, 327] on button "Done" at bounding box center [961, 327] width 46 height 29
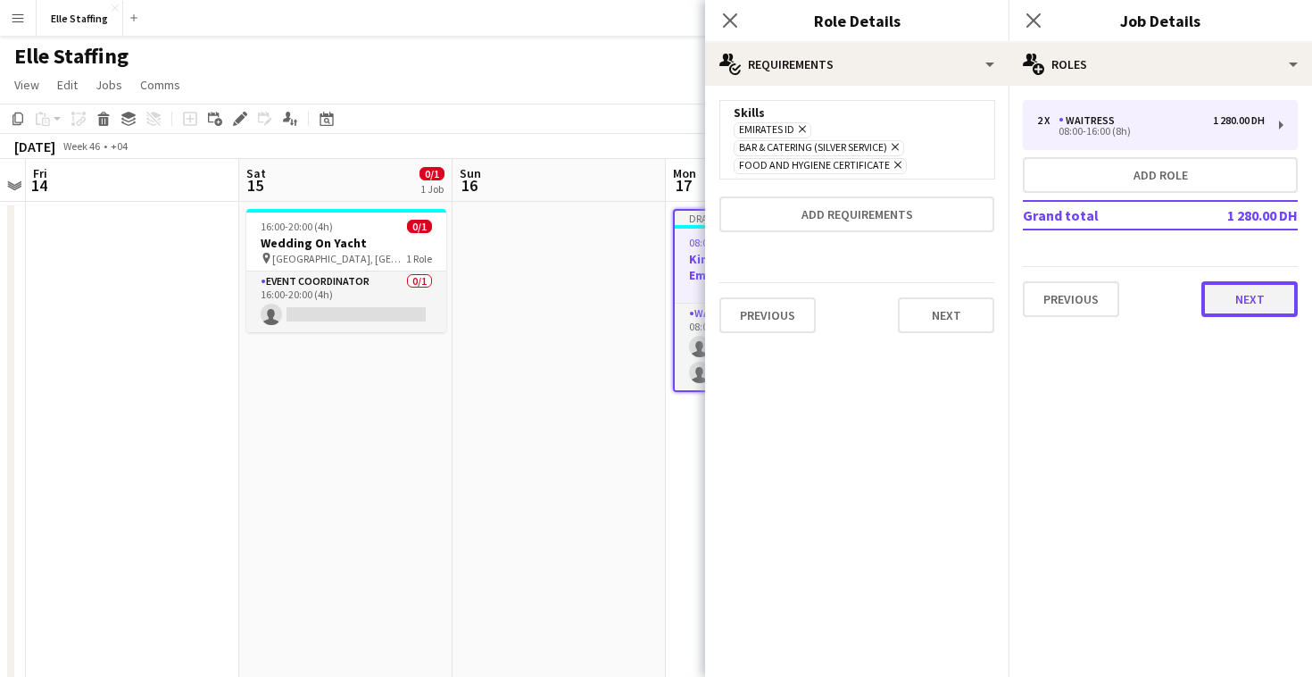
click at [1240, 296] on button "Next" at bounding box center [1249, 299] width 96 height 36
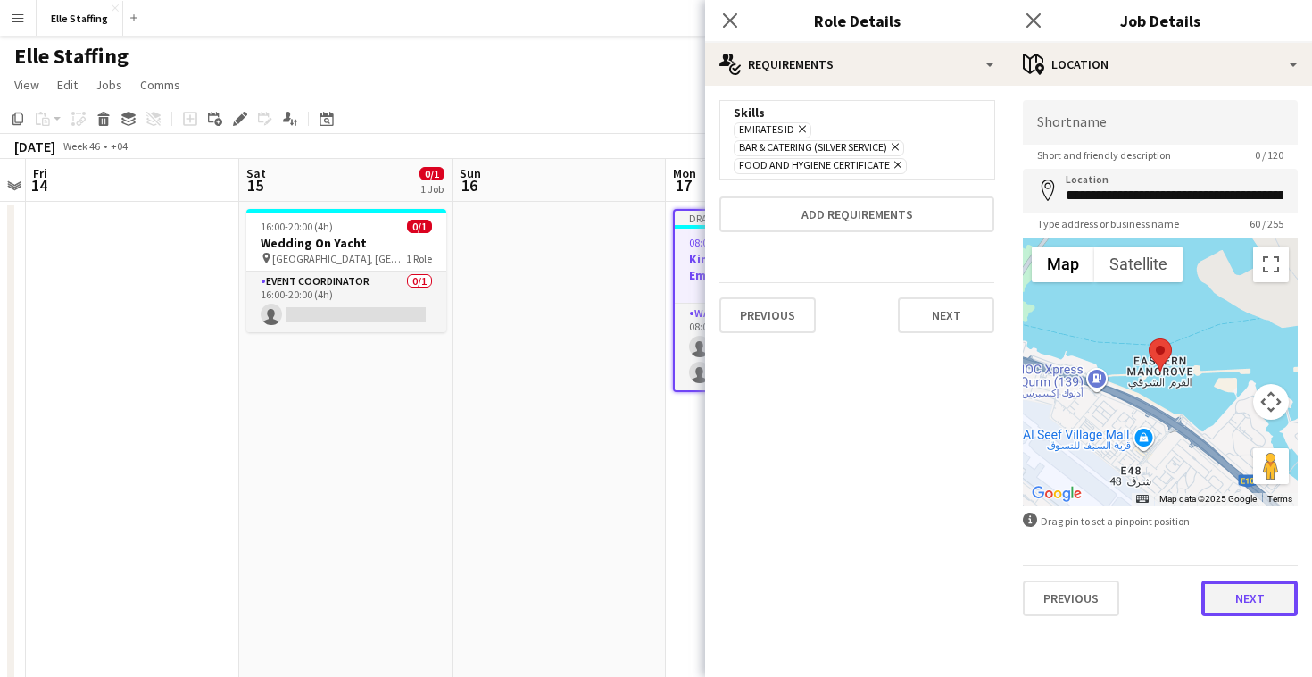
click at [1240, 594] on button "Next" at bounding box center [1249, 598] width 96 height 36
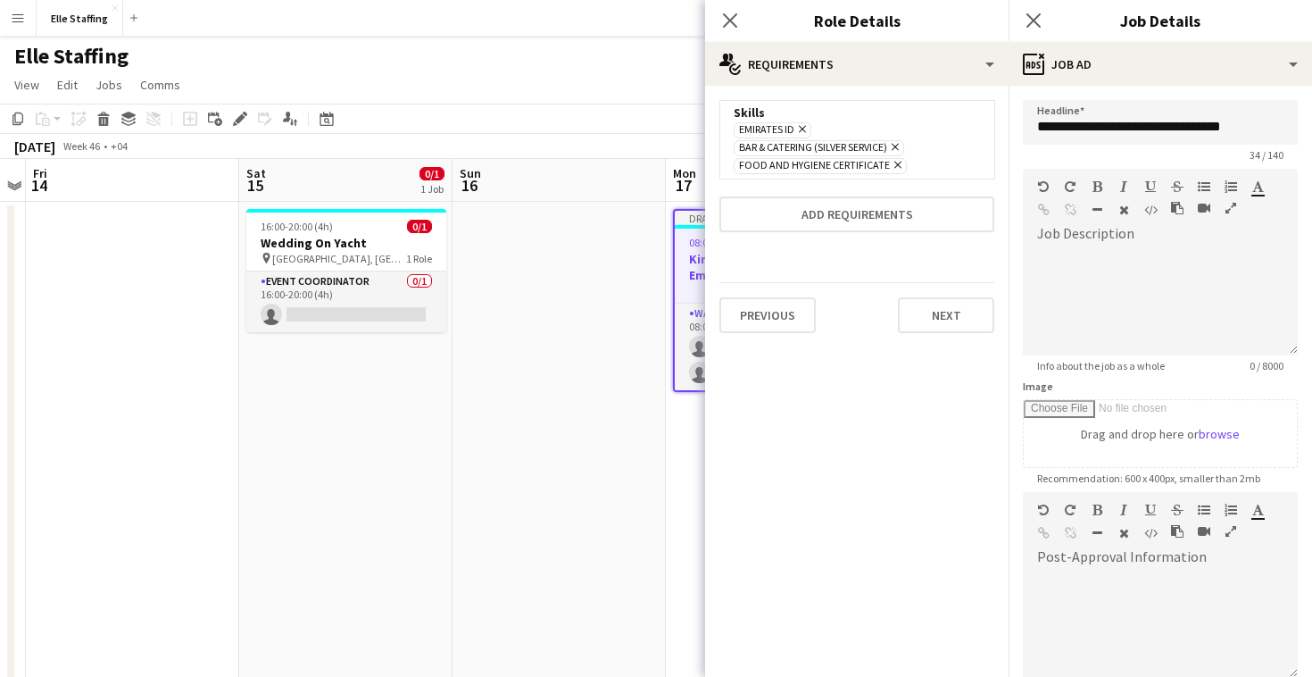
scroll to position [205, 0]
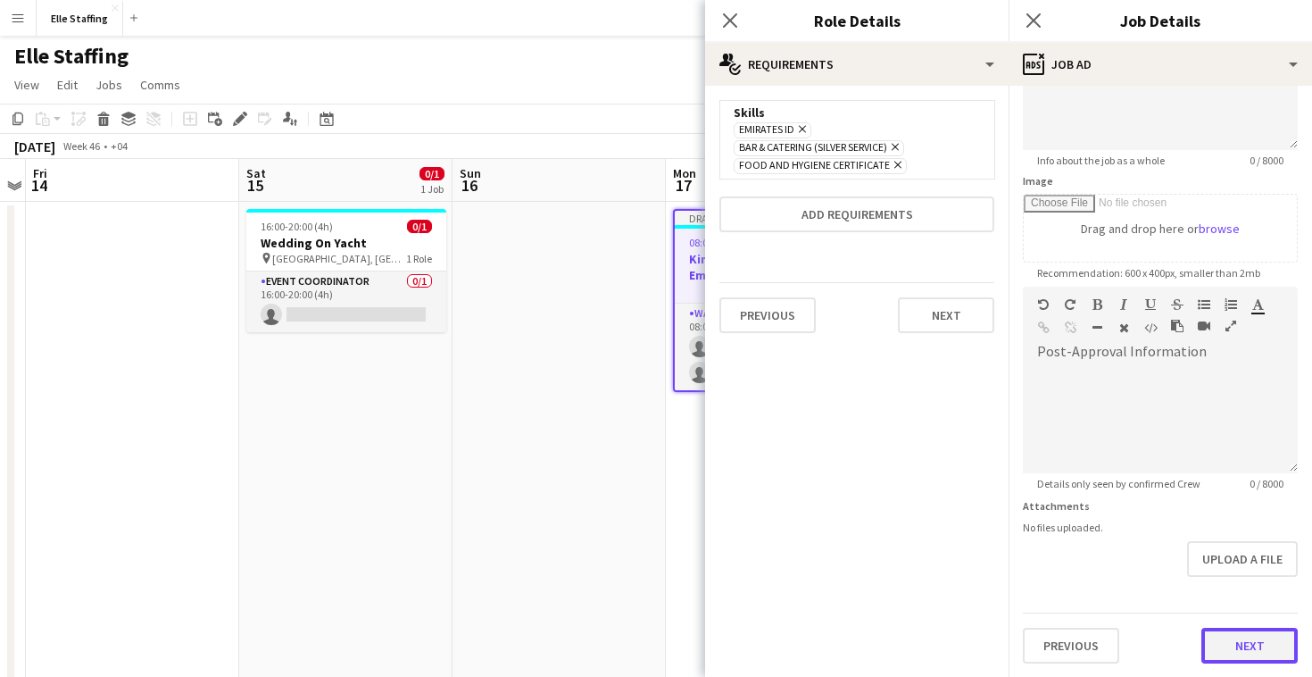
click at [1274, 636] on button "Next" at bounding box center [1249, 645] width 96 height 36
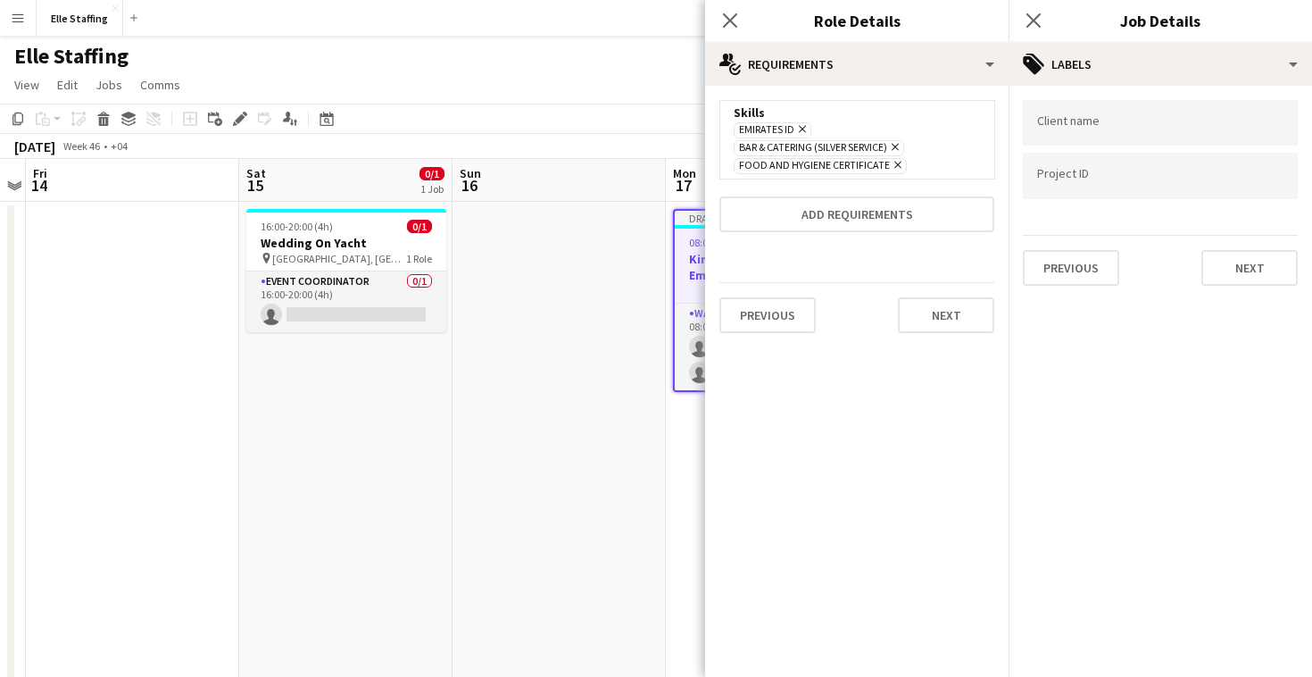
scroll to position [0, 0]
click at [1228, 263] on button "Next" at bounding box center [1249, 268] width 96 height 36
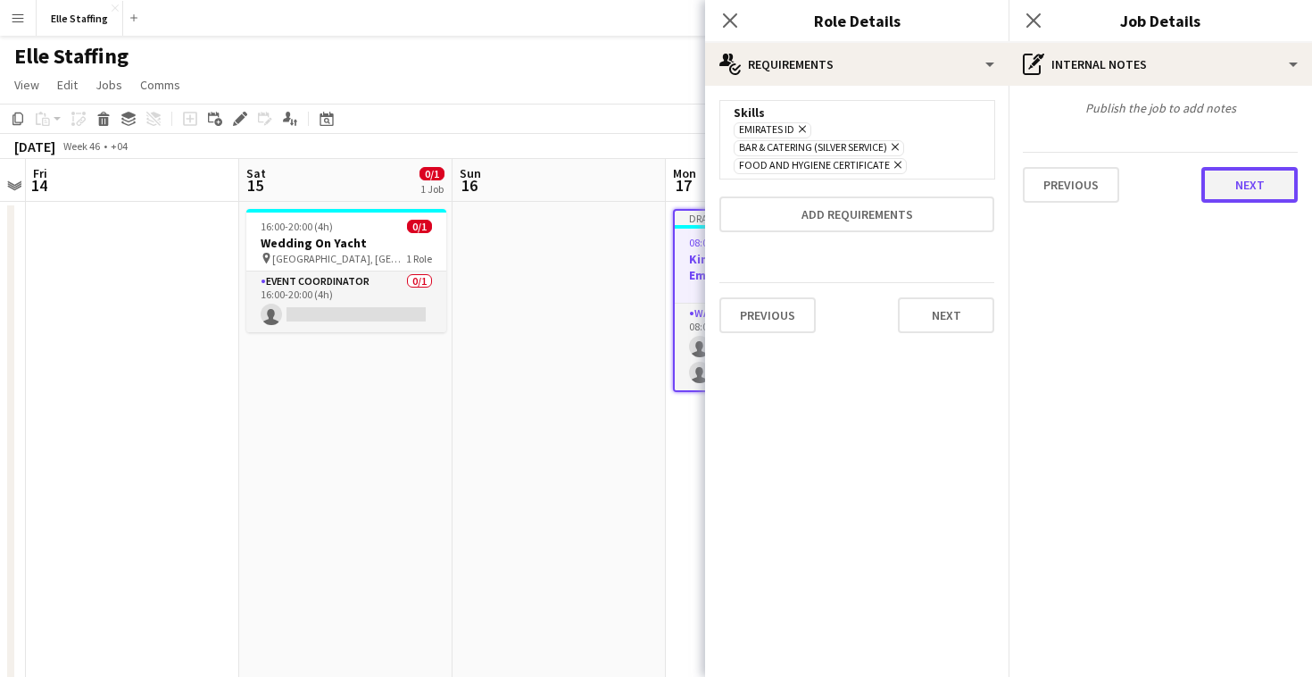
click at [1258, 185] on button "Next" at bounding box center [1249, 185] width 96 height 36
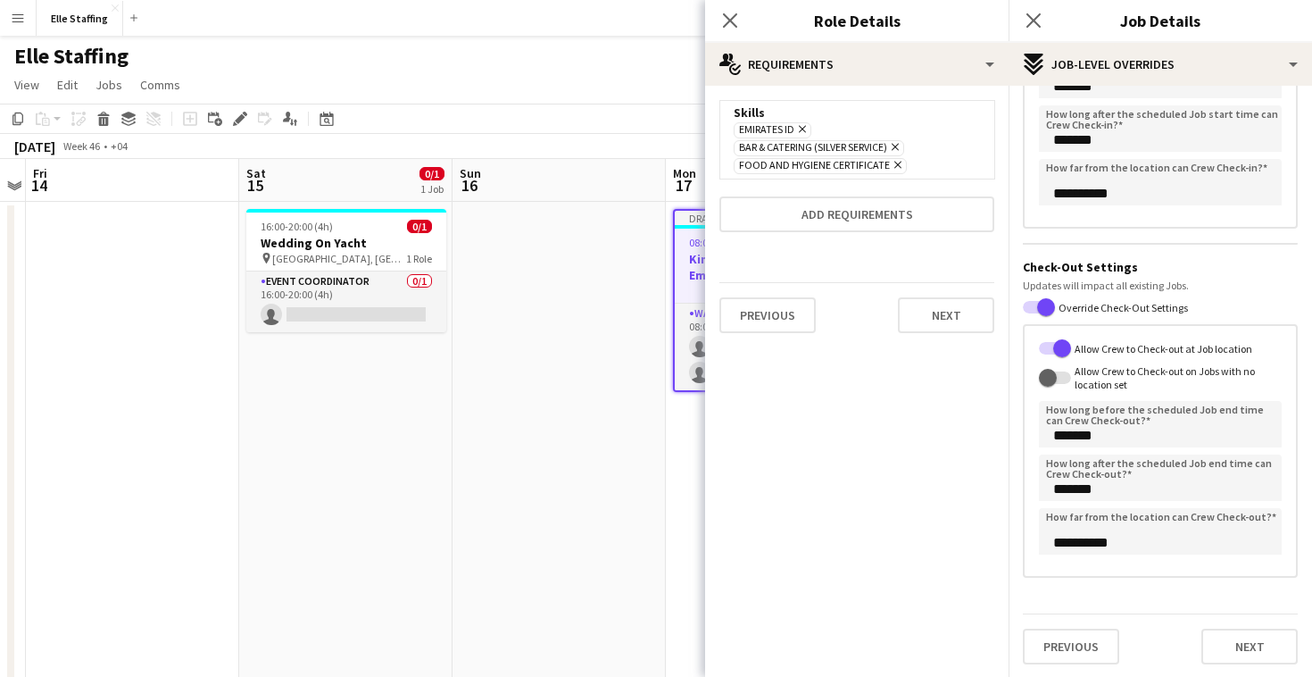
scroll to position [250, 0]
click at [1253, 635] on button "Next" at bounding box center [1249, 645] width 96 height 36
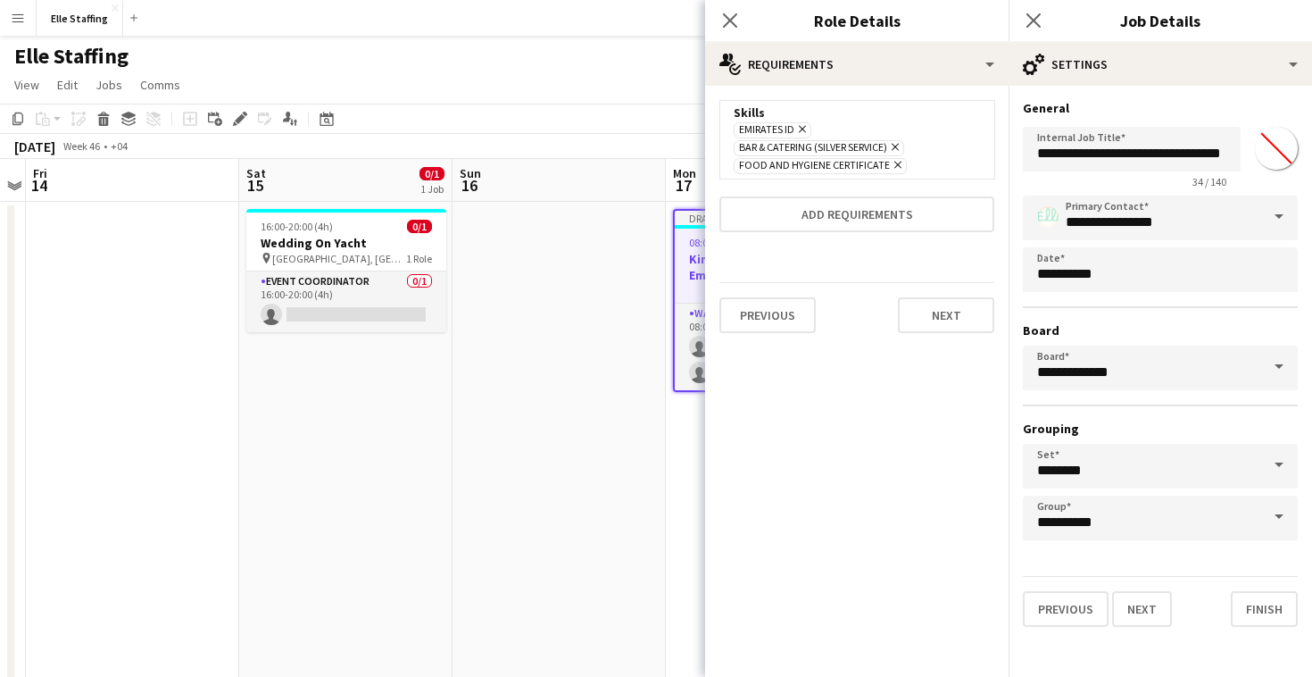
scroll to position [0, 0]
click at [1259, 613] on button "Finish" at bounding box center [1264, 609] width 67 height 36
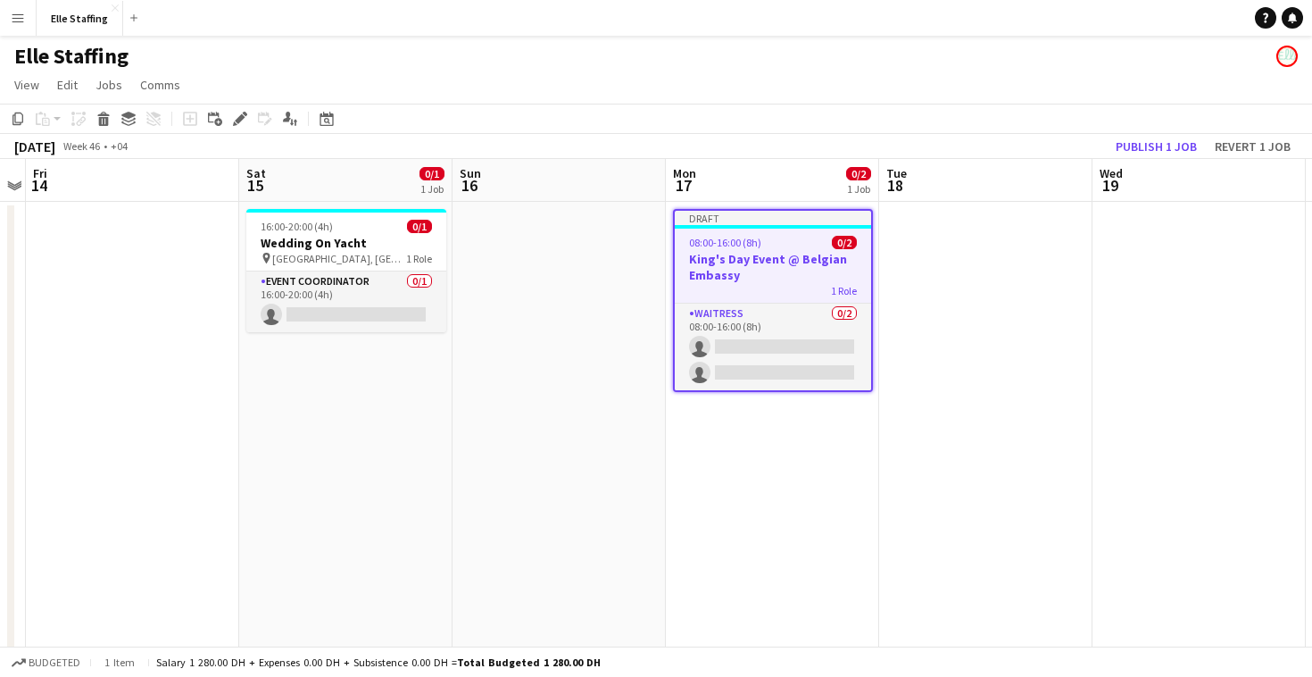
click at [811, 267] on h3 "King's Day Event @ Belgian Embassy" at bounding box center [773, 267] width 196 height 32
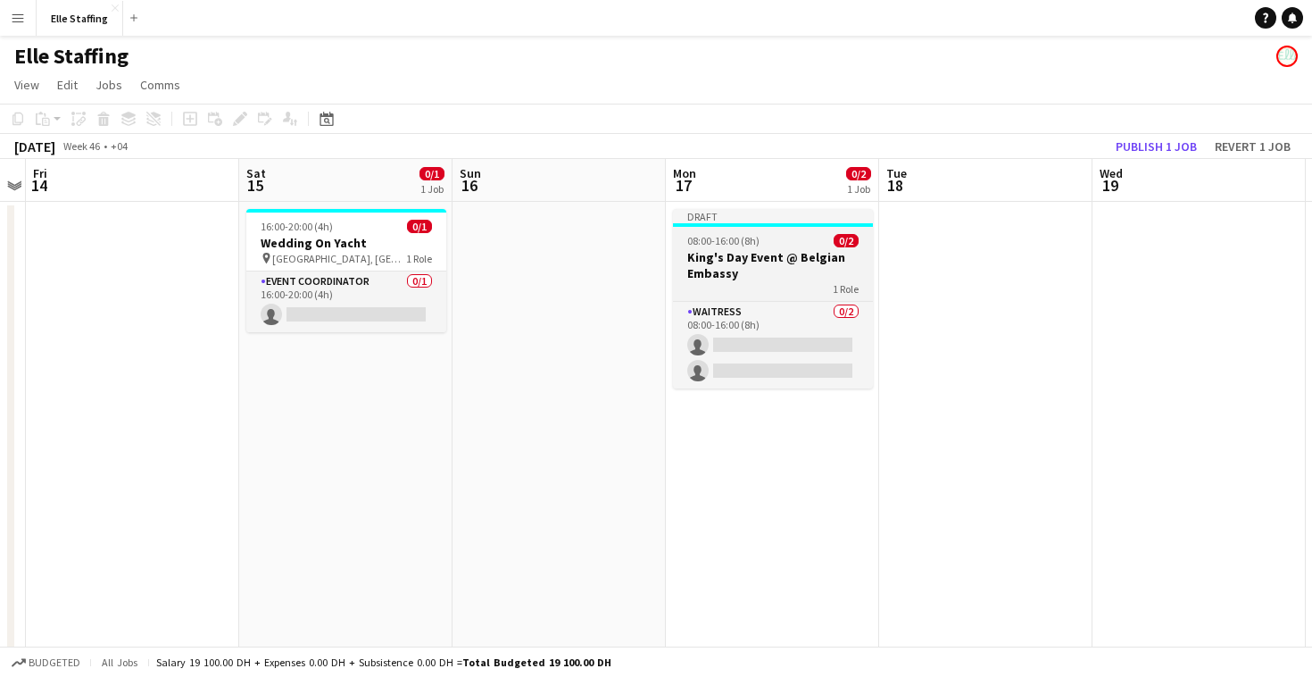
click at [811, 267] on h3 "King's Day Event @ Belgian Embassy" at bounding box center [773, 265] width 200 height 32
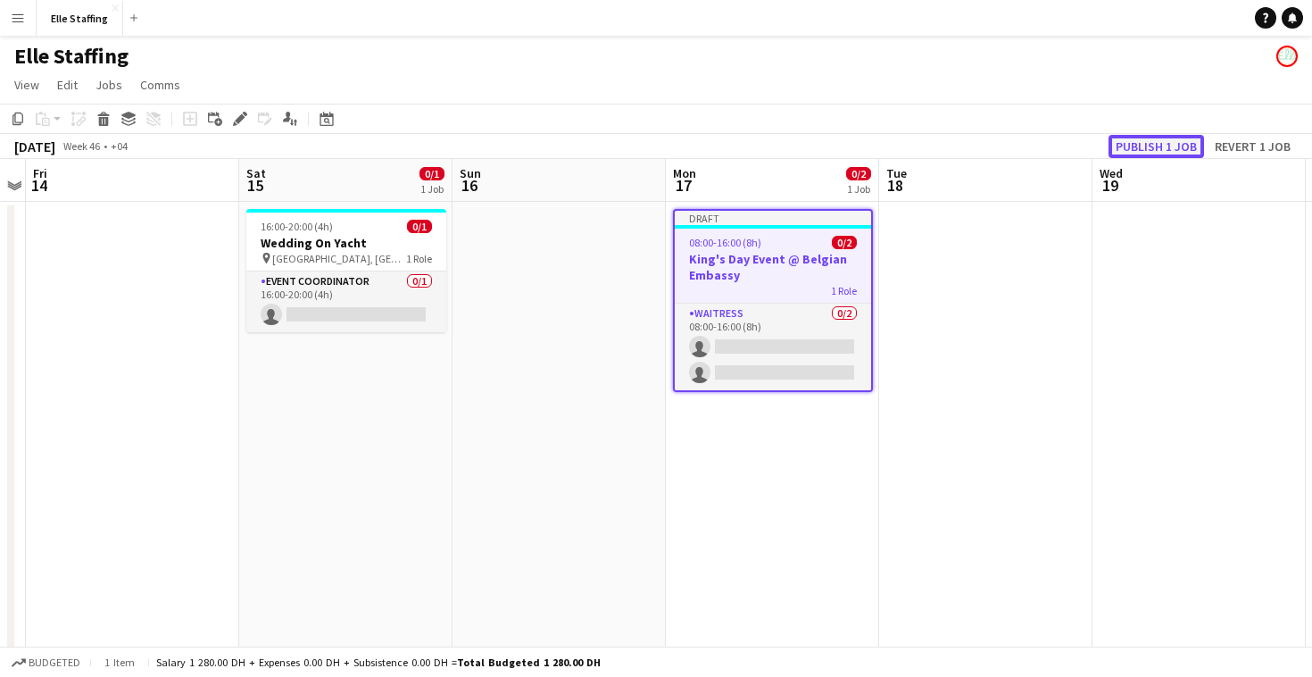
click at [1162, 138] on button "Publish 1 job" at bounding box center [1155, 146] width 95 height 23
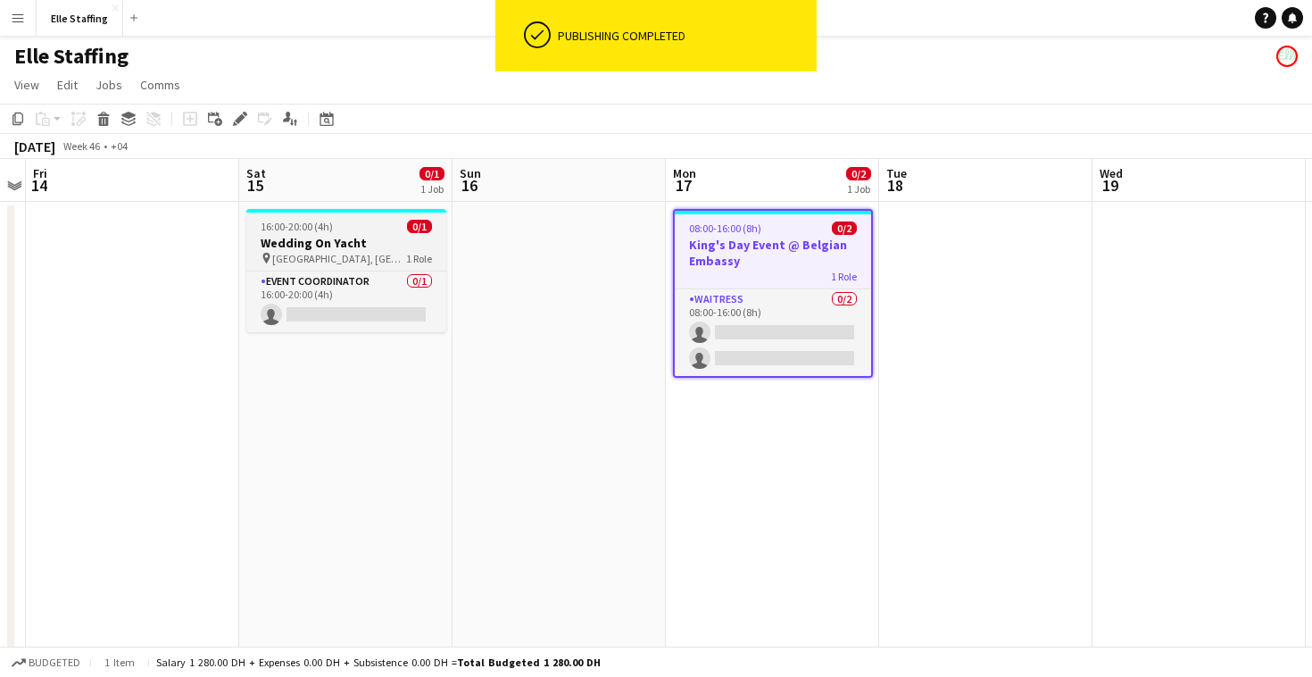
click at [359, 223] on div "16:00-20:00 (4h) 0/1" at bounding box center [346, 226] width 200 height 13
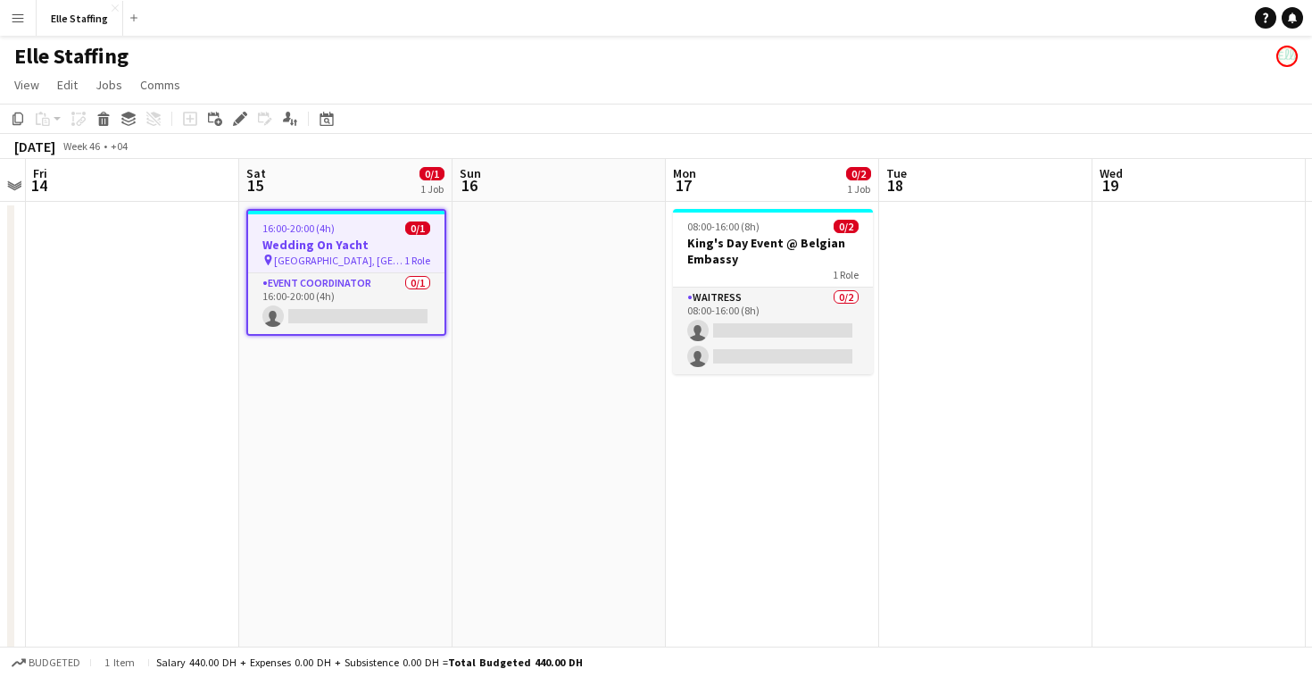
click at [371, 248] on h3 "Wedding On Yacht" at bounding box center [346, 245] width 196 height 16
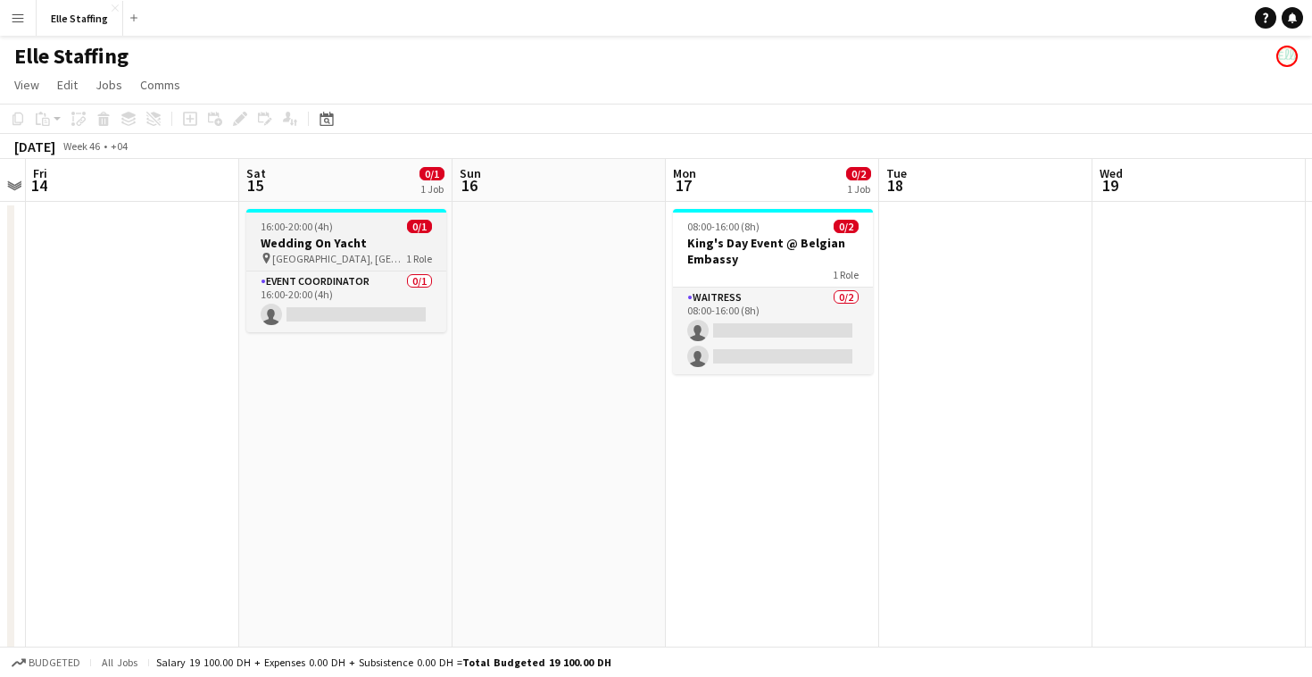
click at [371, 248] on h3 "Wedding On Yacht" at bounding box center [346, 243] width 200 height 16
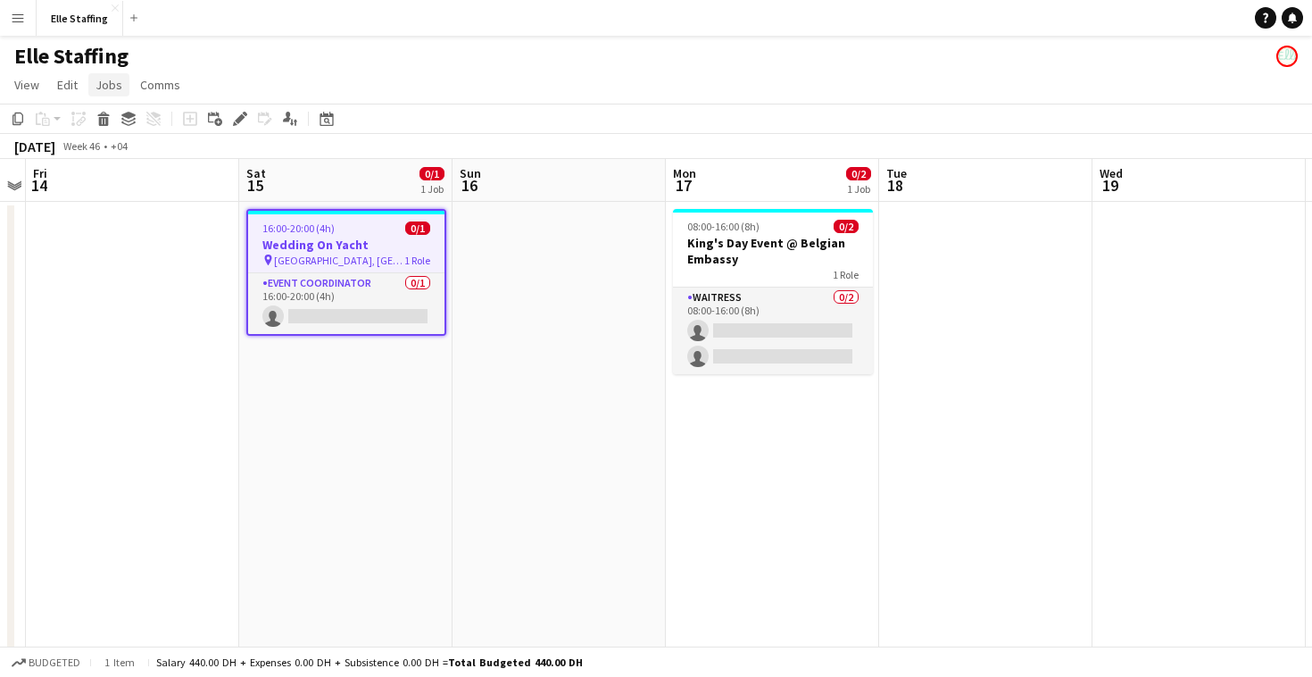
click at [107, 87] on span "Jobs" at bounding box center [108, 85] width 27 height 16
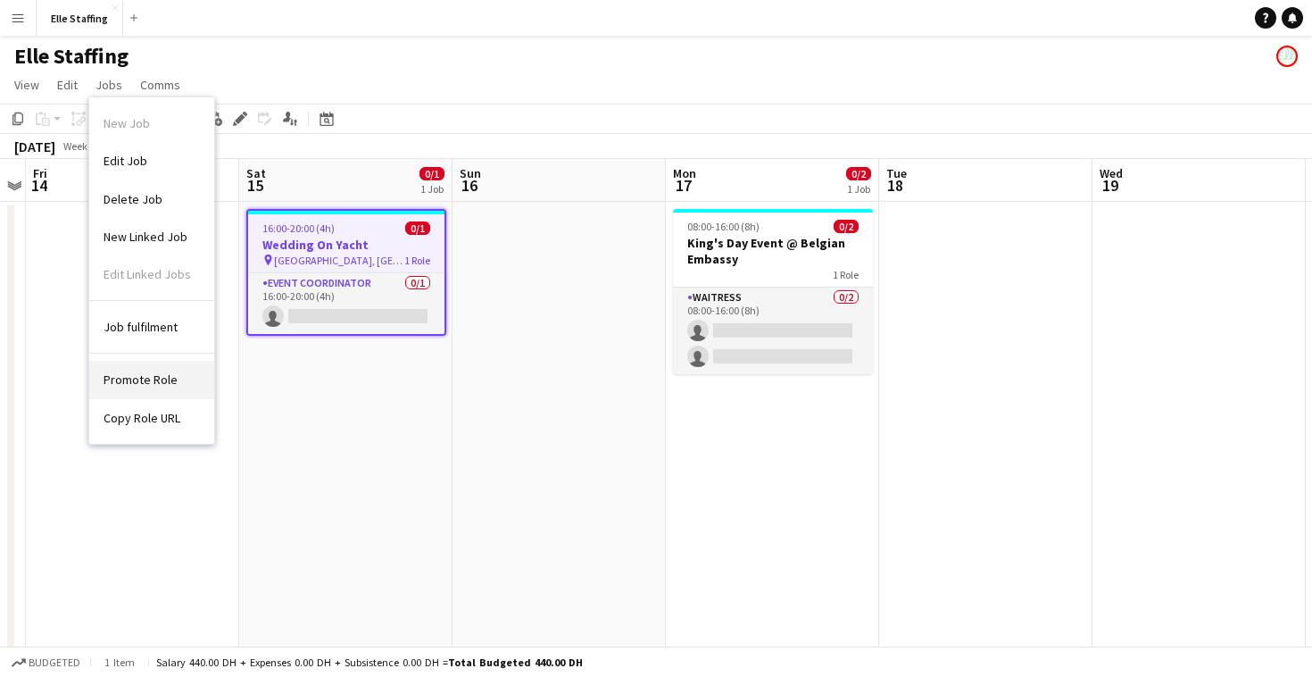
click at [138, 389] on link "Promote Role" at bounding box center [151, 379] width 125 height 37
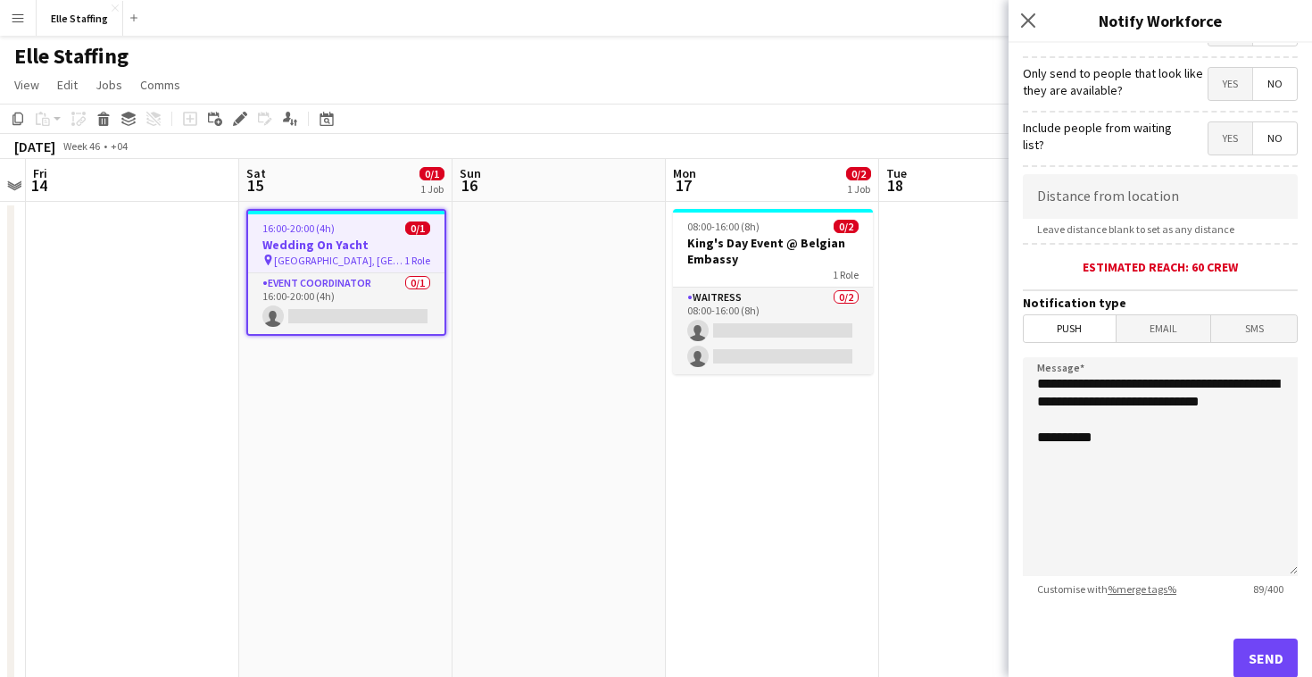
scroll to position [310, 0]
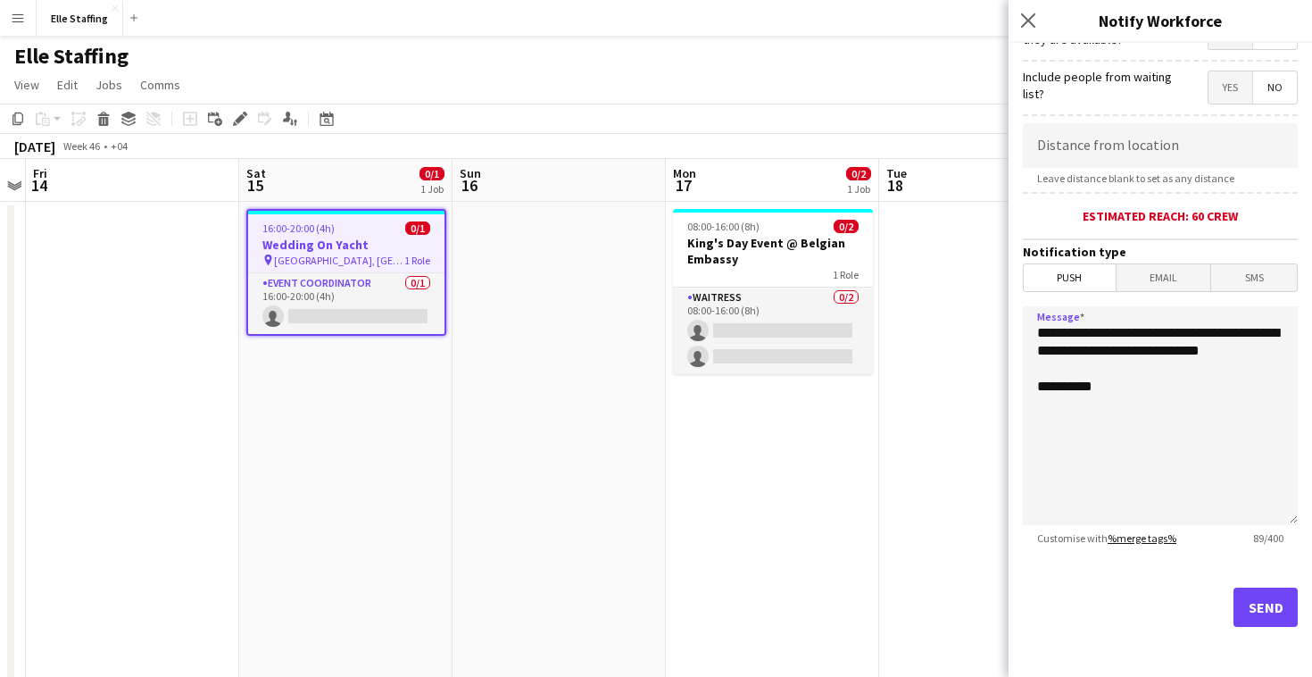
click at [1146, 544] on link "%merge tags%" at bounding box center [1142, 537] width 69 height 13
click at [1277, 596] on button "Send" at bounding box center [1265, 606] width 64 height 39
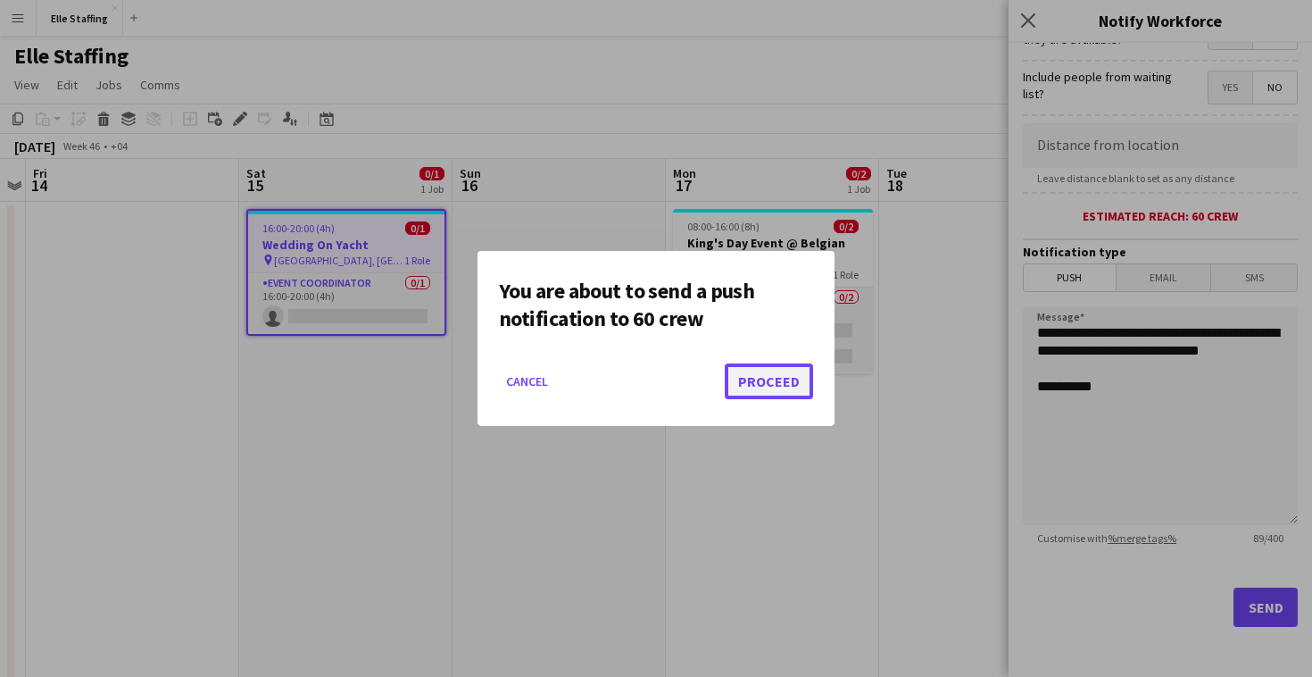
click at [774, 381] on button "Proceed" at bounding box center [769, 381] width 88 height 36
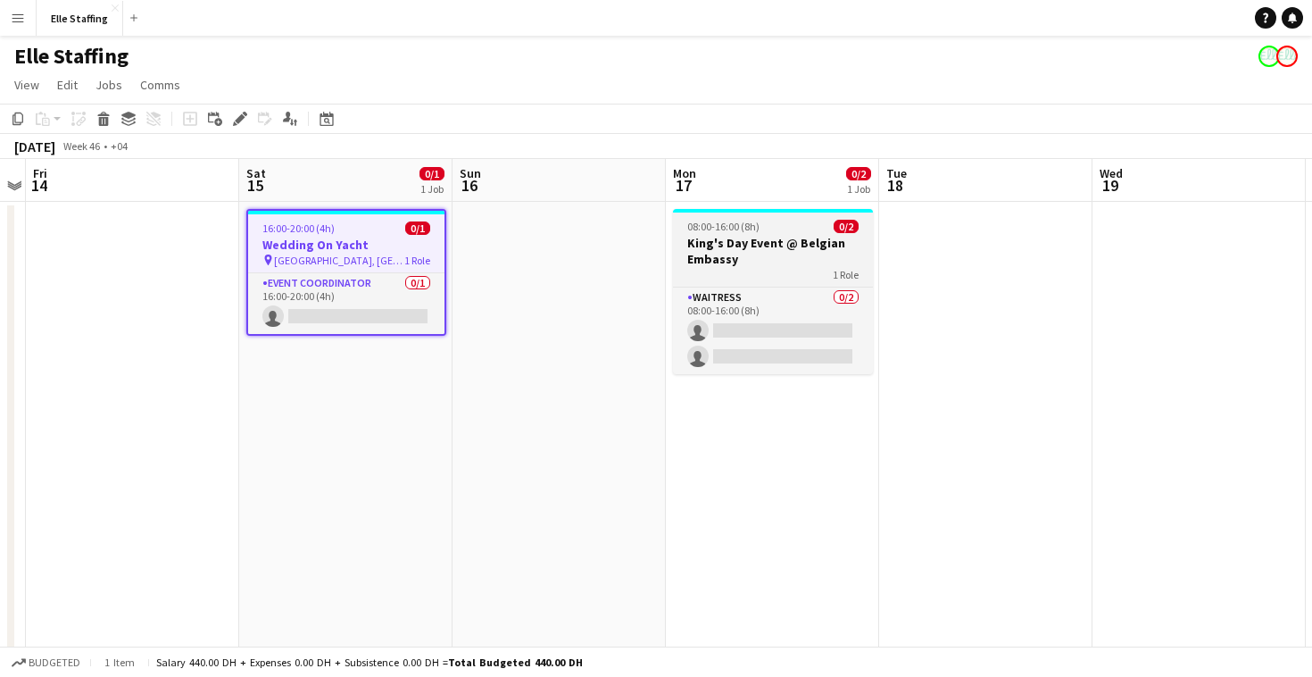
click at [773, 251] on h3 "King's Day Event @ Belgian Embassy" at bounding box center [773, 251] width 200 height 32
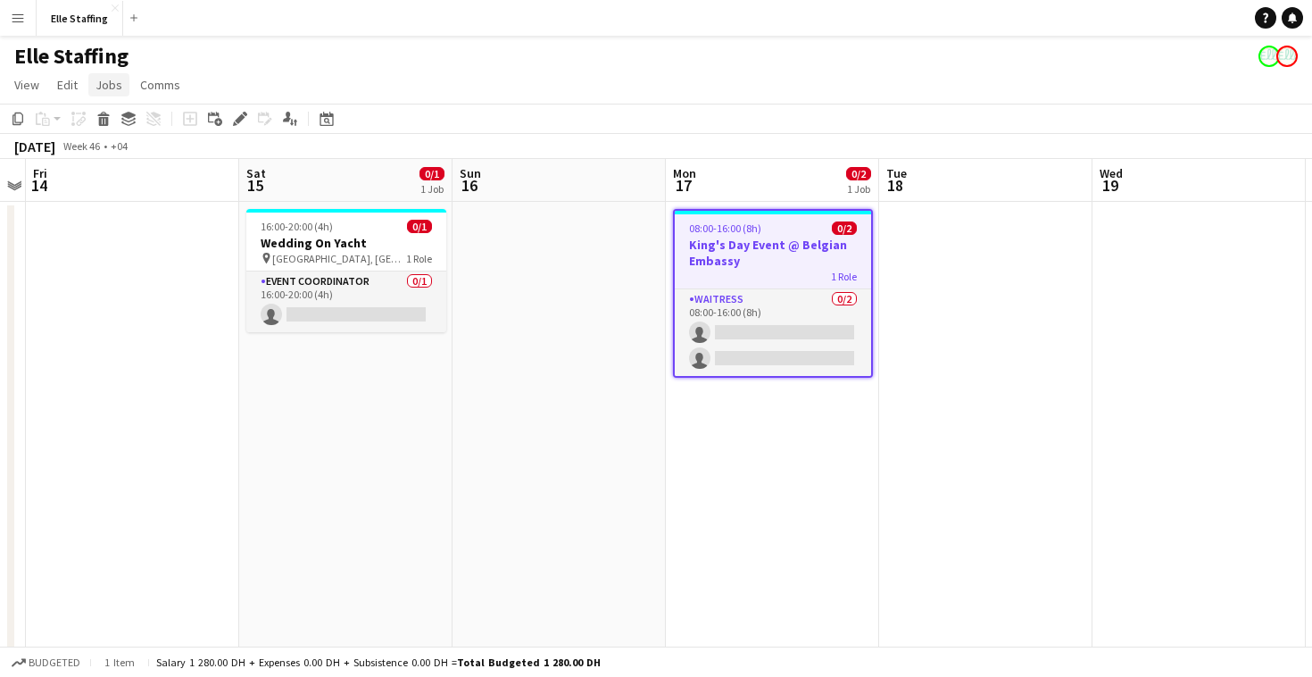
click at [107, 82] on span "Jobs" at bounding box center [108, 85] width 27 height 16
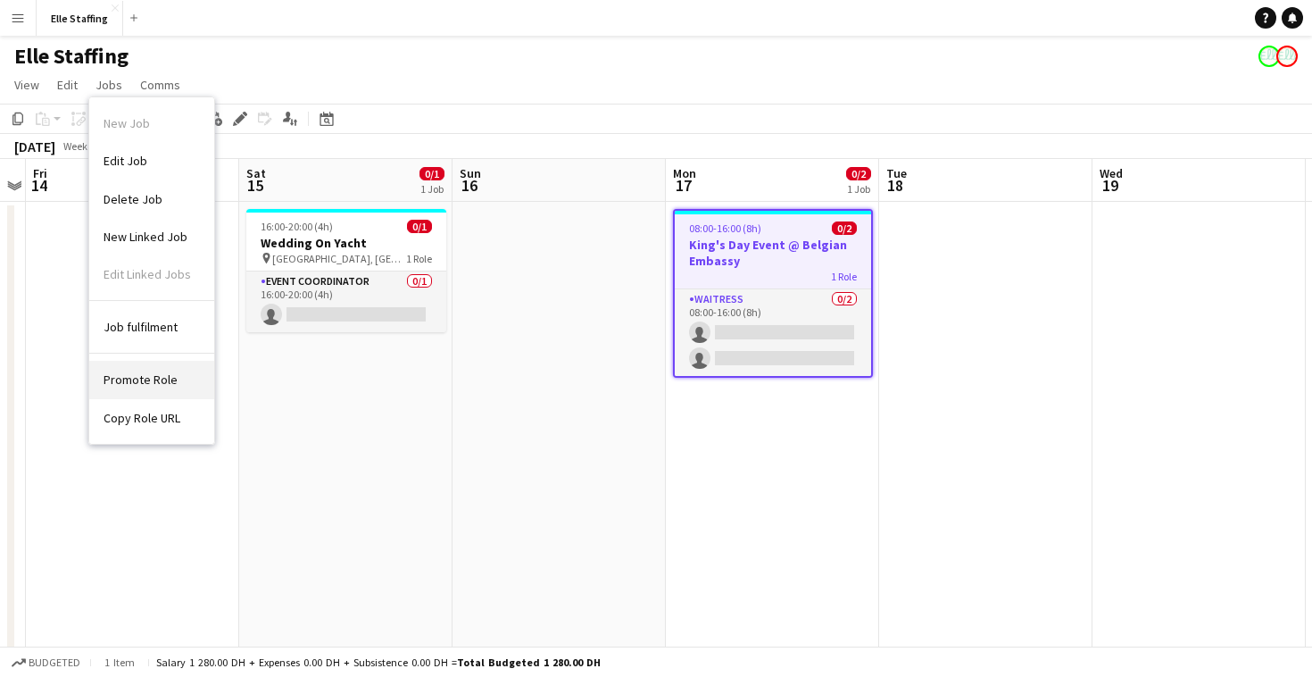
click at [156, 384] on span "Promote Role" at bounding box center [141, 379] width 74 height 16
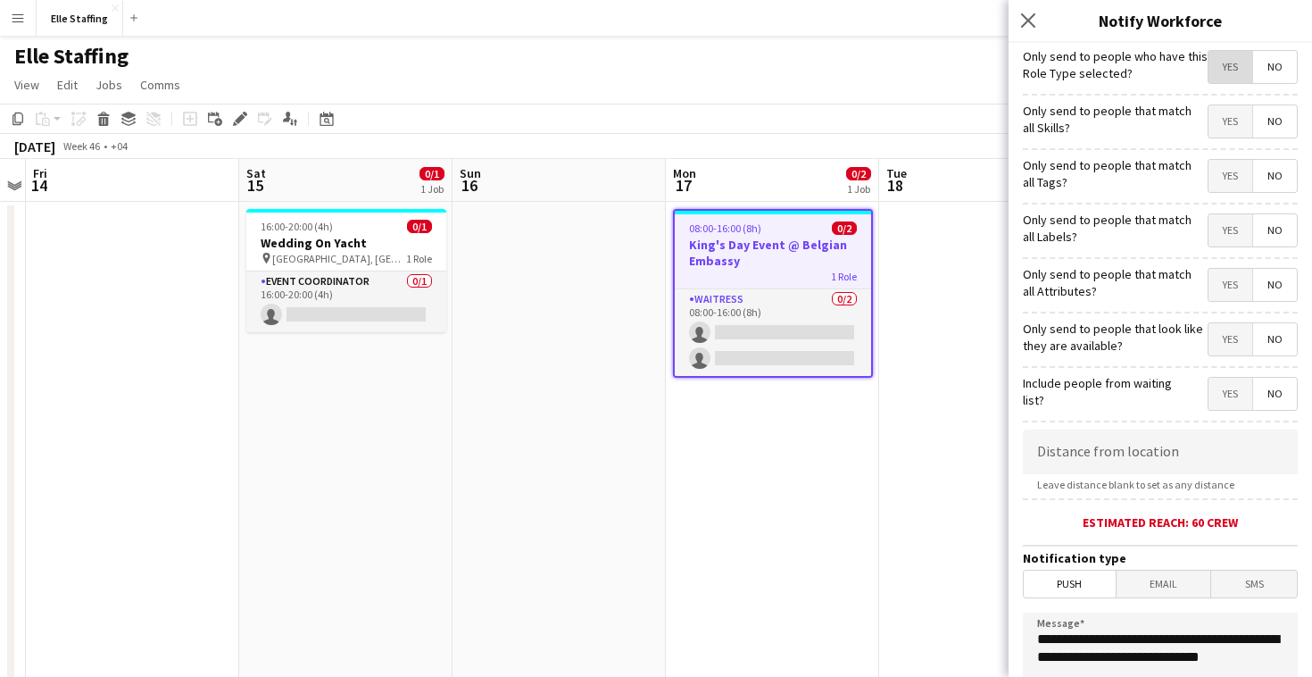
click at [1225, 78] on span "Yes" at bounding box center [1230, 67] width 44 height 32
click at [1225, 117] on span "Yes" at bounding box center [1230, 121] width 44 height 32
click at [1228, 188] on span "Yes" at bounding box center [1230, 176] width 44 height 32
click at [1228, 222] on span "Yes" at bounding box center [1230, 230] width 44 height 32
click at [1233, 280] on span "Yes" at bounding box center [1230, 285] width 44 height 32
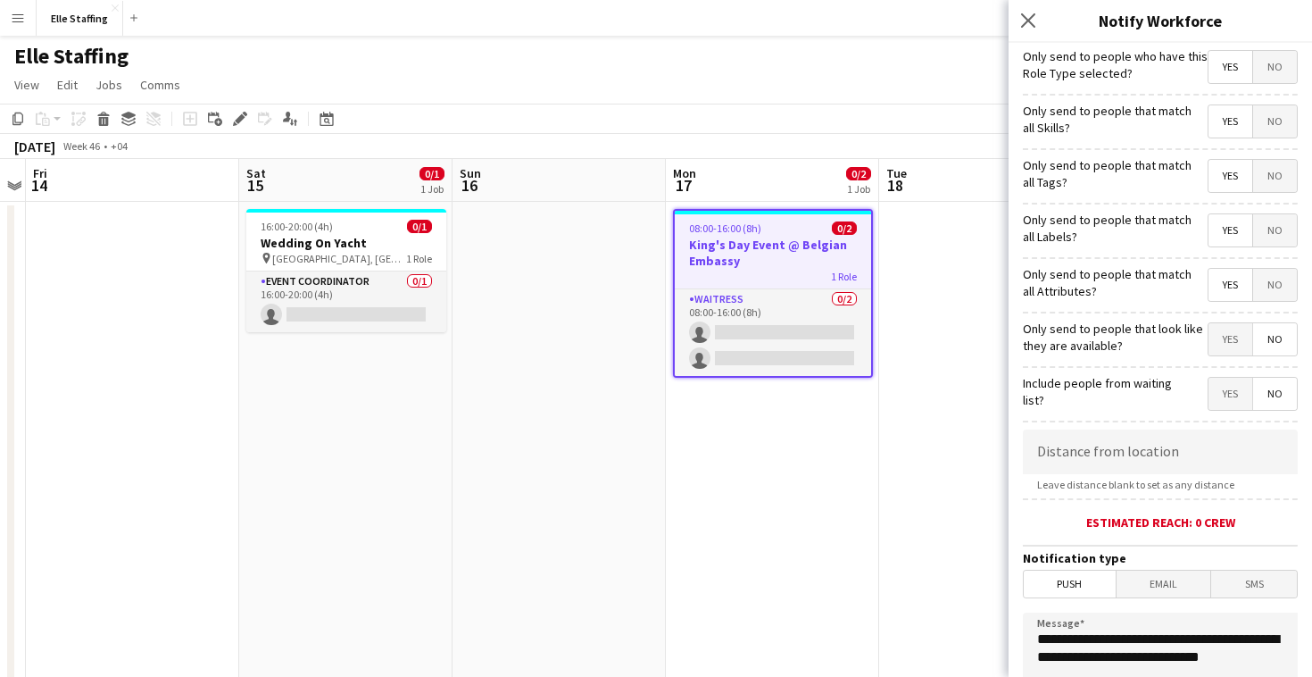
click at [1233, 352] on span "Yes" at bounding box center [1230, 339] width 44 height 32
click at [1233, 384] on span "Yes" at bounding box center [1230, 394] width 44 height 32
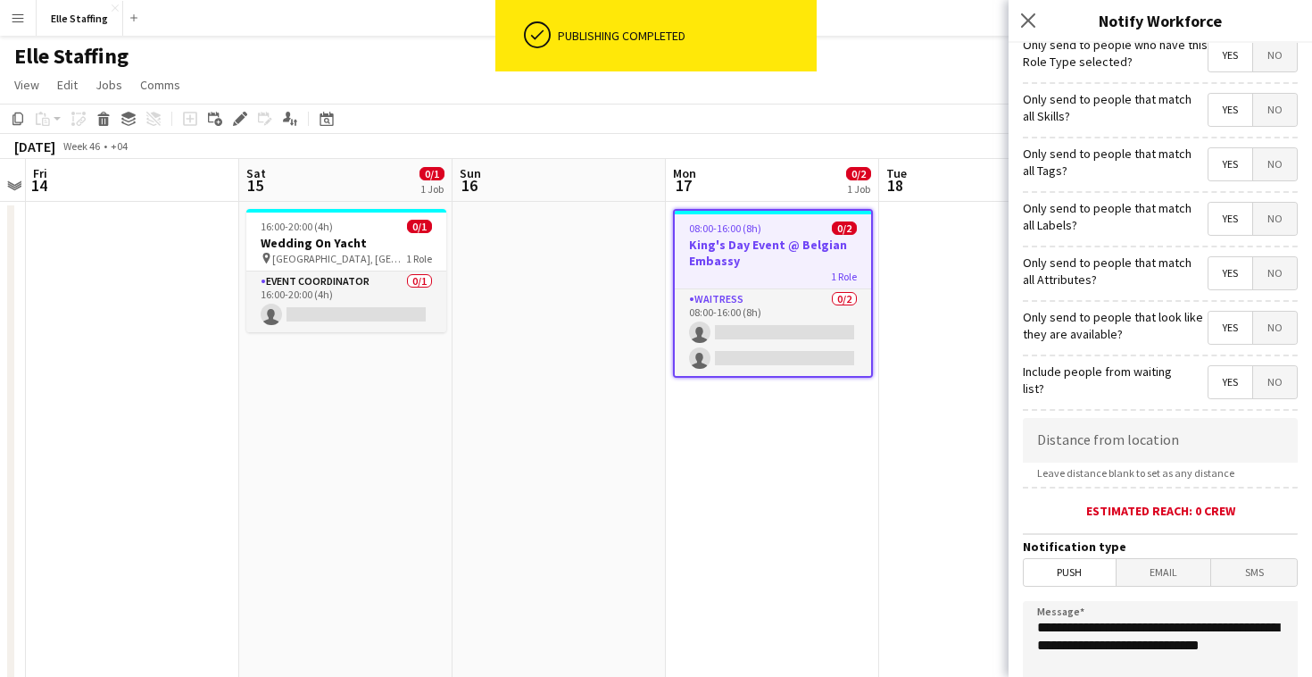
scroll to position [0, 0]
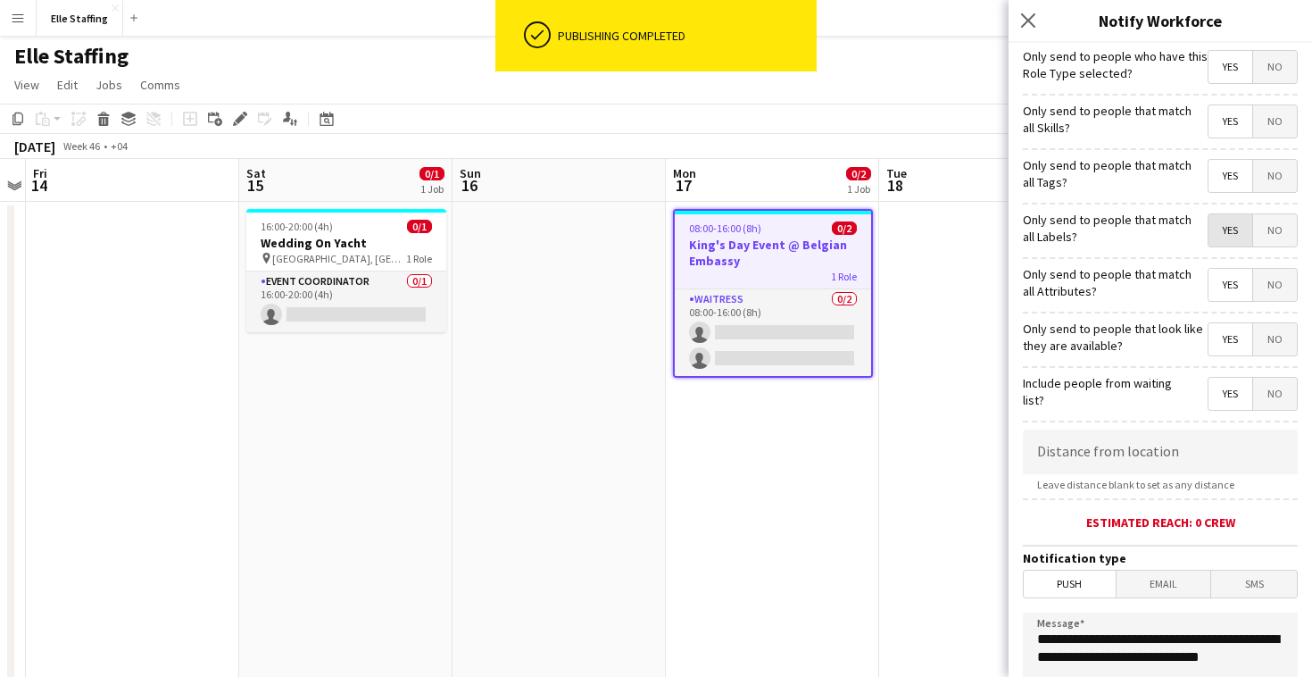
click at [1216, 244] on span "Yes" at bounding box center [1230, 230] width 44 height 32
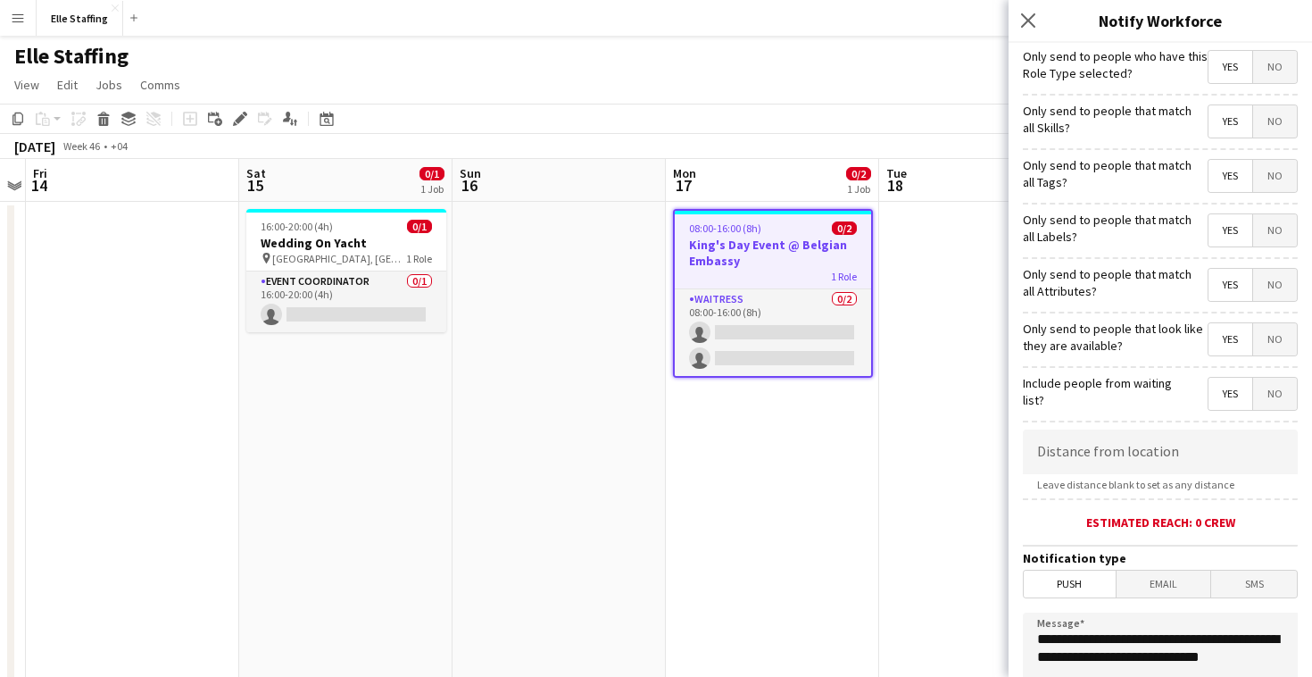
click at [1266, 237] on span "No" at bounding box center [1275, 230] width 44 height 32
click at [1237, 236] on span "Yes" at bounding box center [1230, 230] width 44 height 32
click at [1287, 172] on span "No" at bounding box center [1275, 176] width 44 height 32
click at [1275, 121] on span "No" at bounding box center [1275, 121] width 44 height 32
click at [1234, 70] on span "Yes" at bounding box center [1230, 67] width 44 height 32
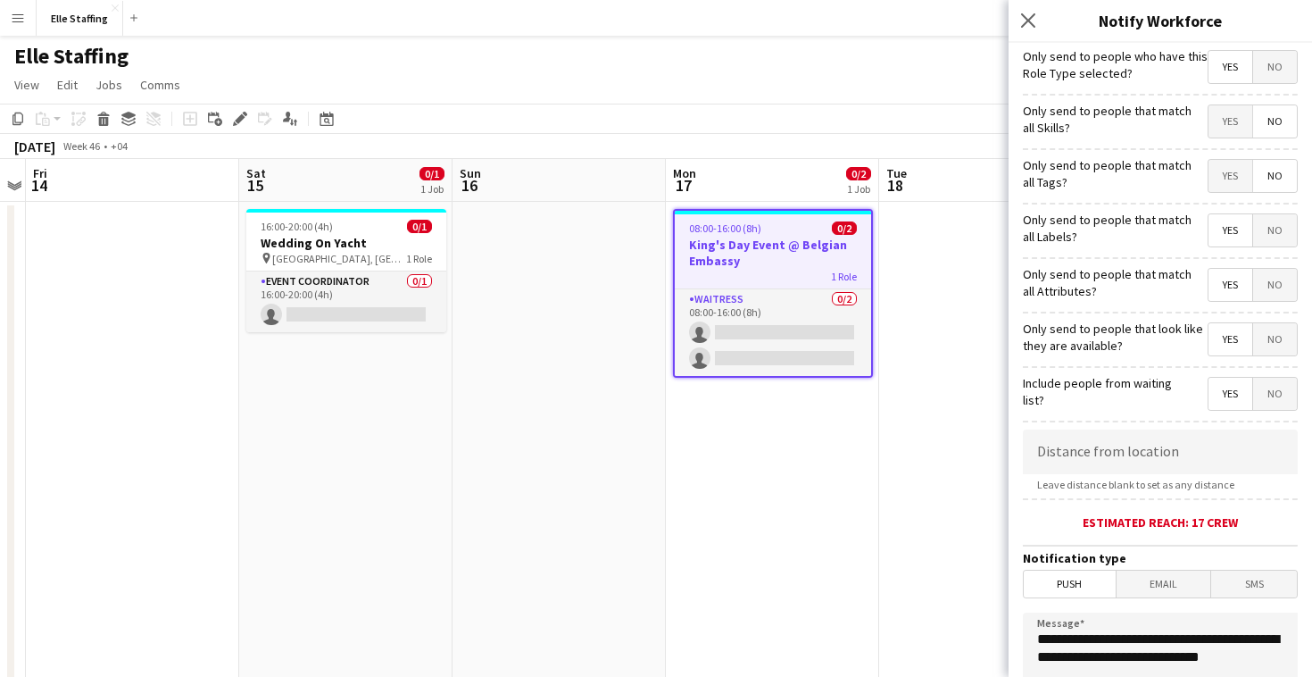
click at [1293, 61] on span "No" at bounding box center [1275, 67] width 44 height 32
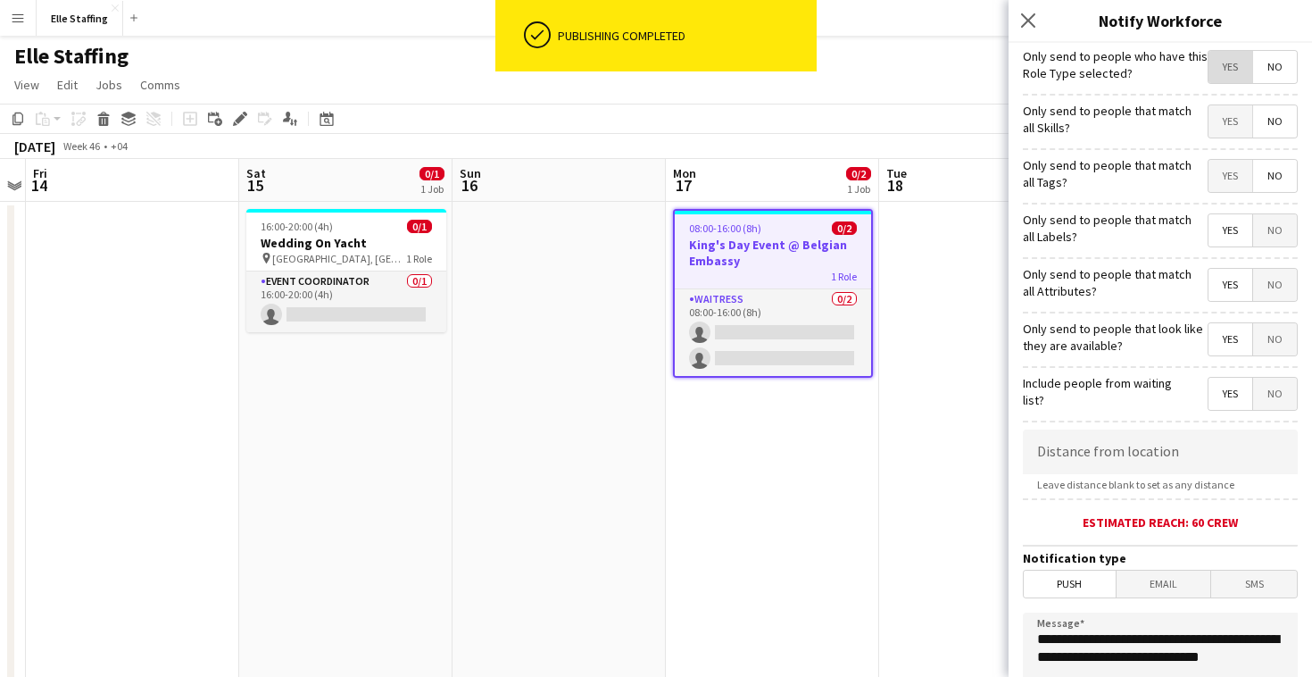
click at [1252, 69] on span "Yes" at bounding box center [1230, 67] width 44 height 32
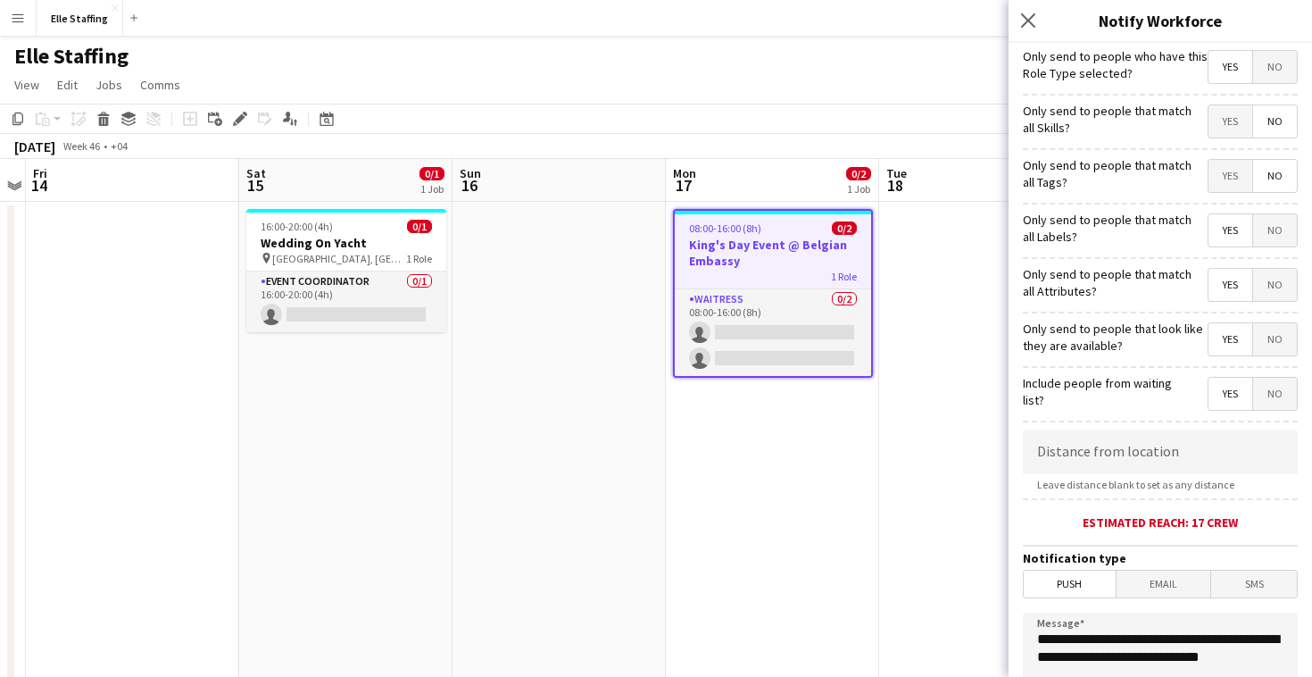
scroll to position [60, 0]
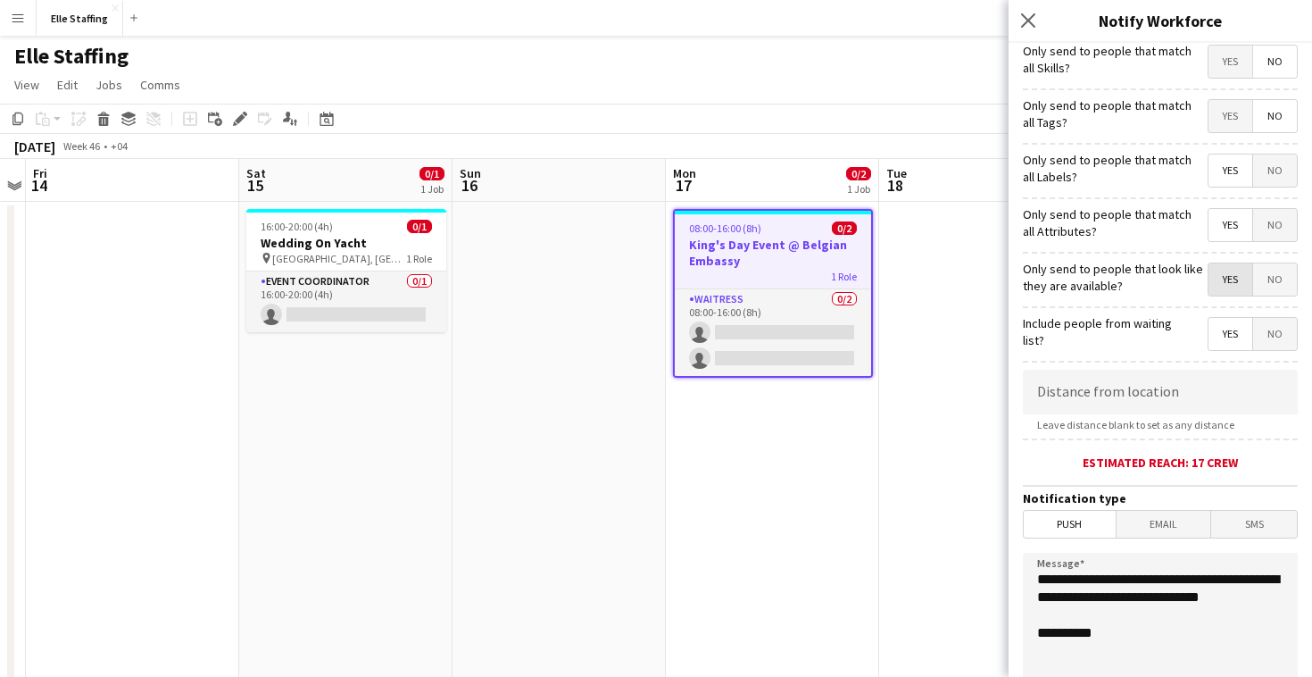
click at [1236, 286] on span "Yes" at bounding box center [1230, 279] width 44 height 32
click at [1277, 275] on span "No" at bounding box center [1275, 279] width 44 height 32
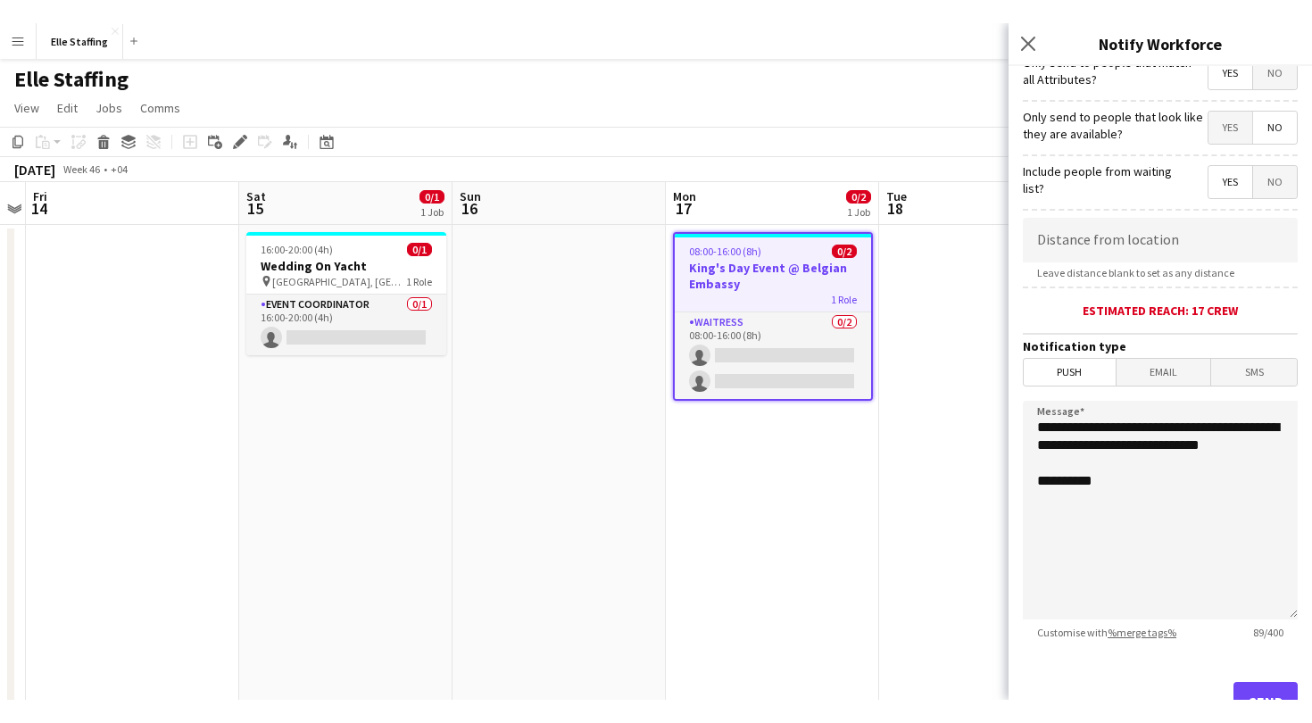
scroll to position [310, 0]
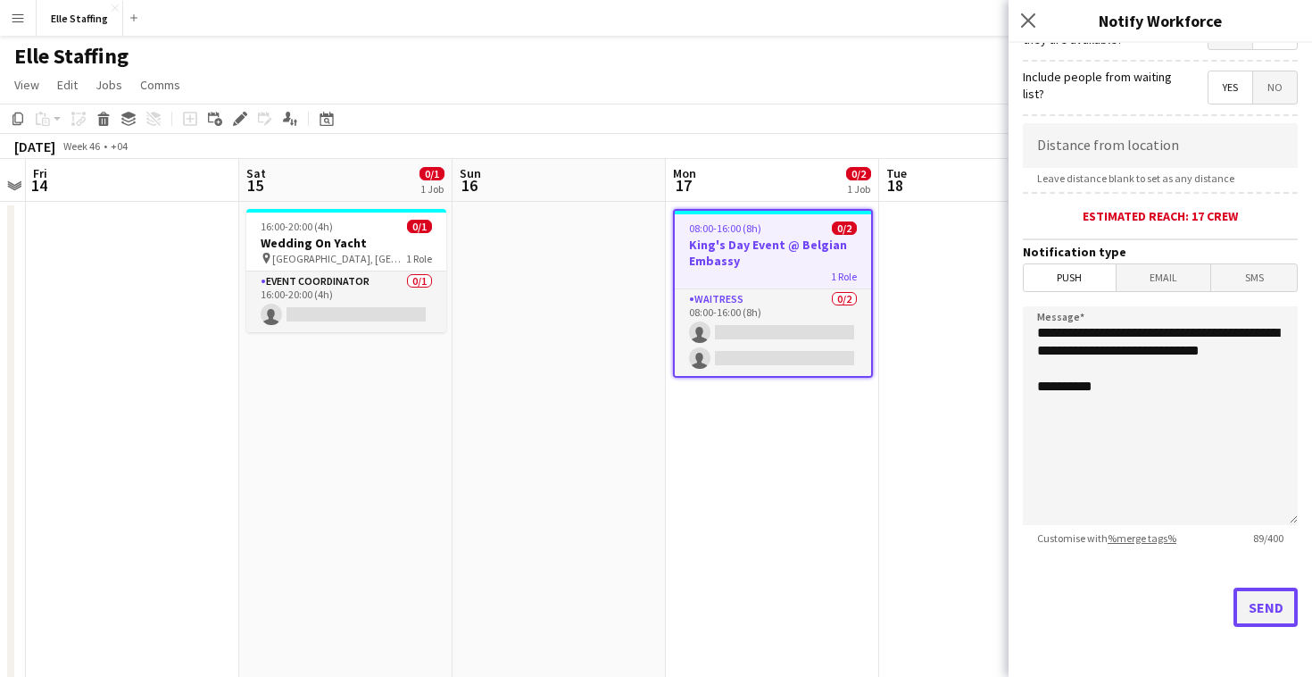
click at [1259, 614] on button "Send" at bounding box center [1265, 606] width 64 height 39
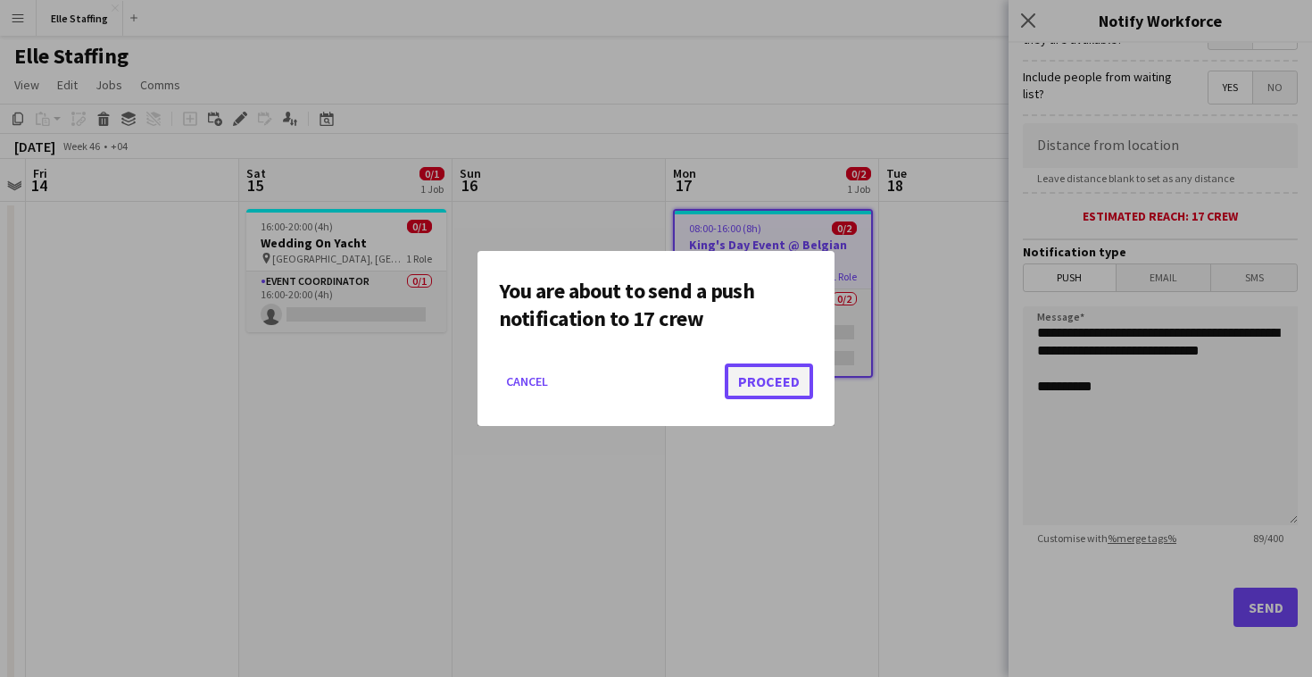
click at [771, 384] on button "Proceed" at bounding box center [769, 381] width 88 height 36
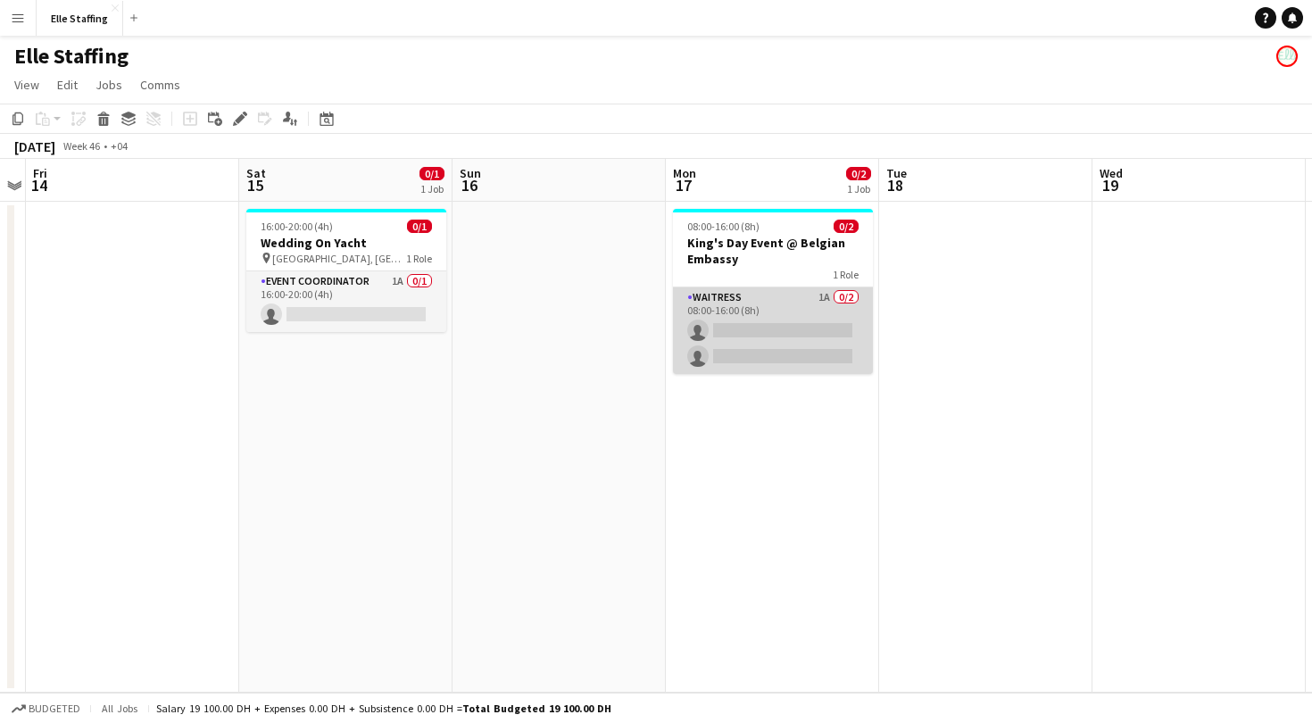
click at [751, 309] on app-card-role "Waitress 1A 0/2 08:00-16:00 (8h) single-neutral-actions single-neutral-actions" at bounding box center [773, 330] width 200 height 87
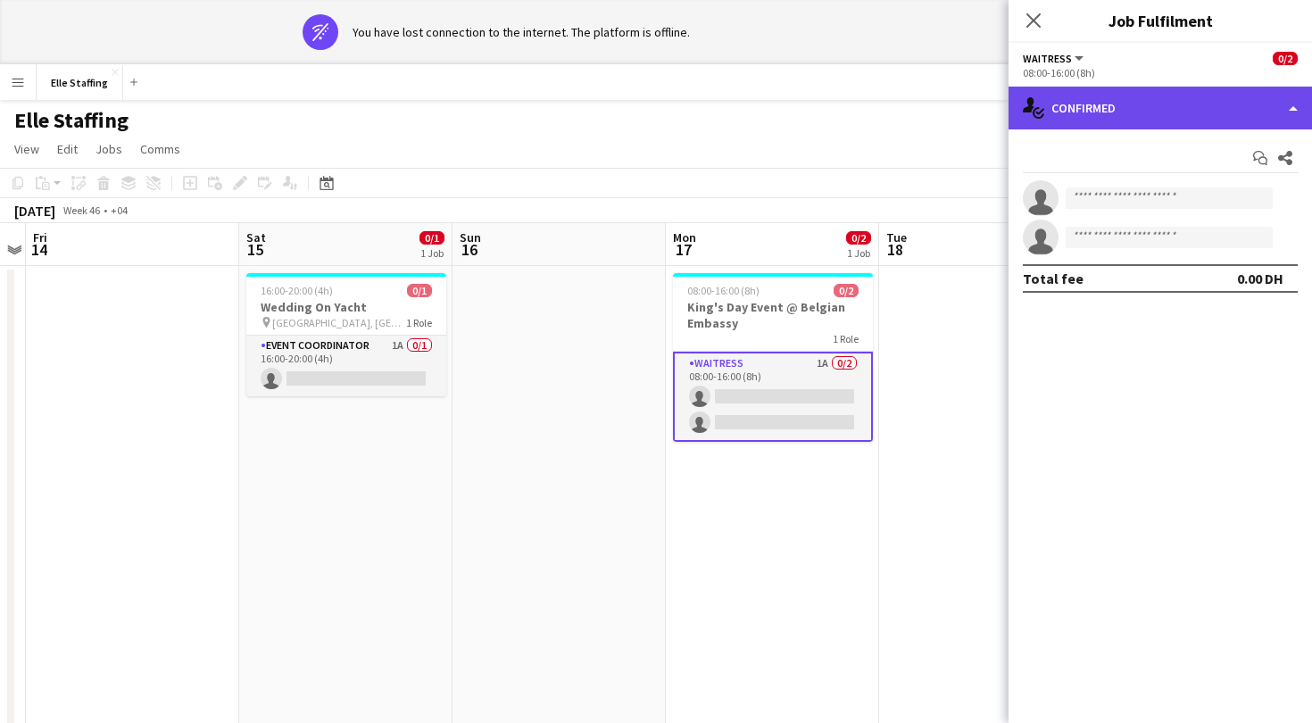
click at [1133, 111] on div "single-neutral-actions-check-2 Confirmed" at bounding box center [1160, 108] width 303 height 43
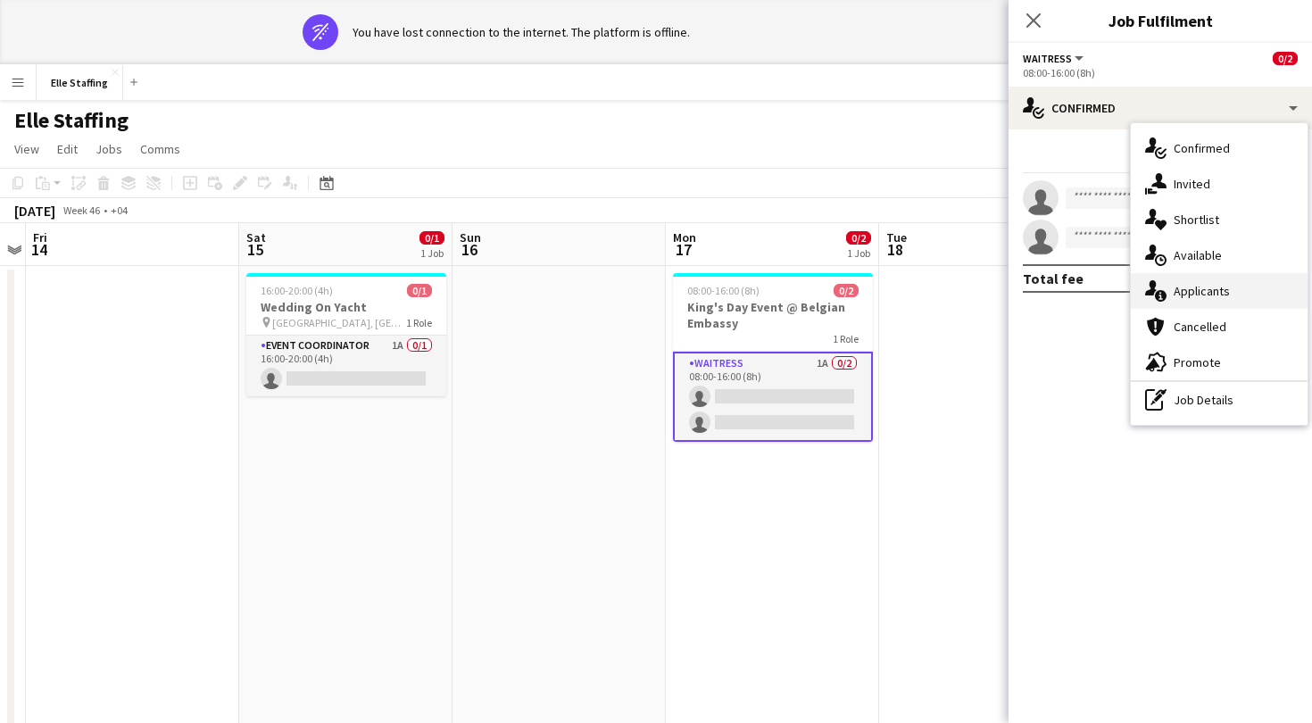
click at [1200, 301] on div "single-neutral-actions-information Applicants" at bounding box center [1219, 291] width 177 height 36
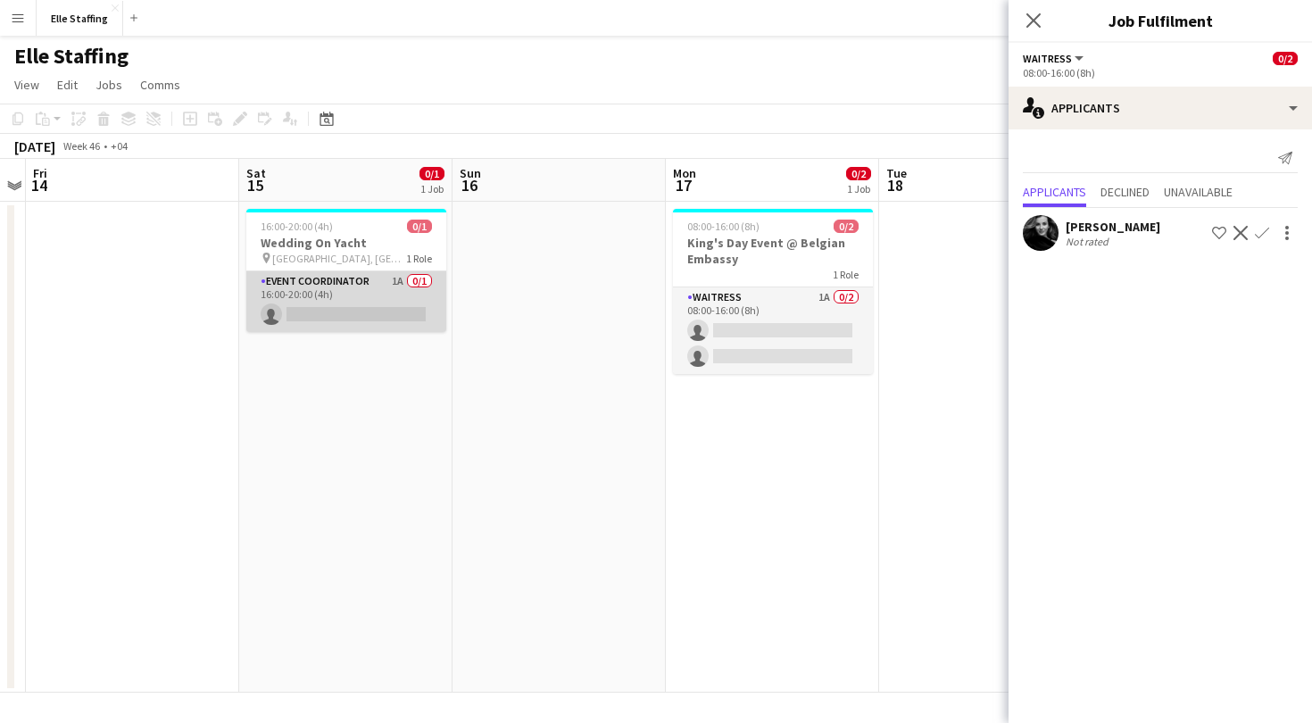
click at [344, 283] on app-card-role "Event Coordinator 1A 0/1 16:00-20:00 (4h) single-neutral-actions" at bounding box center [346, 301] width 200 height 61
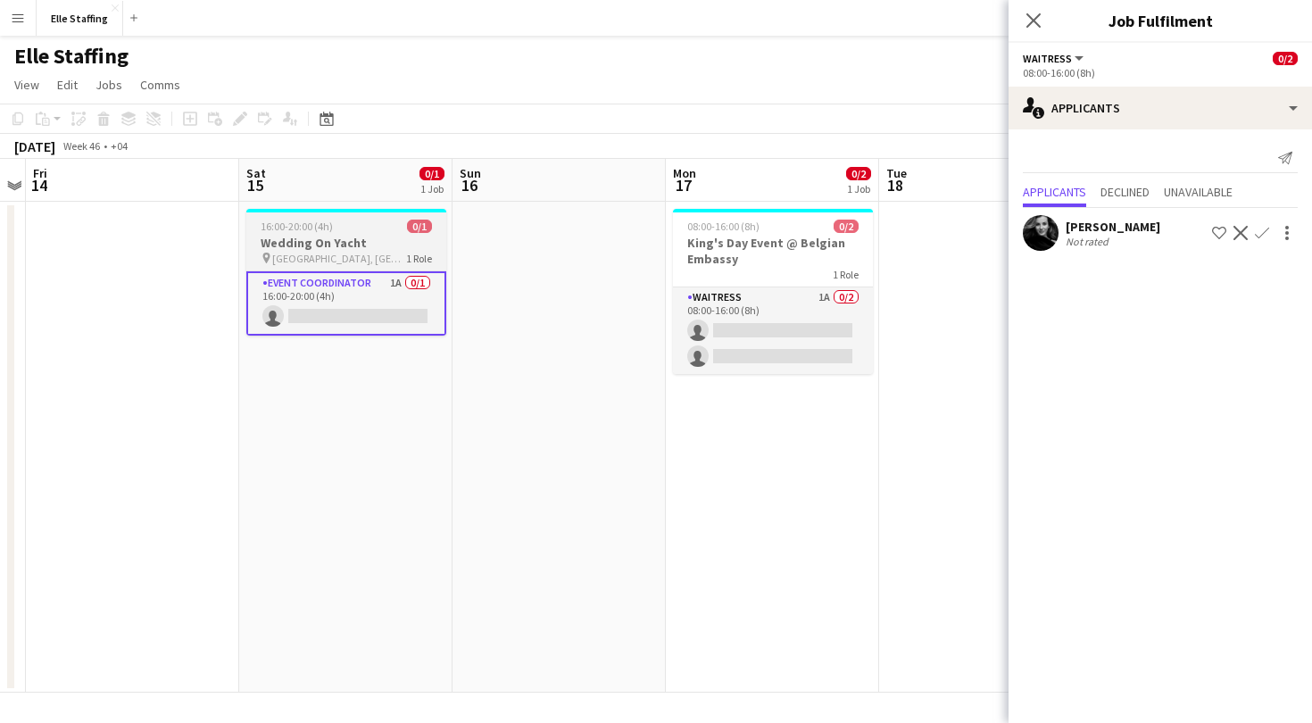
click at [337, 248] on h3 "Wedding On Yacht" at bounding box center [346, 243] width 200 height 16
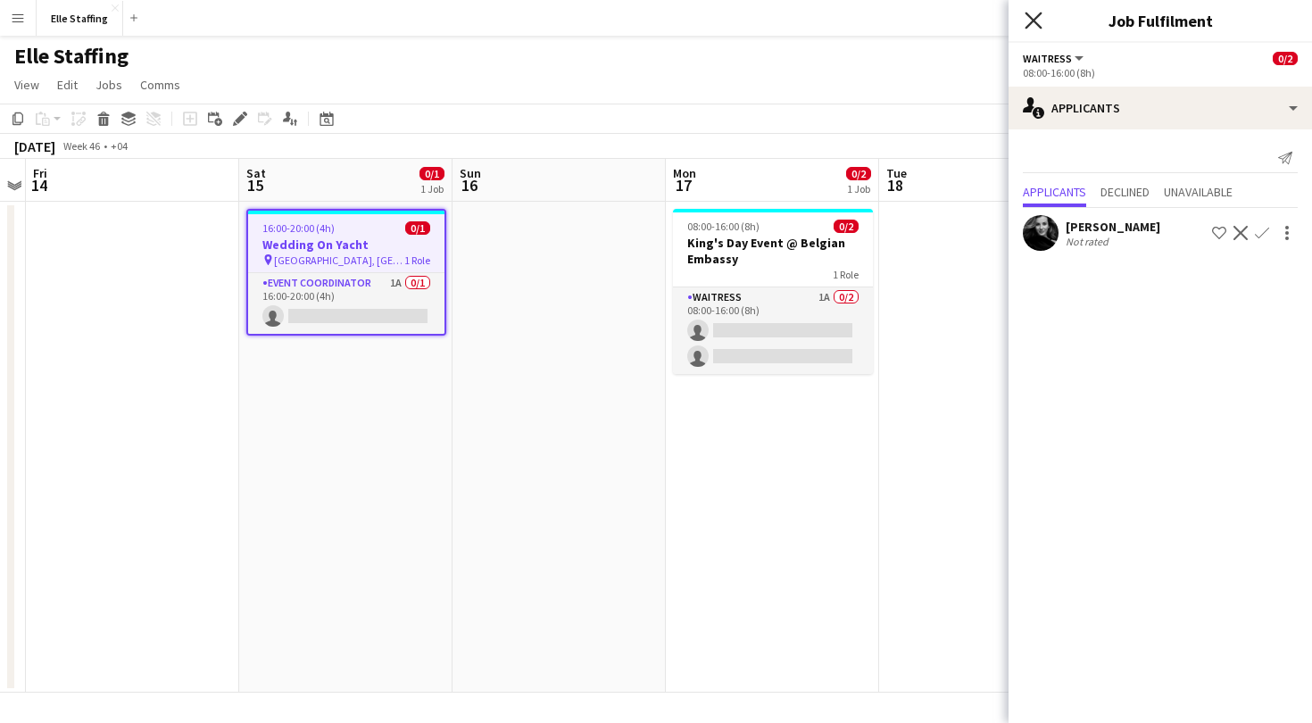
click at [1030, 25] on icon at bounding box center [1033, 20] width 17 height 17
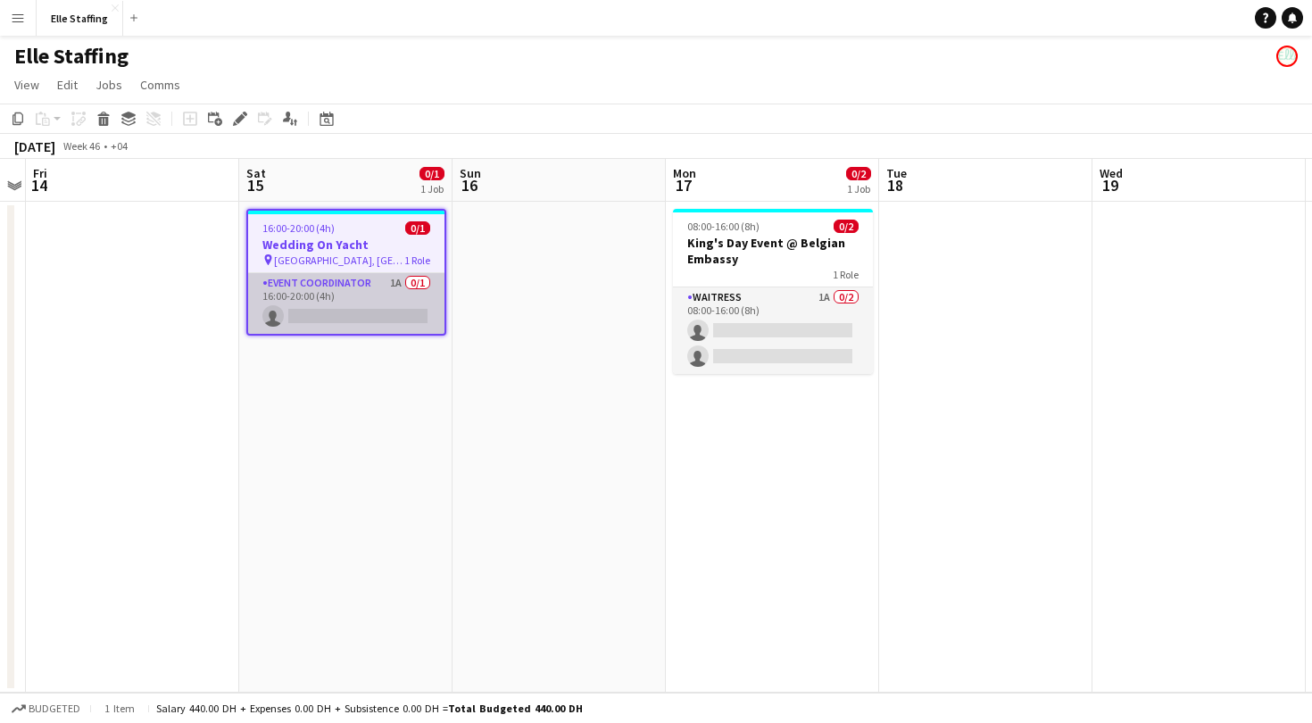
click at [335, 288] on app-card-role "Event Coordinator 1A 0/1 16:00-20:00 (4h) single-neutral-actions" at bounding box center [346, 303] width 196 height 61
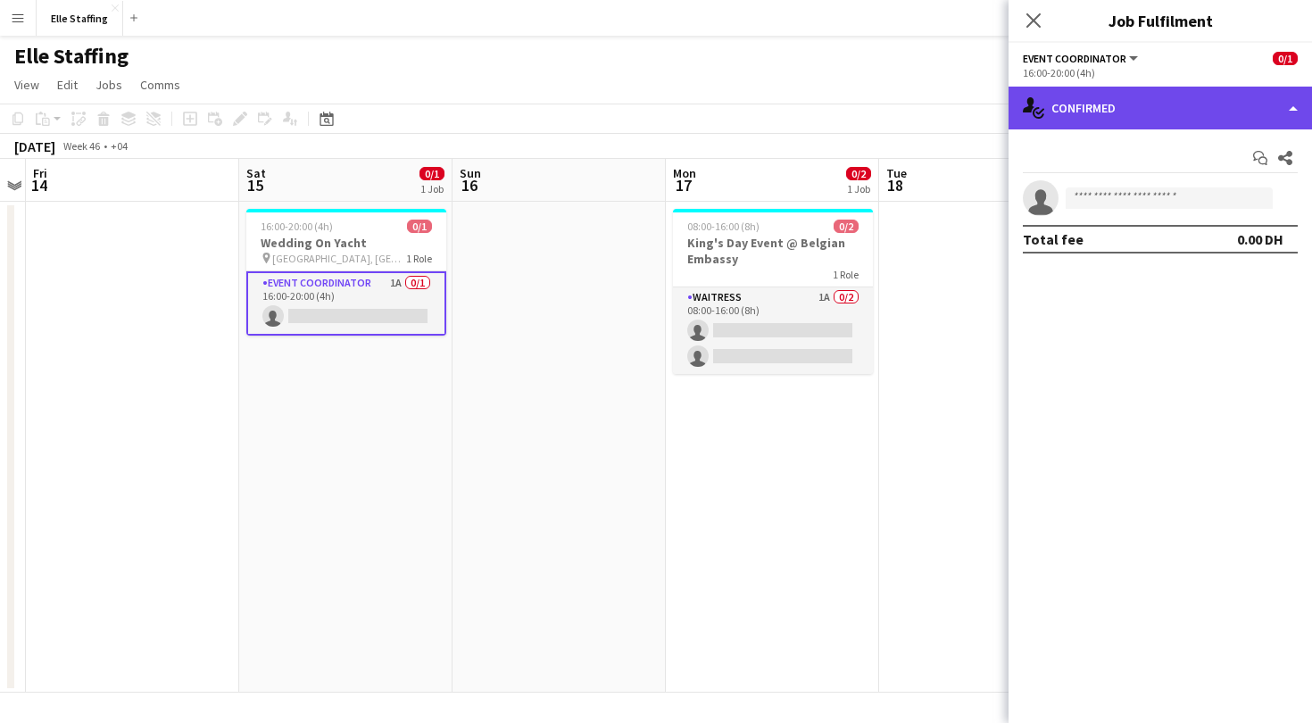
click at [1154, 103] on div "single-neutral-actions-check-2 Confirmed" at bounding box center [1160, 108] width 303 height 43
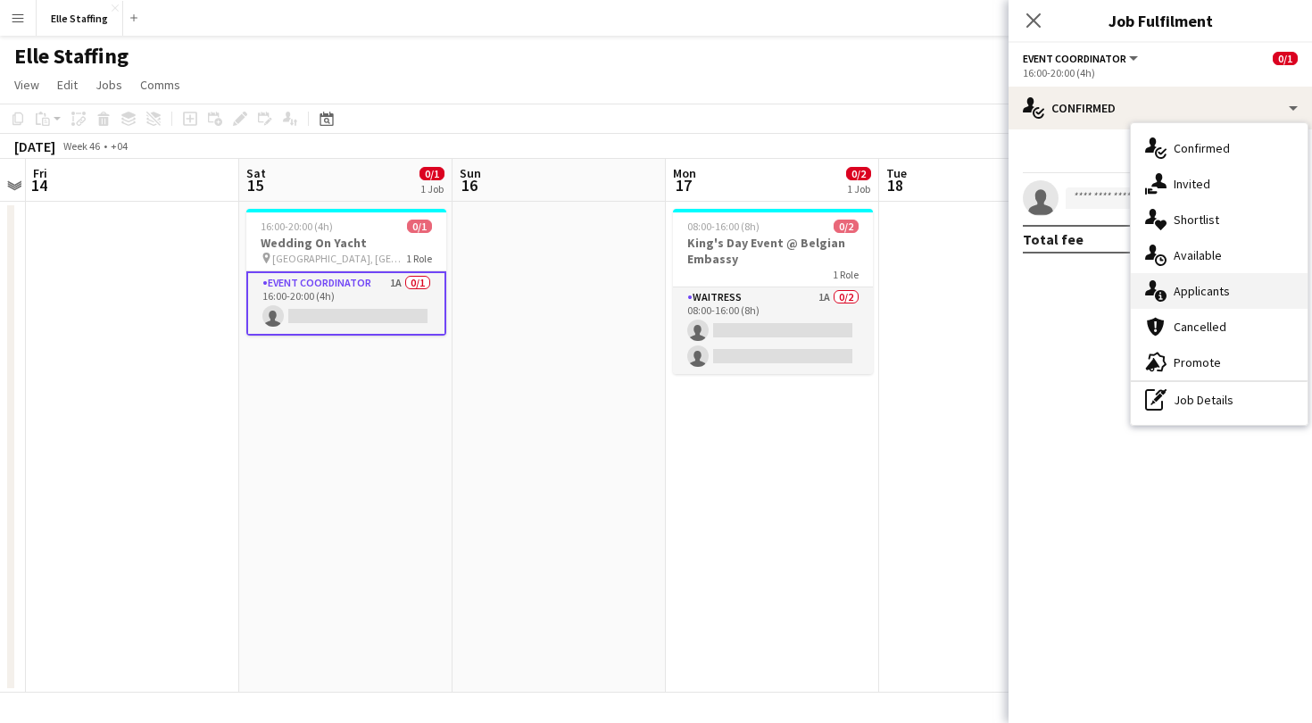
click at [1180, 301] on div "single-neutral-actions-information Applicants" at bounding box center [1219, 291] width 177 height 36
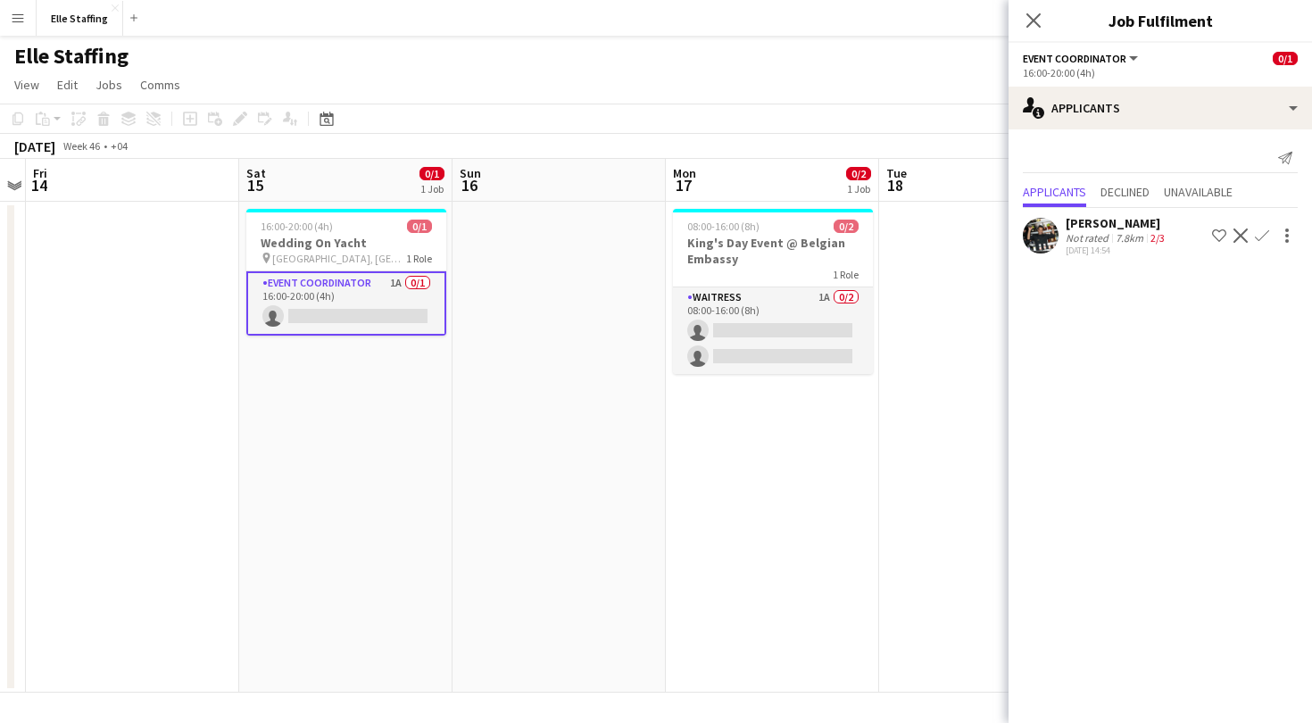
click at [1243, 234] on app-icon "Decline" at bounding box center [1240, 235] width 14 height 14
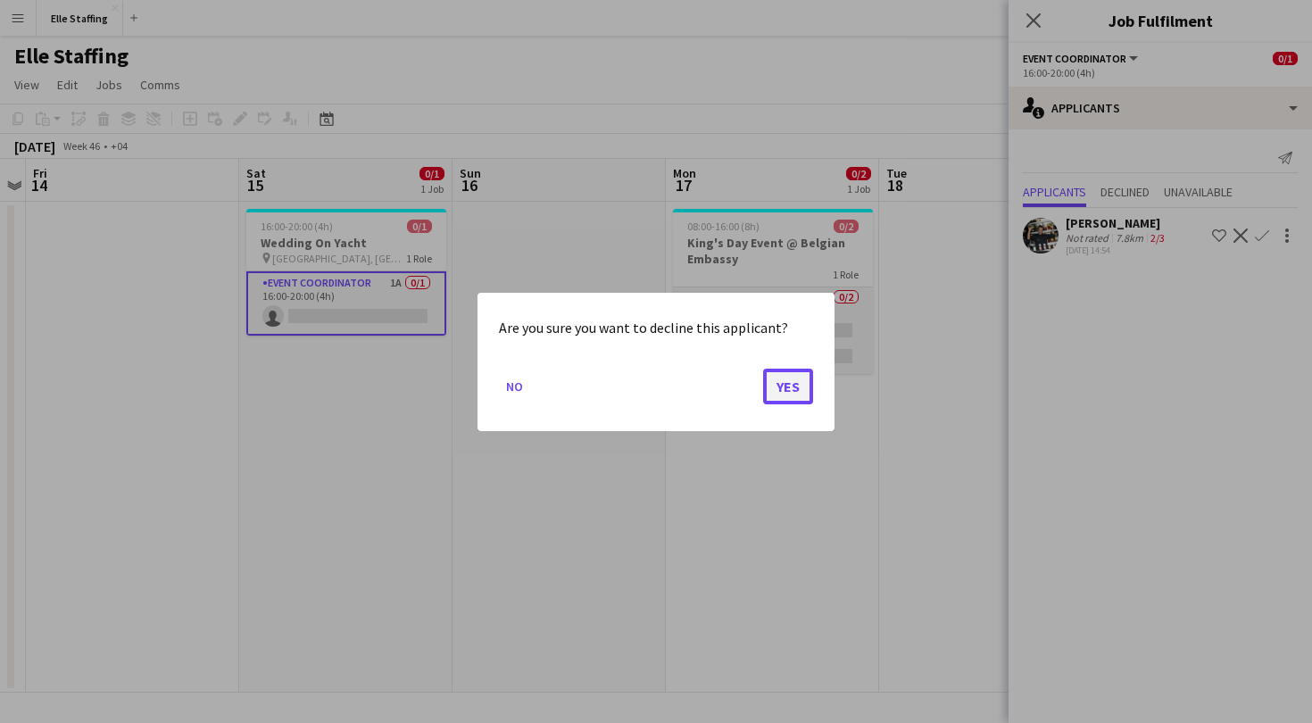
click at [786, 378] on button "Yes" at bounding box center [788, 386] width 50 height 36
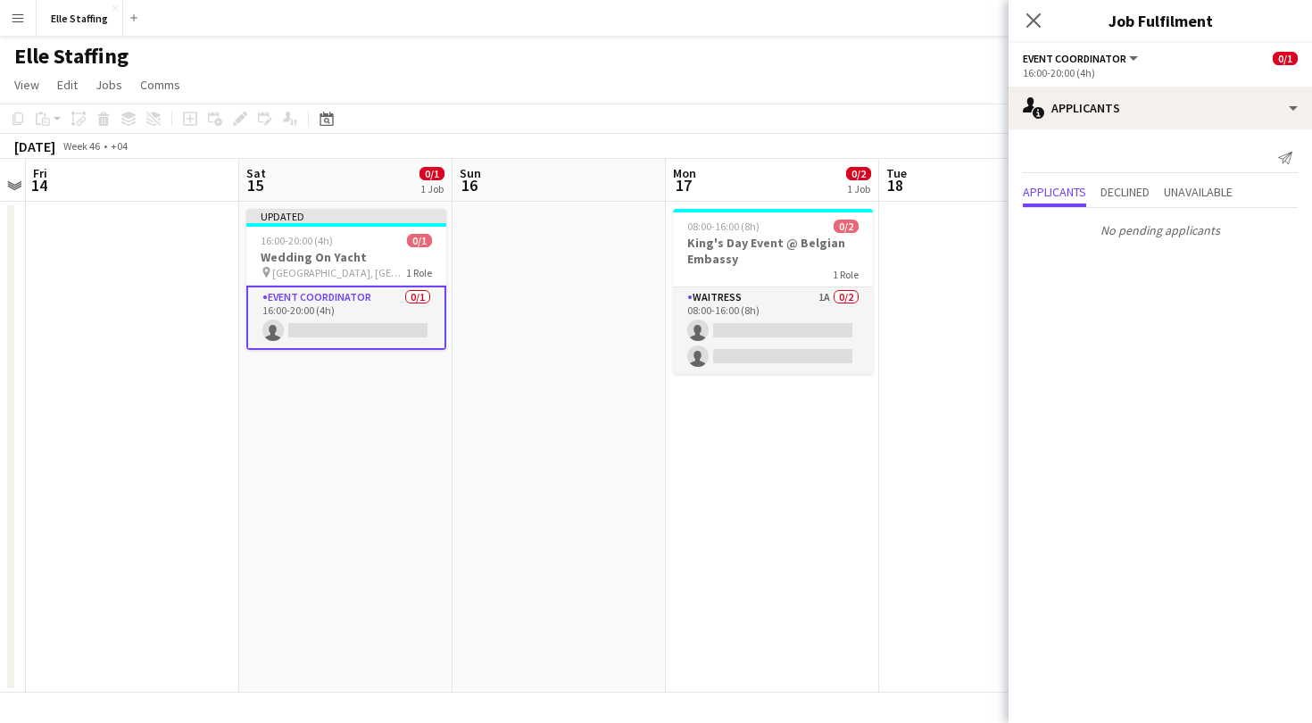
click at [25, 17] on button "Menu" at bounding box center [18, 18] width 36 height 36
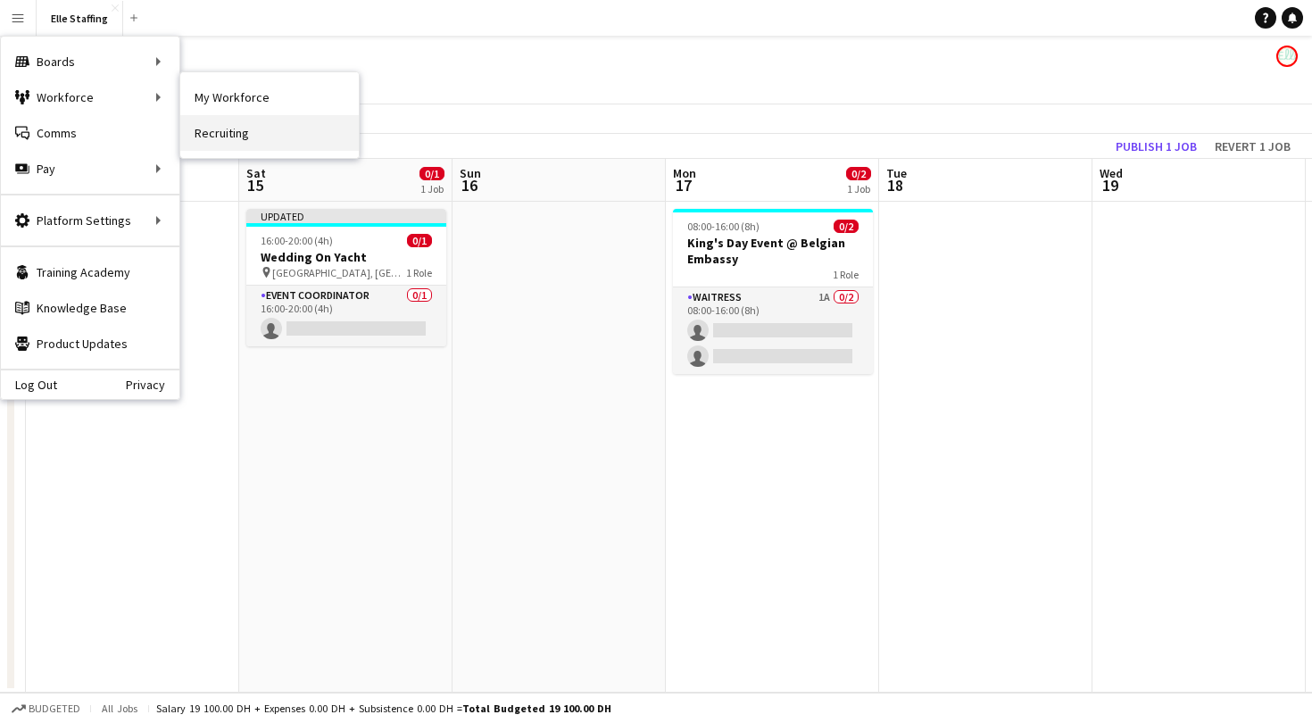
click at [260, 136] on link "Recruiting" at bounding box center [269, 133] width 178 height 36
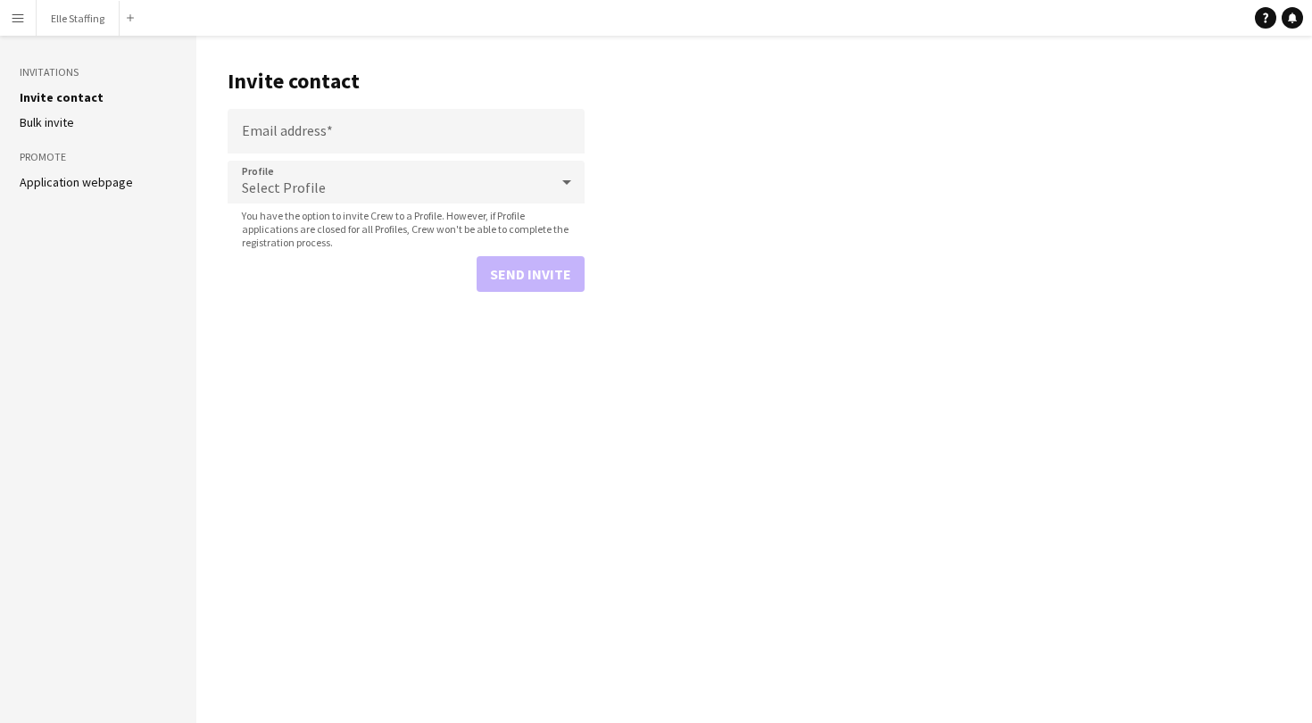
click at [21, 21] on app-icon "Menu" at bounding box center [18, 18] width 14 height 14
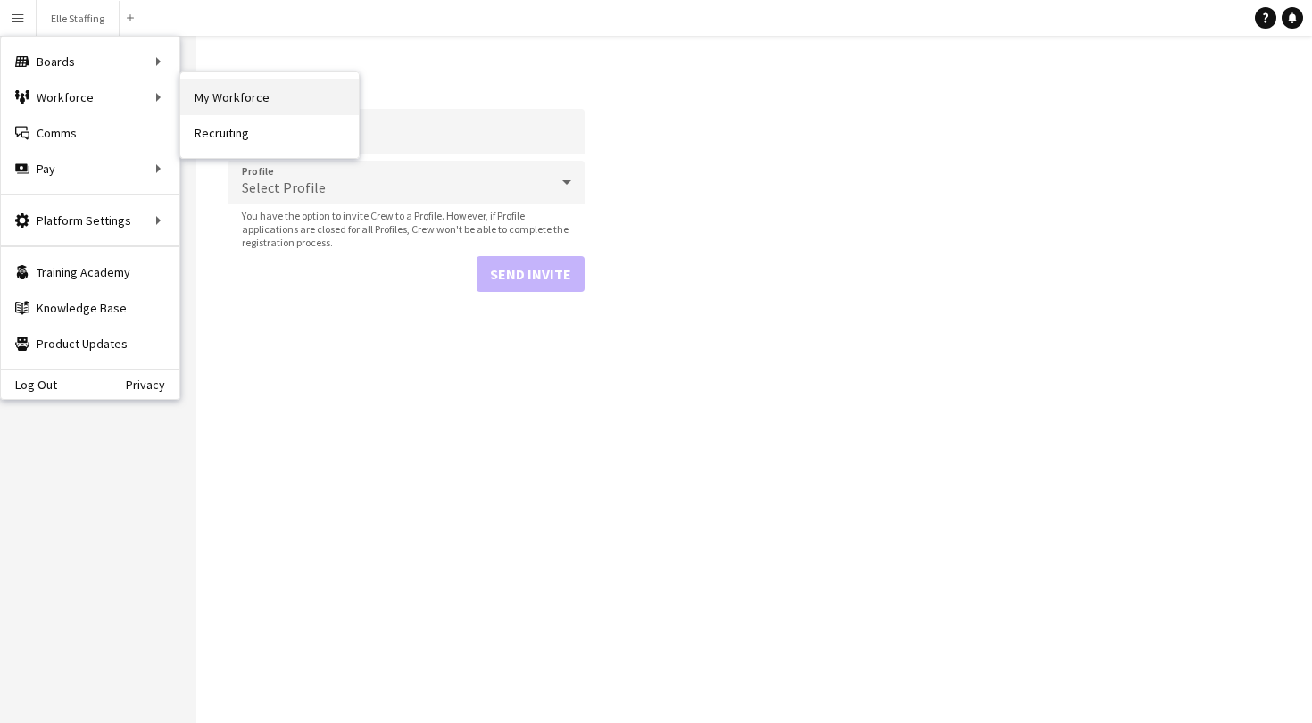
click at [207, 114] on link "My Workforce" at bounding box center [269, 97] width 178 height 36
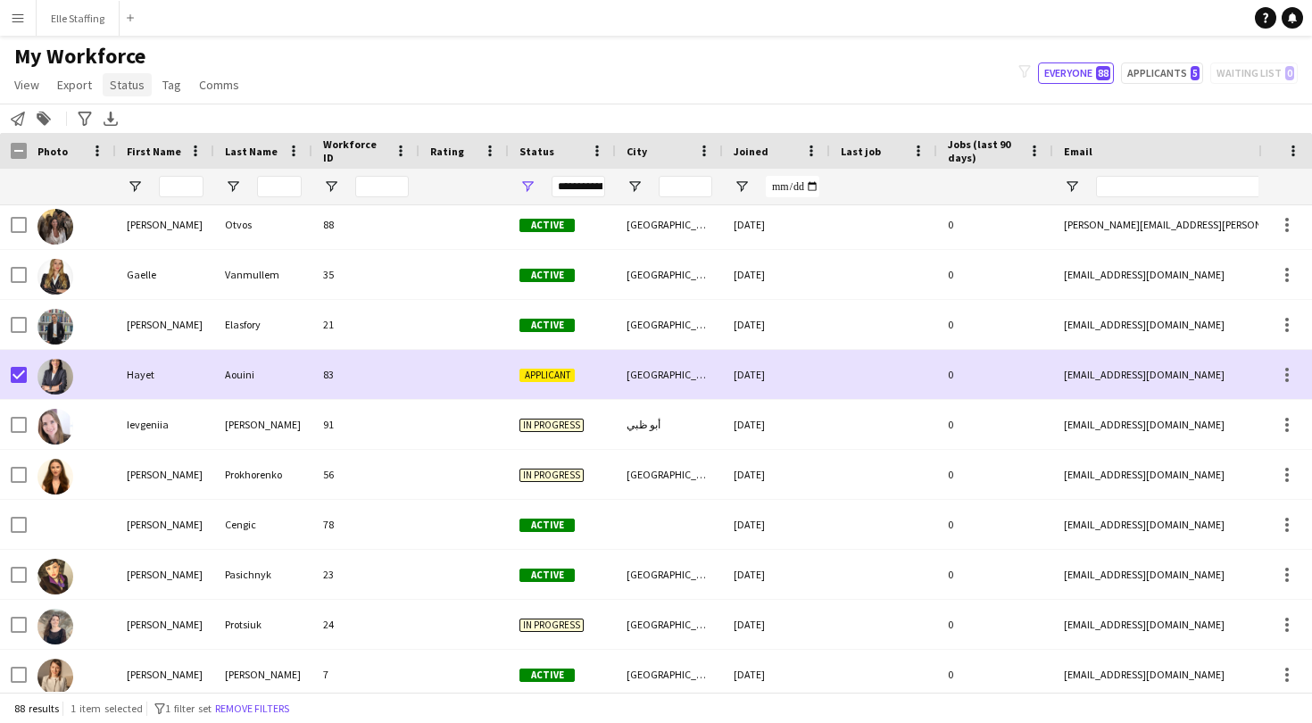
click at [134, 73] on link "Status" at bounding box center [127, 84] width 49 height 23
click at [148, 128] on link "Edit" at bounding box center [165, 122] width 125 height 37
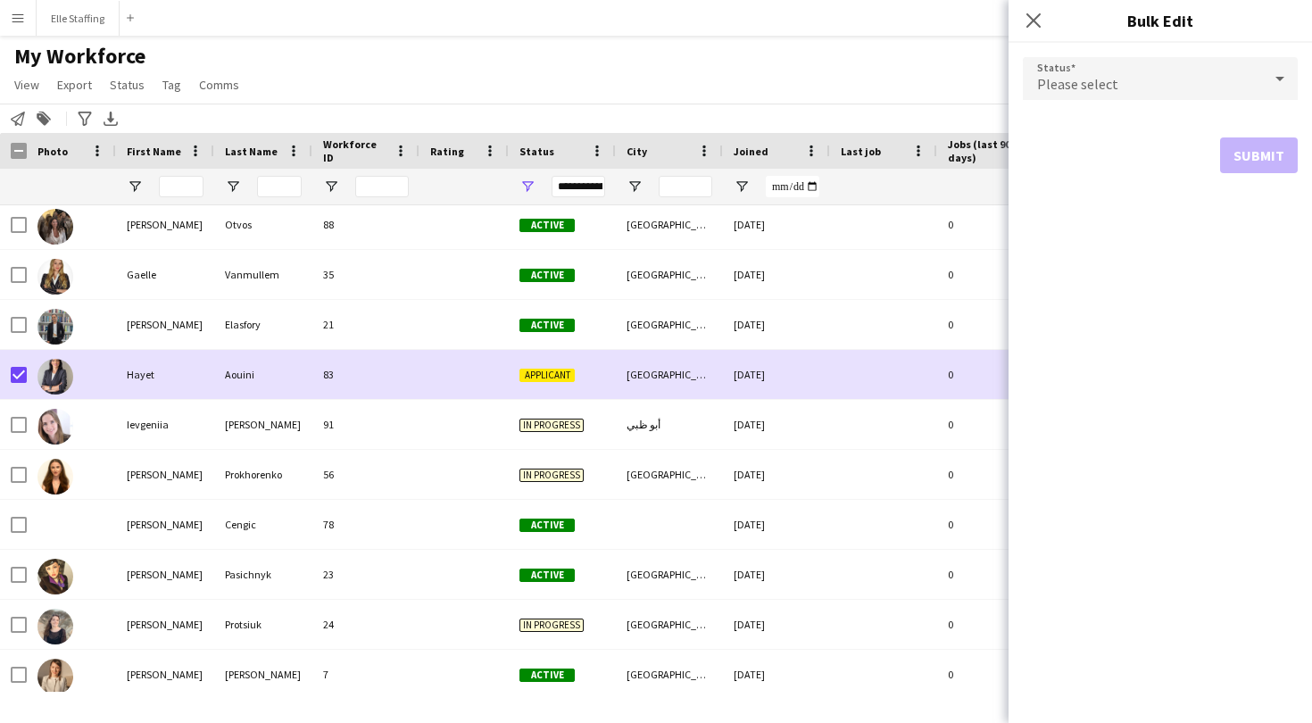
click at [1070, 67] on div "Please select" at bounding box center [1142, 78] width 239 height 43
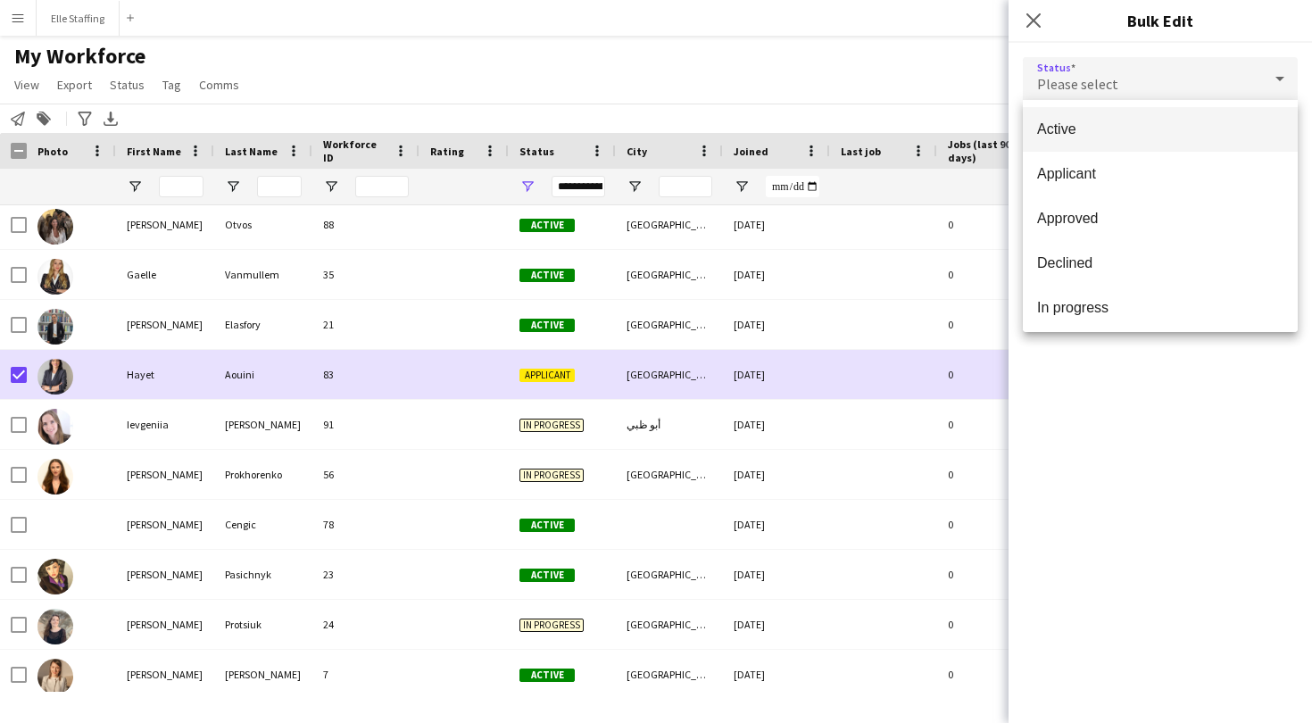
click at [1067, 119] on mat-option "Active" at bounding box center [1160, 129] width 275 height 45
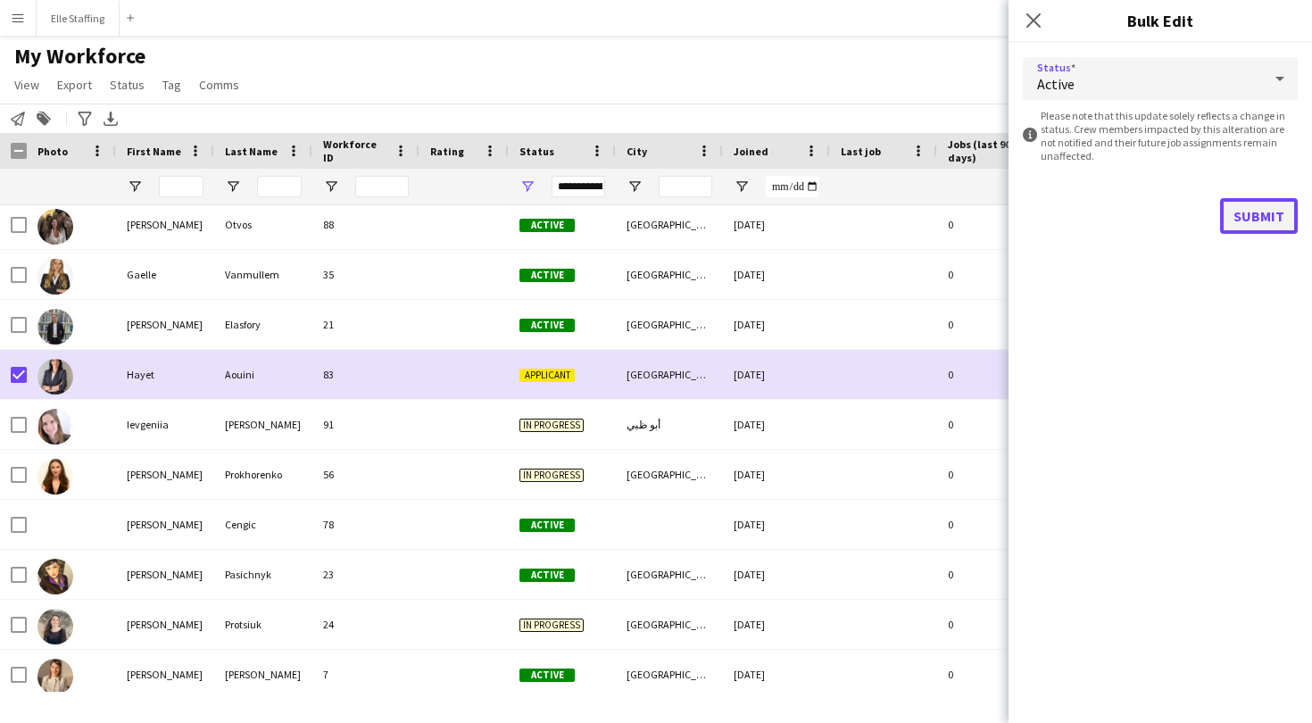
click at [1259, 223] on button "Submit" at bounding box center [1259, 216] width 78 height 36
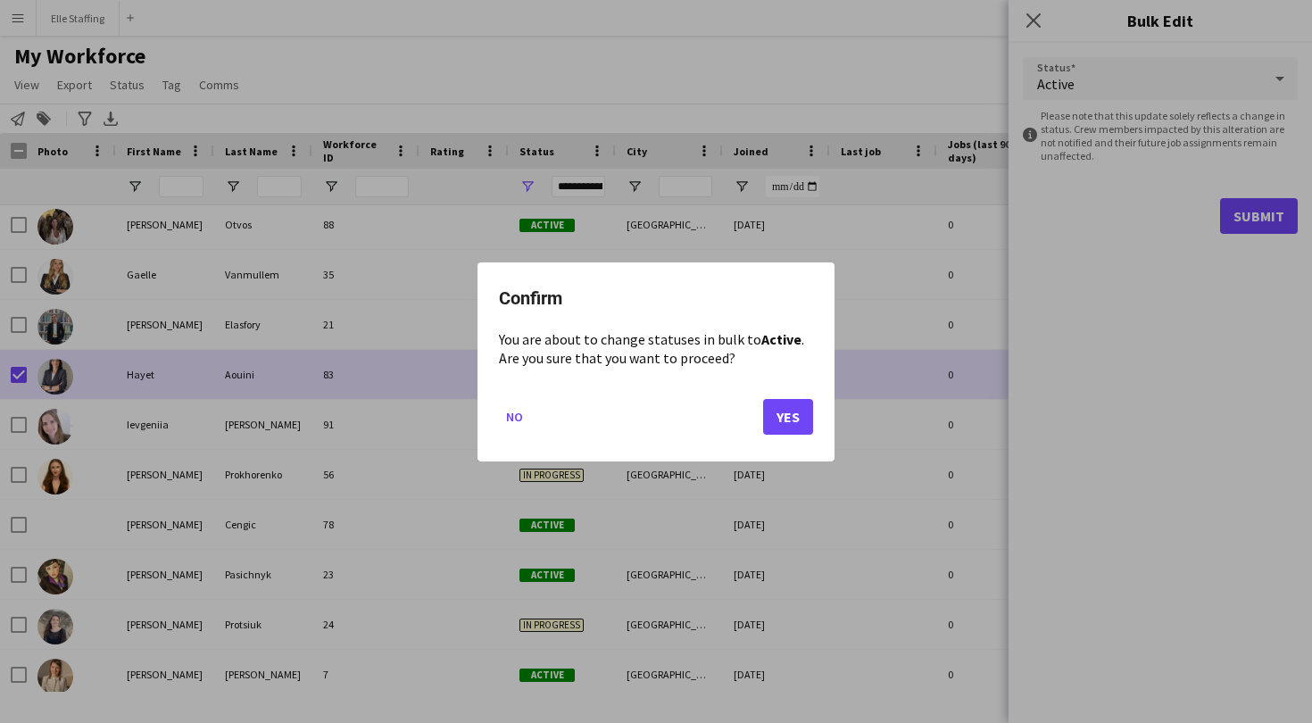
click at [797, 417] on button "Yes" at bounding box center [788, 416] width 50 height 36
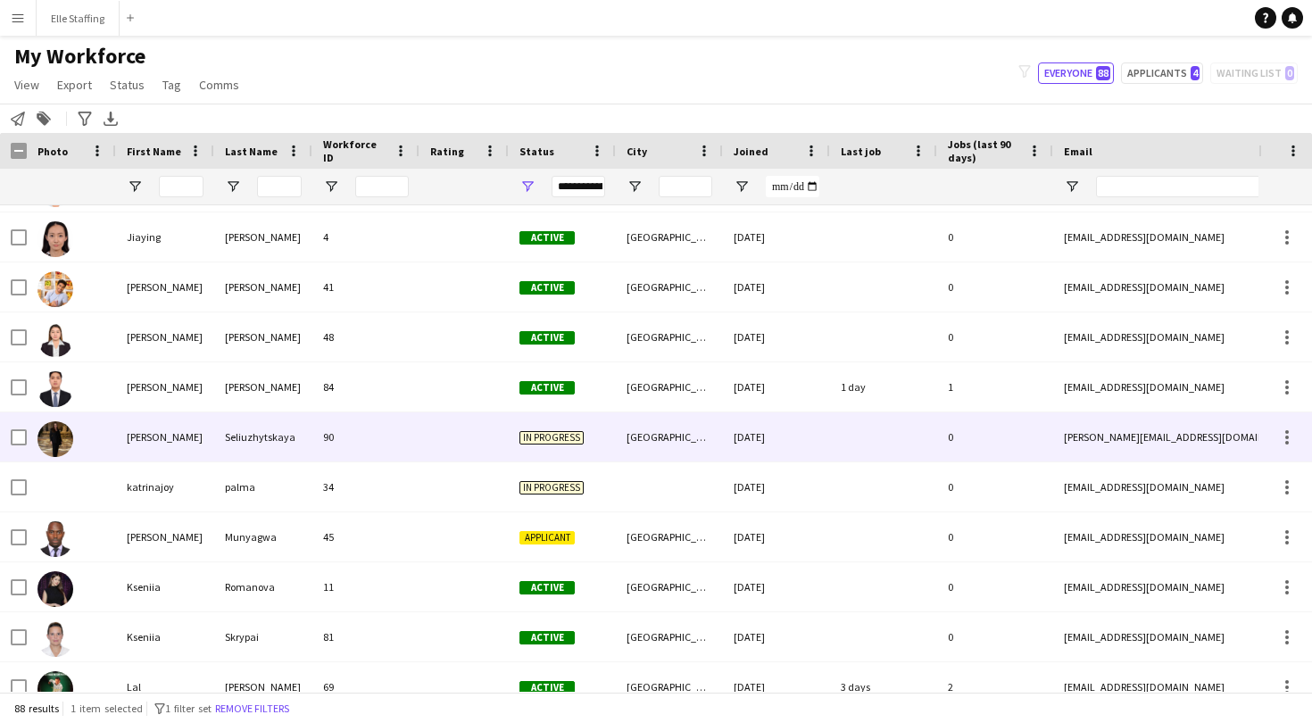
click at [383, 433] on div "90" at bounding box center [365, 436] width 107 height 49
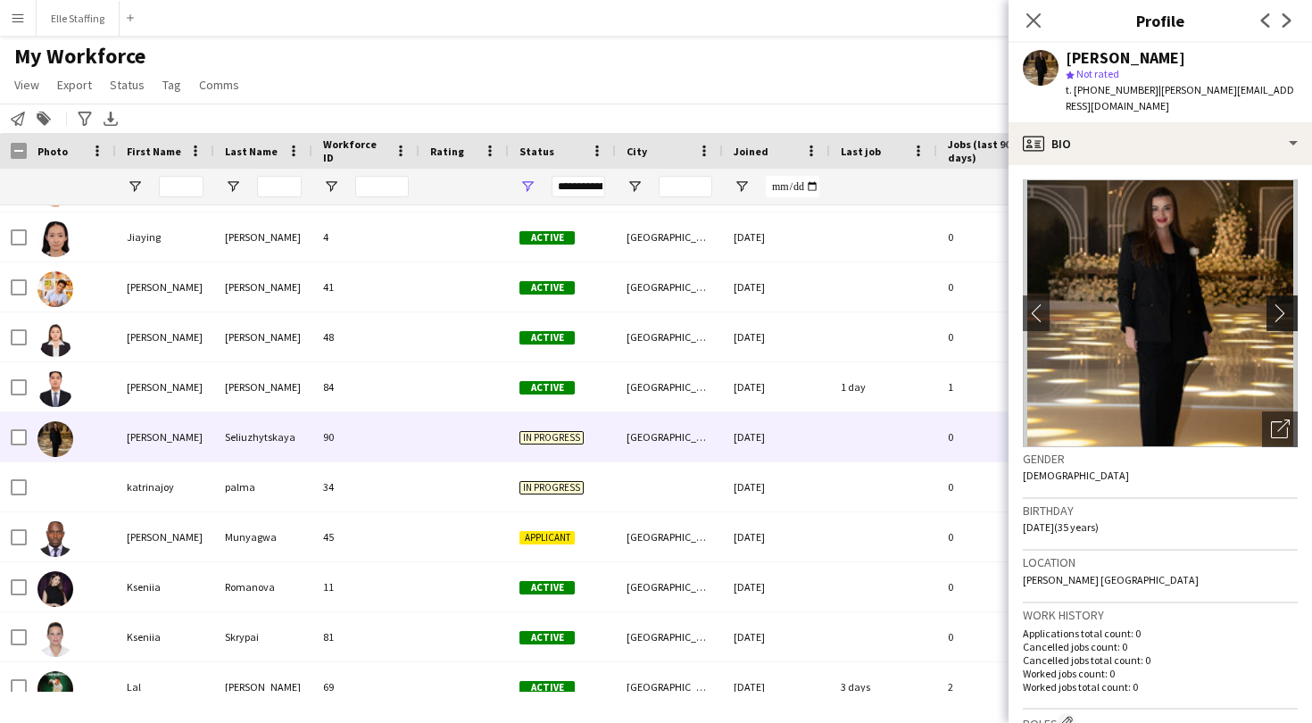
click at [1284, 303] on app-icon "chevron-right" at bounding box center [1285, 312] width 28 height 19
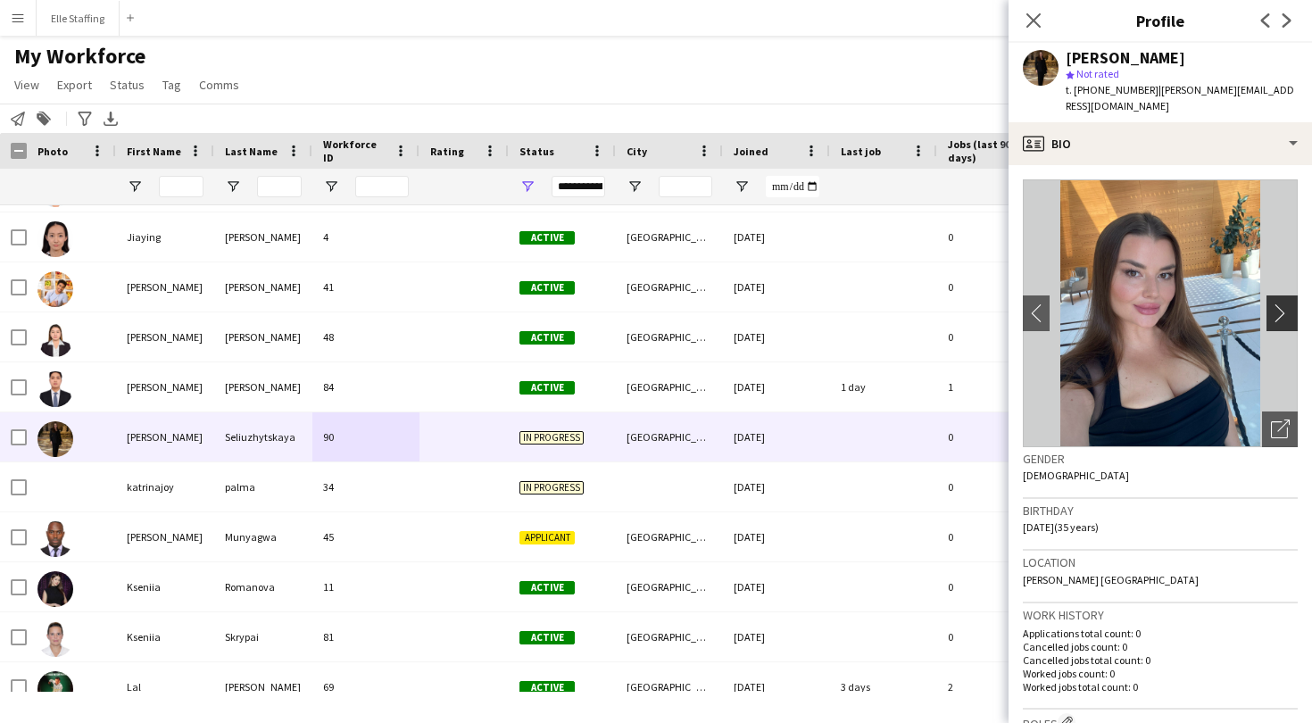
click at [1284, 303] on app-icon "chevron-right" at bounding box center [1285, 312] width 28 height 19
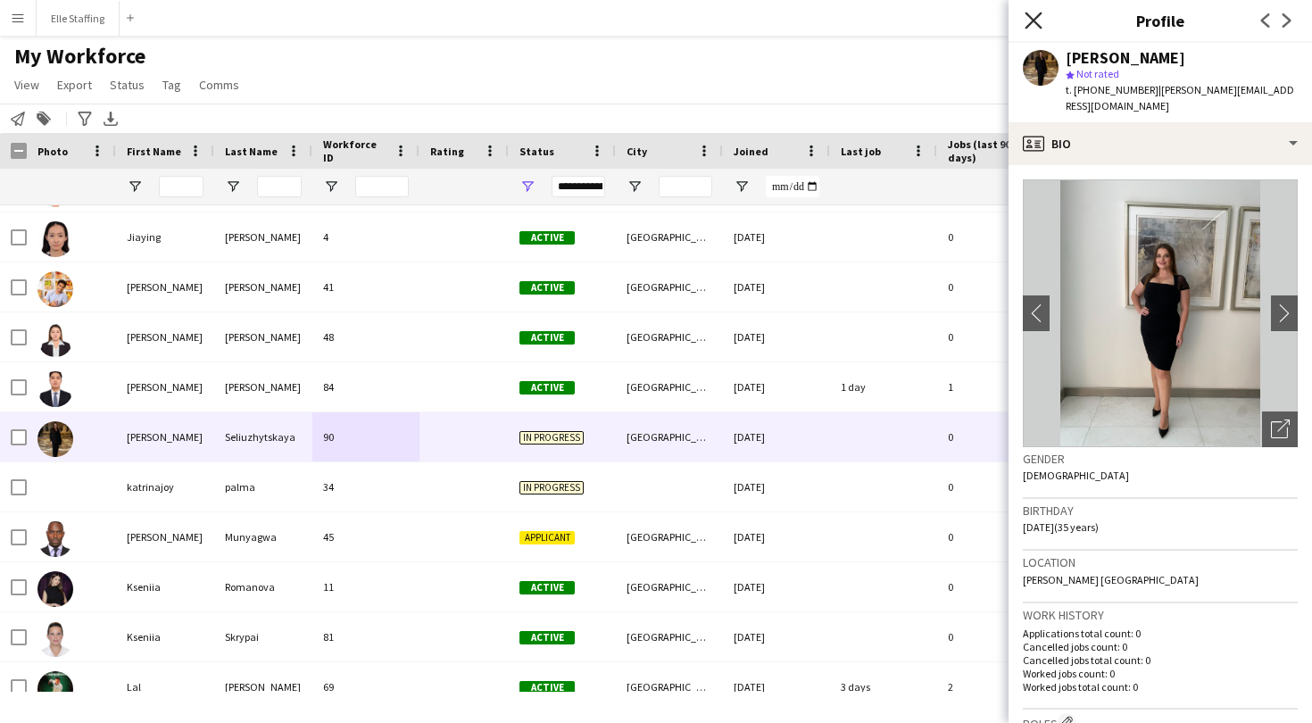
click at [1025, 21] on icon "Close pop-in" at bounding box center [1033, 20] width 17 height 17
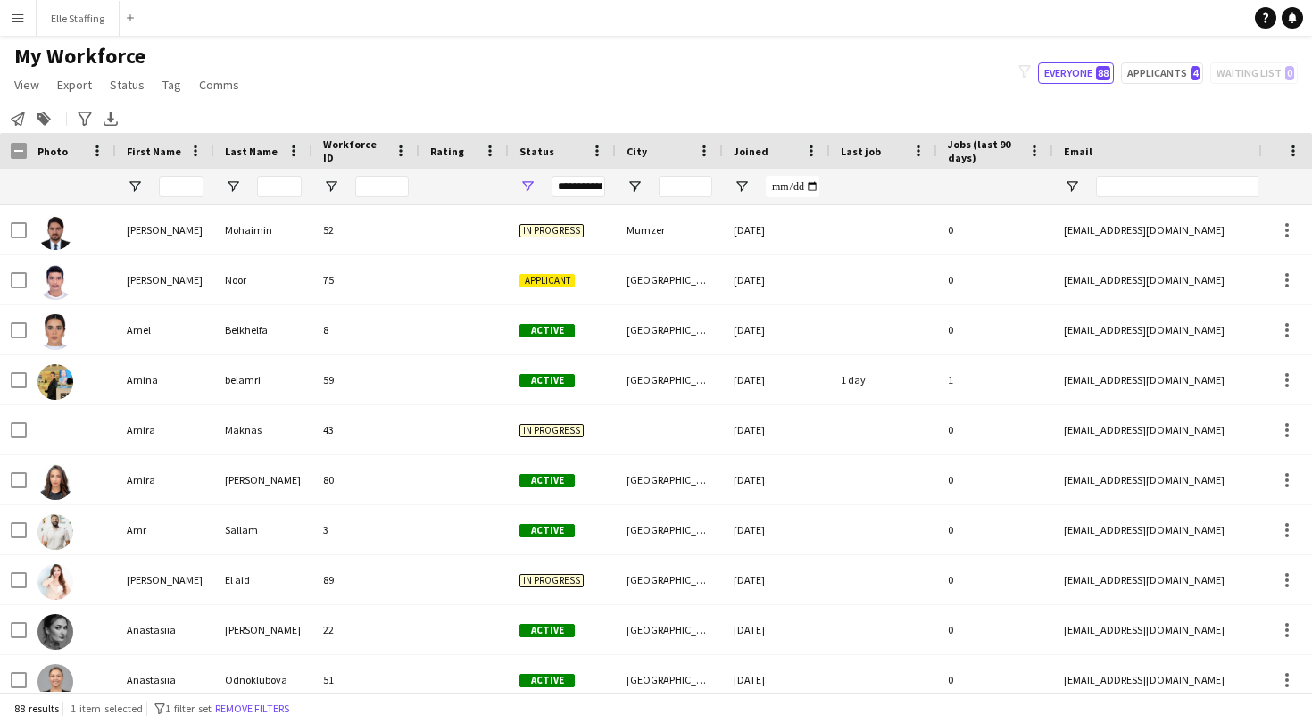
click at [29, 24] on button "Menu" at bounding box center [18, 18] width 36 height 36
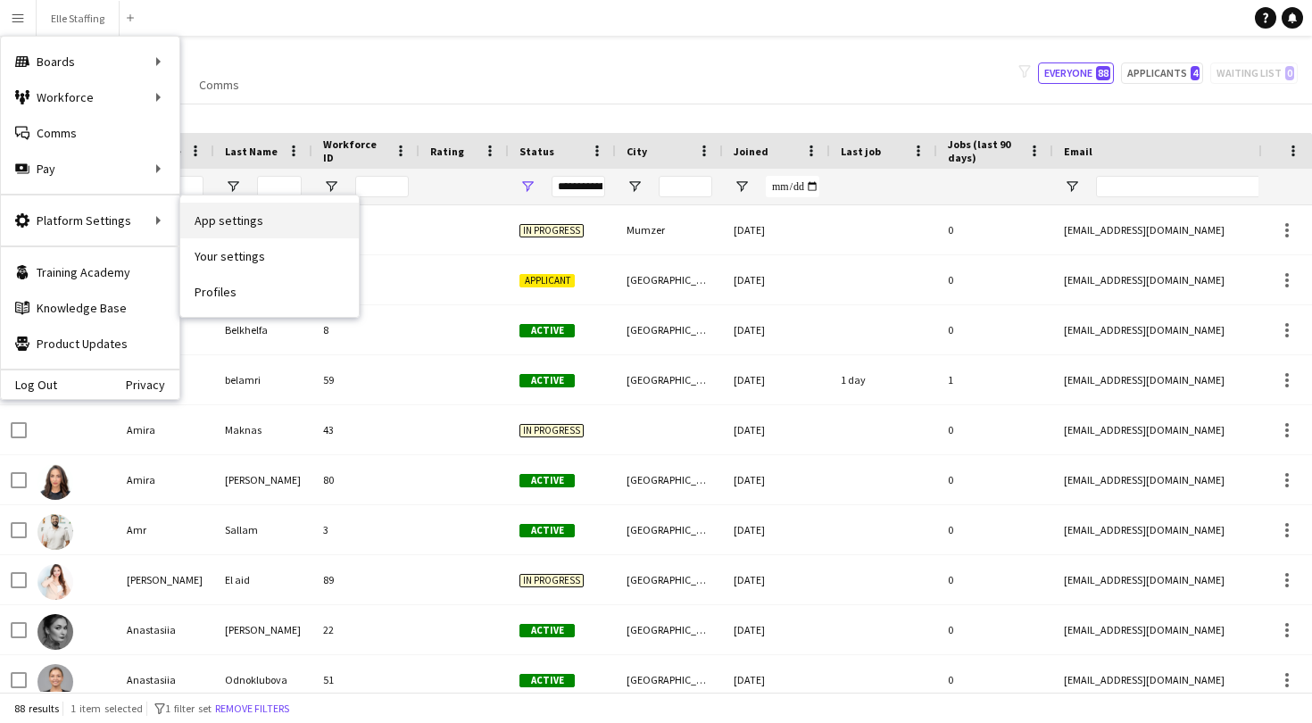
click at [211, 216] on link "App settings" at bounding box center [269, 221] width 178 height 36
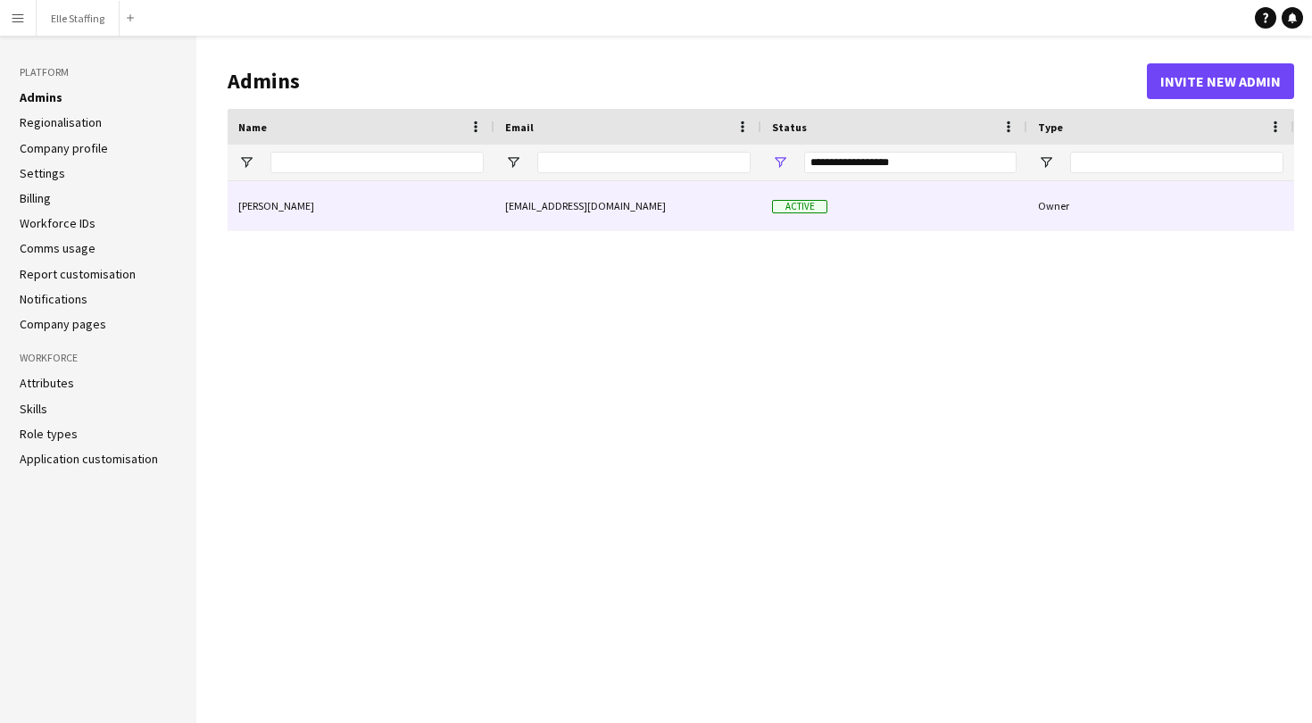
click at [346, 195] on div "[PERSON_NAME]" at bounding box center [361, 205] width 267 height 49
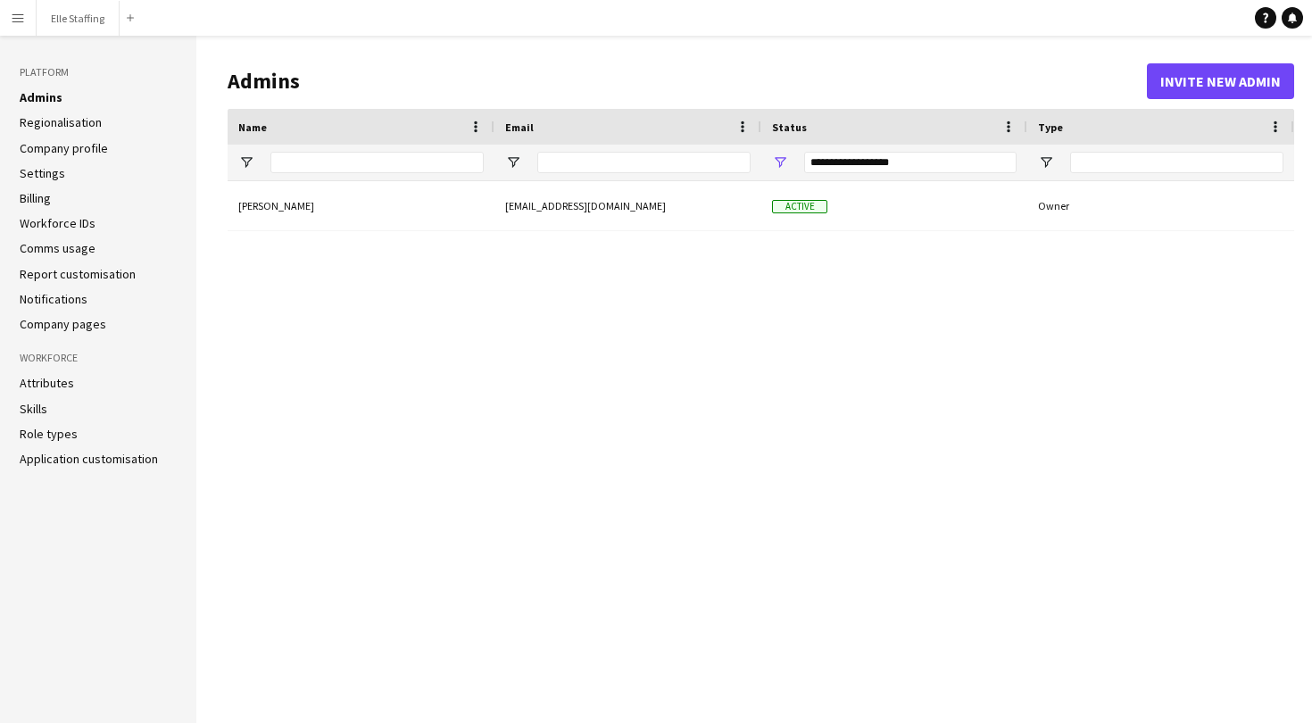
click at [61, 380] on link "Attributes" at bounding box center [47, 383] width 54 height 16
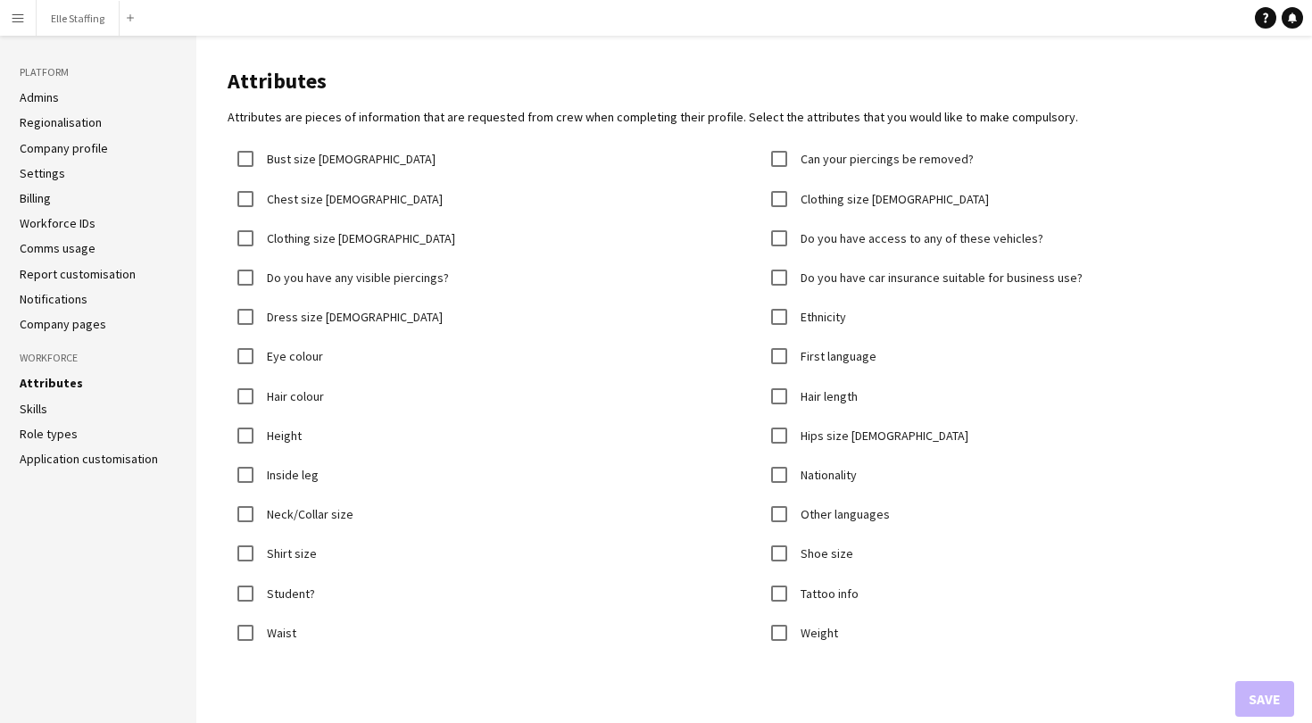
click at [28, 415] on link "Skills" at bounding box center [34, 409] width 28 height 16
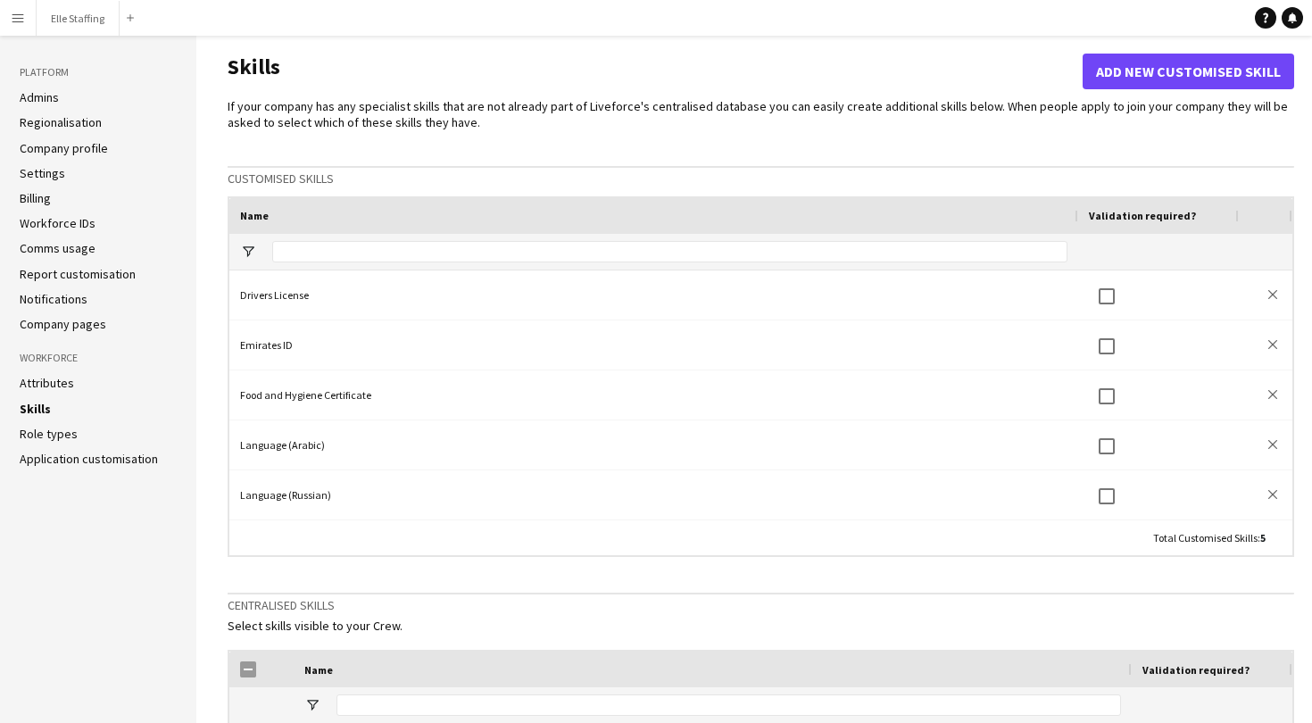
click at [38, 436] on link "Role types" at bounding box center [49, 434] width 58 height 16
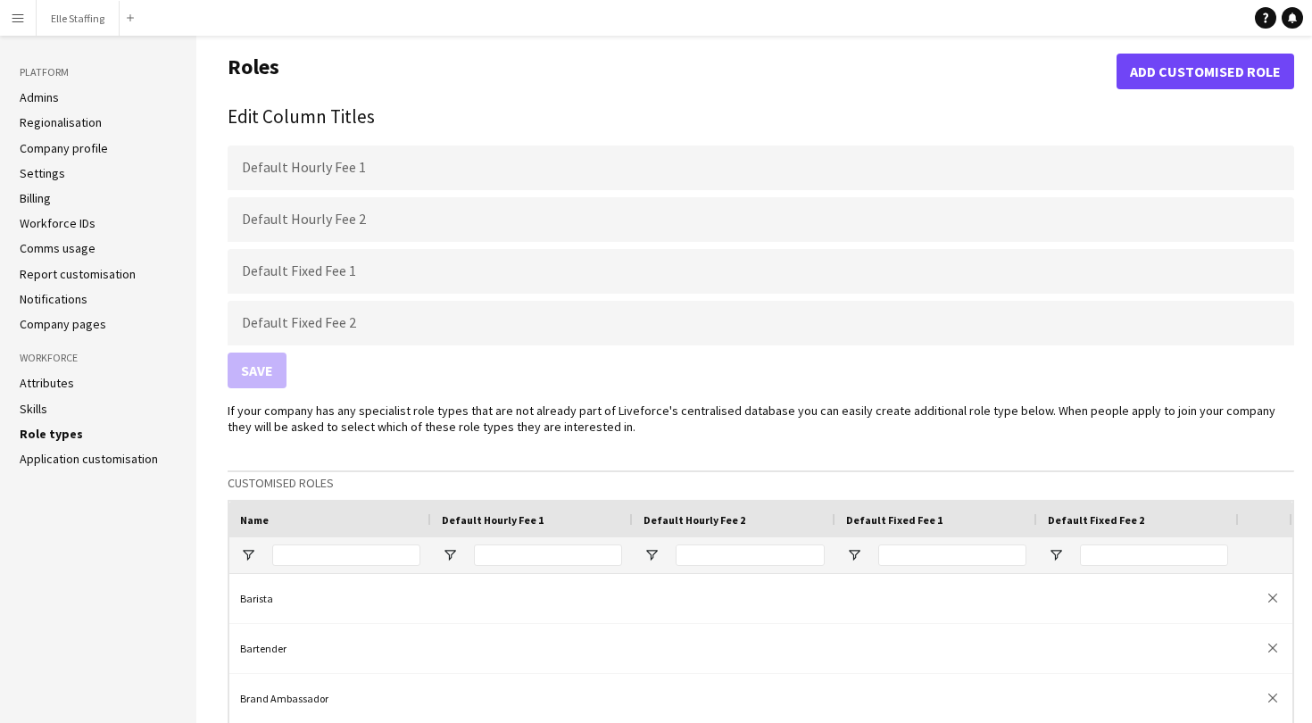
click at [54, 458] on link "Application customisation" at bounding box center [89, 459] width 138 height 16
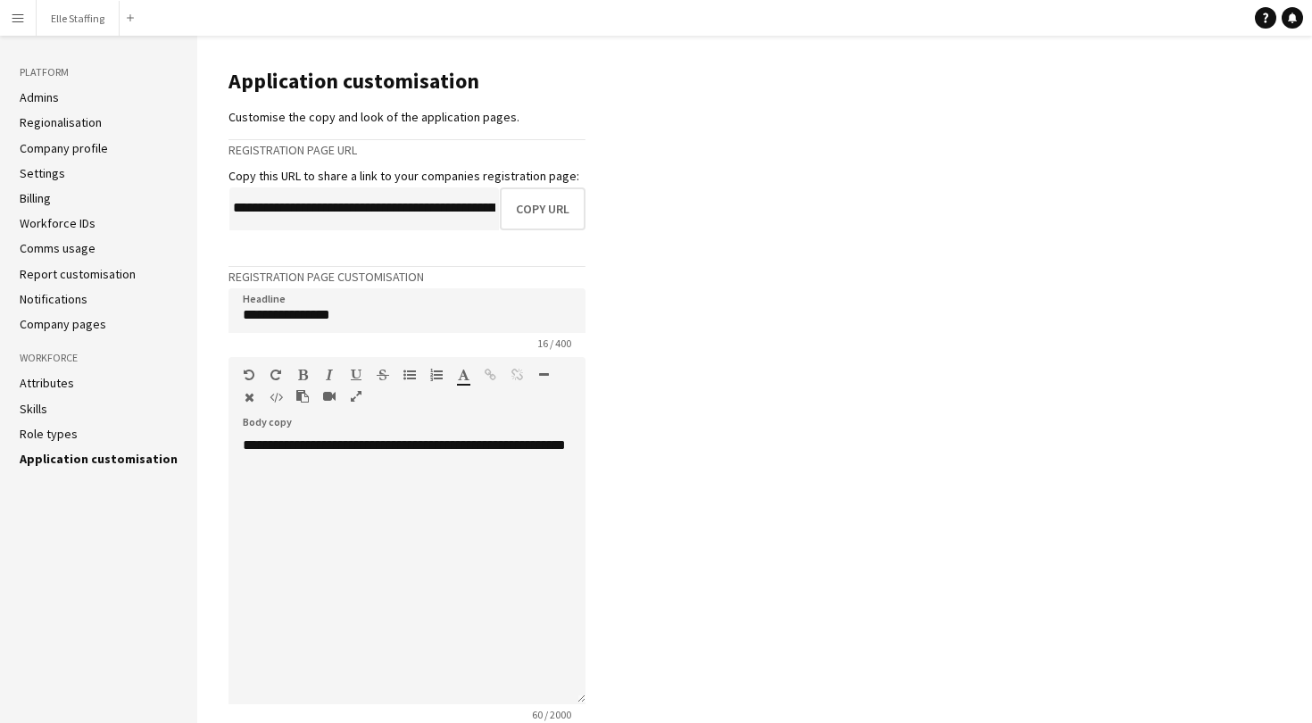
click at [54, 437] on link "Role types" at bounding box center [49, 434] width 58 height 16
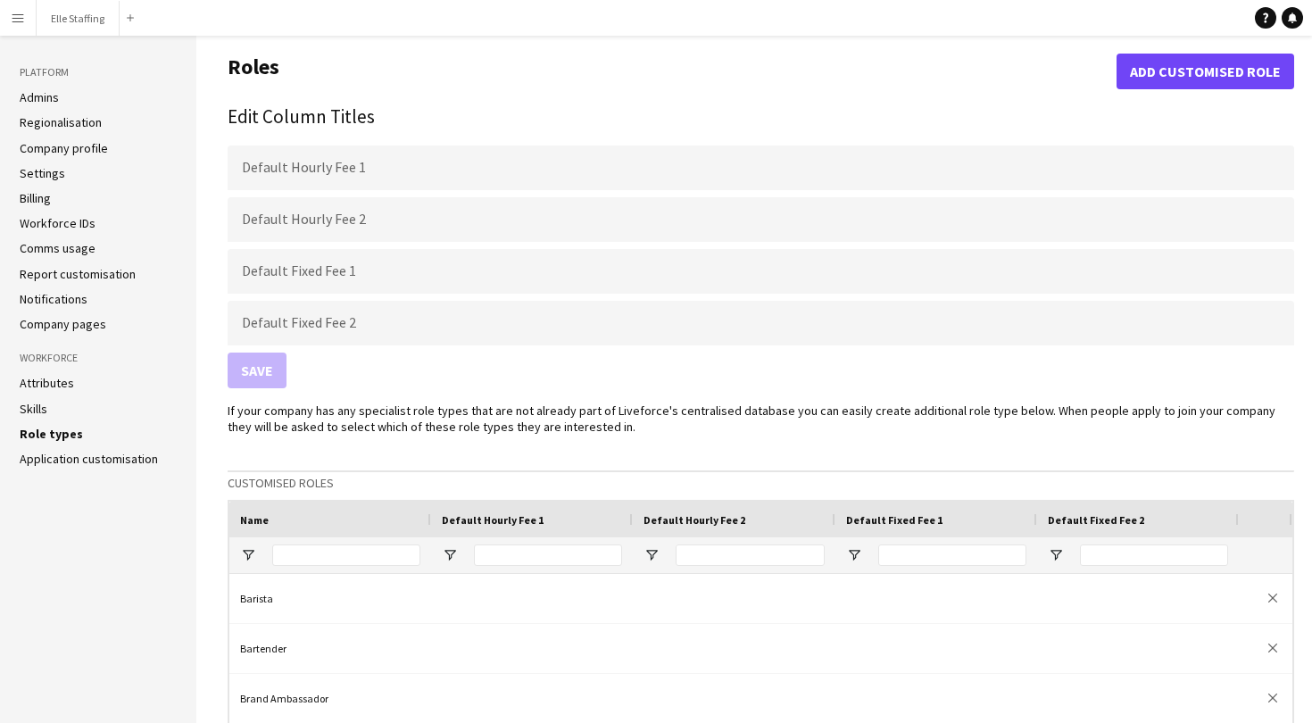
click at [21, 15] on app-icon "Menu" at bounding box center [18, 18] width 14 height 14
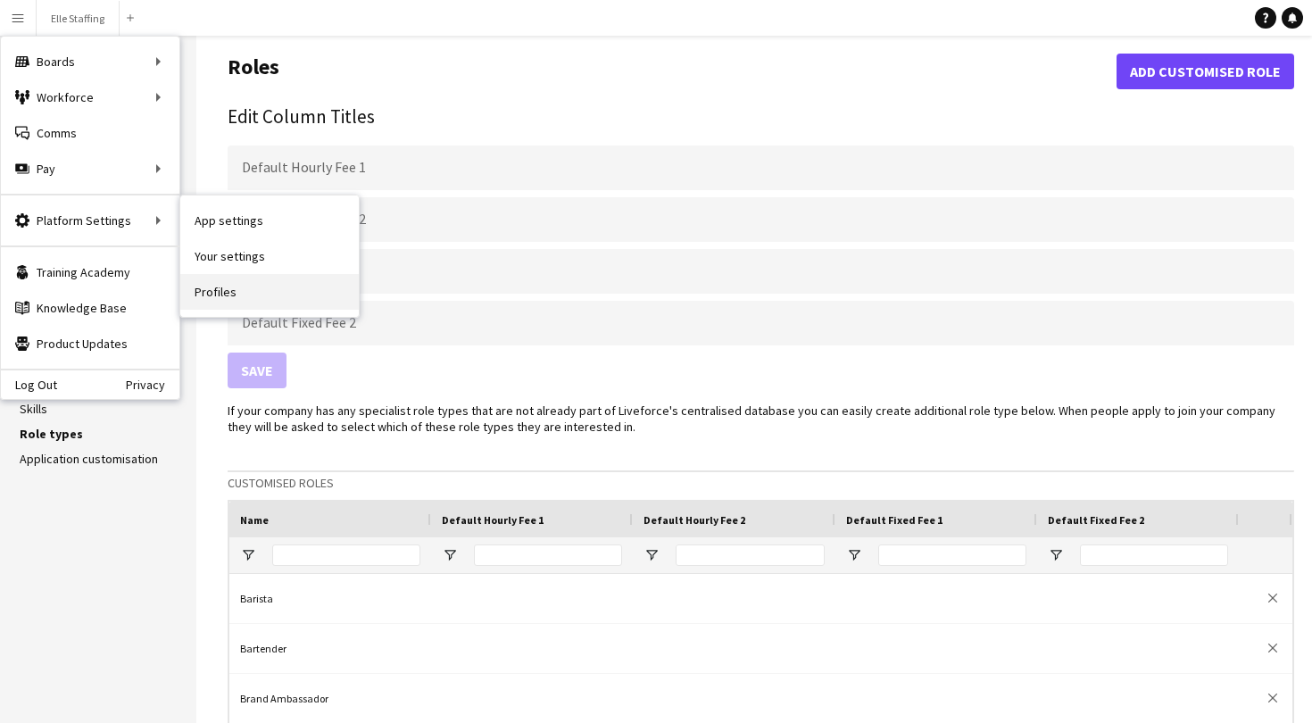
click at [228, 284] on link "Profiles" at bounding box center [269, 292] width 178 height 36
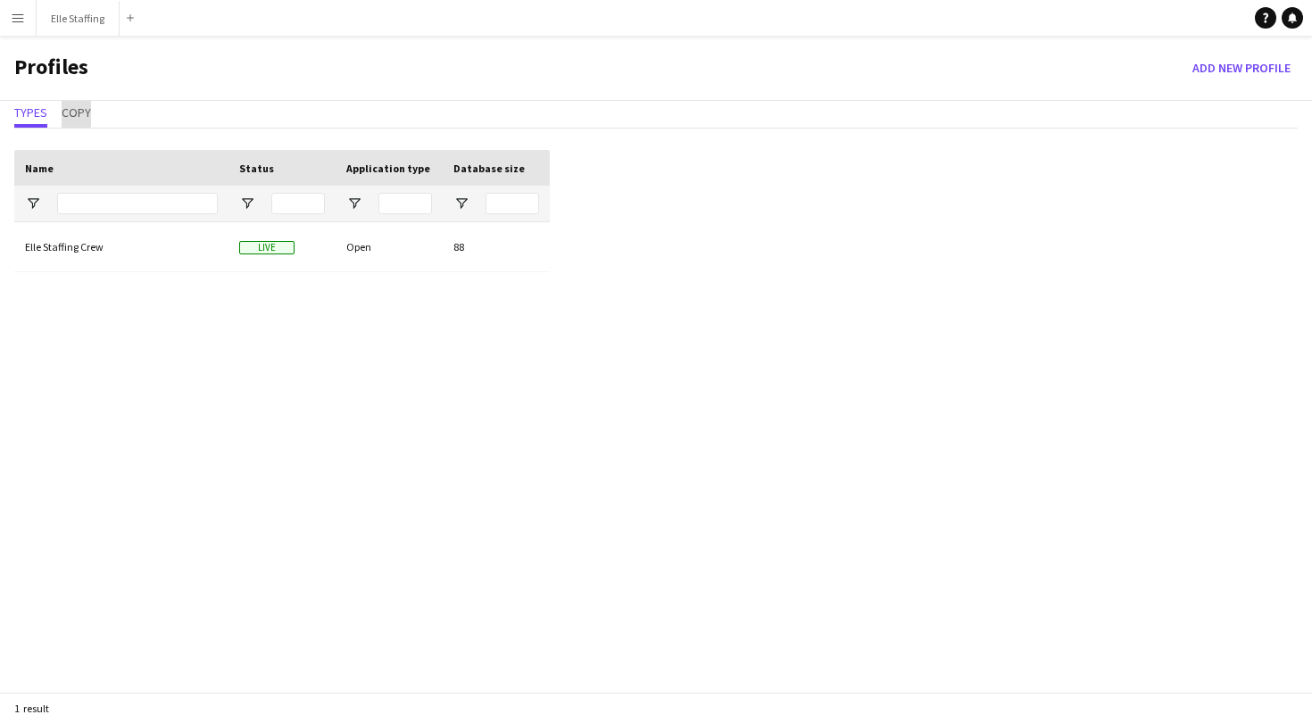
click at [71, 113] on span "Copy" at bounding box center [76, 112] width 29 height 12
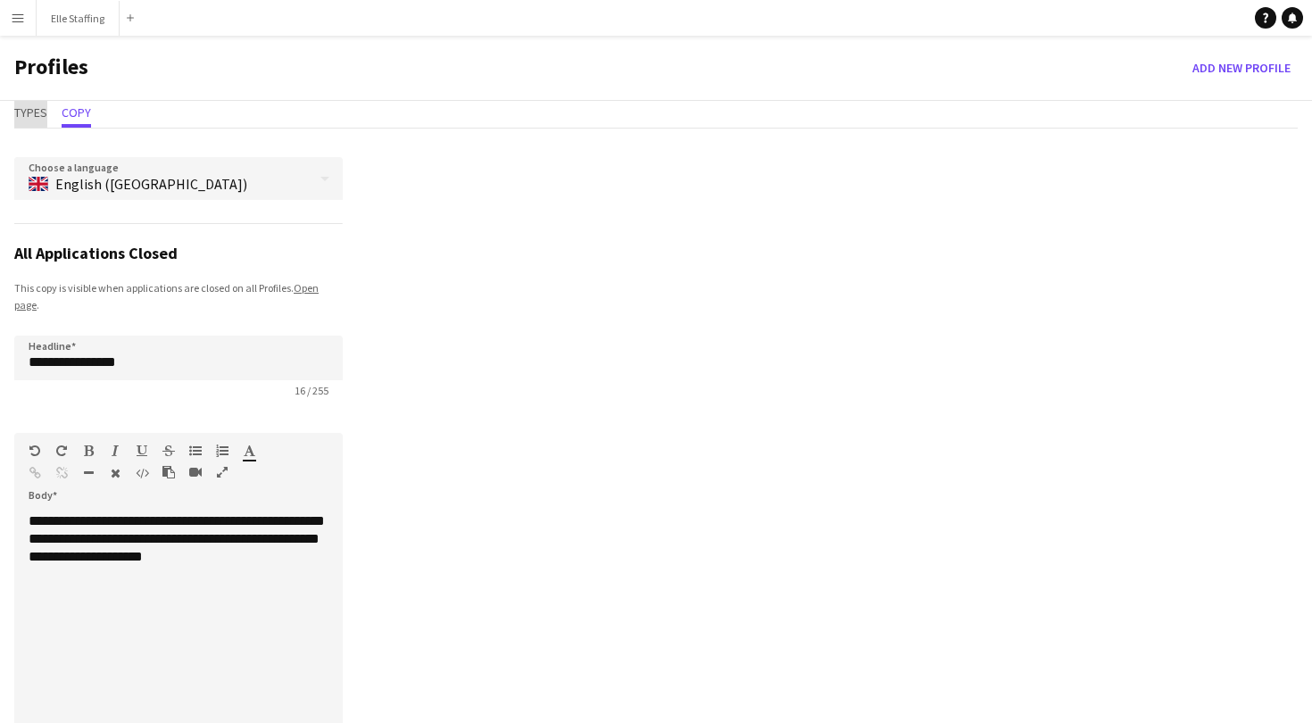
click at [28, 109] on span "Types" at bounding box center [30, 112] width 33 height 12
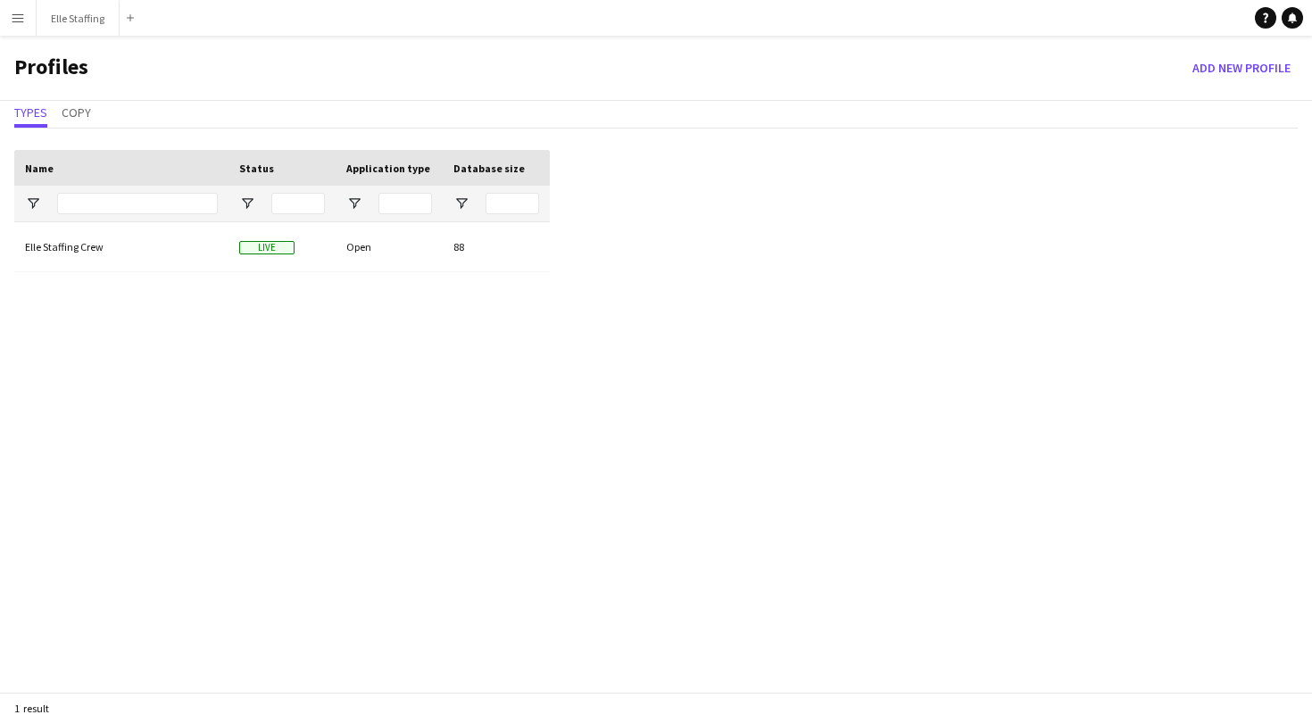
click at [18, 24] on app-icon "Menu" at bounding box center [18, 18] width 14 height 14
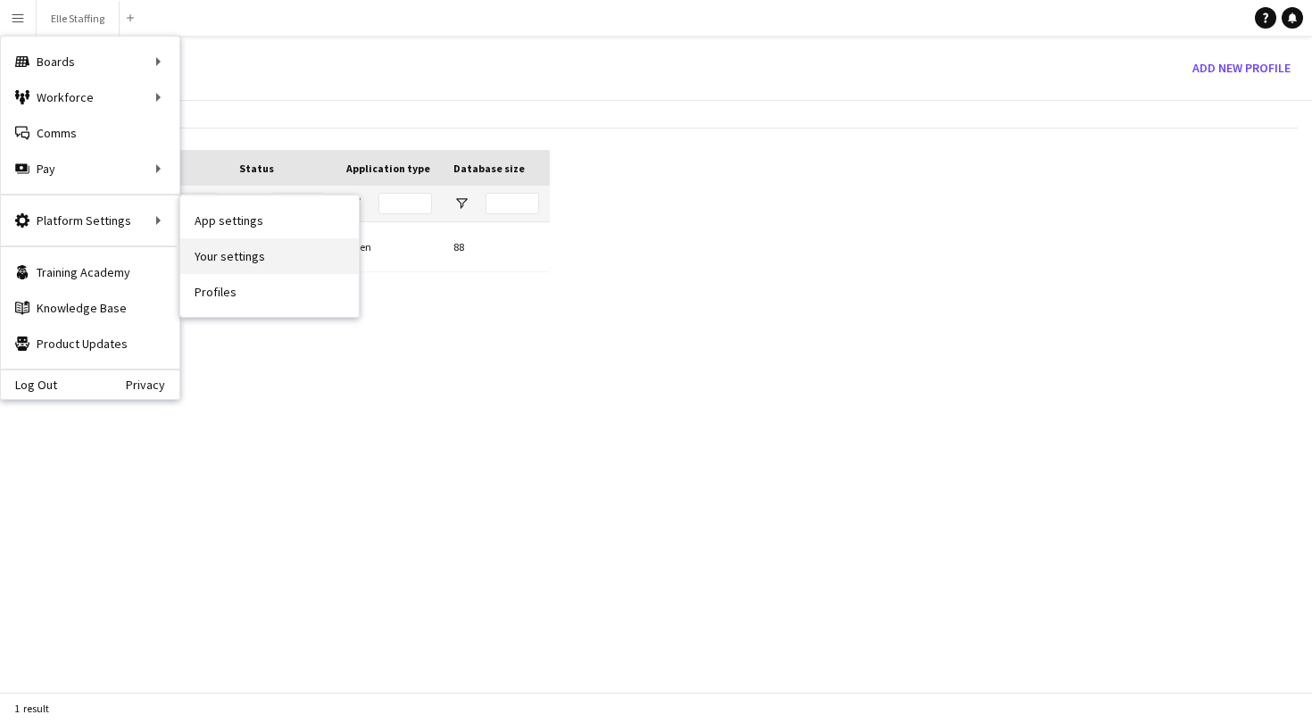
click at [228, 258] on link "Your settings" at bounding box center [269, 256] width 178 height 36
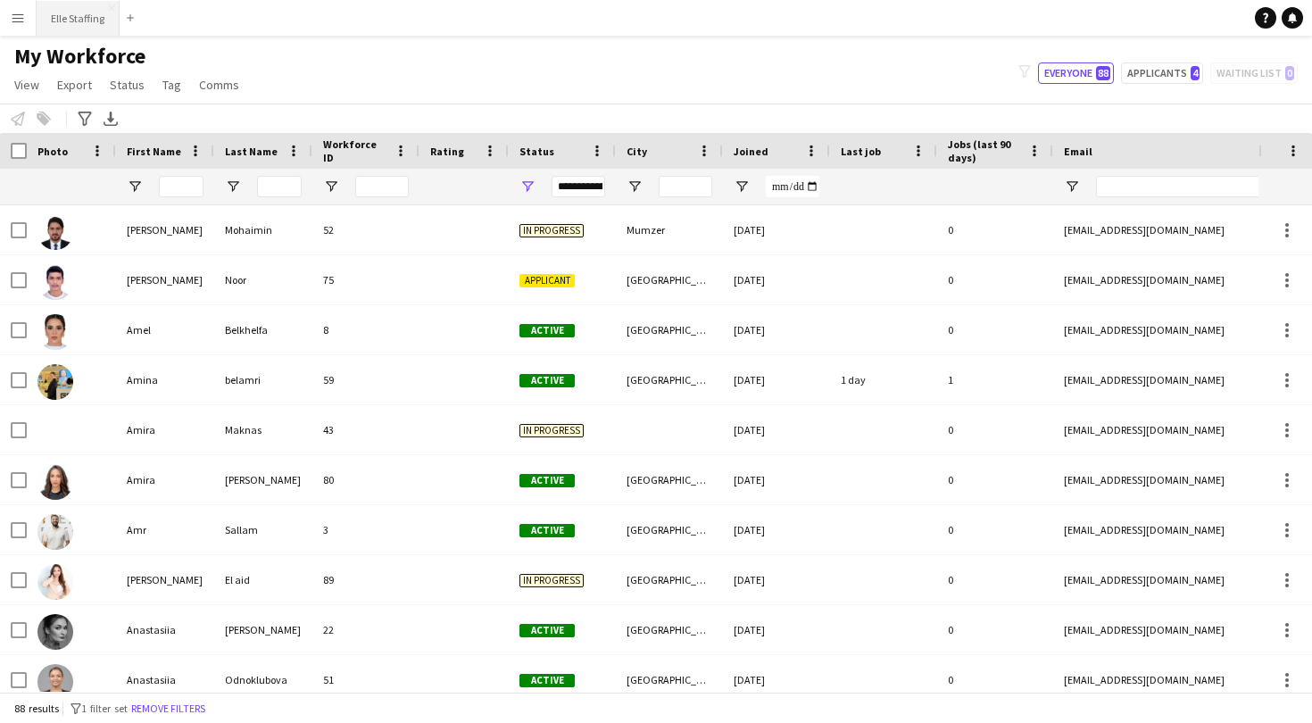
click at [71, 12] on button "Elle Staffing Close" at bounding box center [78, 18] width 83 height 35
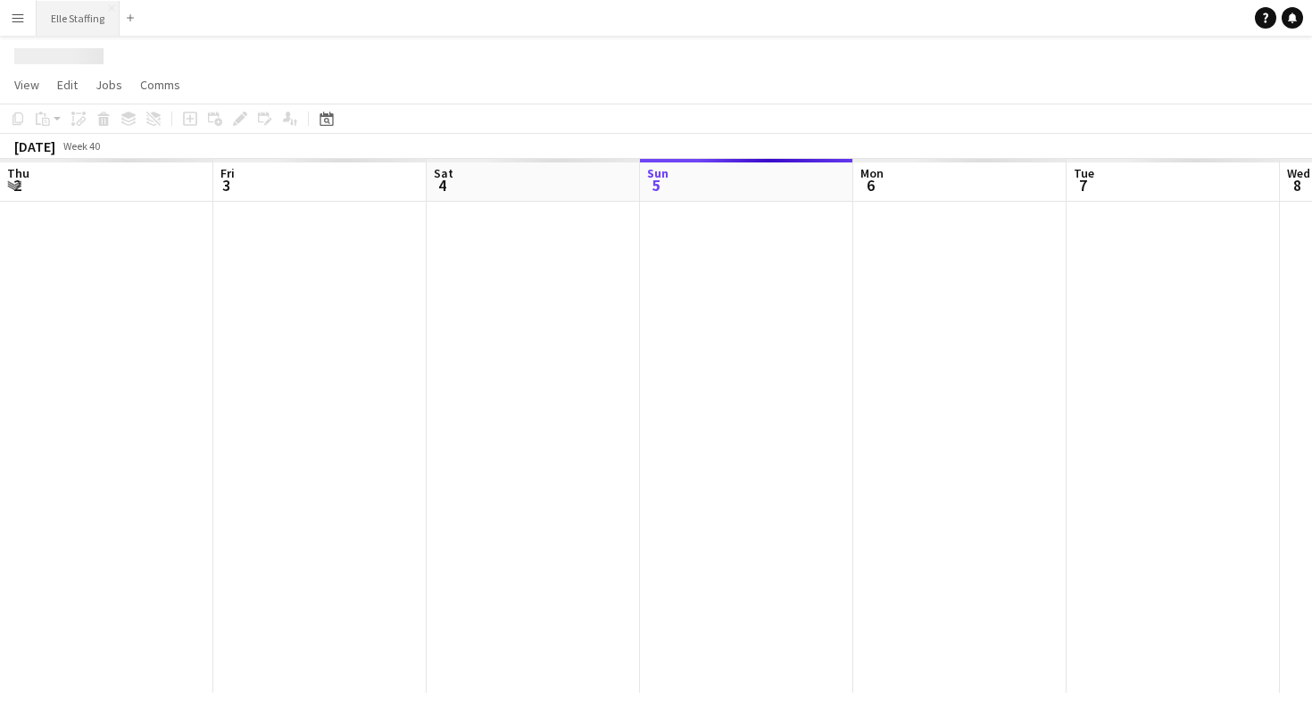
scroll to position [0, 427]
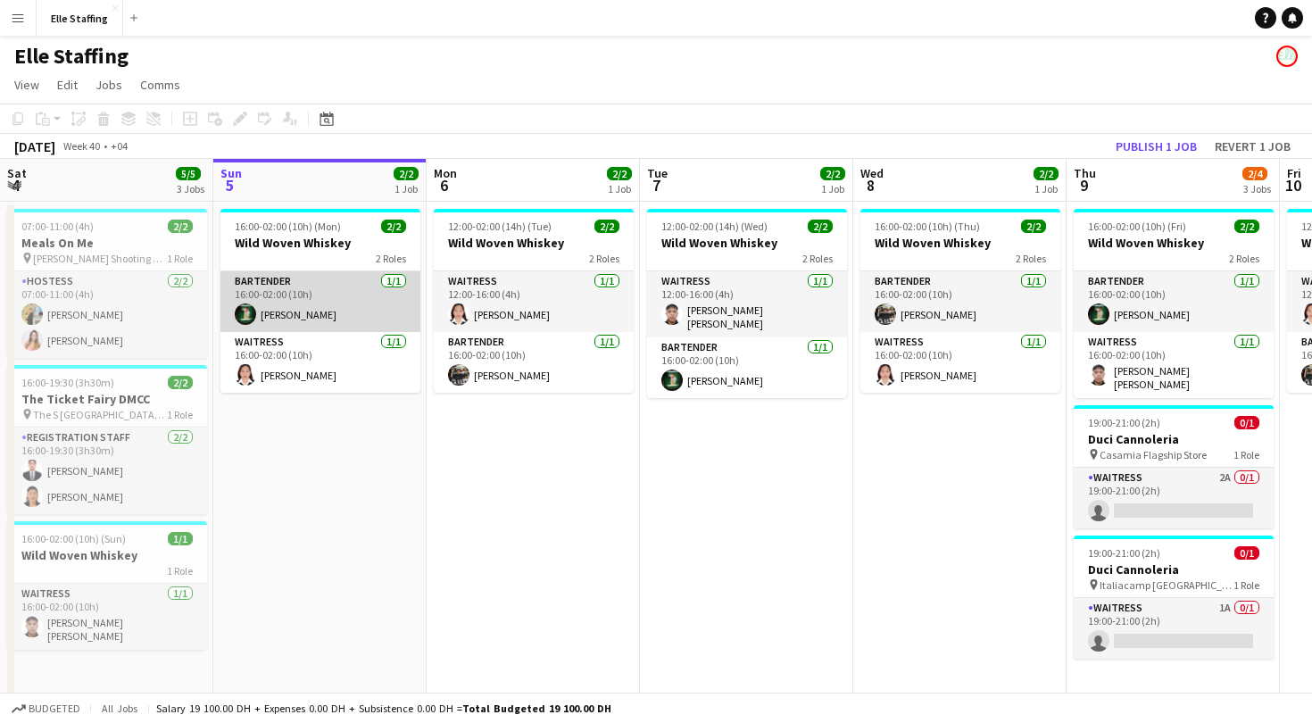
click at [297, 315] on app-card-role "Bartender 1/1 16:00-02:00 (10h) Lal Shrestha" at bounding box center [320, 301] width 200 height 61
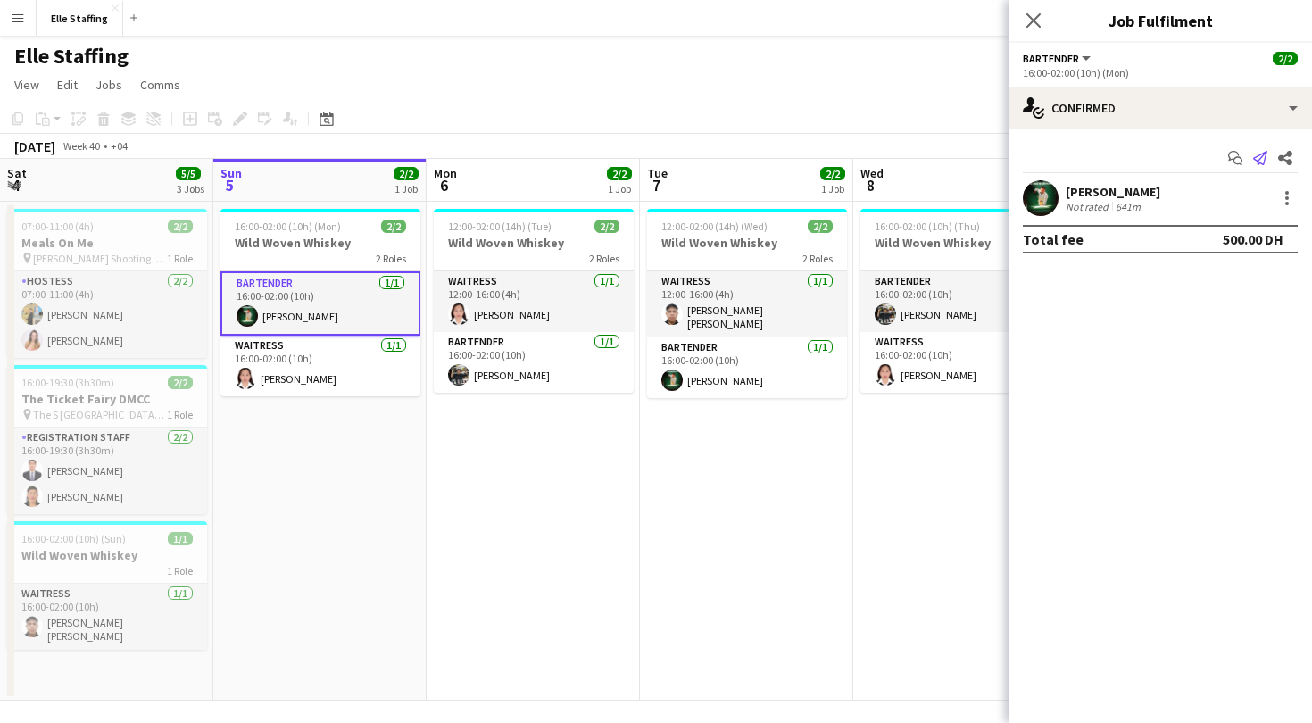
click at [1264, 161] on icon at bounding box center [1260, 158] width 14 height 14
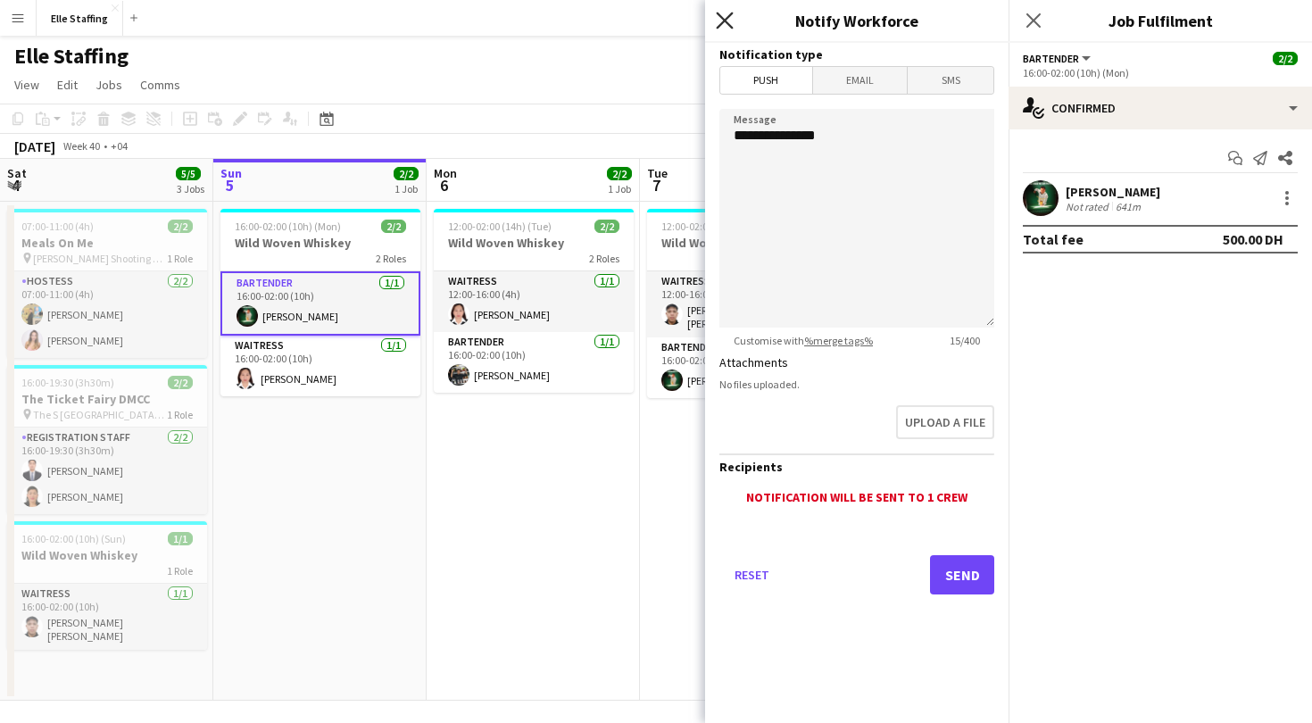
click at [729, 22] on icon "Close pop-in" at bounding box center [724, 20] width 17 height 17
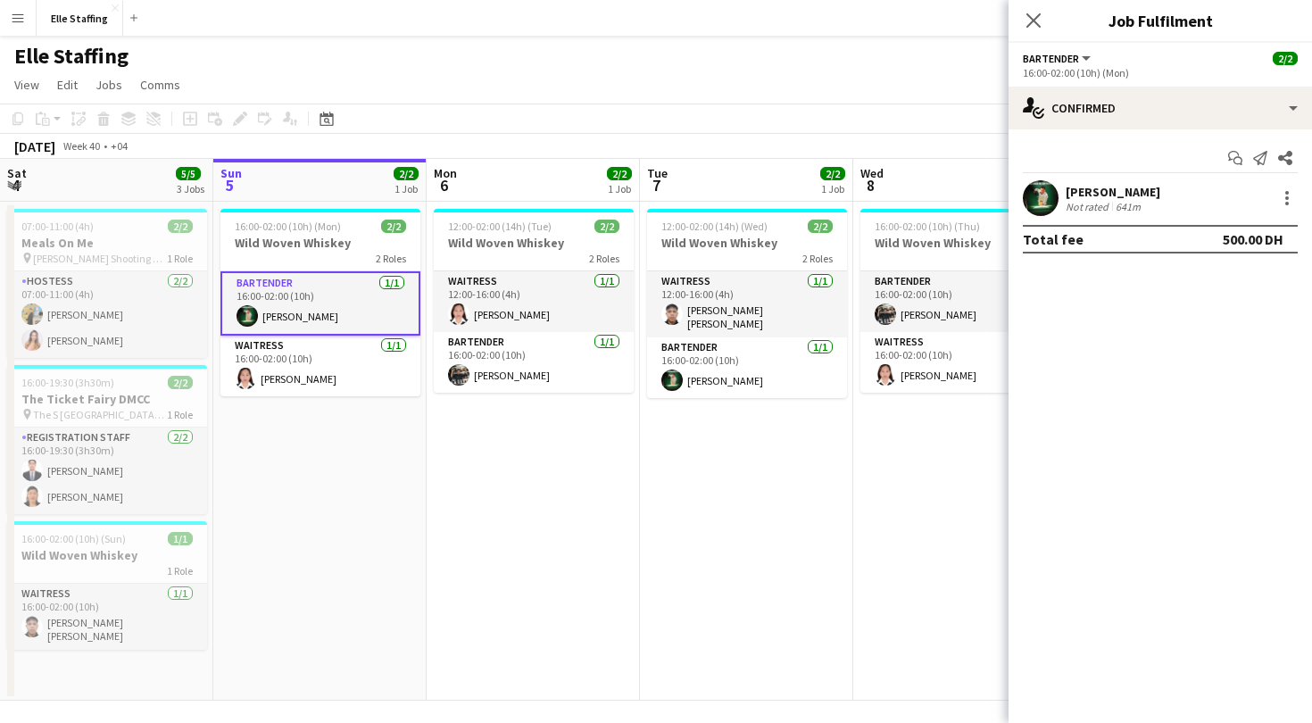
click at [486, 470] on app-date-cell "12:00-02:00 (14h) (Tue) 2/2 Wild Woven Whiskey 2 Roles Waitress 1/1 12:00-16:00…" at bounding box center [533, 451] width 213 height 499
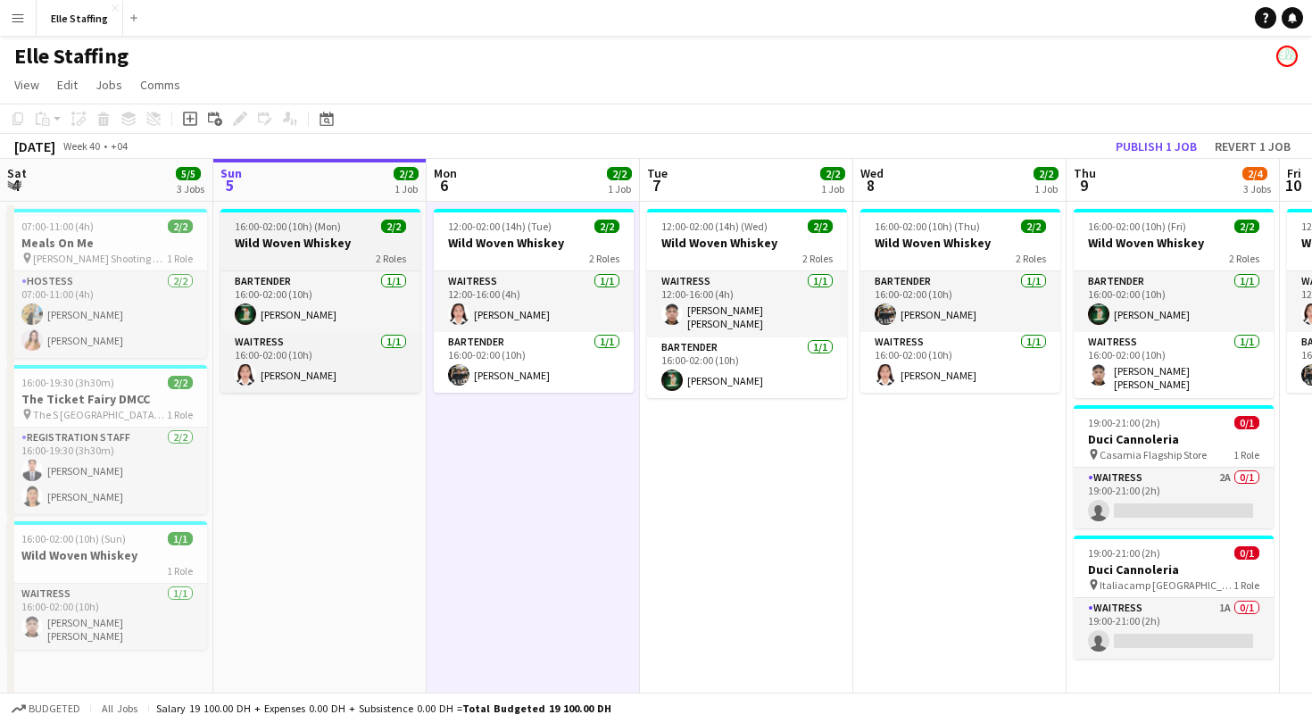
click at [381, 238] on h3 "Wild Woven Whiskey" at bounding box center [320, 243] width 200 height 16
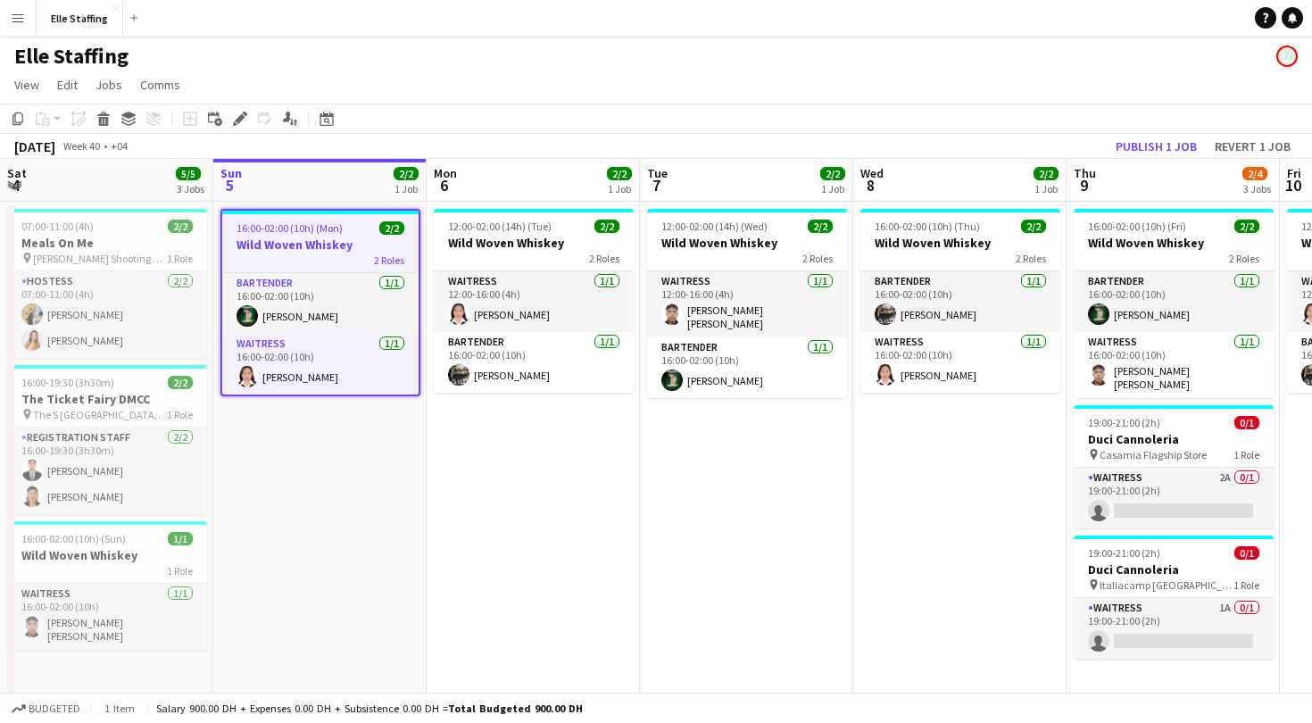
click at [564, 181] on app-board-header-date "Mon 6 2/2 1 Job" at bounding box center [533, 180] width 213 height 43
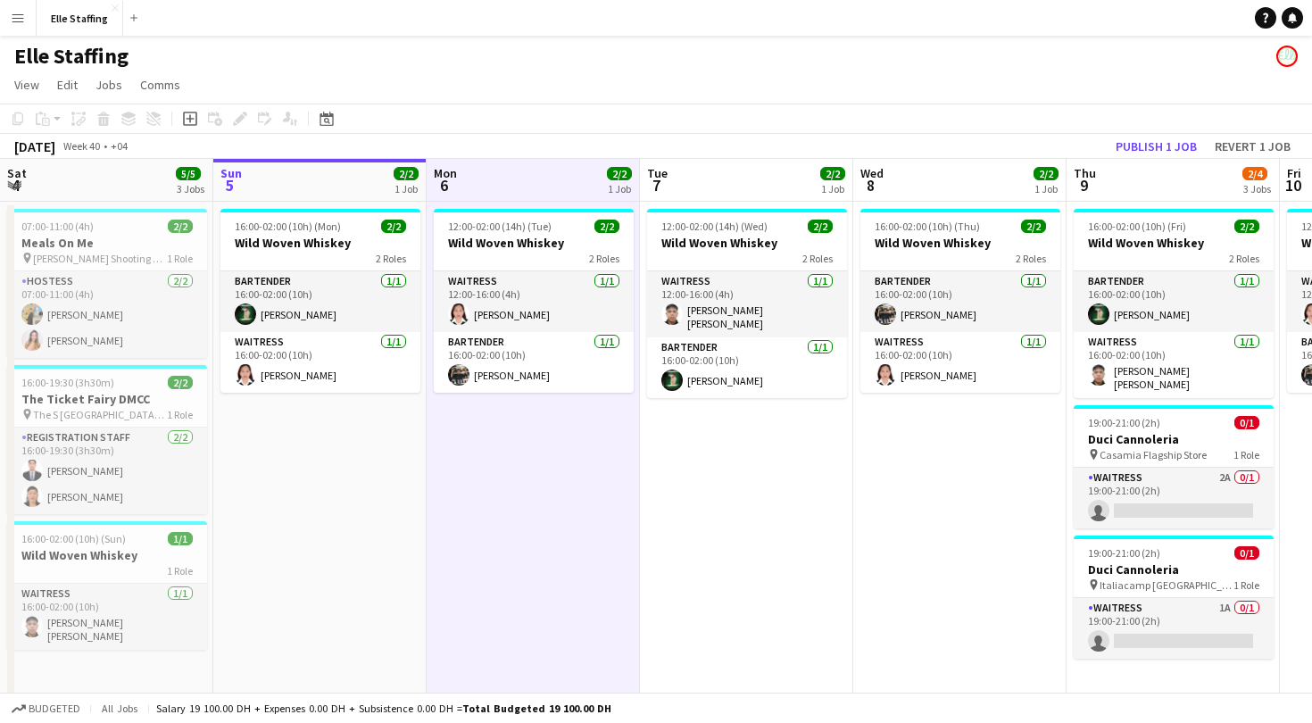
click at [738, 183] on app-board-header-date "Tue 7 2/2 1 Job" at bounding box center [746, 180] width 213 height 43
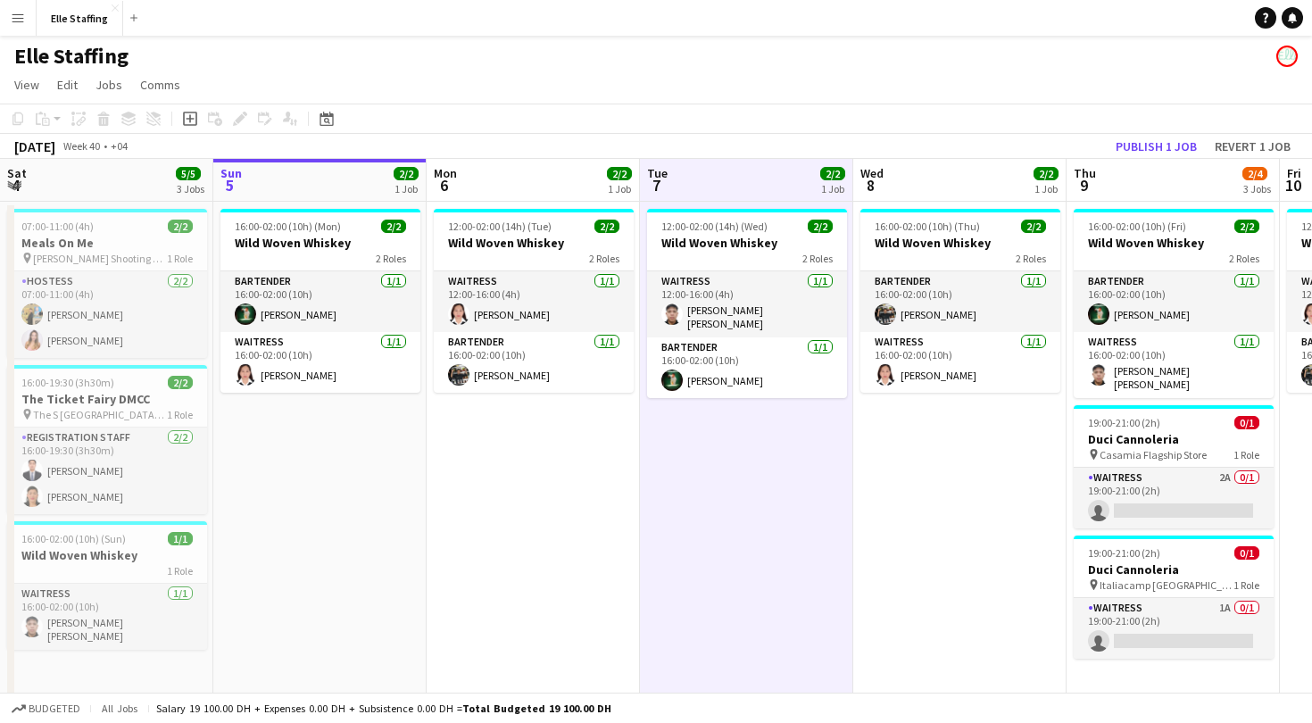
click at [436, 101] on app-page-menu "View Day view expanded Day view collapsed Month view Date picker Jump to today …" at bounding box center [656, 87] width 1312 height 34
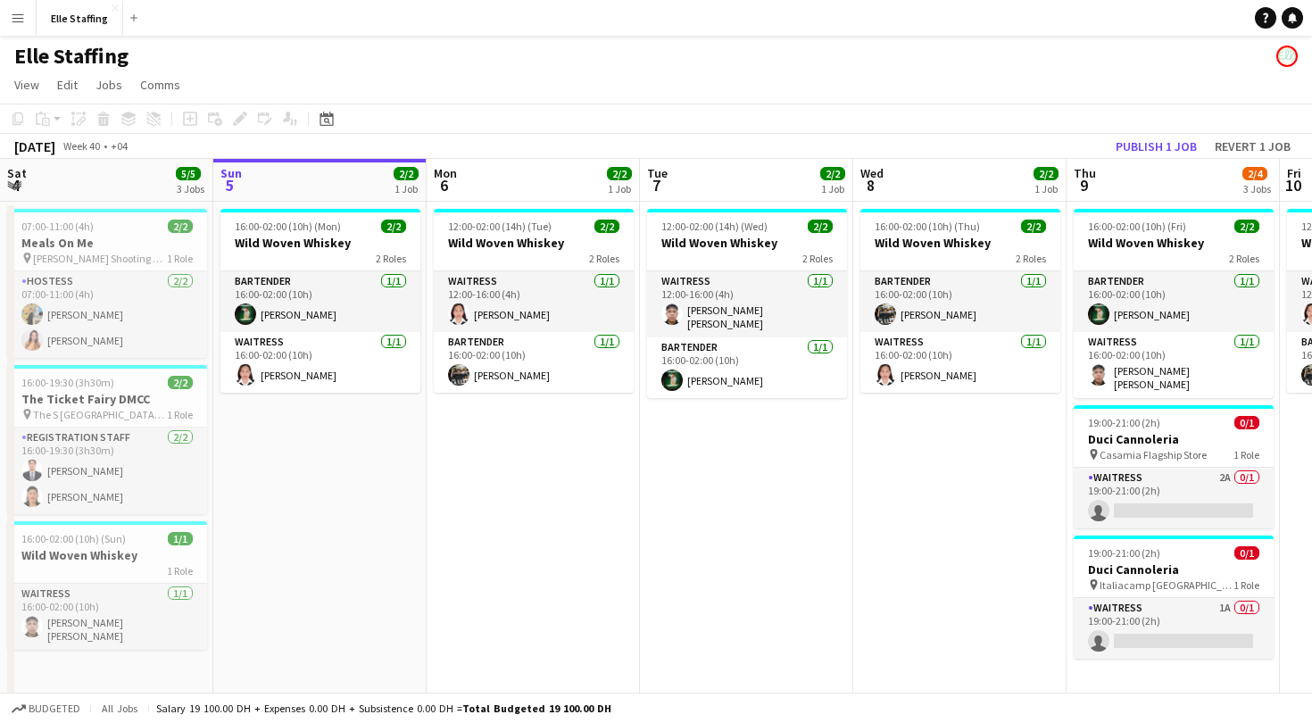
click at [328, 180] on app-board-header-date "Sun 5 2/2 1 Job" at bounding box center [319, 180] width 213 height 43
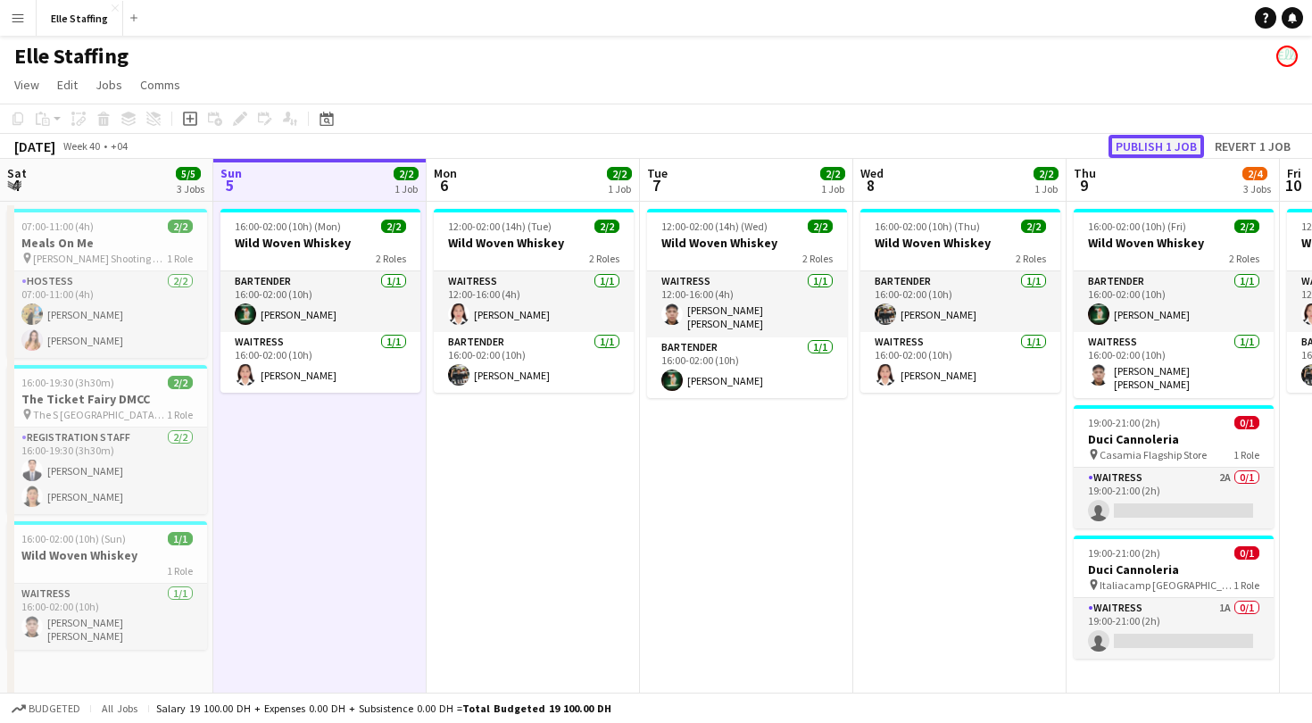
click at [1158, 143] on button "Publish 1 job" at bounding box center [1155, 146] width 95 height 23
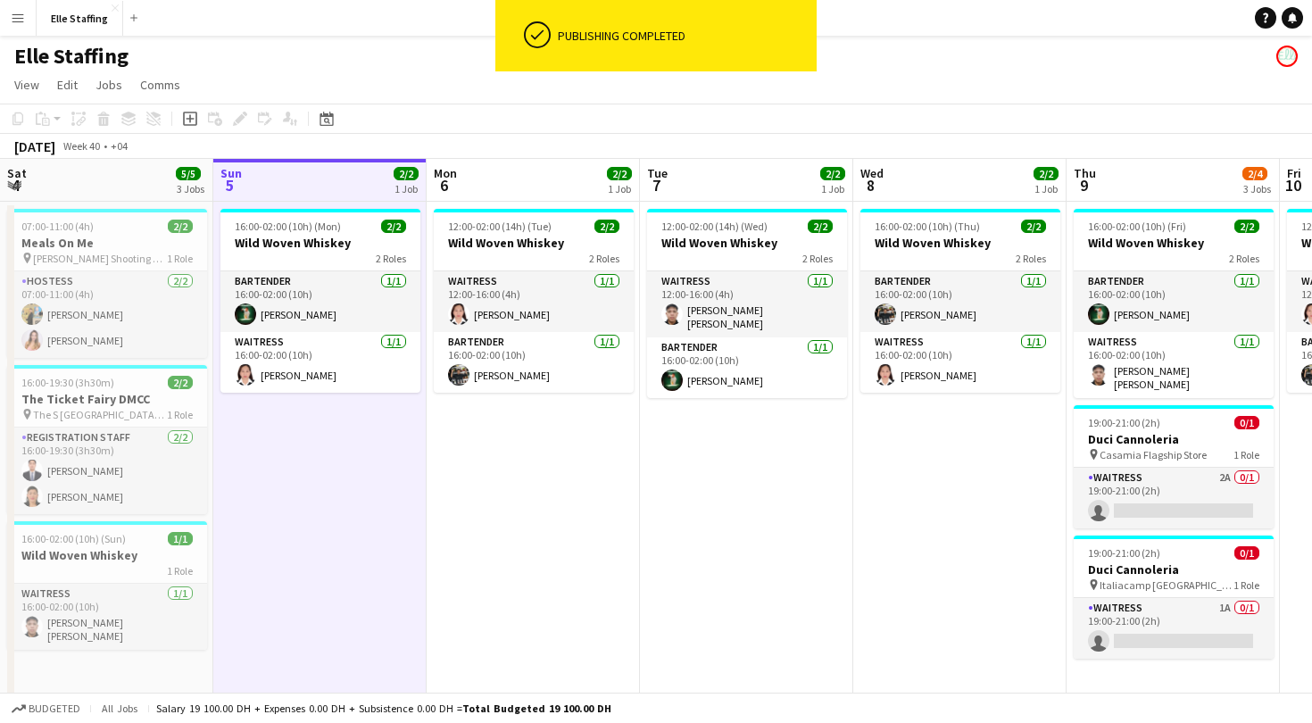
click at [472, 532] on app-date-cell "12:00-02:00 (14h) (Tue) 2/2 Wild Woven Whiskey 2 Roles Waitress 1/1 12:00-16:00…" at bounding box center [533, 451] width 213 height 499
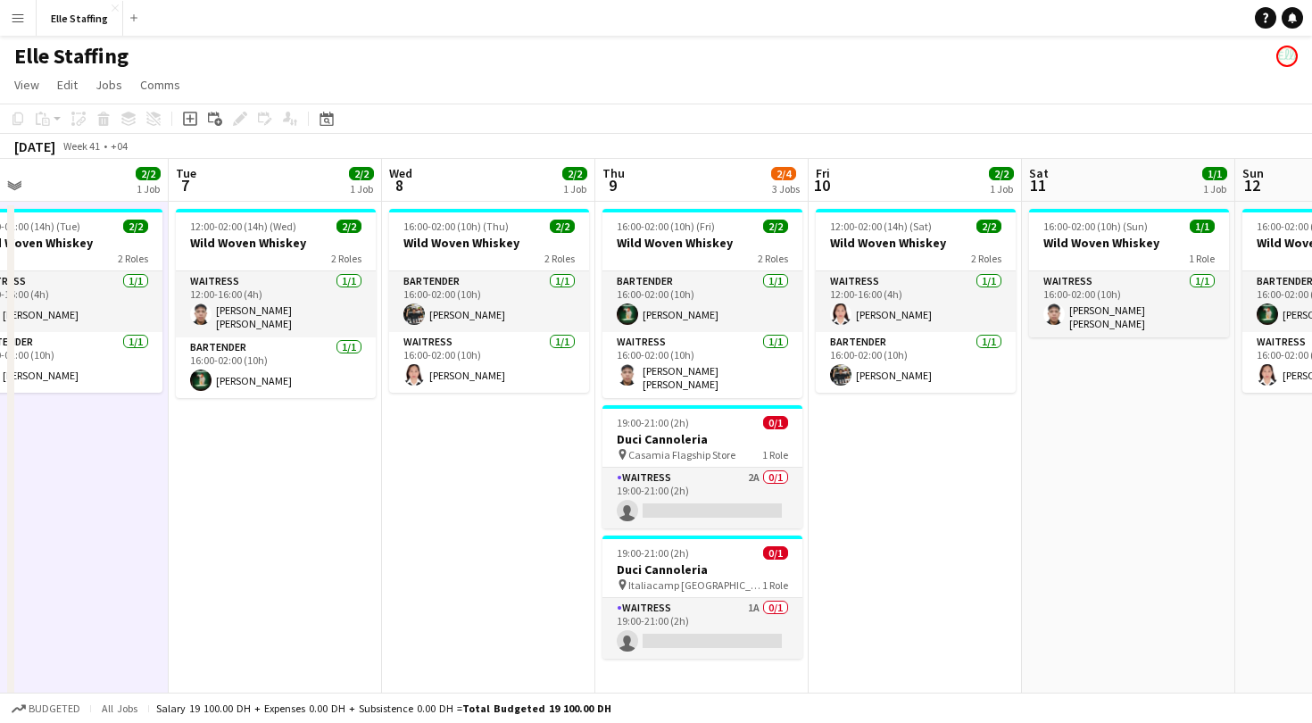
scroll to position [0, 472]
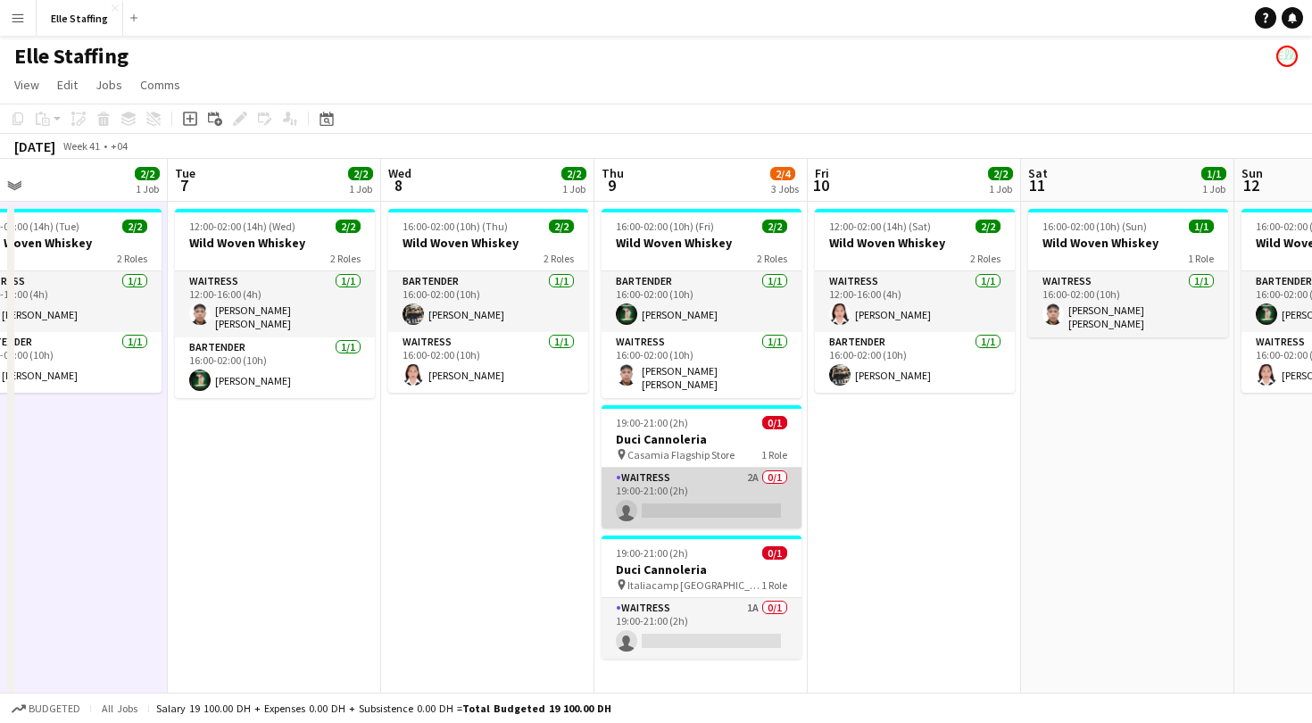
click at [672, 474] on app-card-role "Waitress 2A 0/1 19:00-21:00 (2h) single-neutral-actions" at bounding box center [702, 498] width 200 height 61
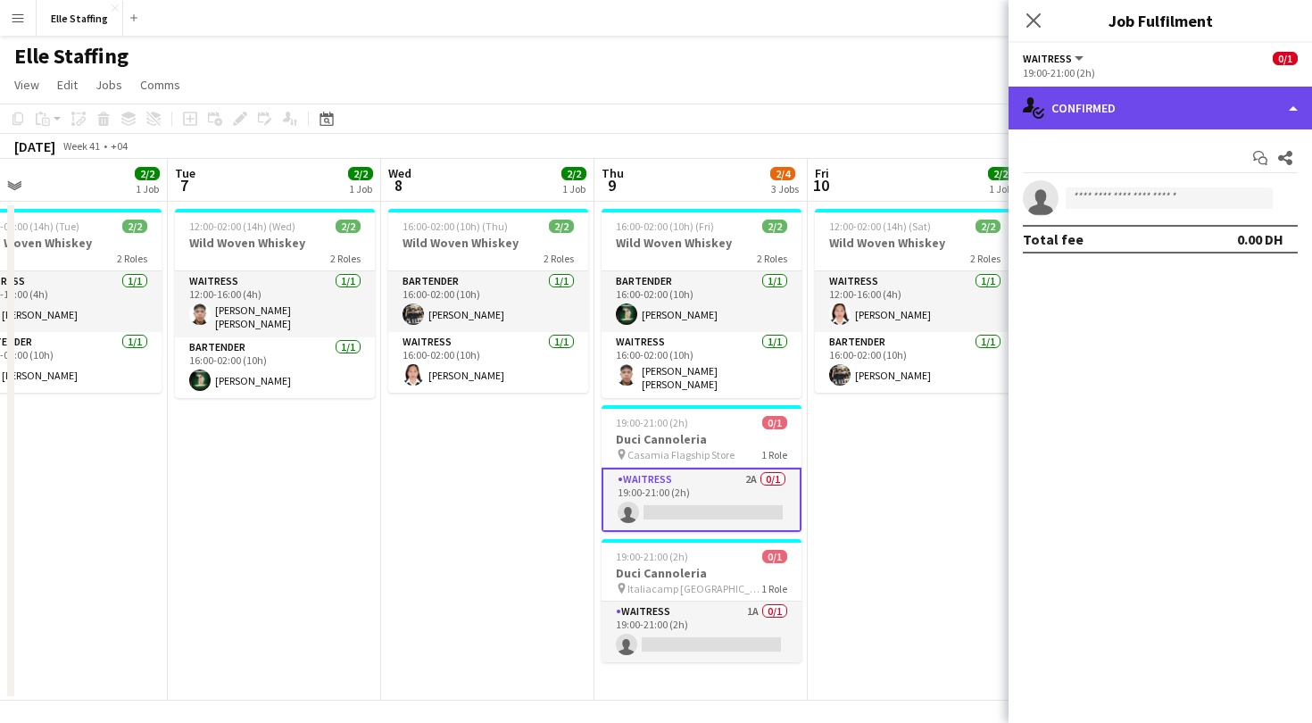
click at [1113, 102] on div "single-neutral-actions-check-2 Confirmed" at bounding box center [1160, 108] width 303 height 43
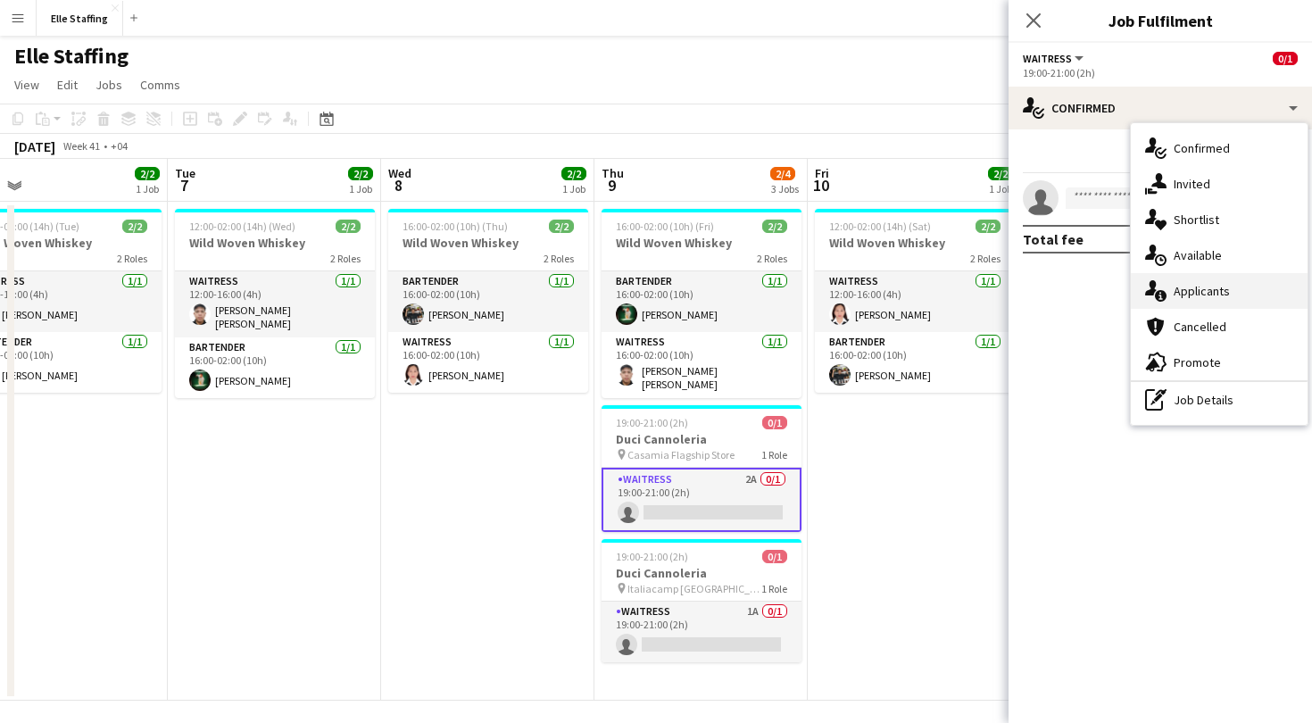
click at [1192, 293] on span "Applicants" at bounding box center [1202, 291] width 56 height 16
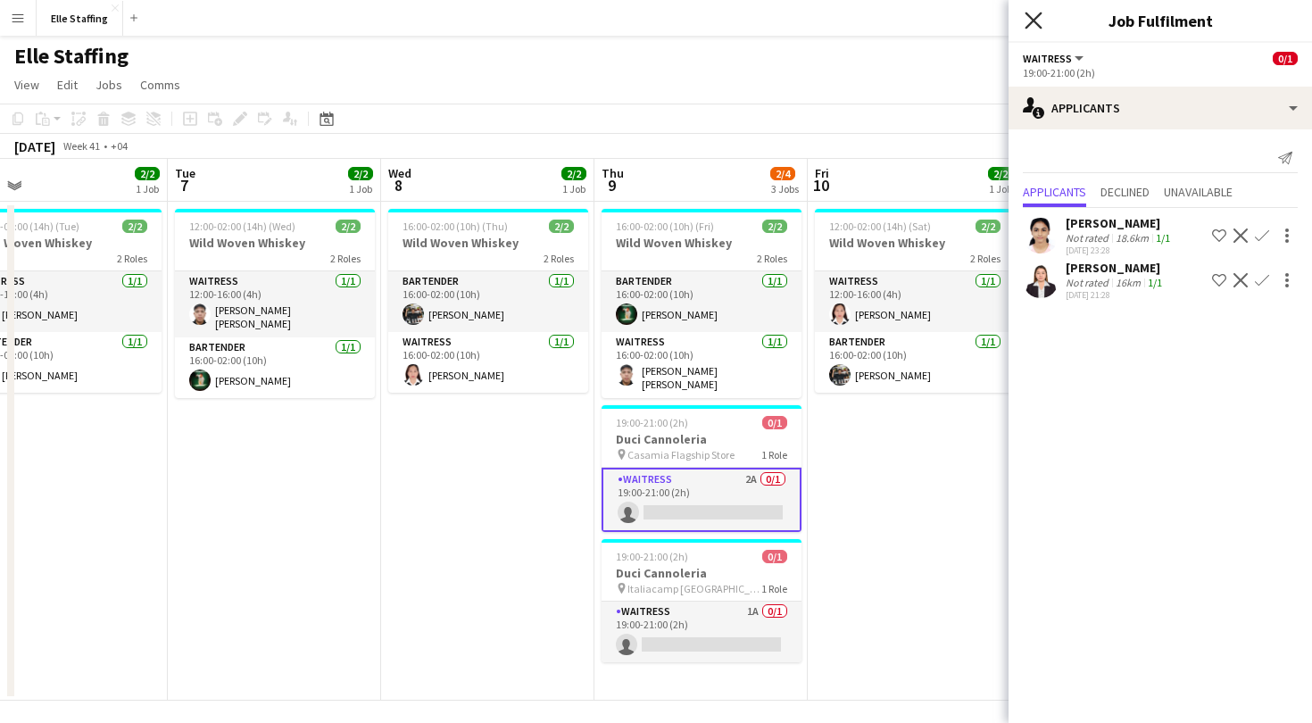
click at [1038, 23] on icon "Close pop-in" at bounding box center [1033, 20] width 17 height 17
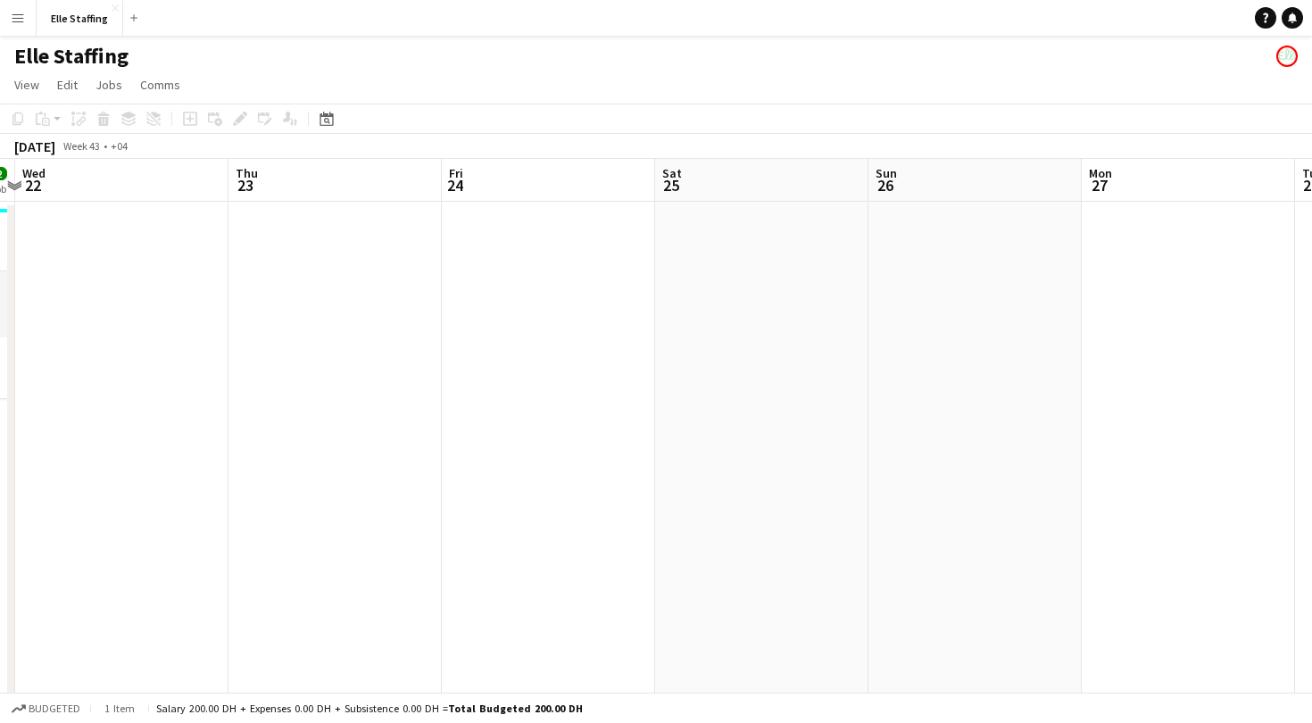
scroll to position [0, 843]
click at [708, 249] on app-date-cell at bounding box center [757, 451] width 213 height 499
